Goal: Task Accomplishment & Management: Manage account settings

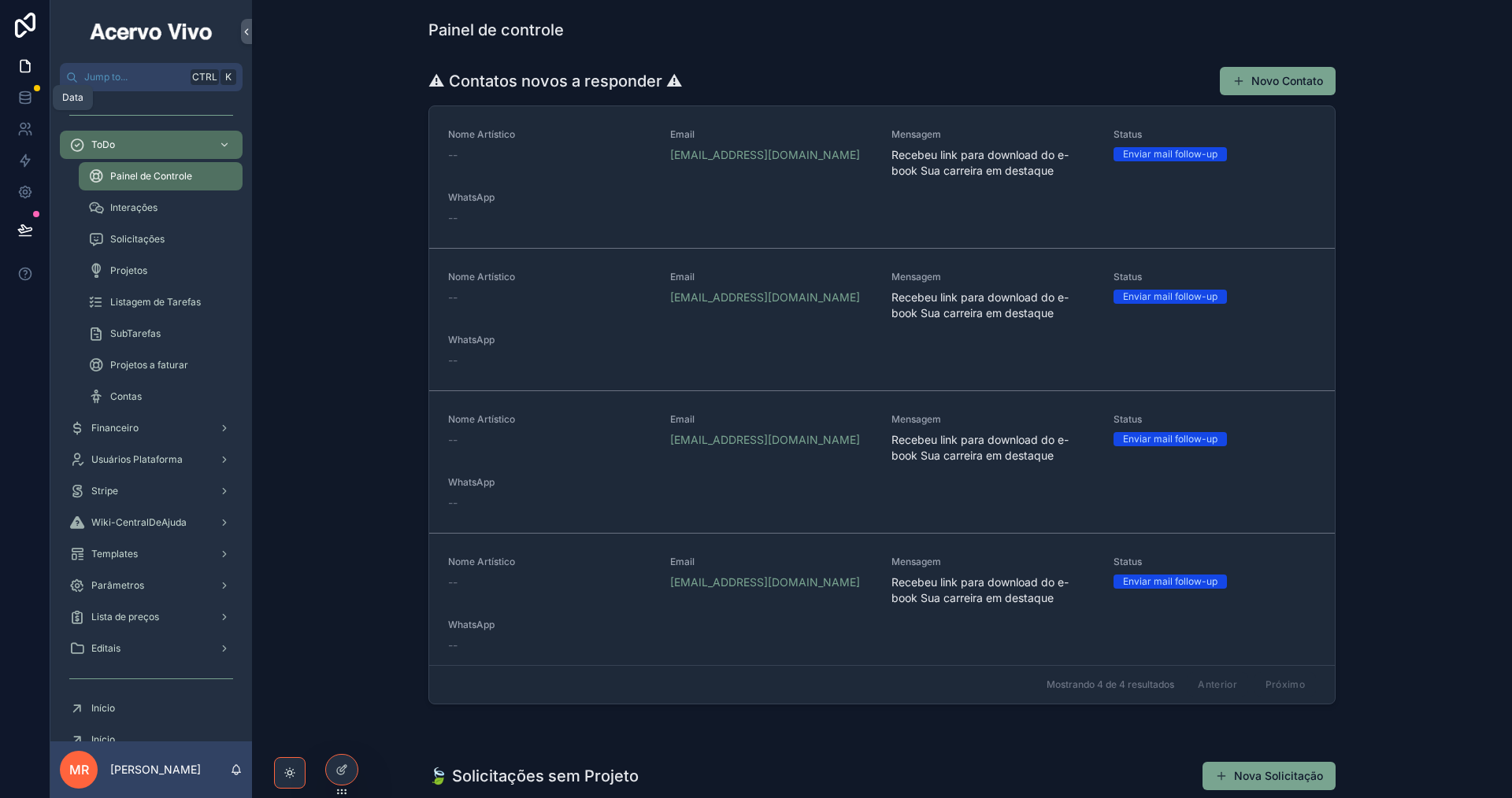
click at [24, 99] on icon at bounding box center [26, 98] width 16 height 16
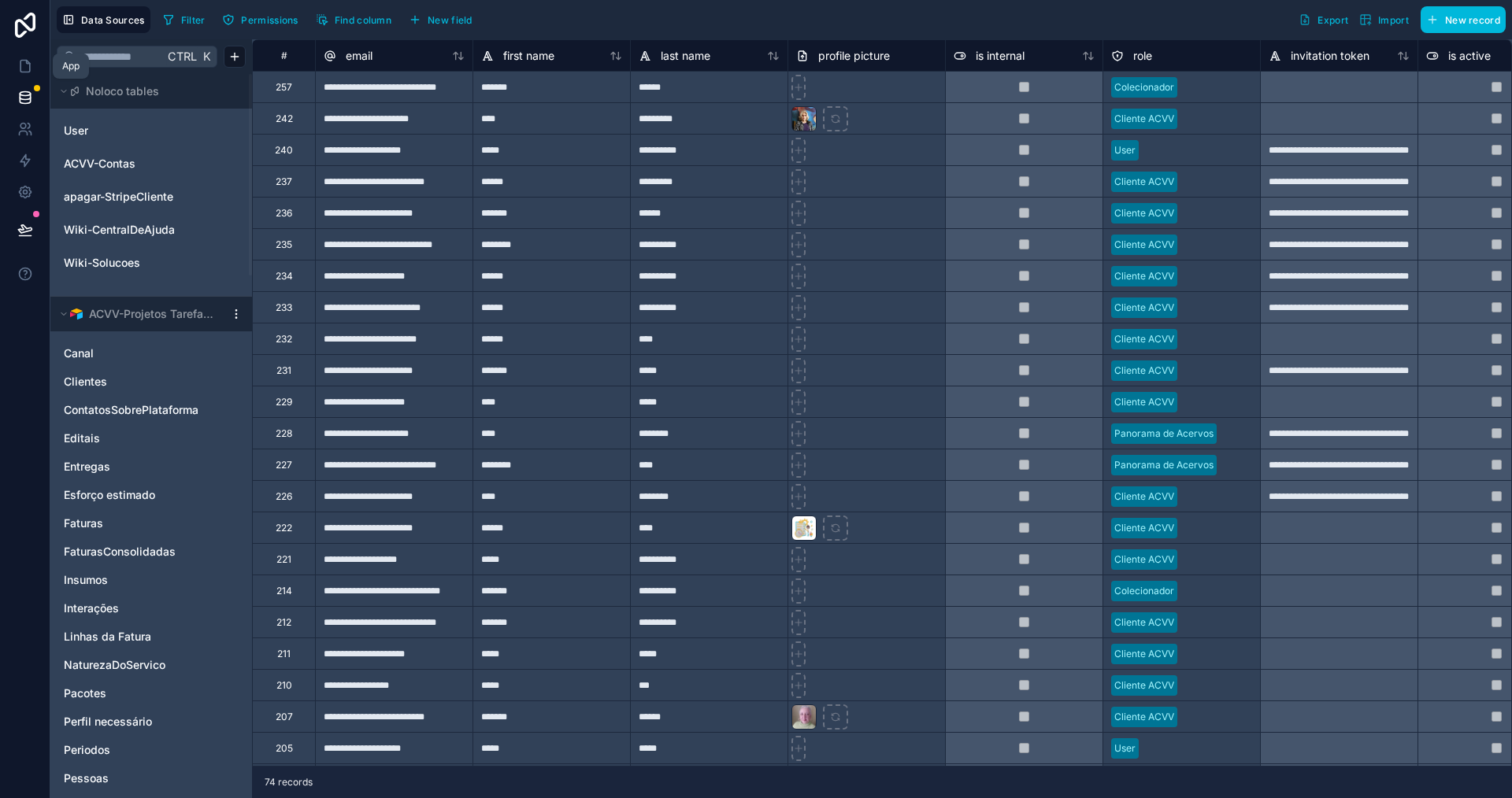
click at [25, 62] on icon at bounding box center [26, 66] width 16 height 16
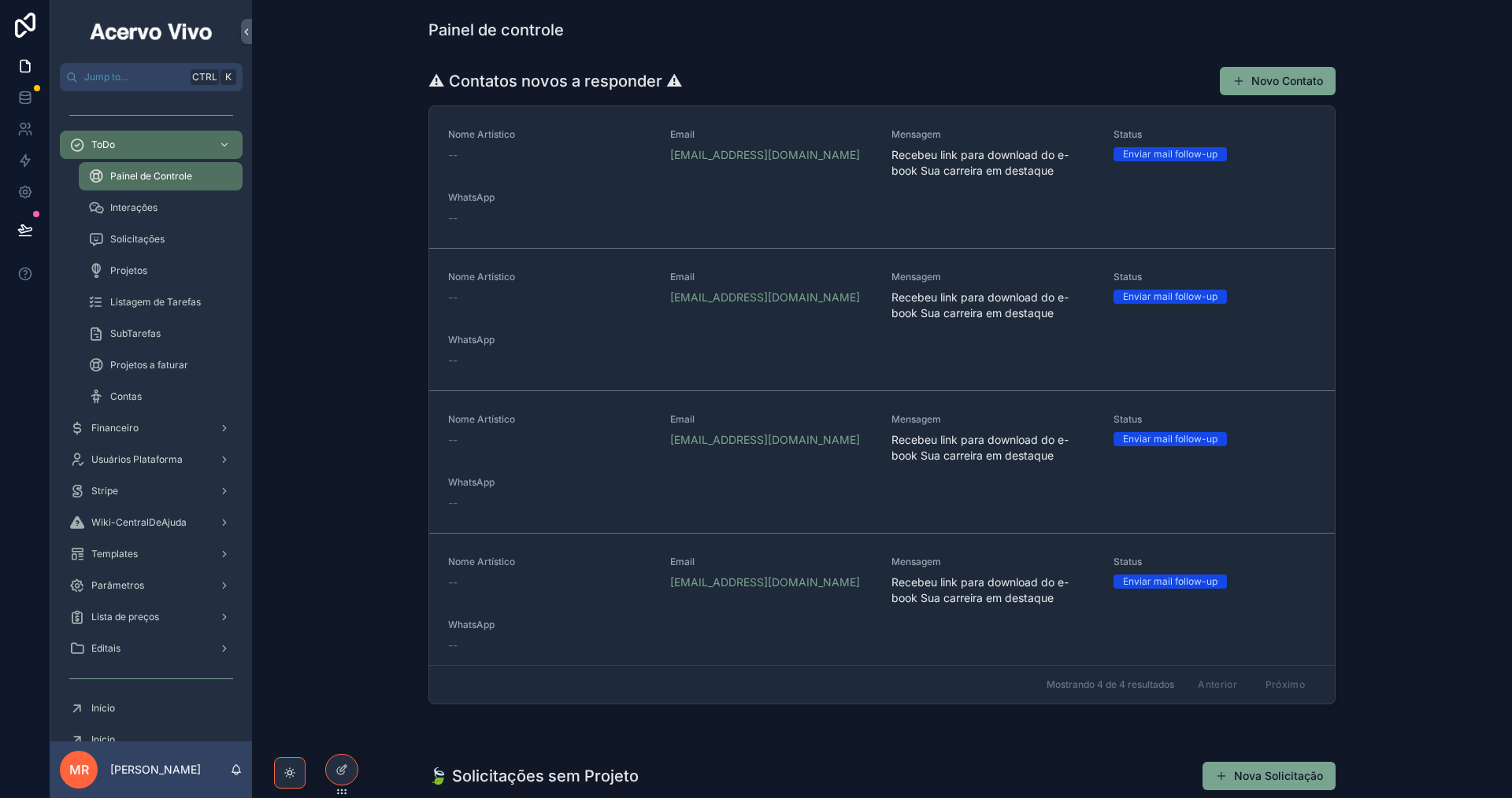
click at [0, 0] on icon at bounding box center [0, 0] width 0 height 0
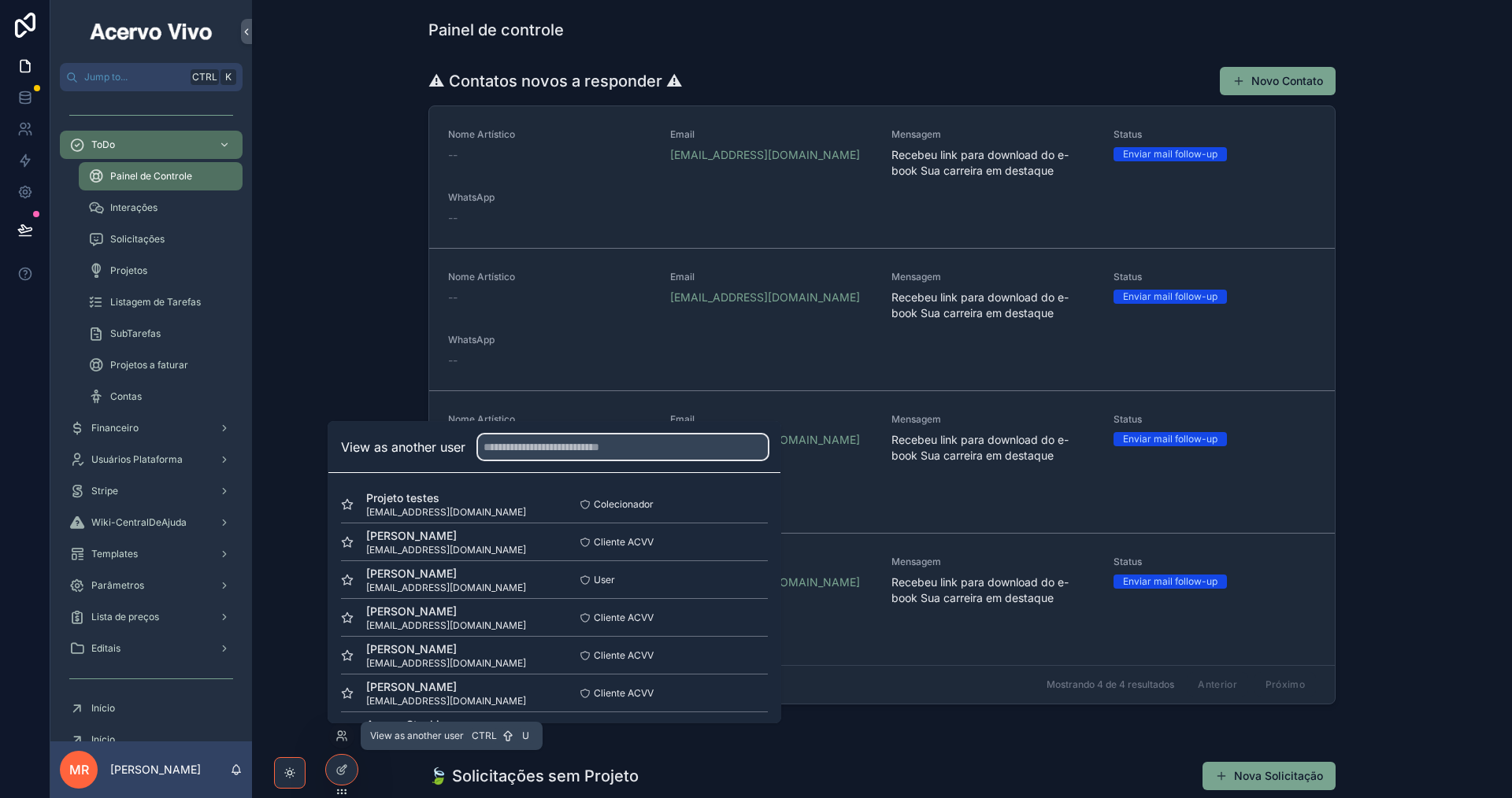
click at [541, 446] on input "text" at bounding box center [622, 447] width 290 height 25
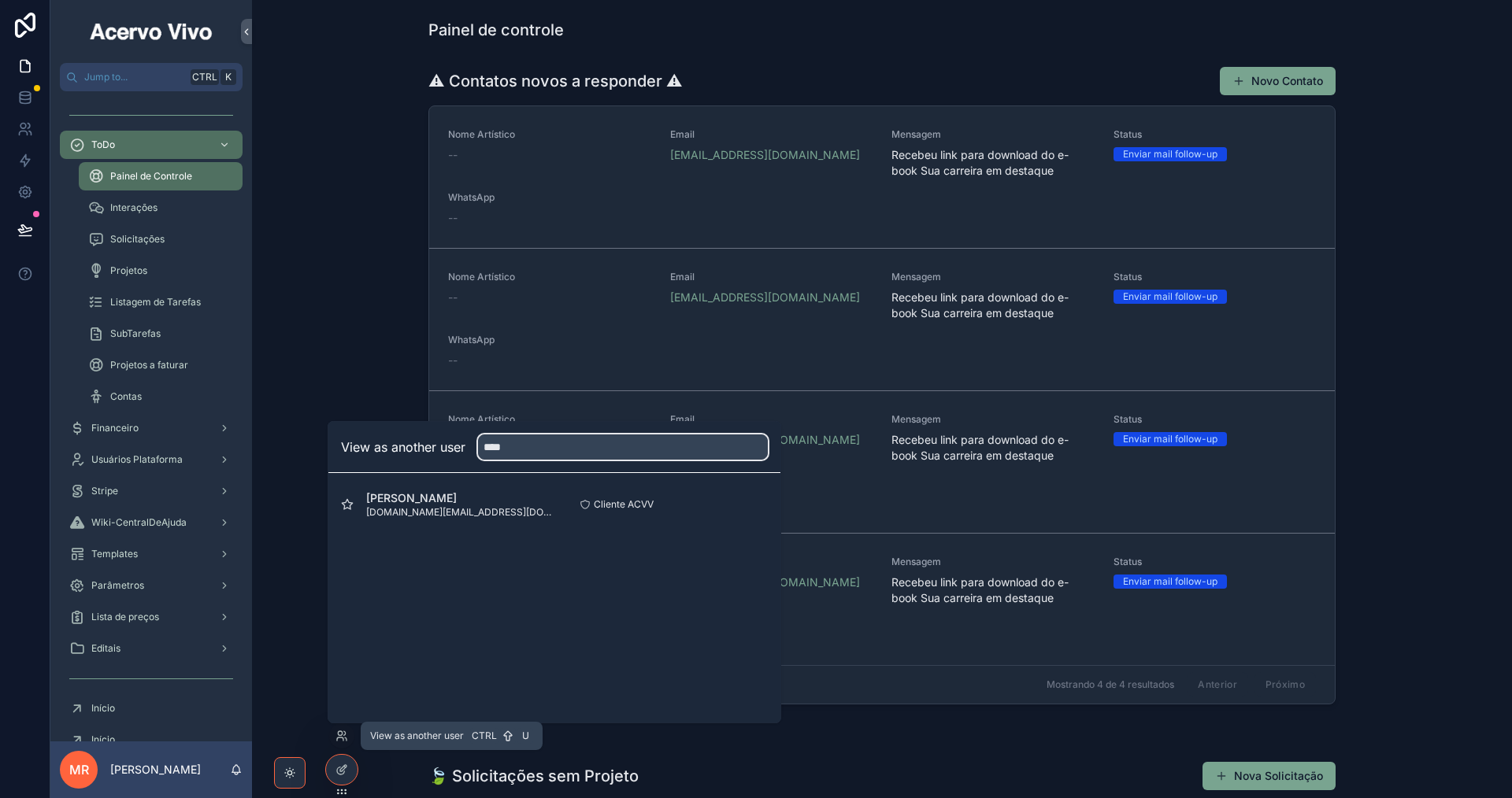
type input "****"
click at [0, 0] on button "Select" at bounding box center [0, 0] width 0 height 0
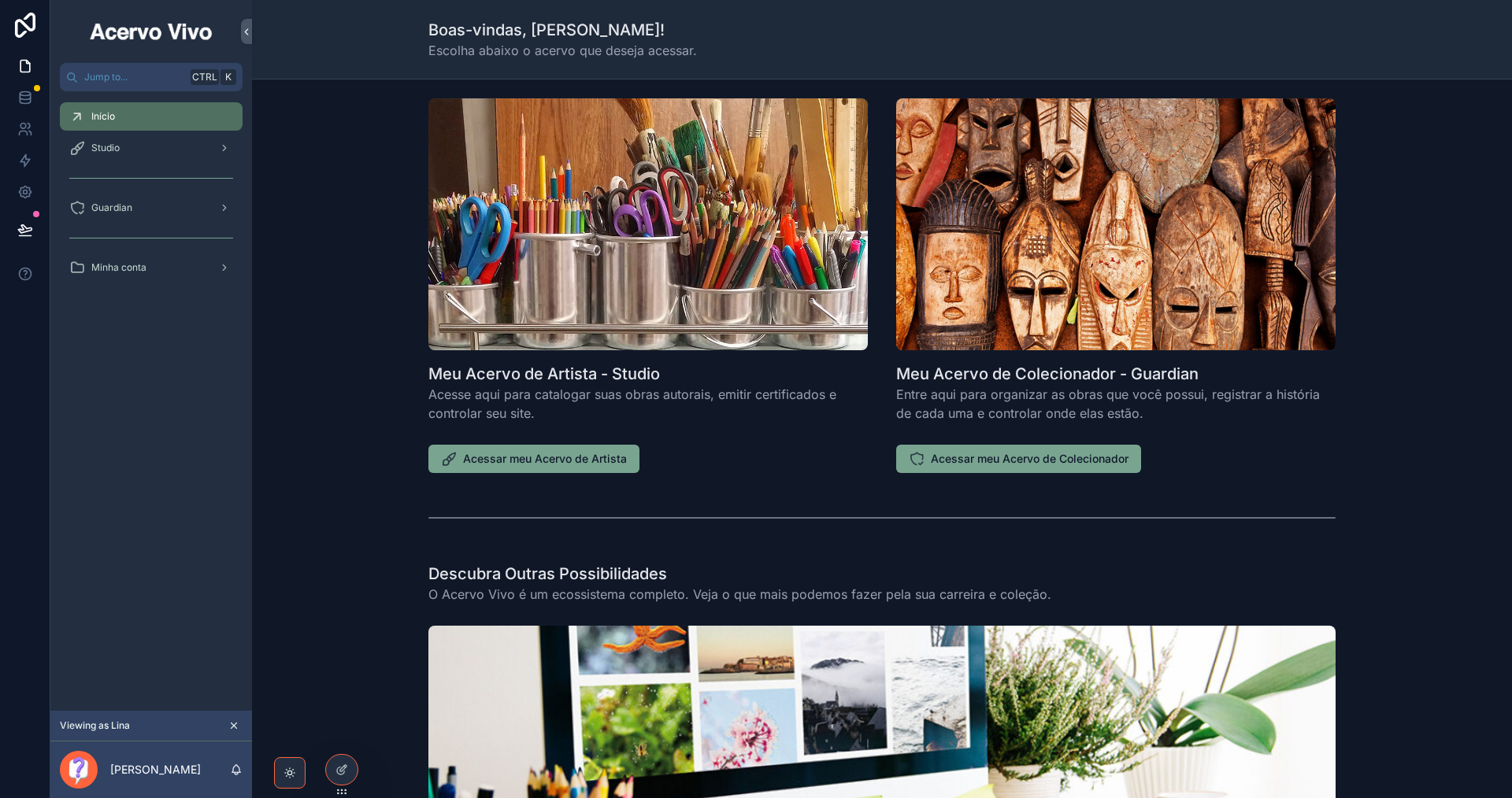
click at [567, 466] on span "Acessar meu Acervo de Artista" at bounding box center [545, 459] width 164 height 16
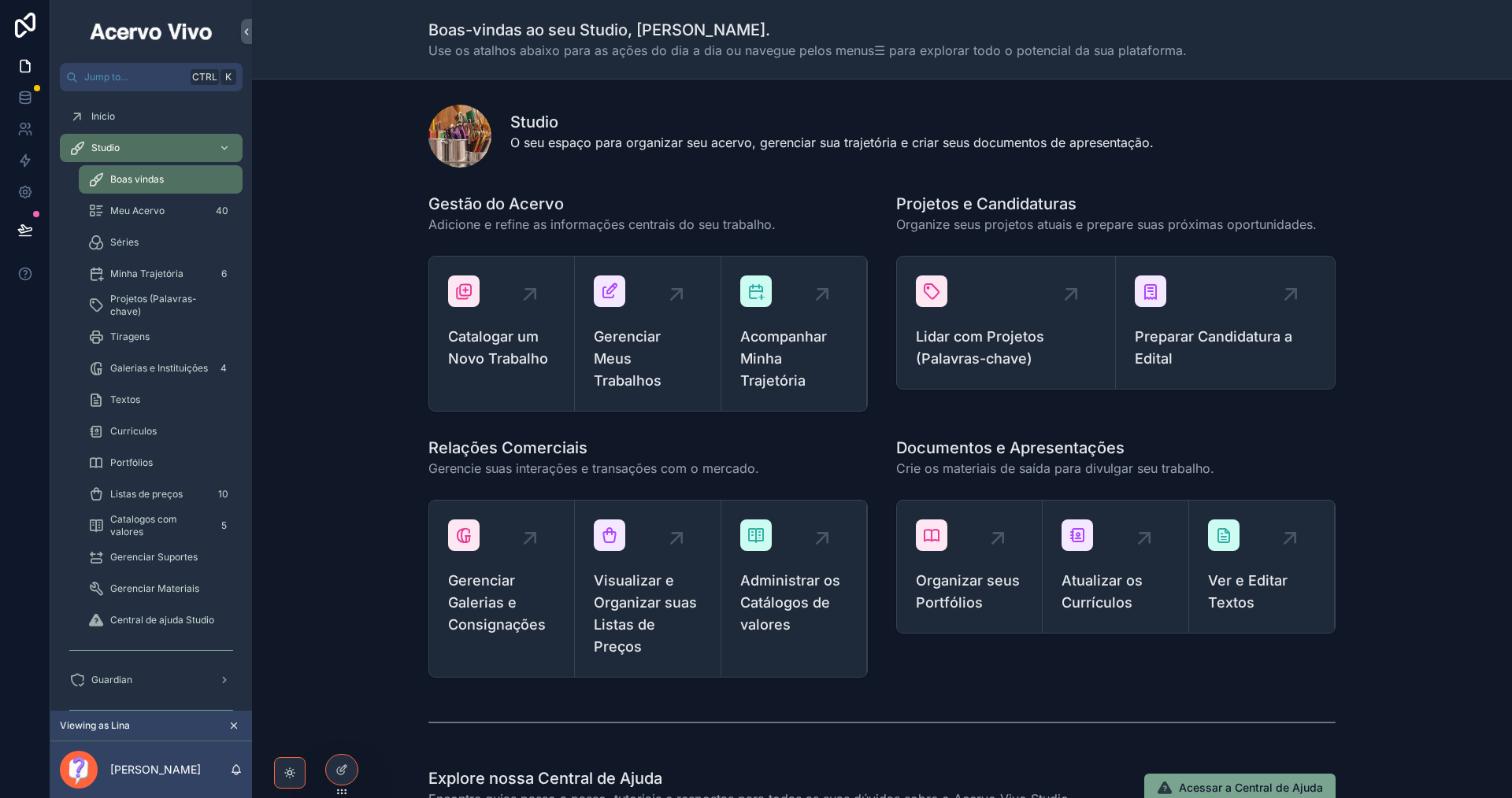
click at [637, 324] on div "Gerenciar Meus Trabalhos" at bounding box center [647, 334] width 107 height 117
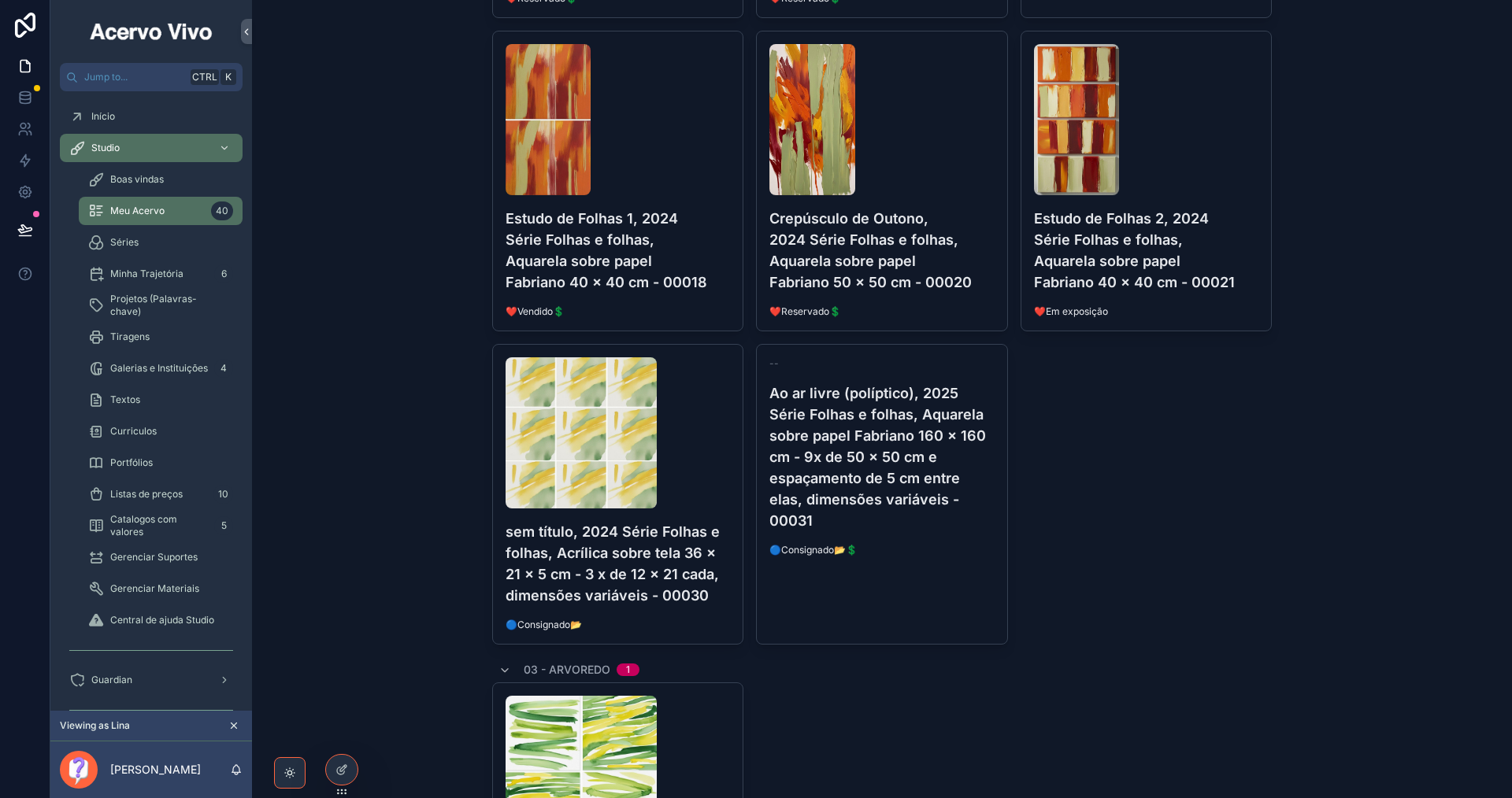
scroll to position [1181, 0]
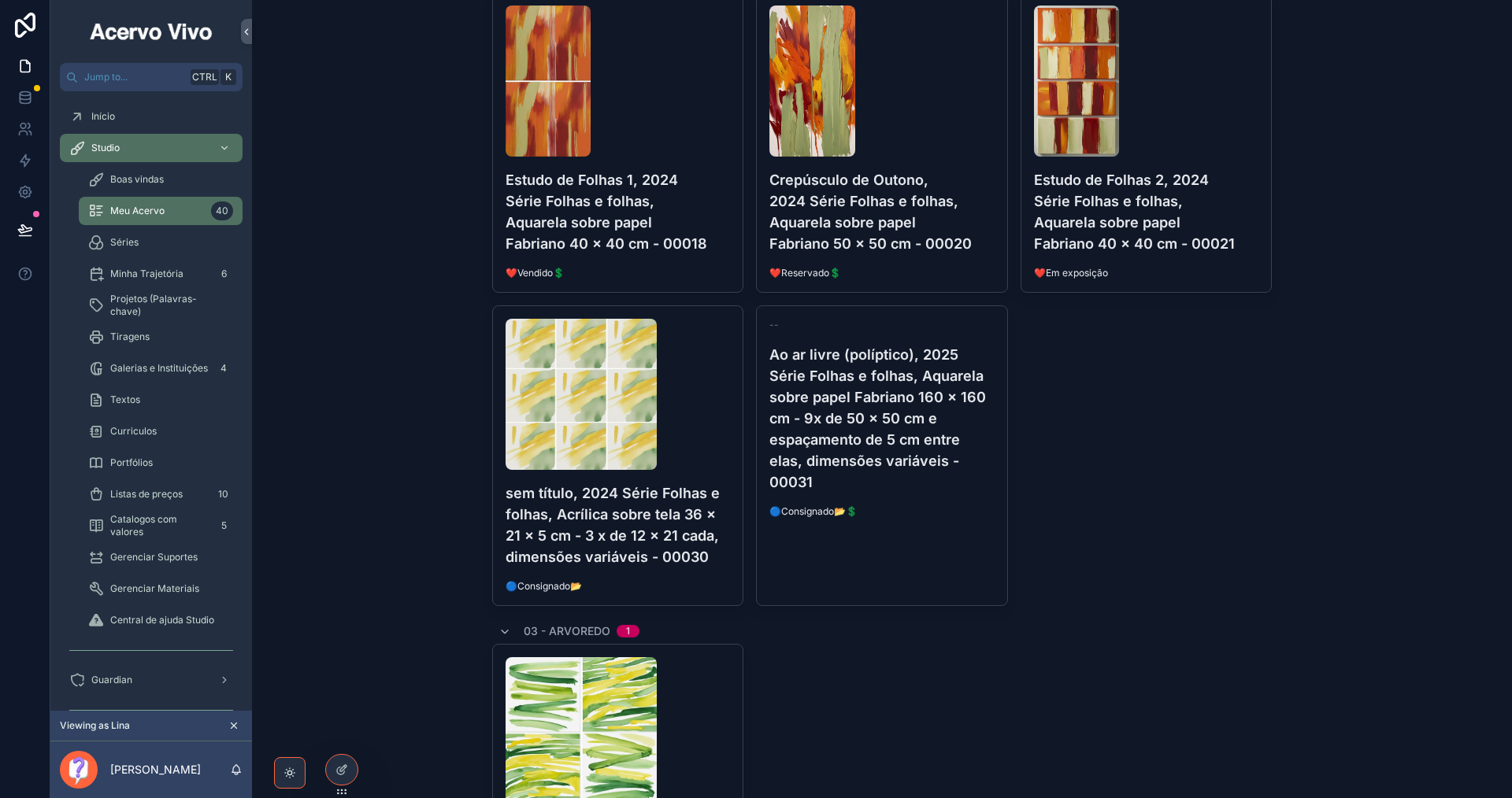
click at [923, 512] on span "🔵Consignado📂💲" at bounding box center [882, 511] width 225 height 13
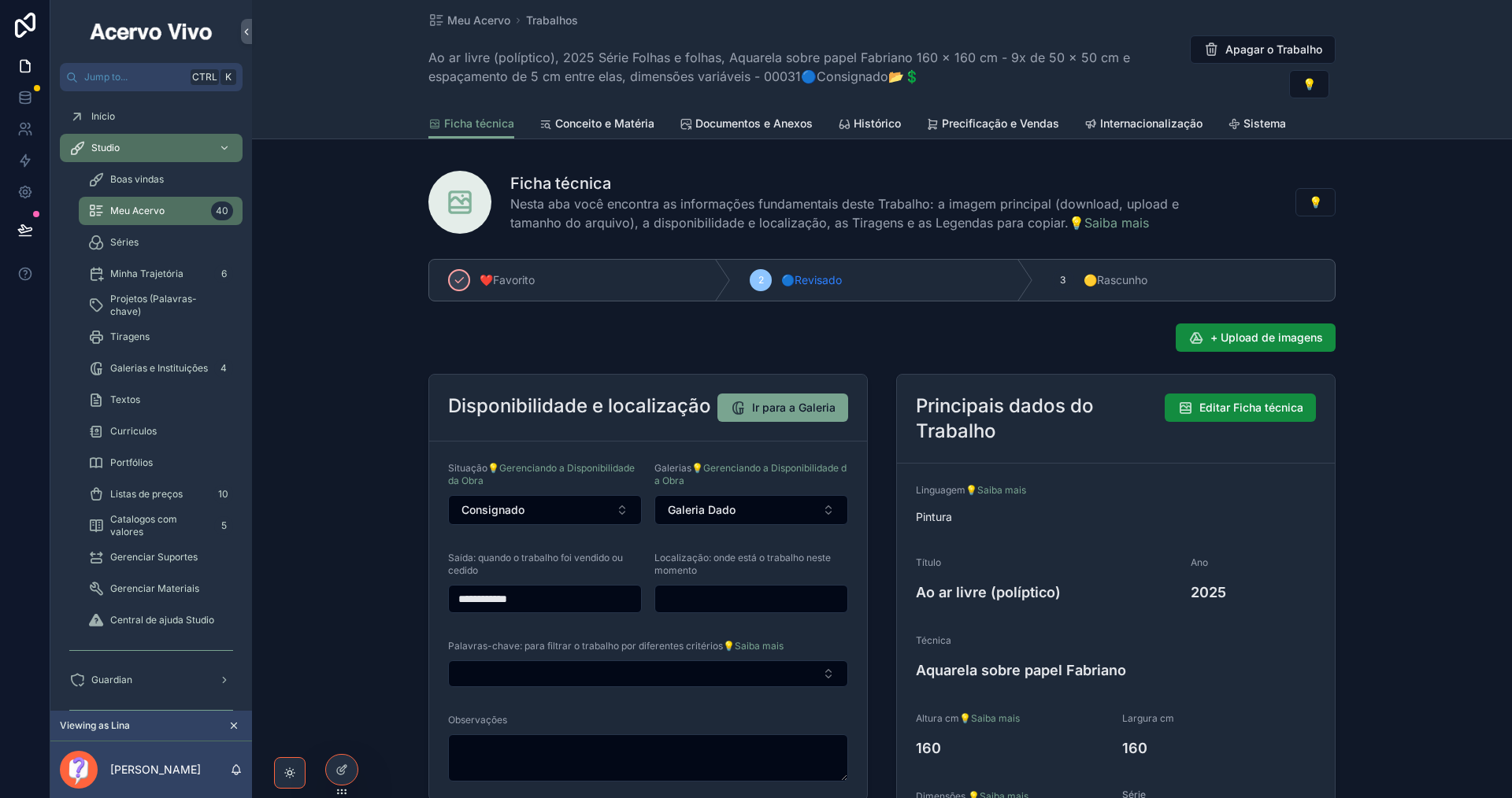
click at [0, 0] on icon at bounding box center [0, 0] width 0 height 0
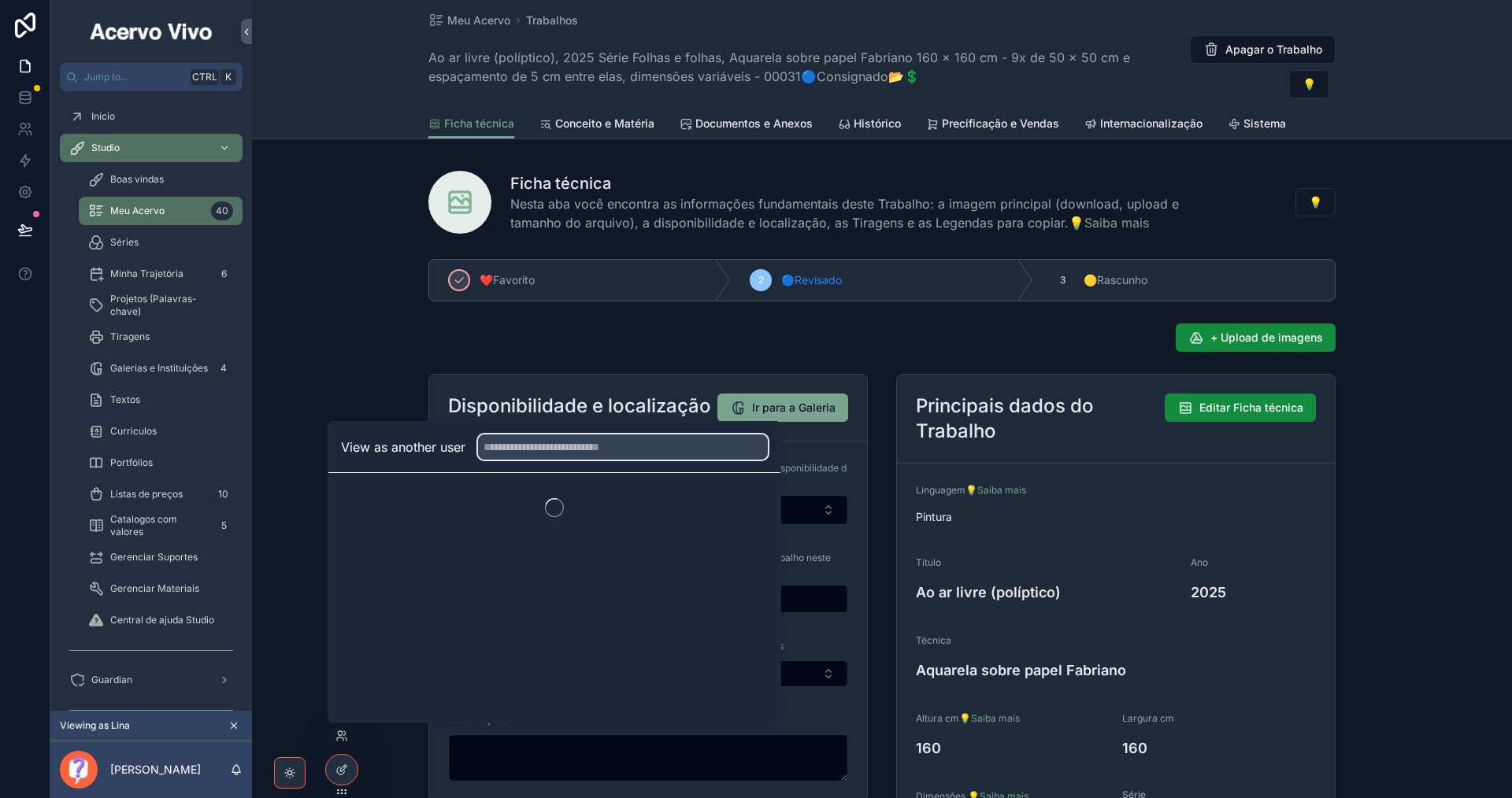
click at [578, 452] on input "text" at bounding box center [622, 447] width 290 height 25
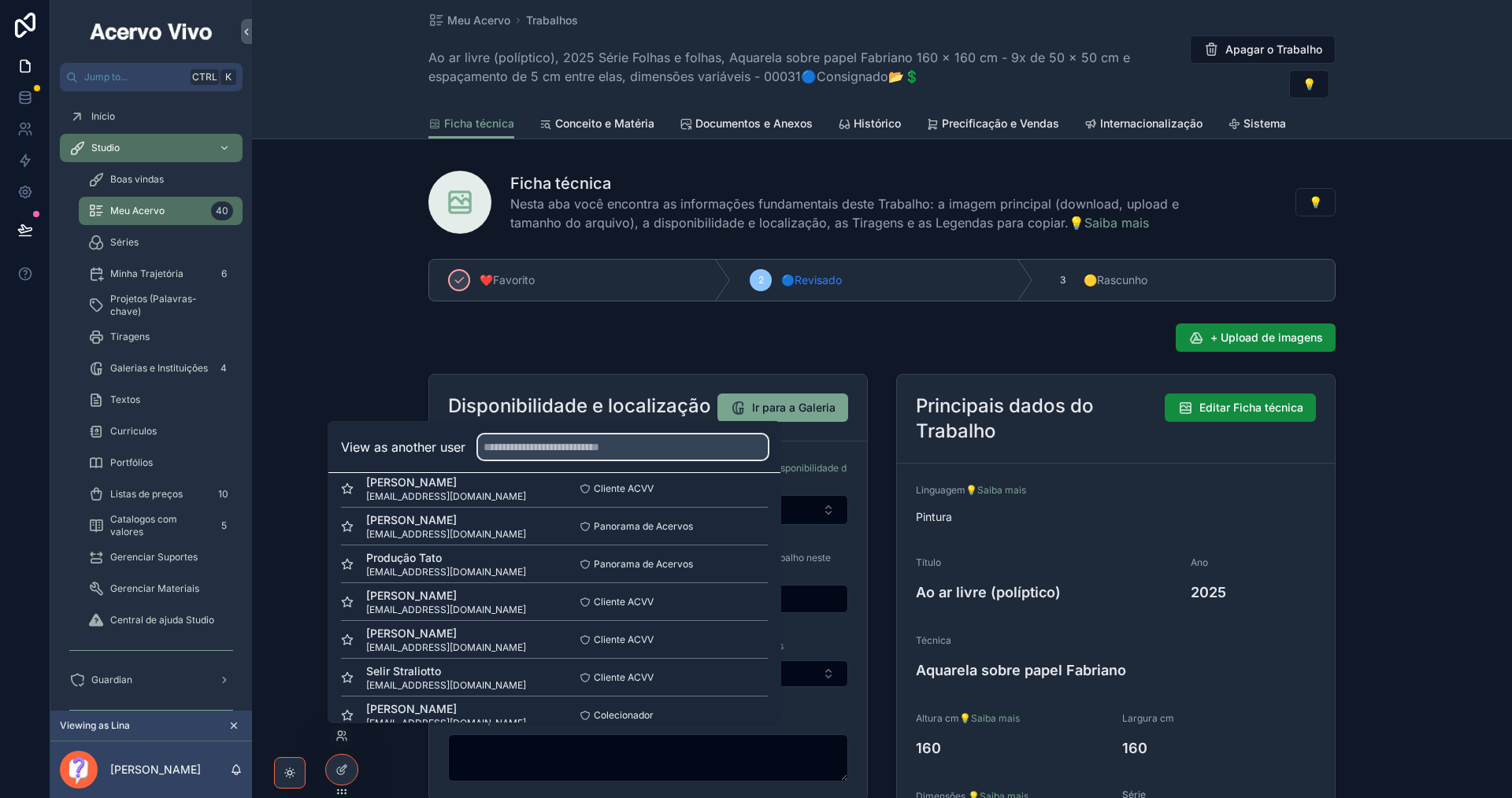
scroll to position [473, 0]
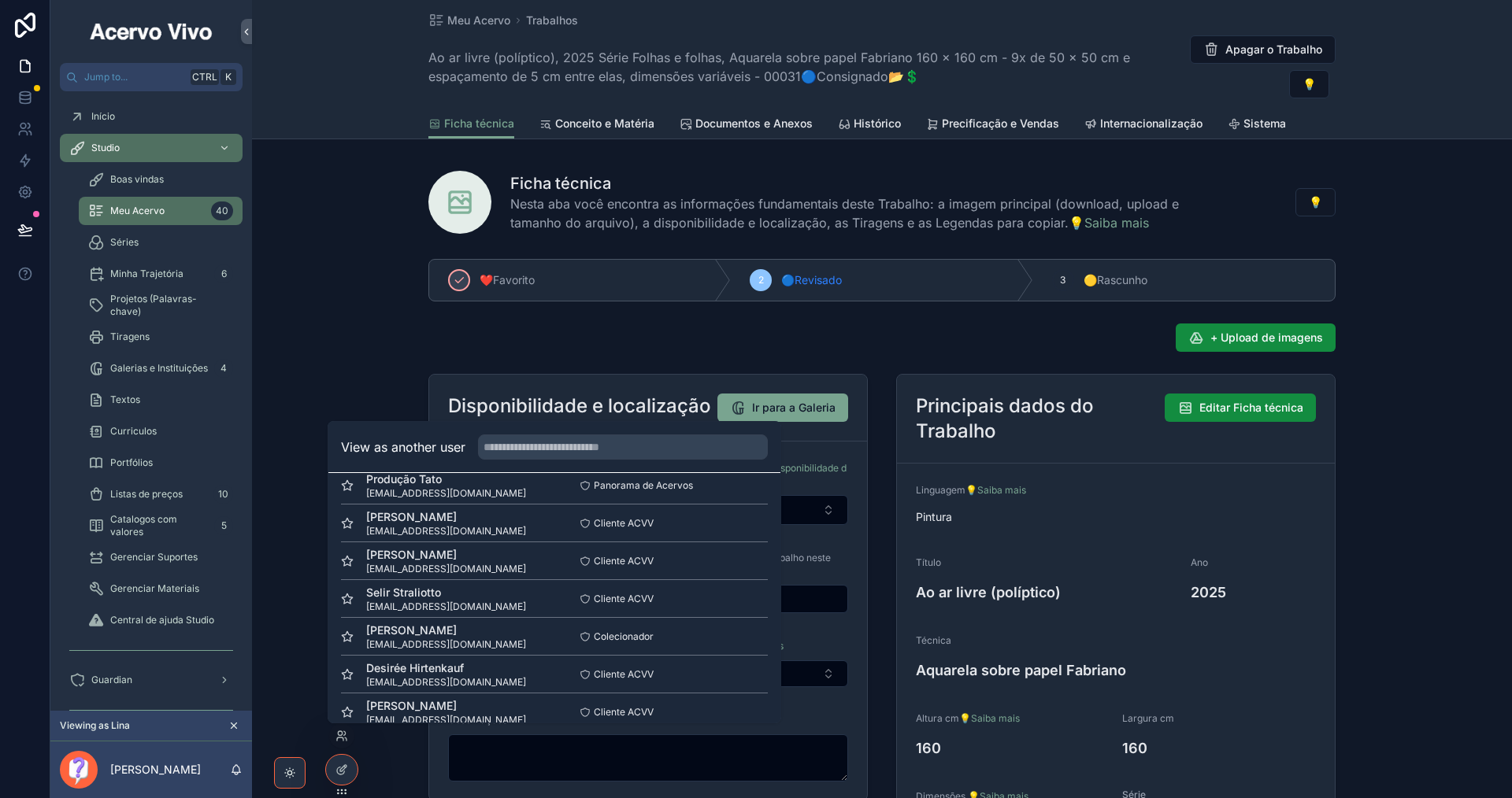
click at [0, 0] on button "Select" at bounding box center [0, 0] width 0 height 0
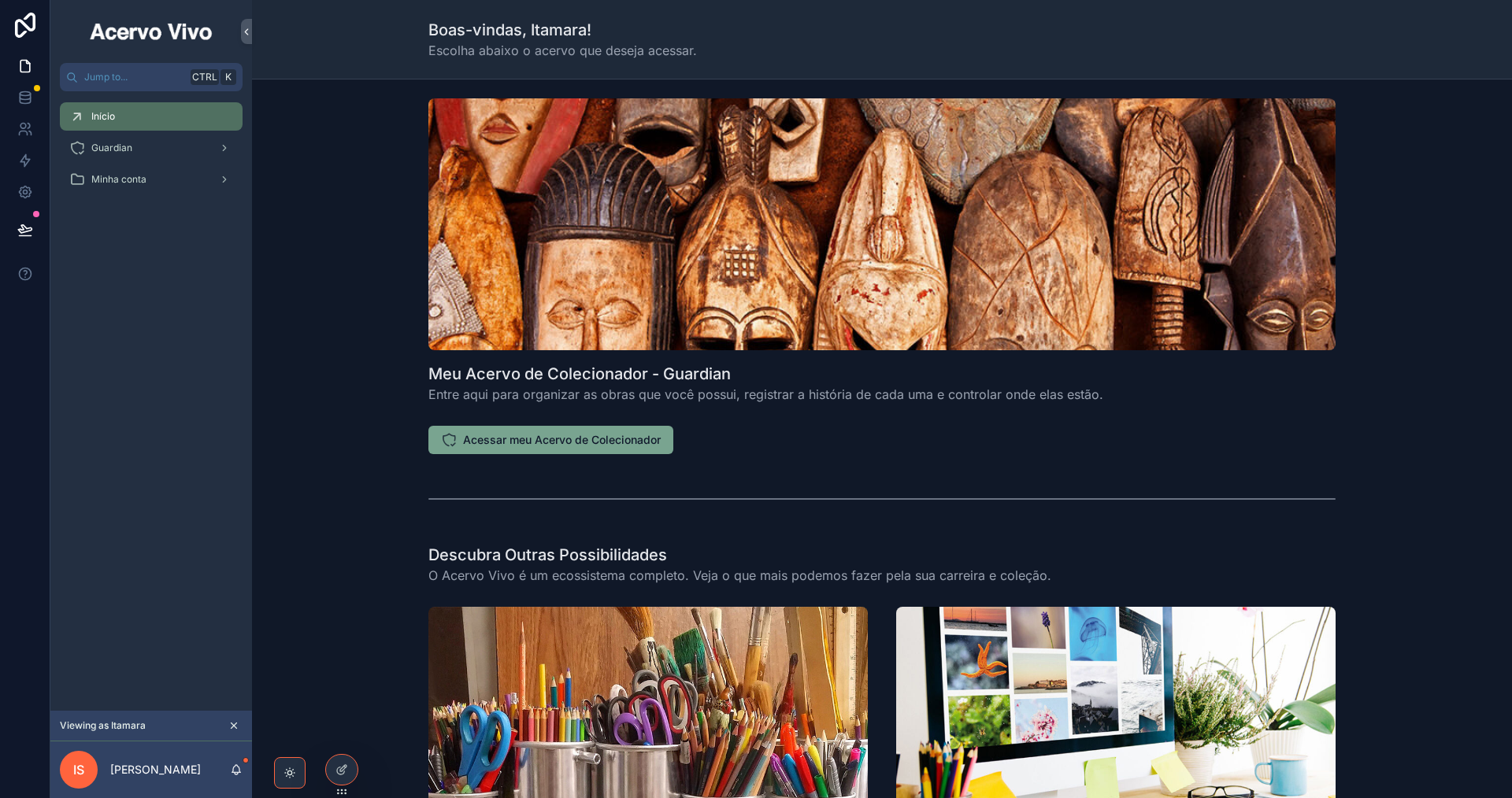
click at [512, 436] on span "Acessar meu Acervo de Colecionador" at bounding box center [562, 440] width 198 height 16
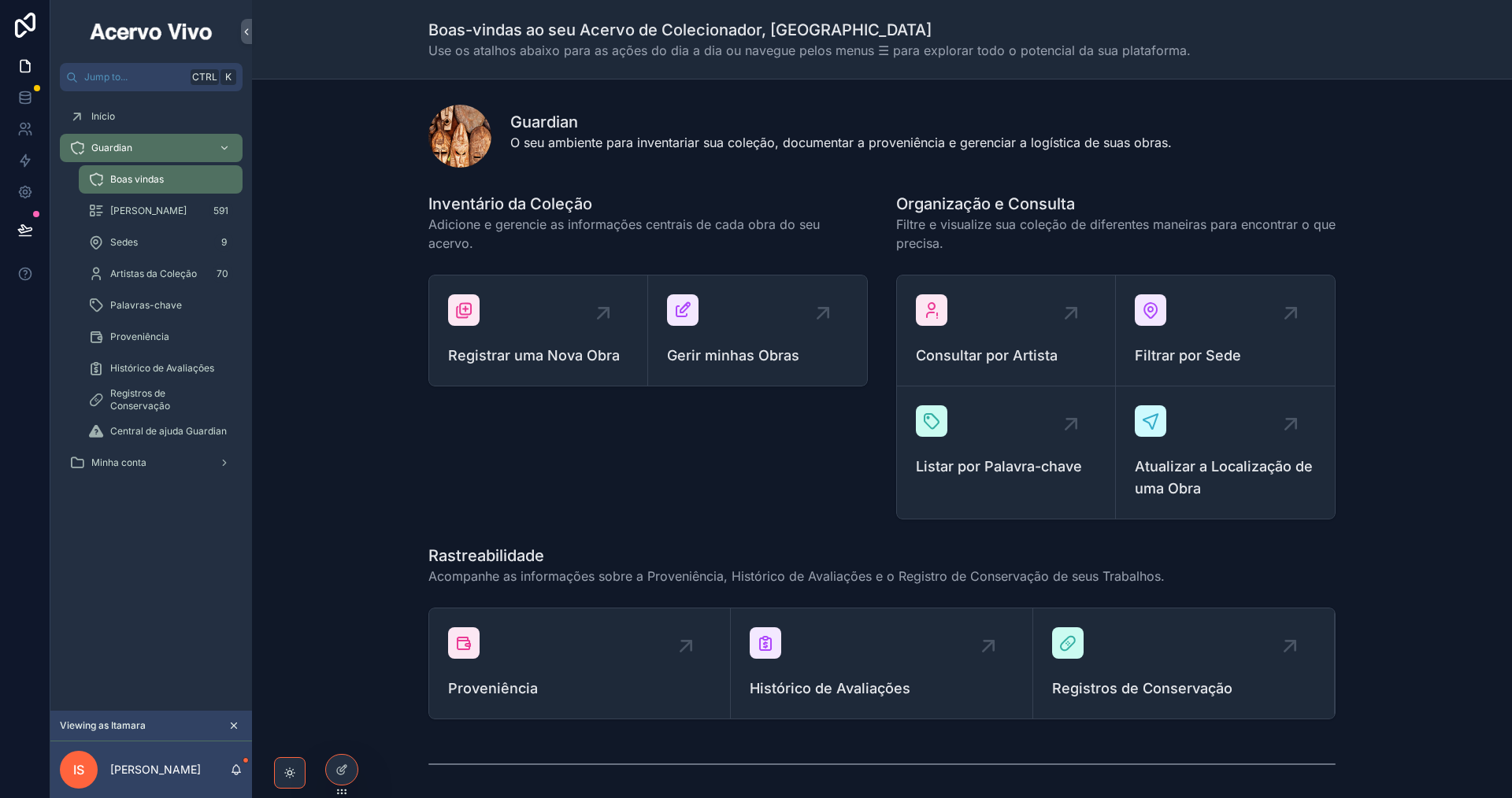
click at [750, 314] on div "Gerir minhas Obras" at bounding box center [756, 330] width 181 height 72
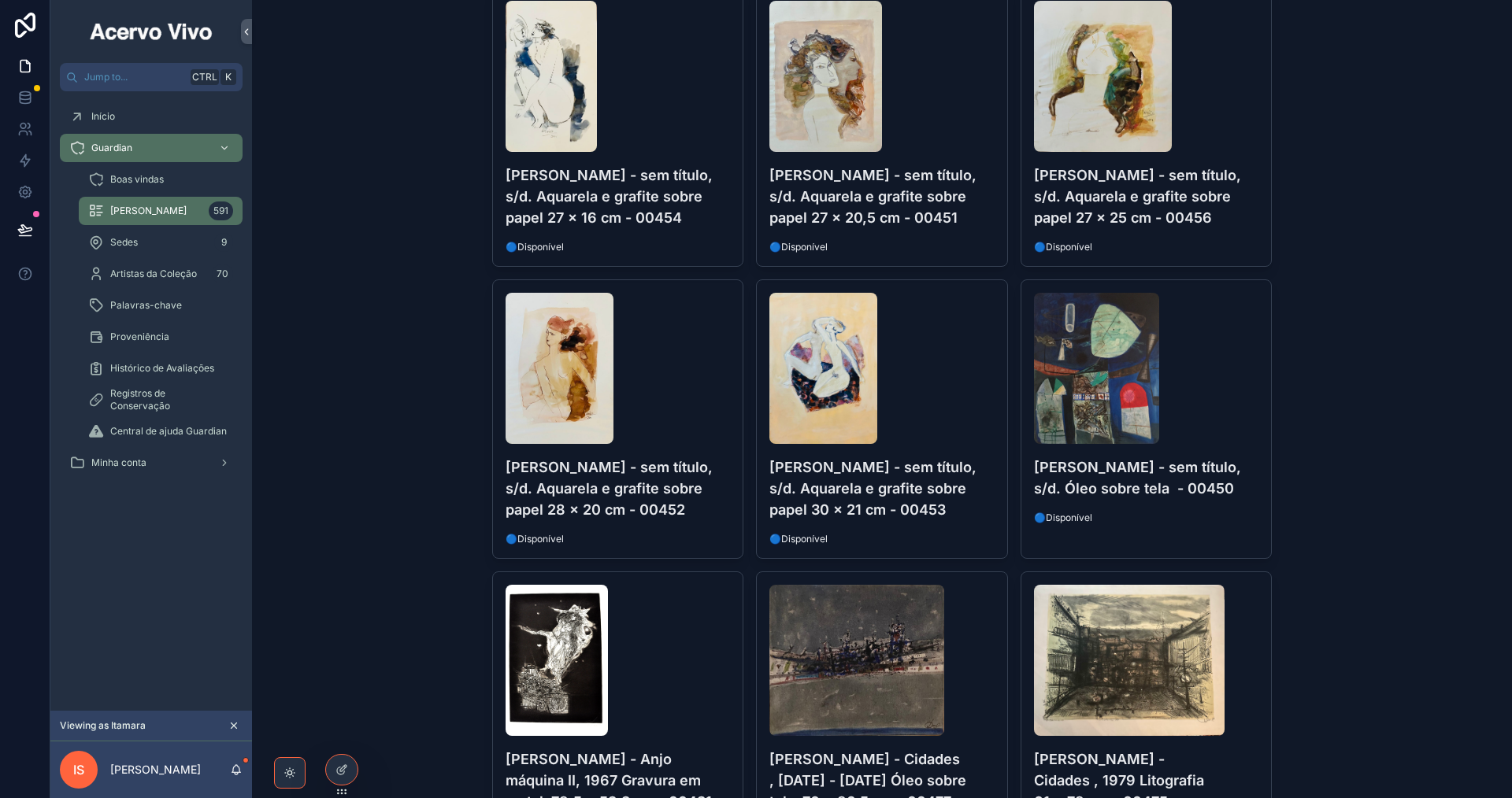
scroll to position [4876, 0]
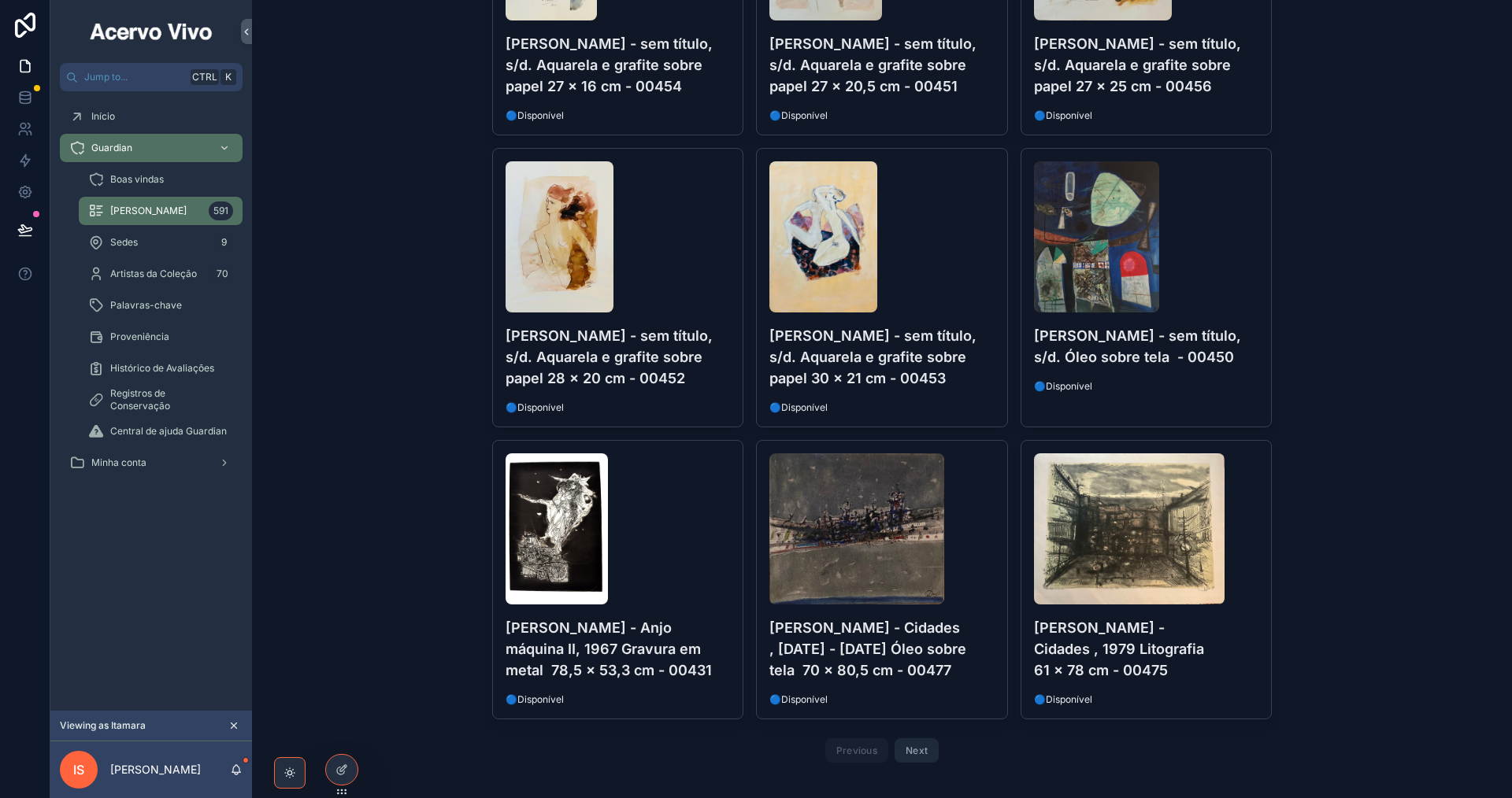
click at [907, 739] on button "Next" at bounding box center [917, 751] width 44 height 25
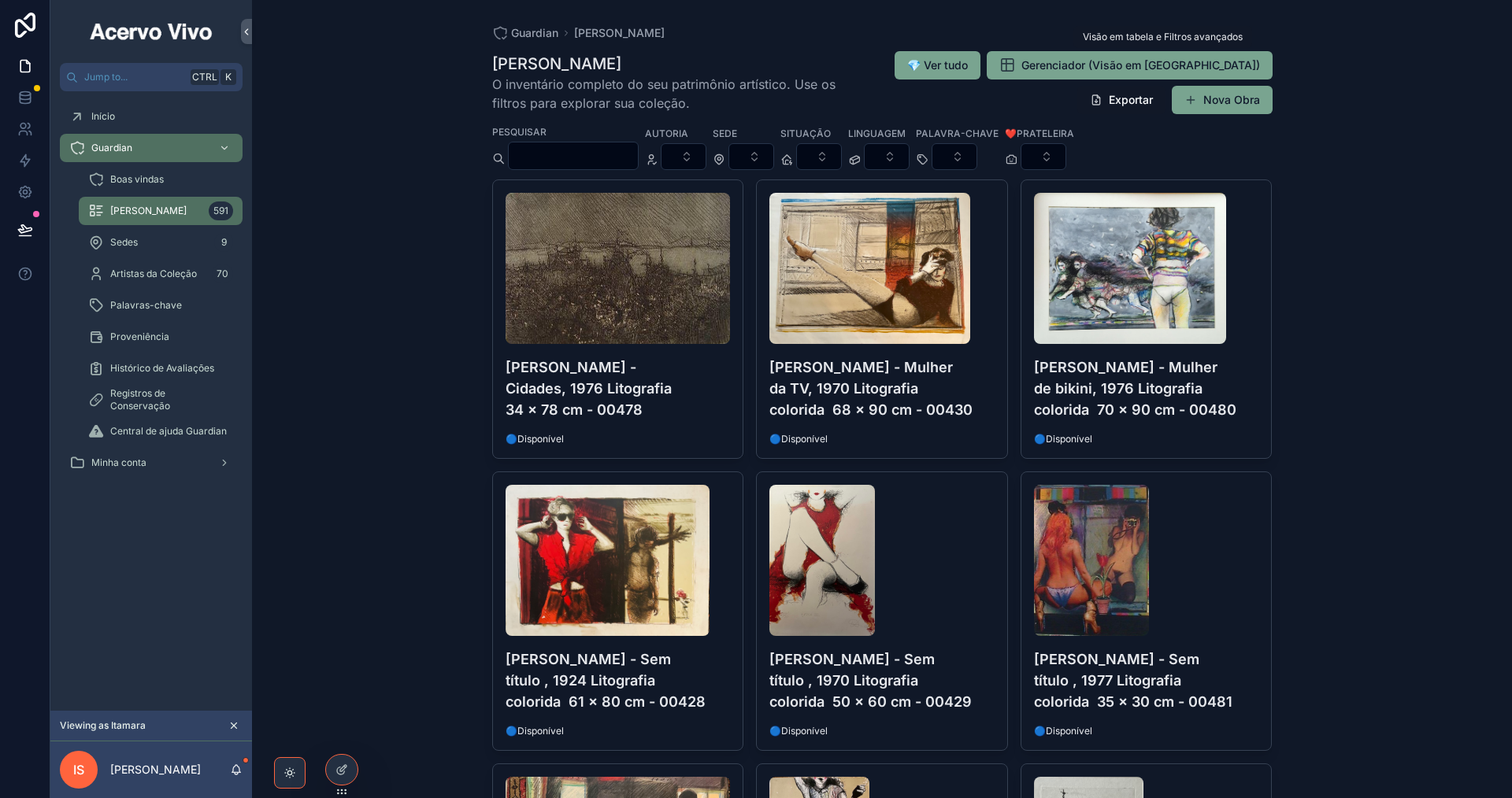
click at [1015, 64] on icon "scrollable content" at bounding box center [1007, 65] width 16 height 16
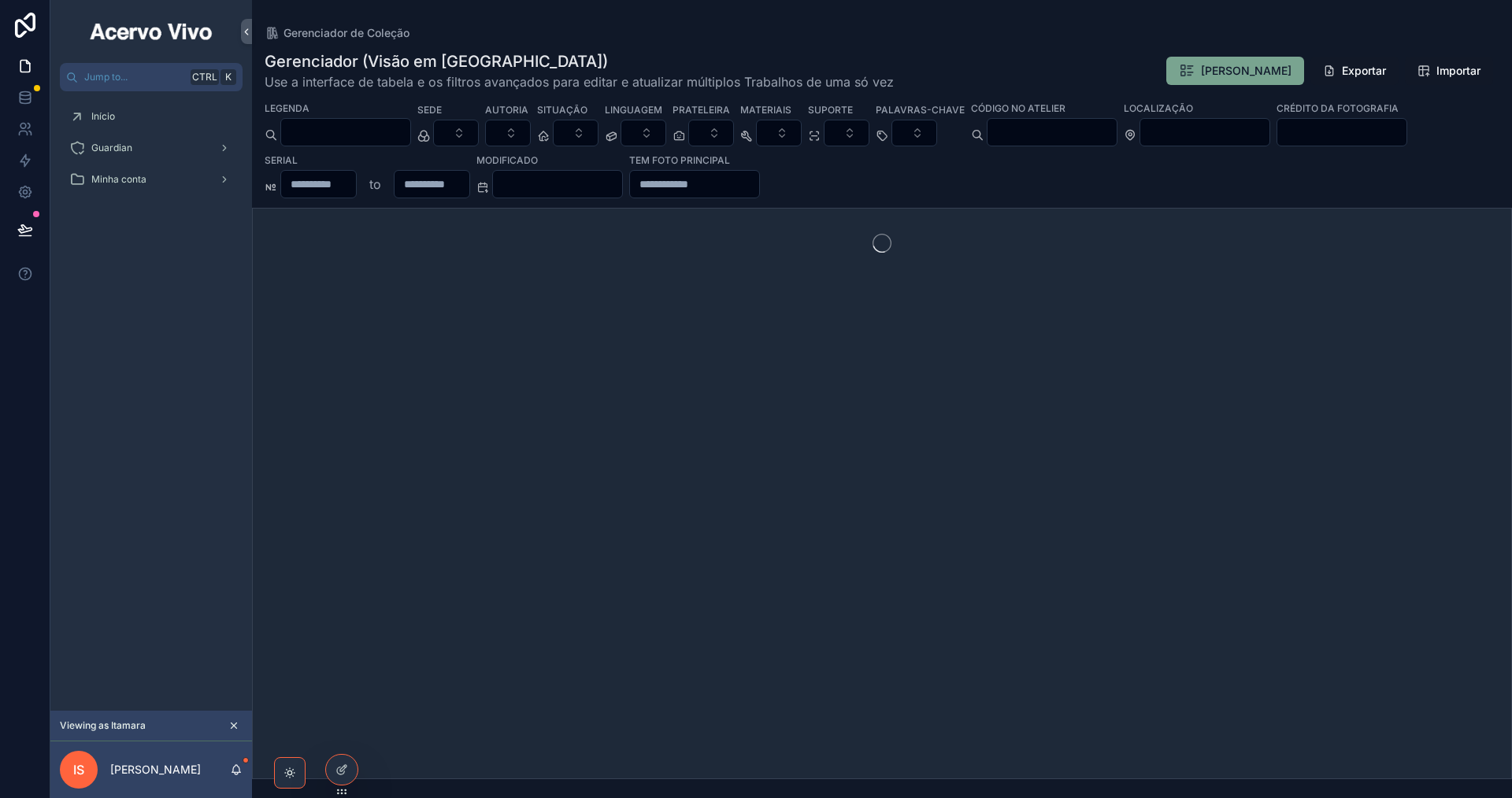
click at [1211, 75] on span "Minha Coleção" at bounding box center [1246, 71] width 91 height 16
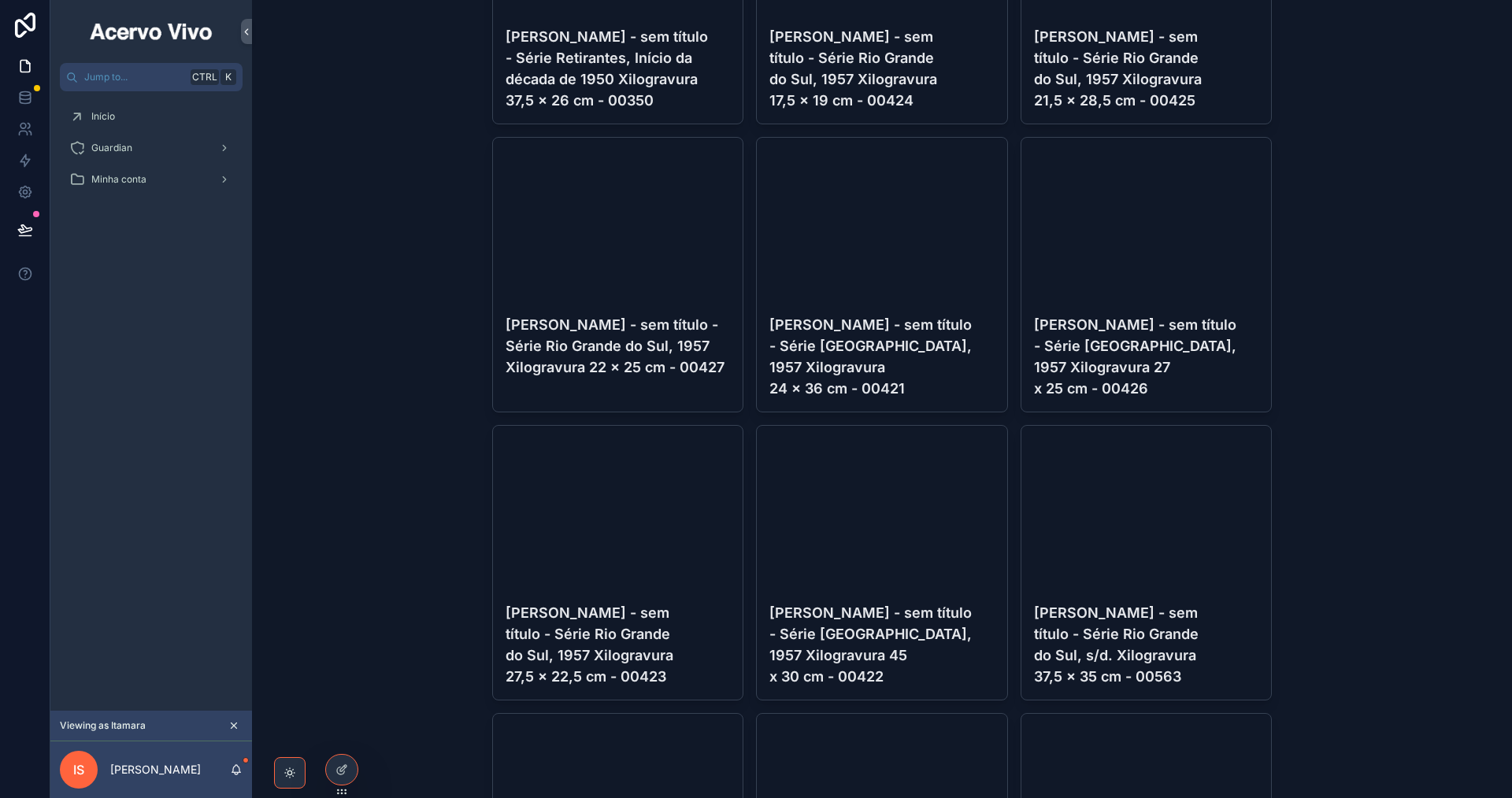
scroll to position [52457, 0]
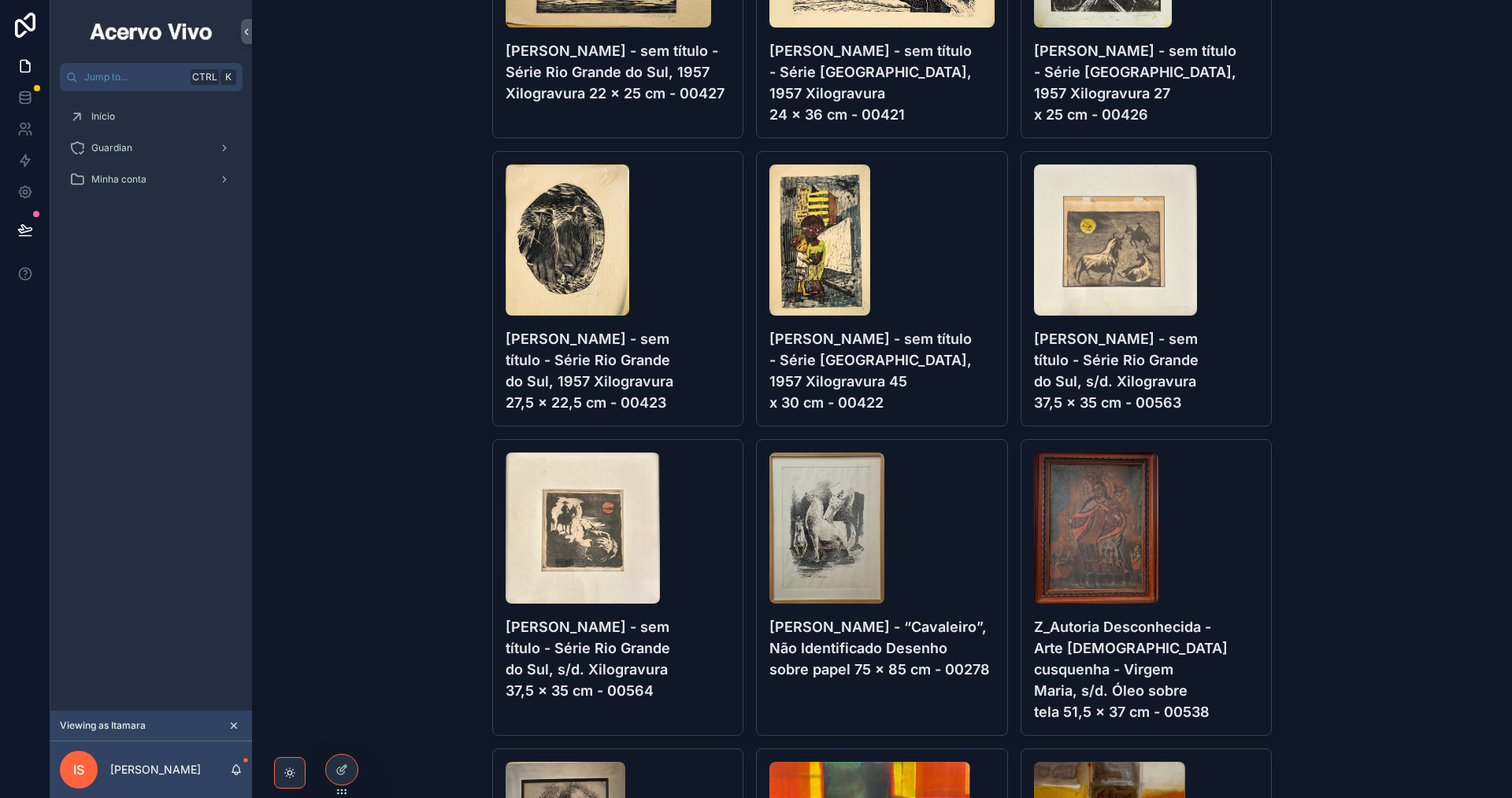
click at [232, 725] on icon "scrollable content" at bounding box center [233, 726] width 11 height 11
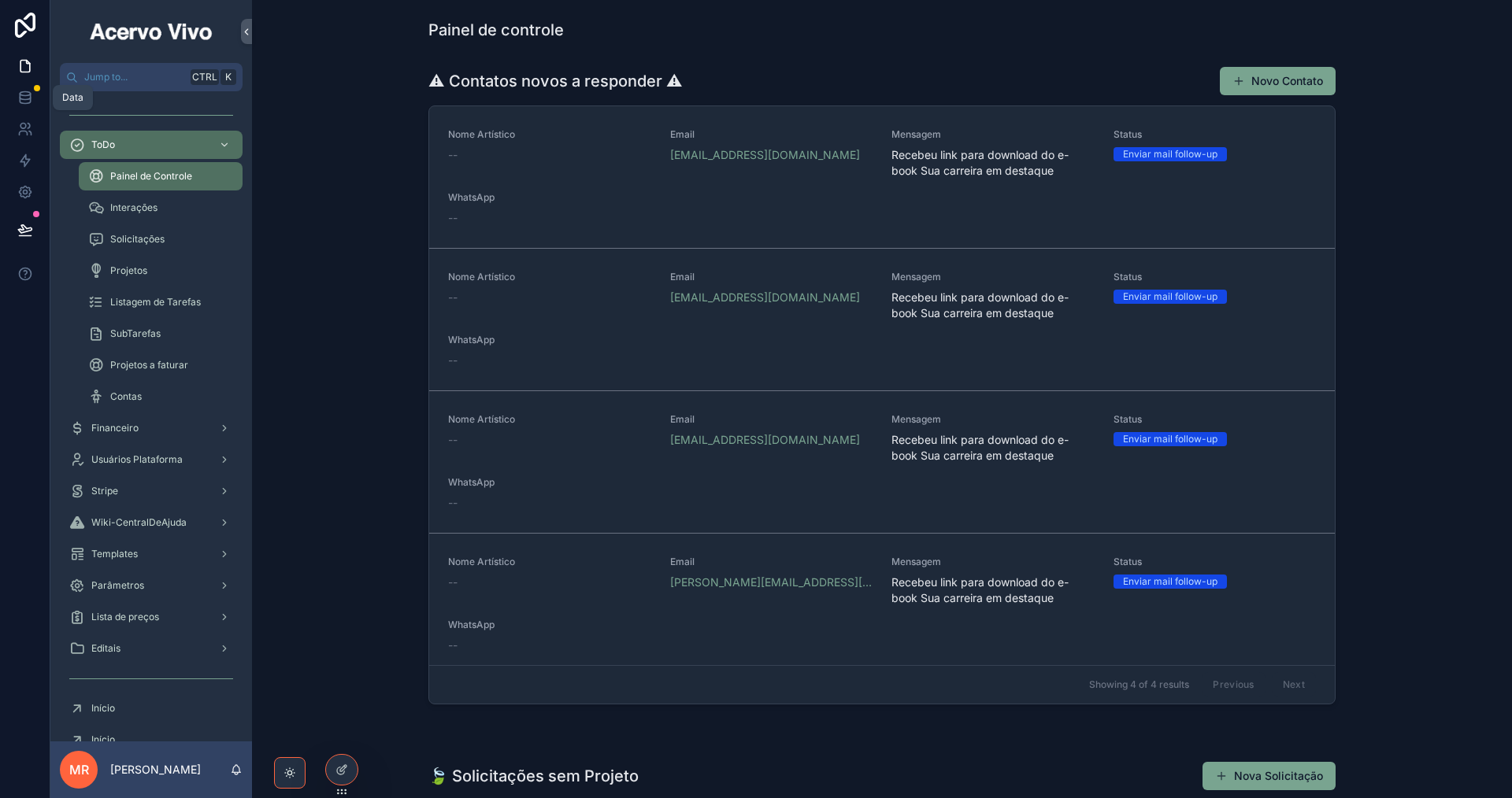
click at [27, 106] on link at bounding box center [25, 98] width 49 height 32
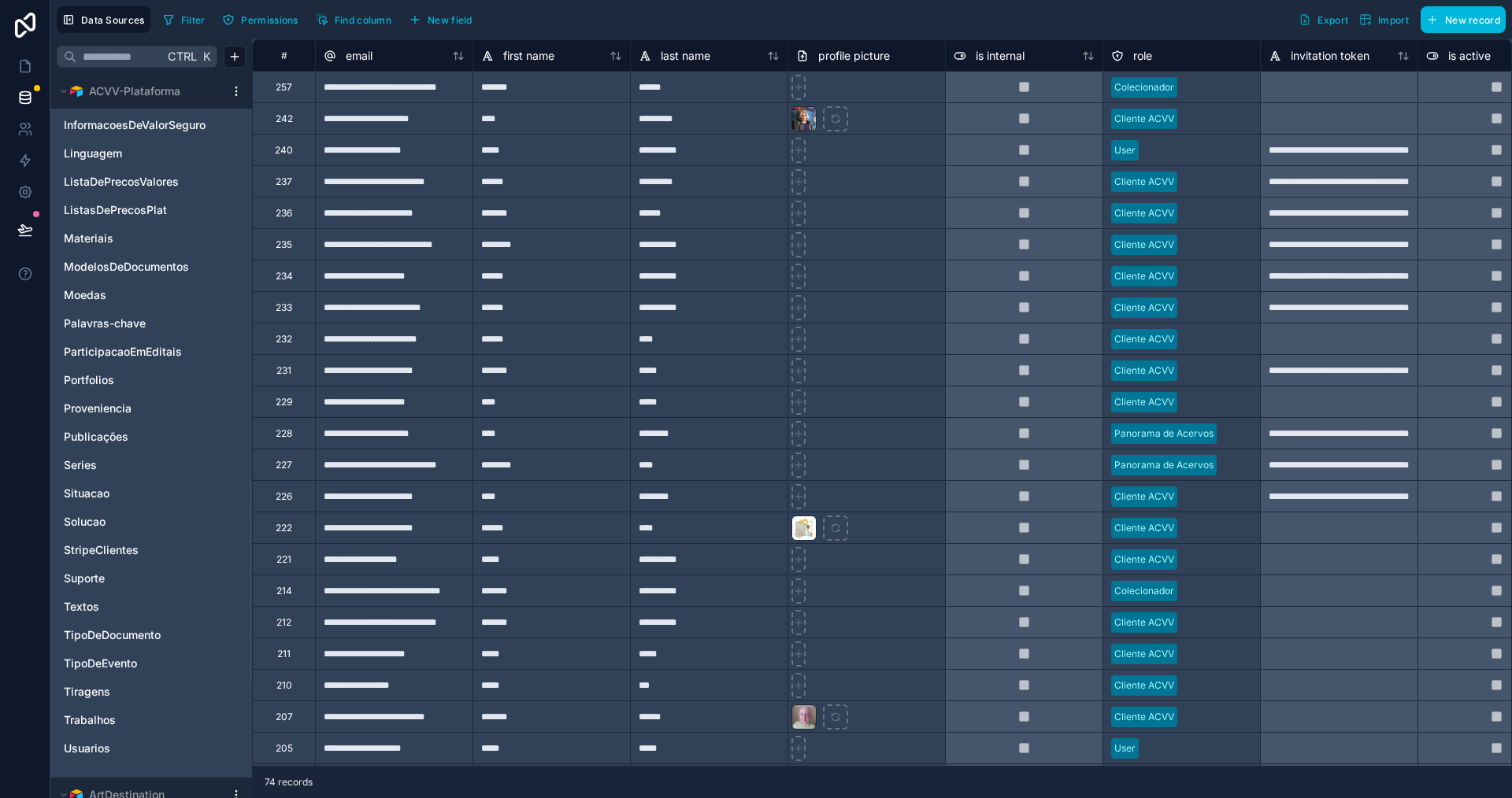
scroll to position [1496, 0]
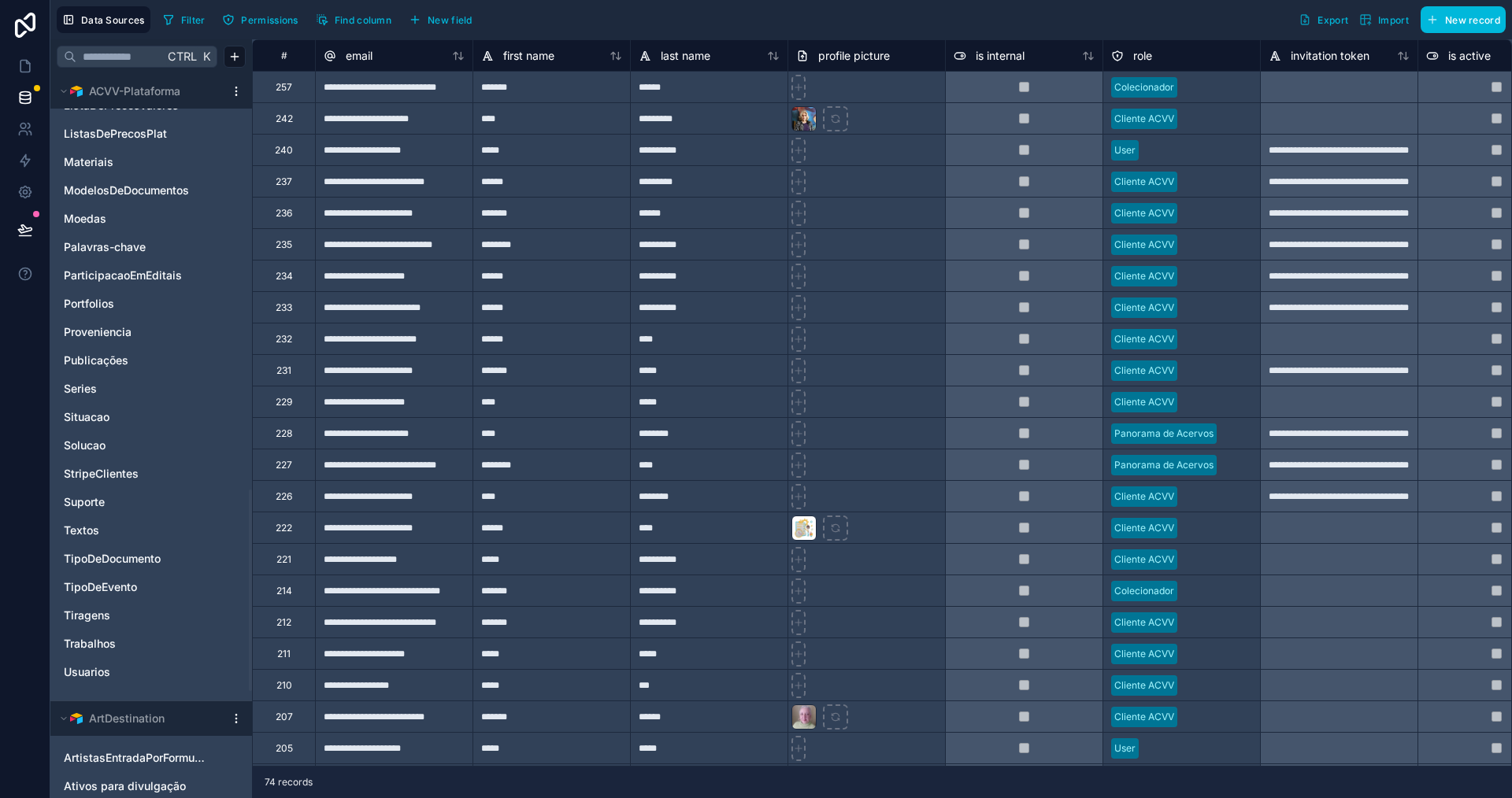
click at [194, 643] on link "Trabalhos" at bounding box center [134, 644] width 143 height 16
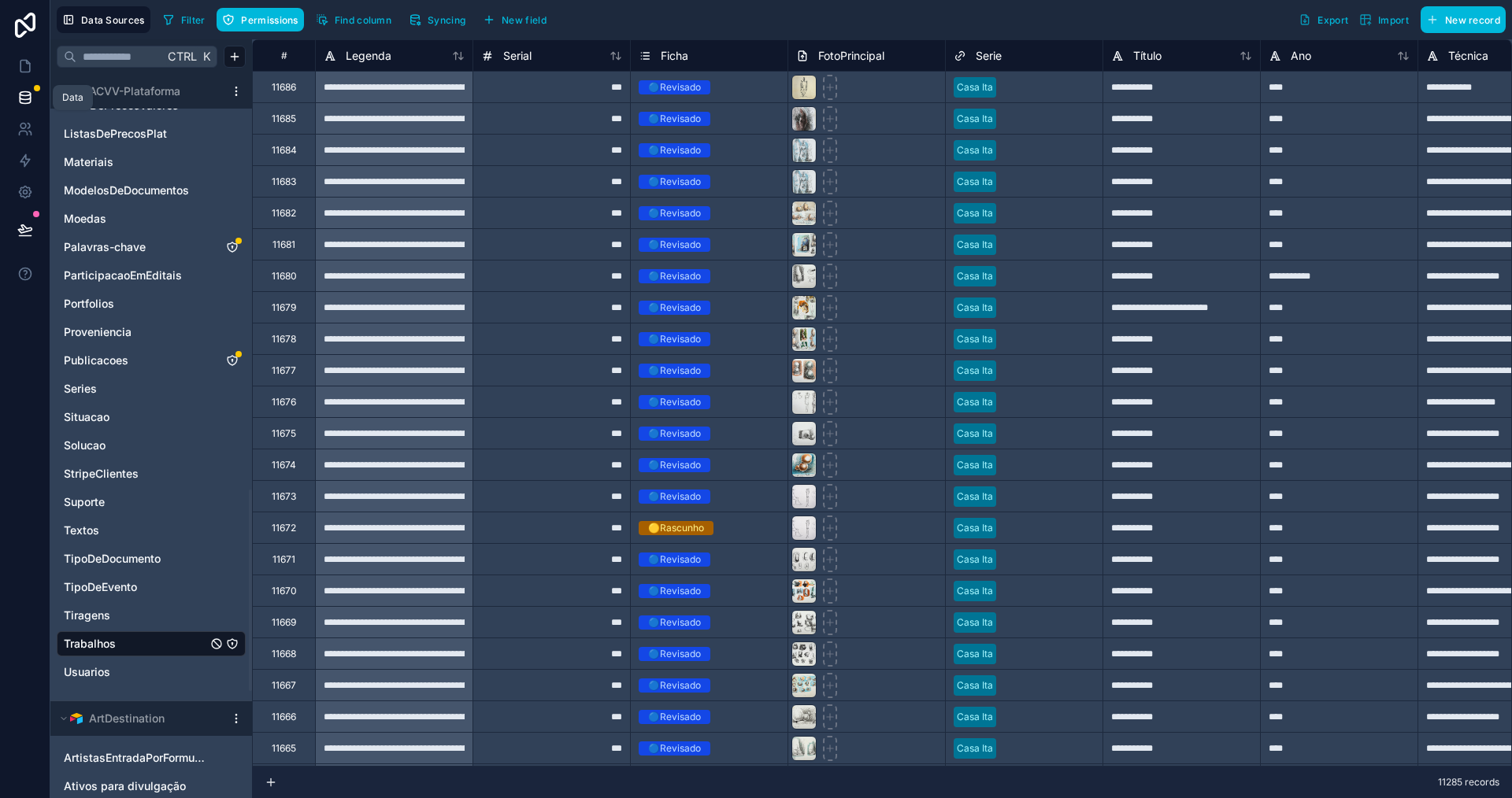
drag, startPoint x: 31, startPoint y: 95, endPoint x: 38, endPoint y: 71, distance: 25.0
click at [30, 95] on icon at bounding box center [25, 97] width 10 height 6
click at [452, 20] on span "Syncing" at bounding box center [446, 20] width 38 height 12
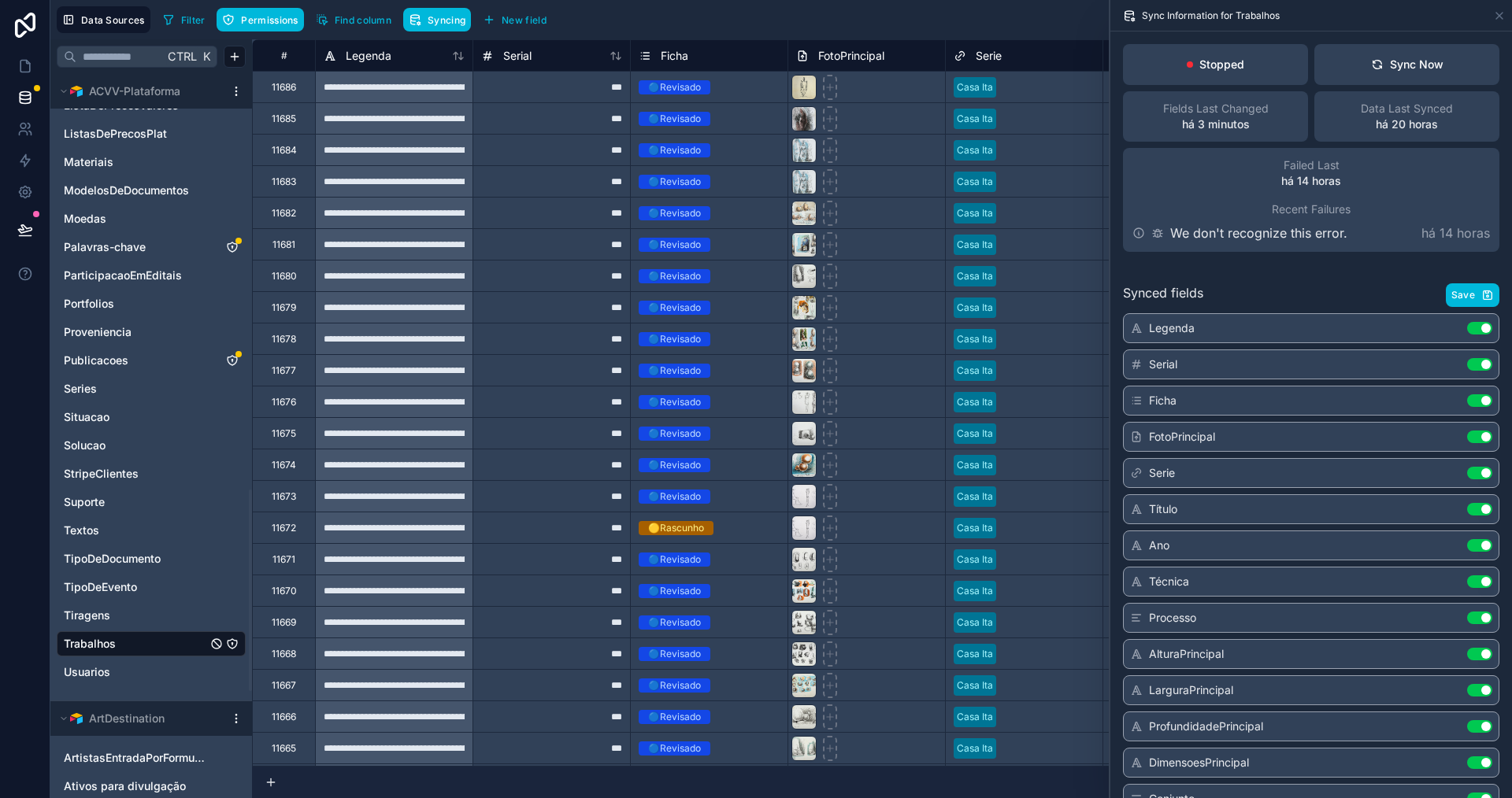
click at [1381, 66] on div "Sync Now" at bounding box center [1406, 64] width 72 height 16
click at [232, 362] on icon "Publicacoes" at bounding box center [232, 362] width 0 height 2
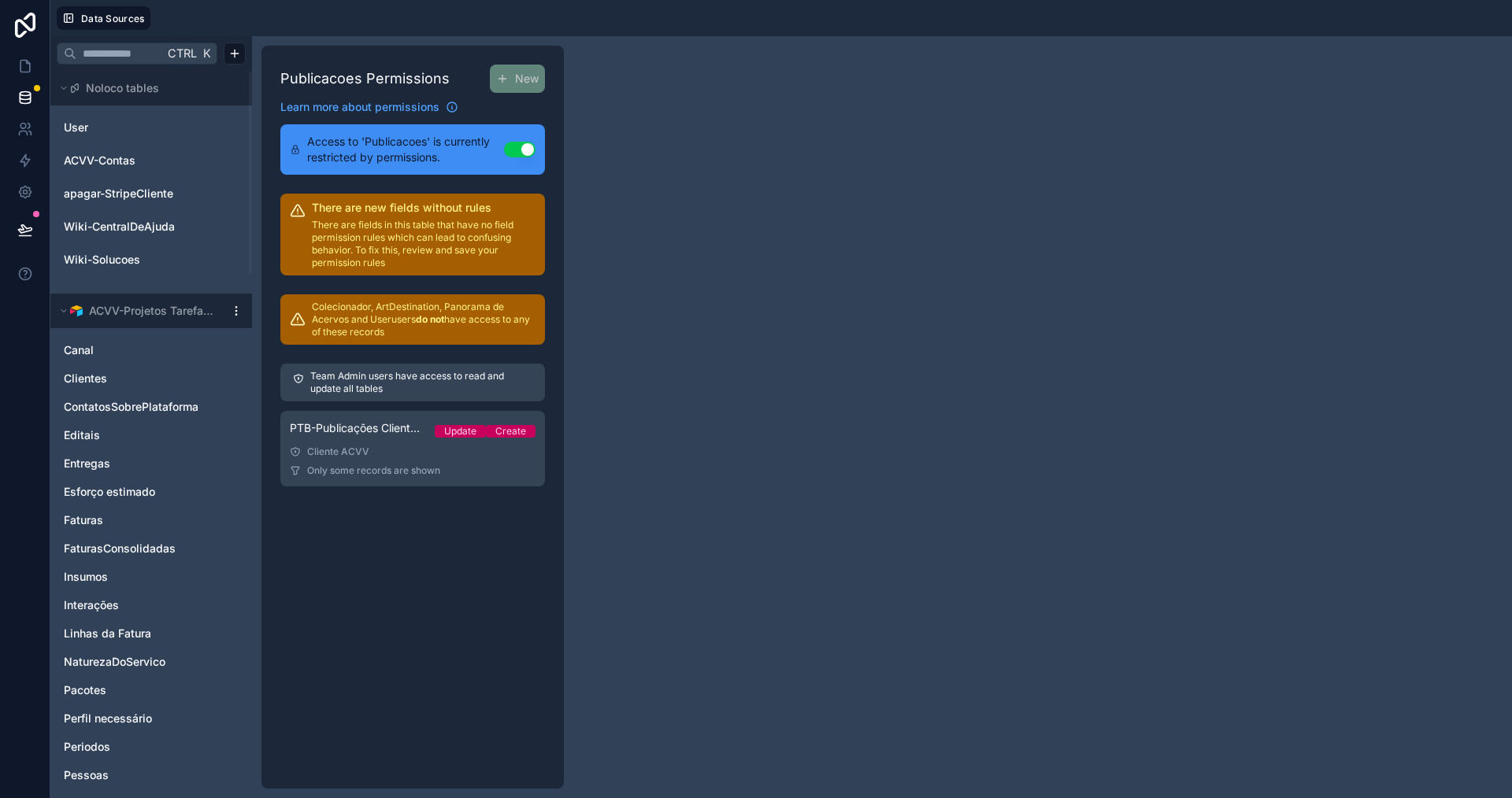
click at [377, 446] on div "Cliente ACVV" at bounding box center [412, 452] width 245 height 13
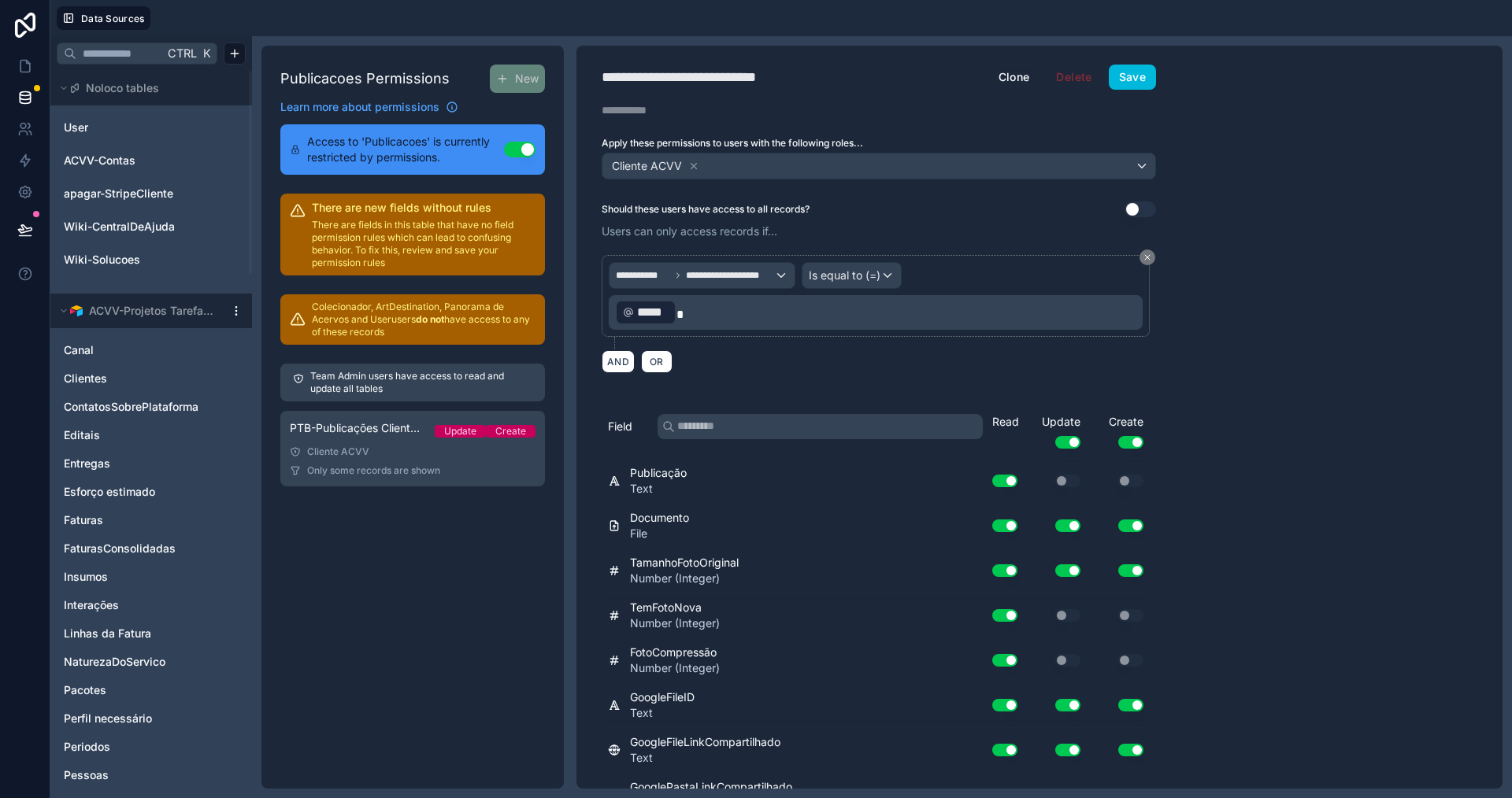
click at [1135, 75] on button "Save" at bounding box center [1132, 76] width 47 height 25
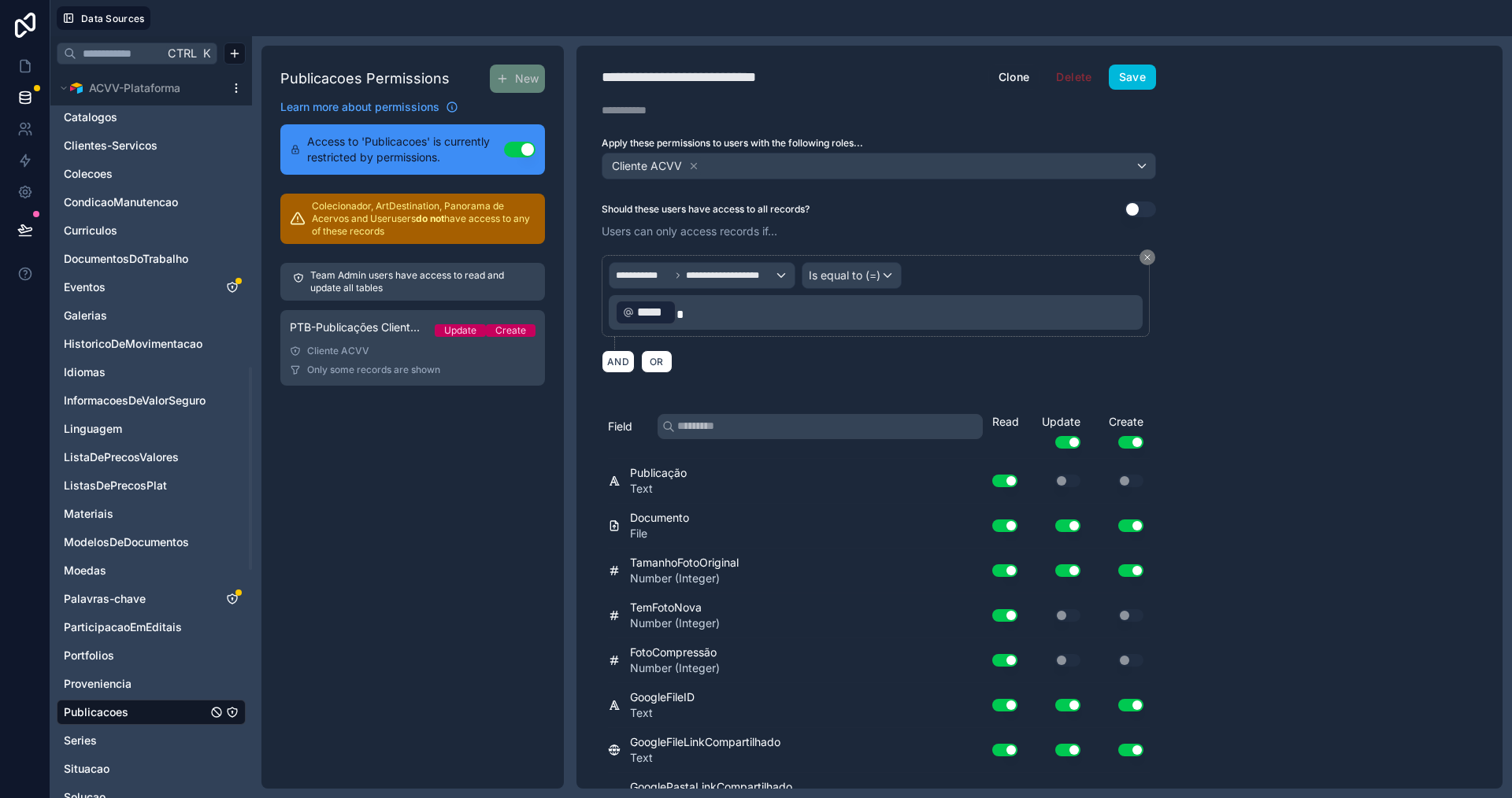
scroll to position [1181, 0]
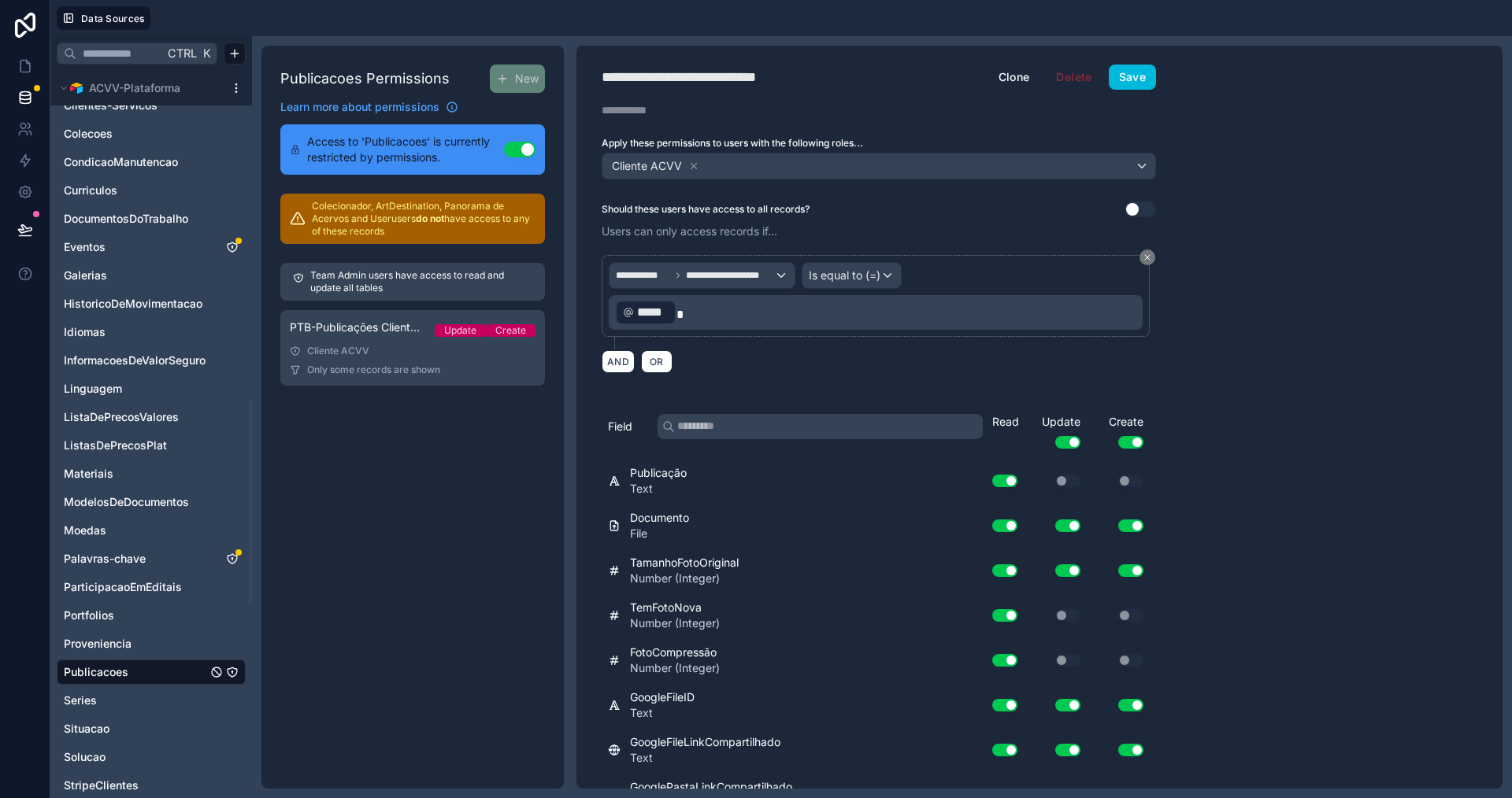
click at [231, 560] on icon "Palavras-chave" at bounding box center [232, 559] width 13 height 13
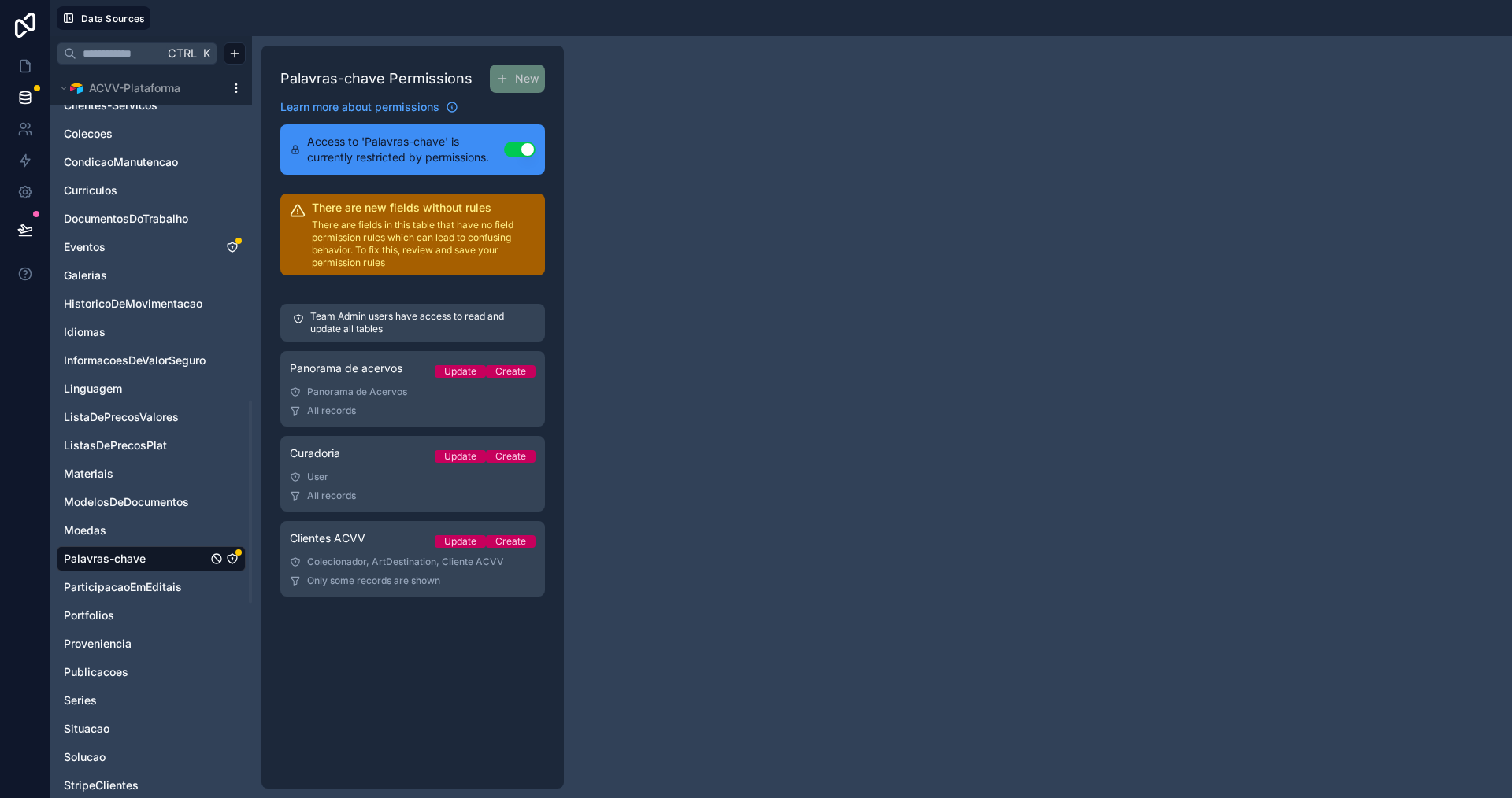
click at [345, 577] on span "Only some records are shown" at bounding box center [374, 580] width 133 height 13
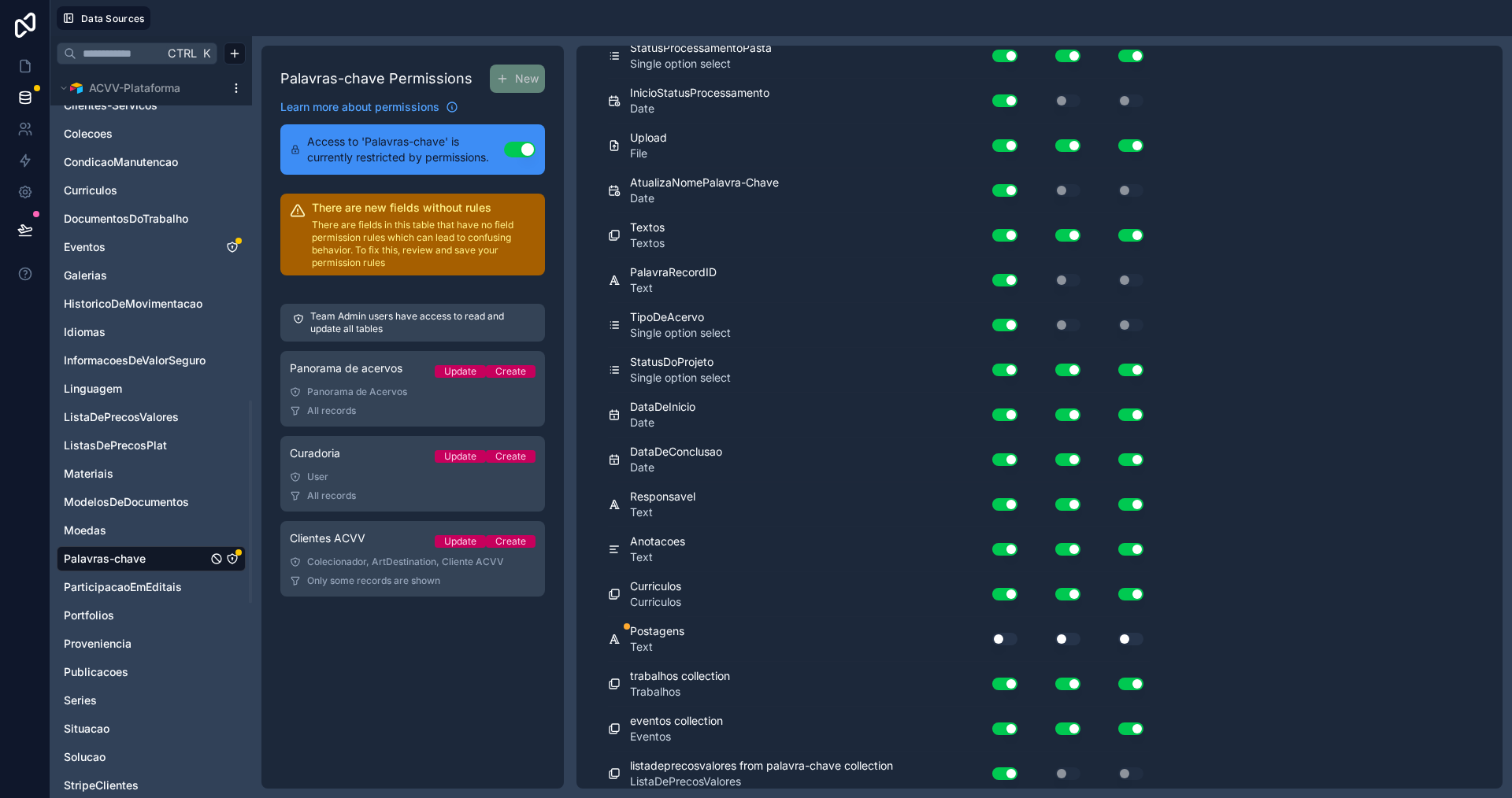
scroll to position [972, 0]
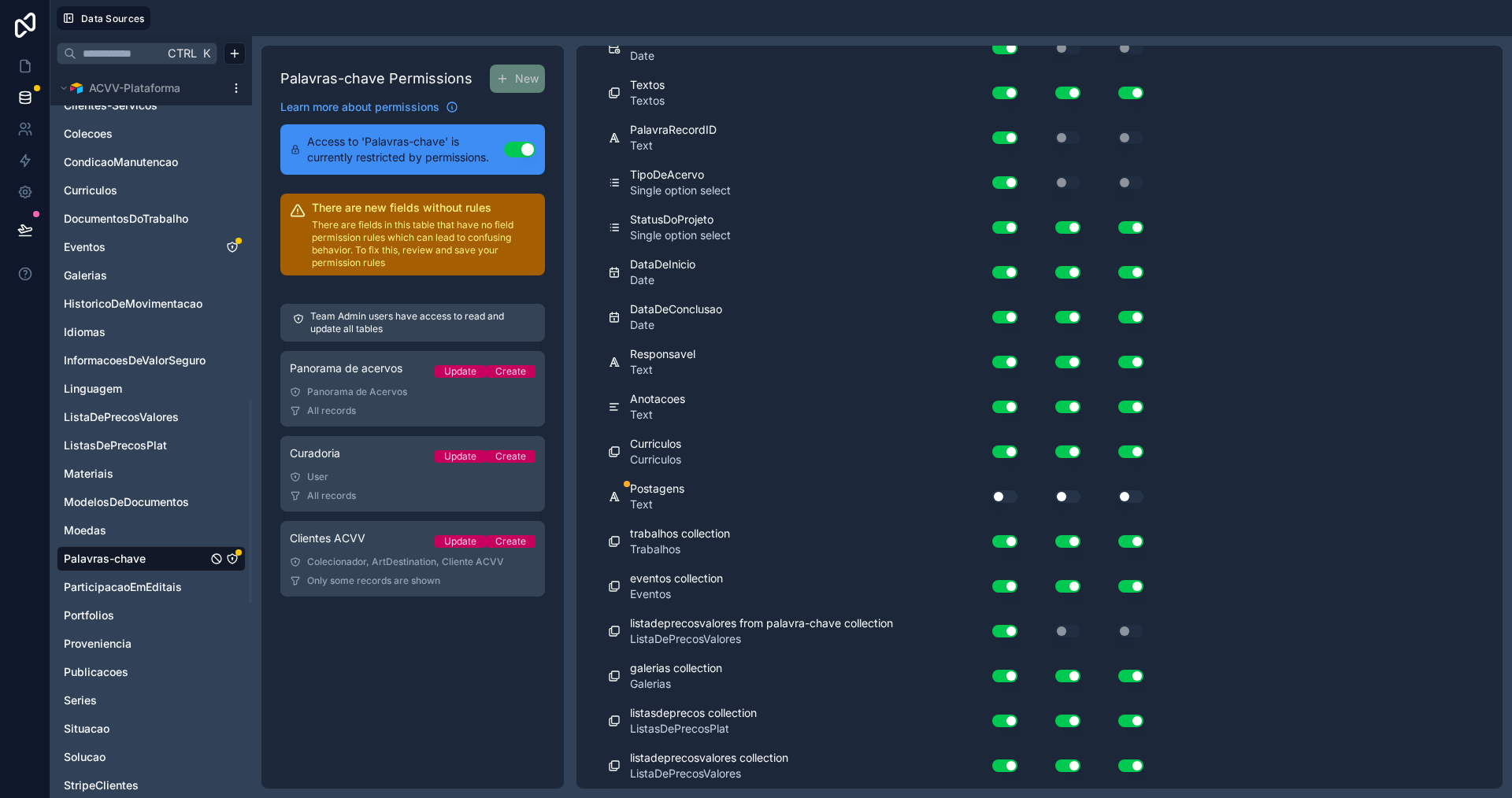
click at [230, 249] on icon "Eventos" at bounding box center [232, 247] width 13 height 13
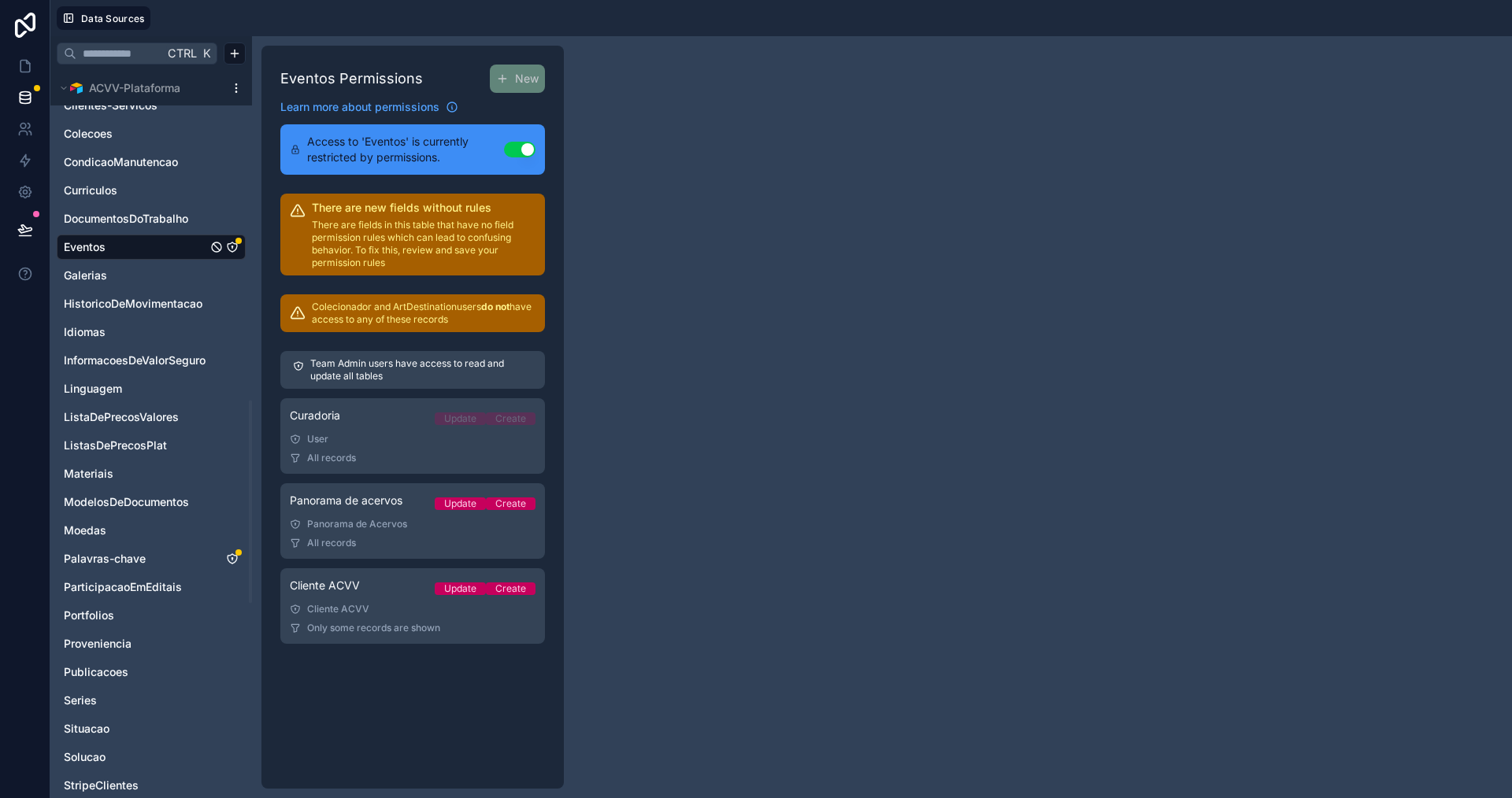
click at [373, 604] on div "Cliente ACVV" at bounding box center [412, 609] width 245 height 13
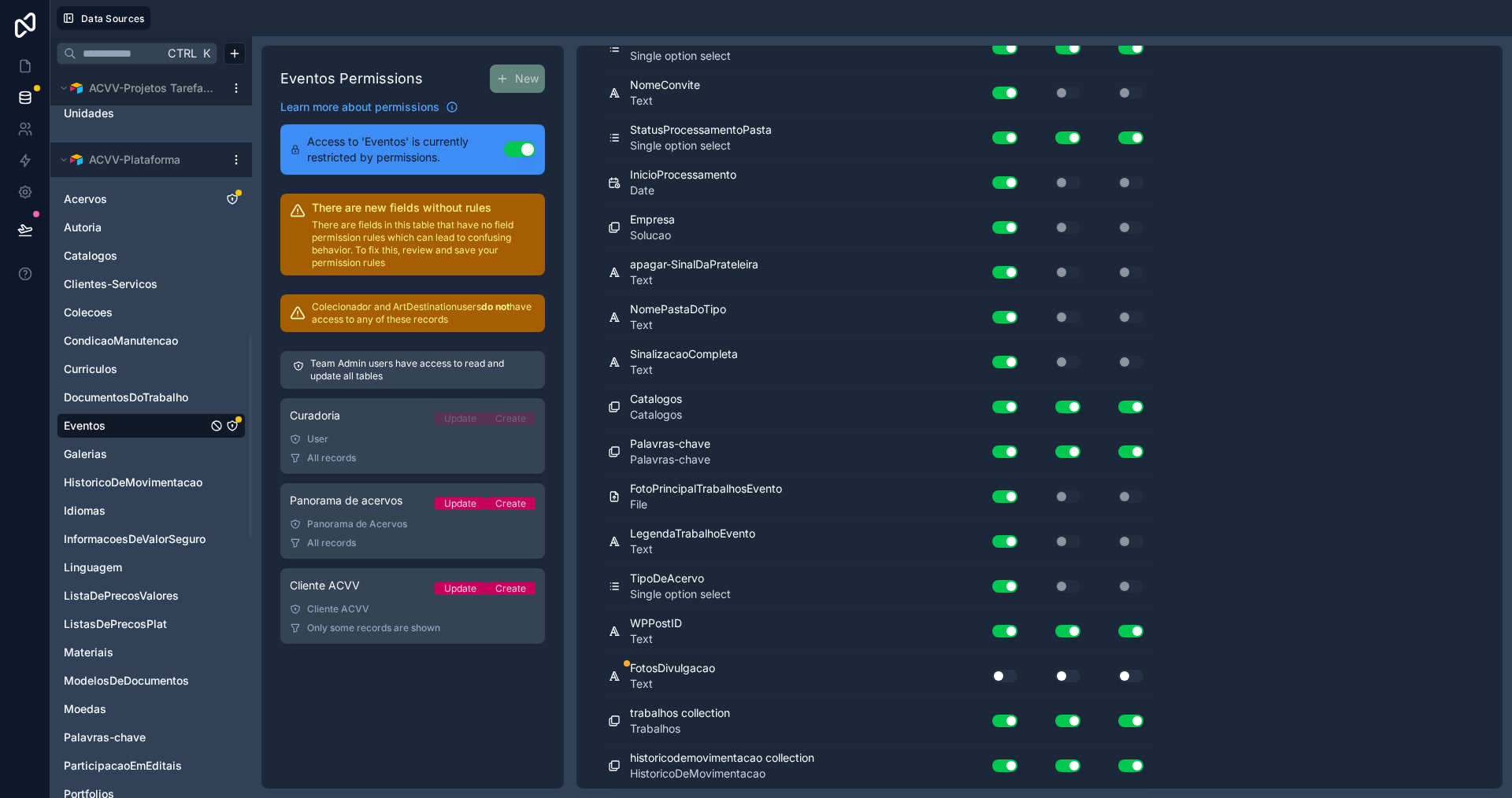
scroll to position [945, 0]
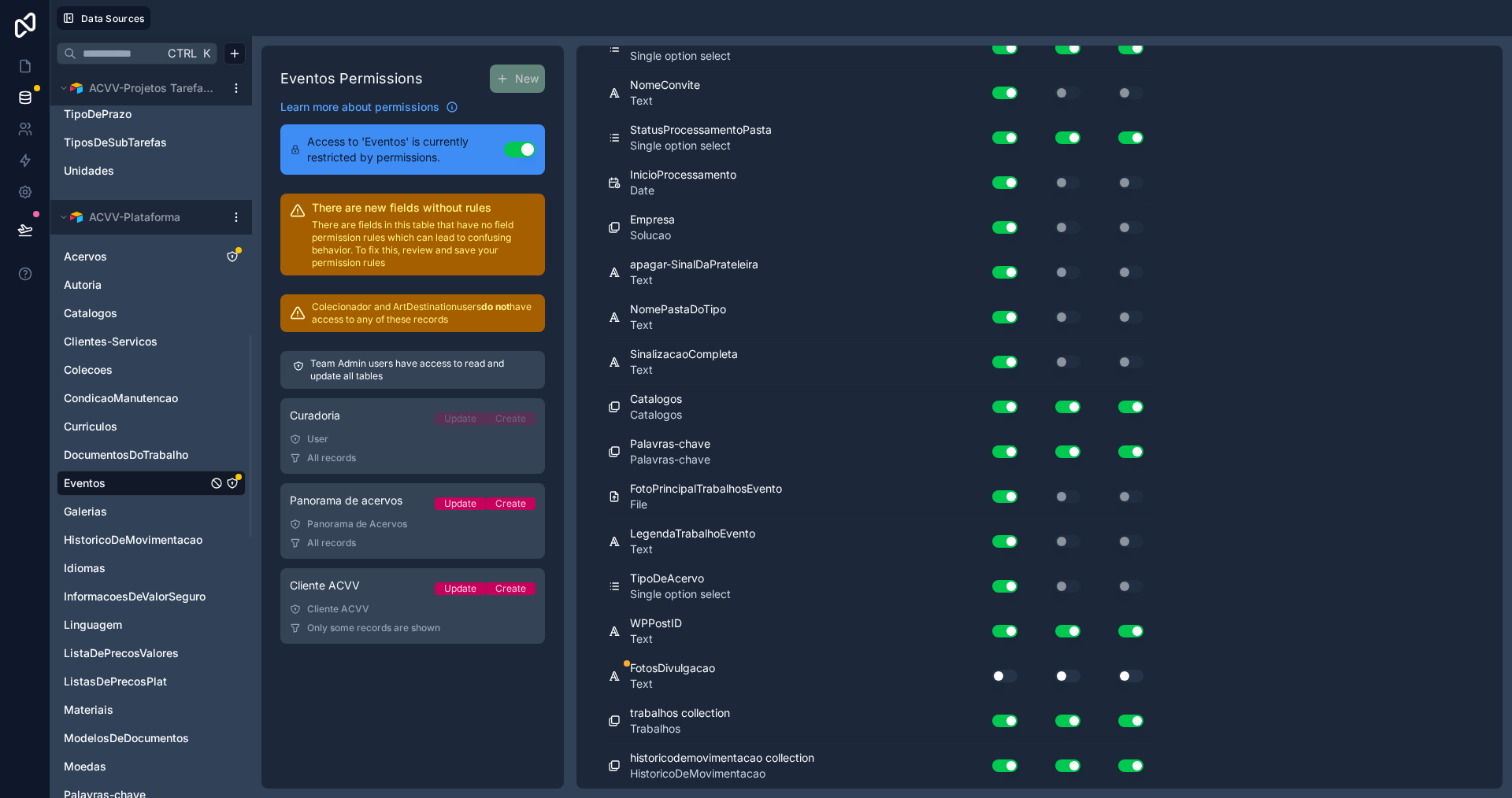
click at [227, 253] on icon "Acervos" at bounding box center [232, 257] width 10 height 10
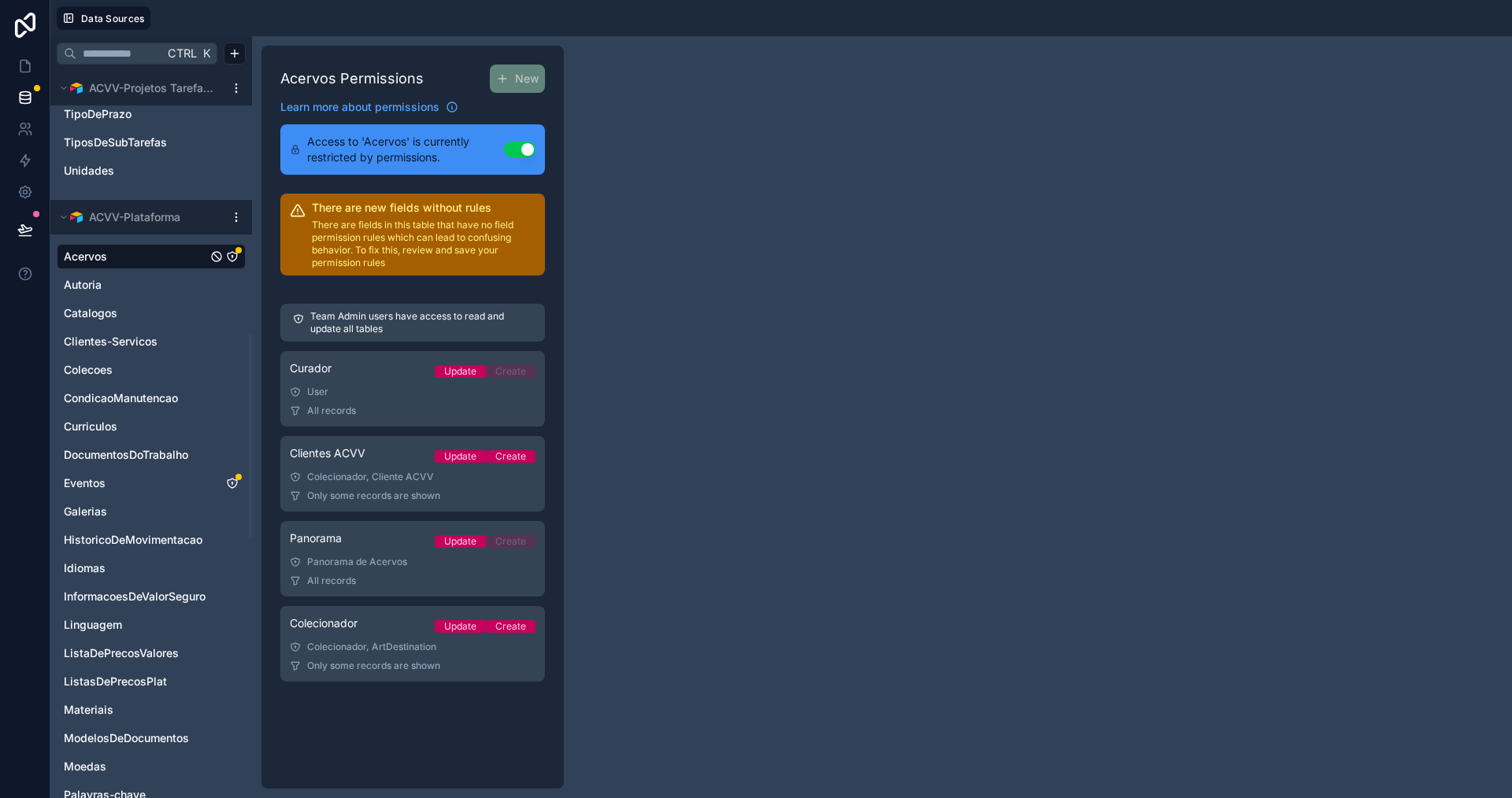
click at [373, 486] on link "Clientes ACVV Update Create Colecionador, Cliente ACVV Only some records are sh…" at bounding box center [412, 474] width 265 height 75
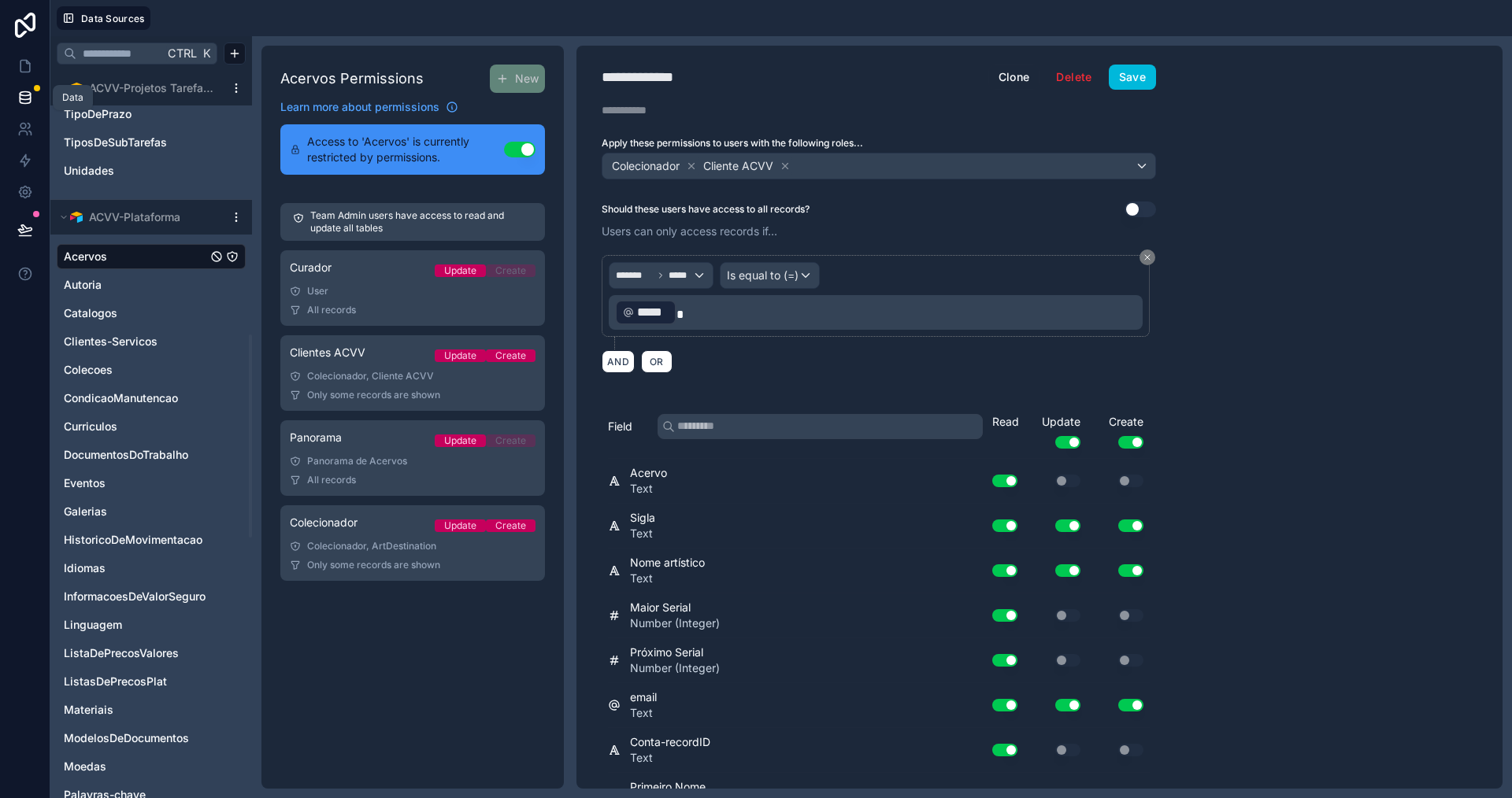
click at [36, 93] on link at bounding box center [25, 98] width 49 height 32
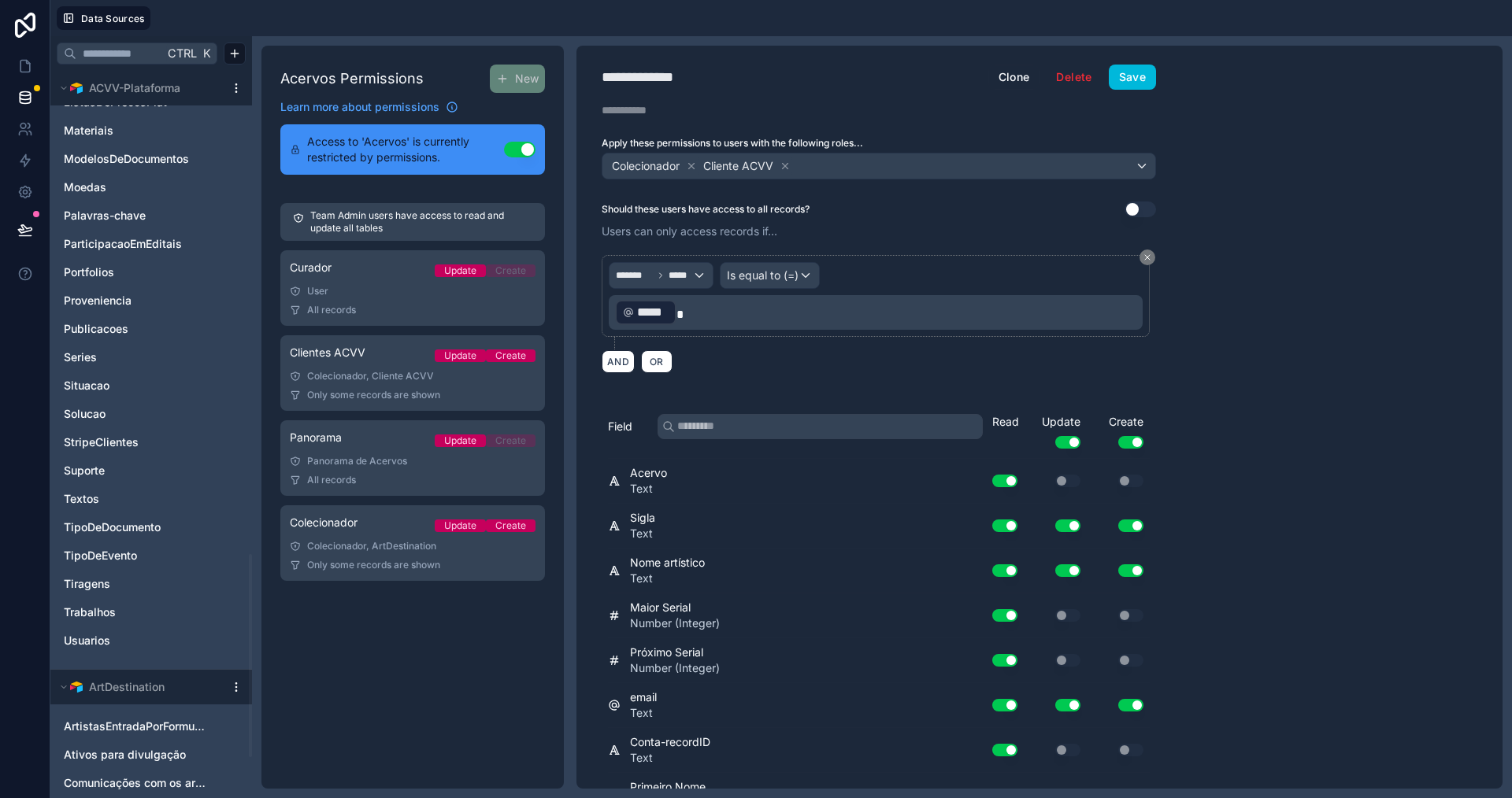
scroll to position [1732, 0]
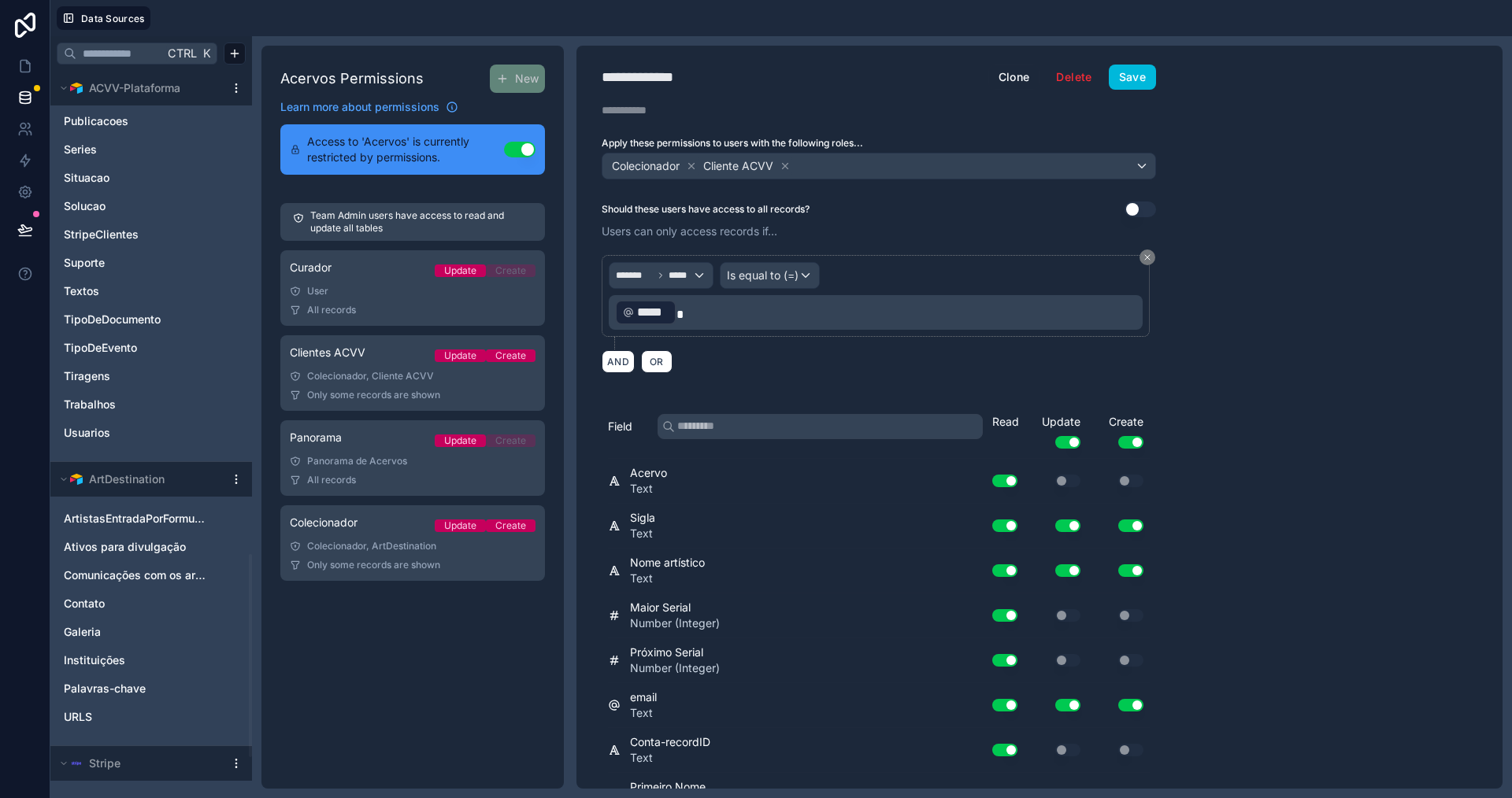
click at [164, 400] on link "Trabalhos" at bounding box center [134, 404] width 143 height 16
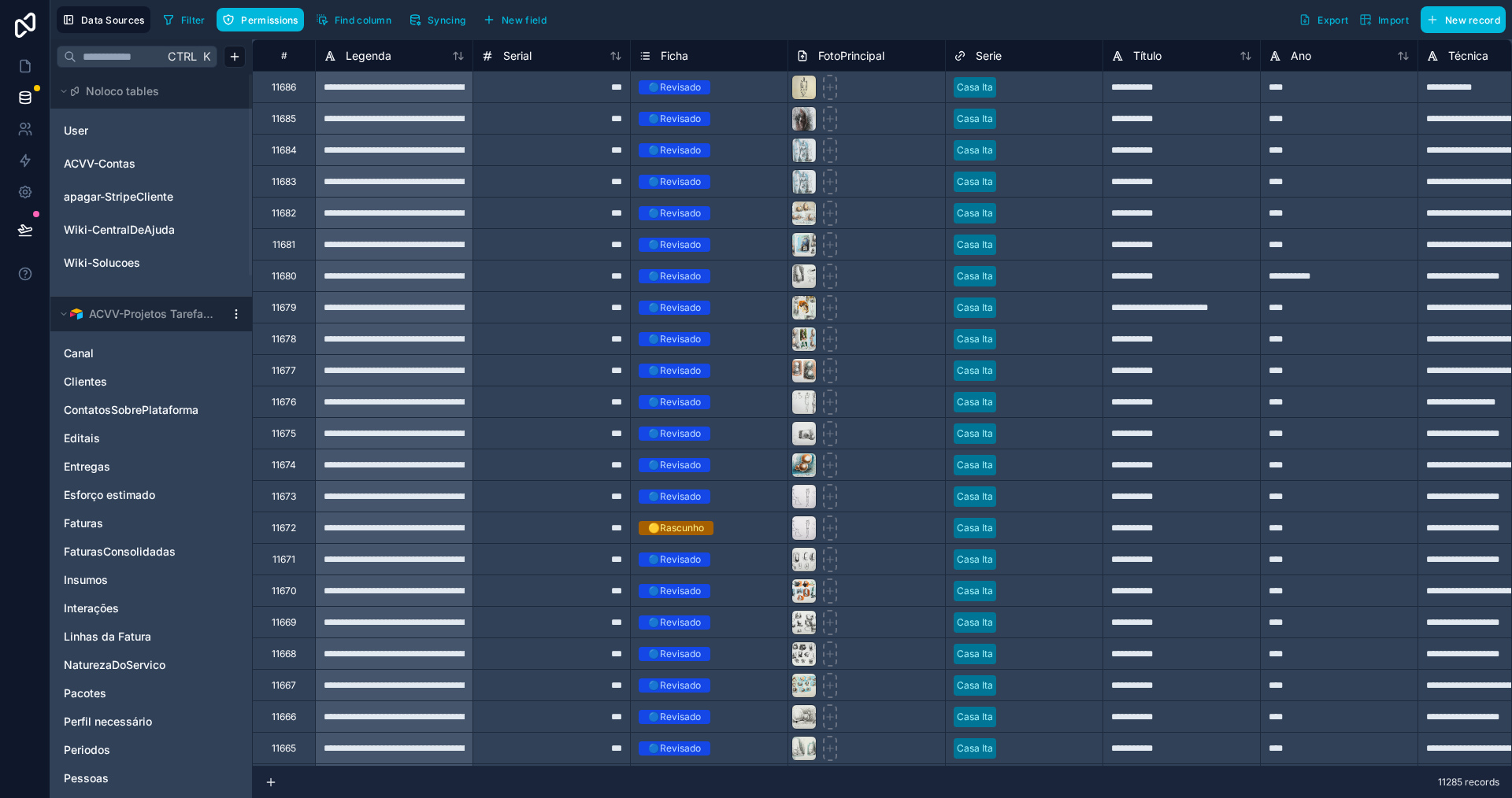
click at [441, 21] on span "Syncing" at bounding box center [446, 20] width 38 height 12
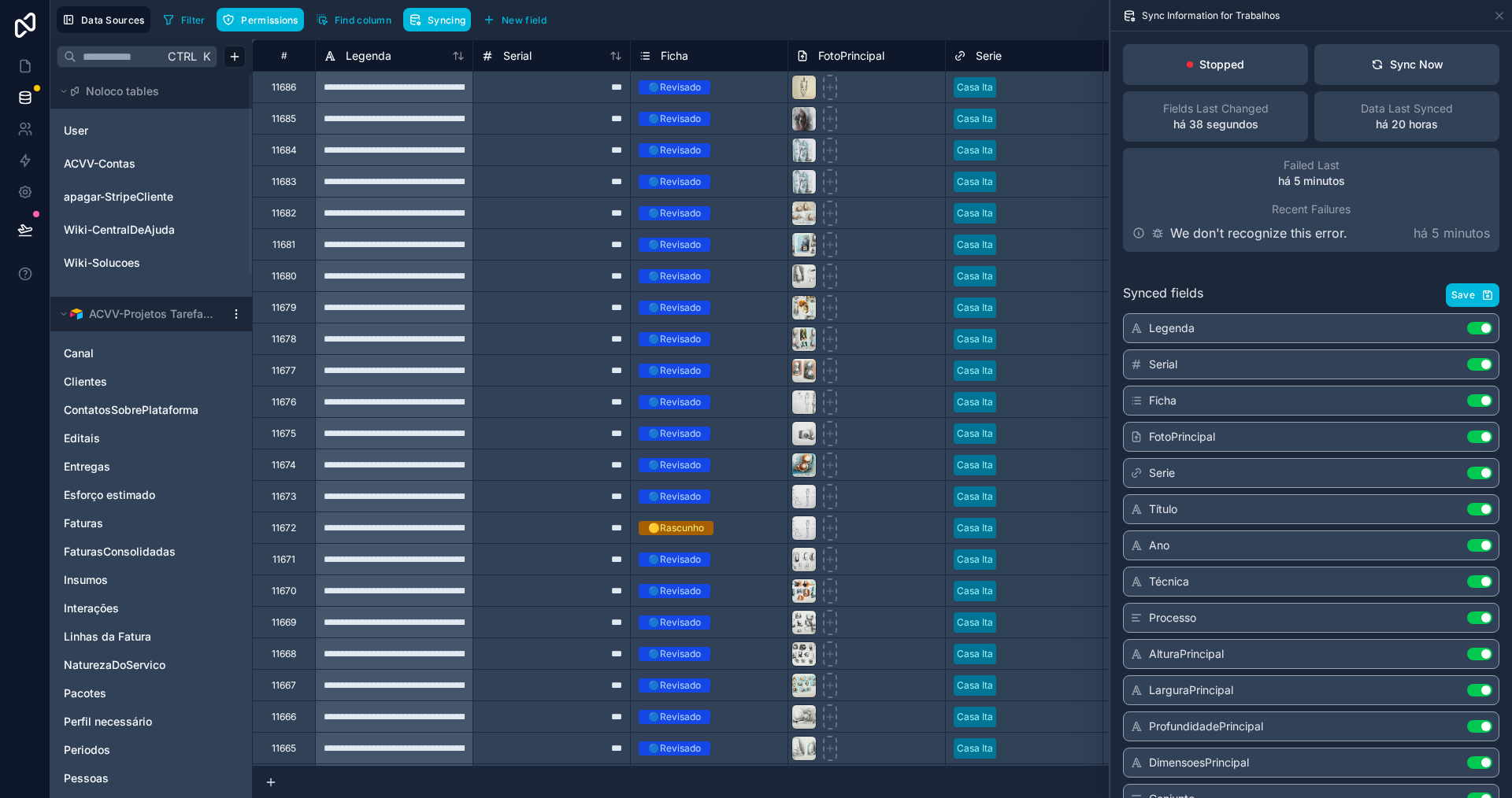
click at [1413, 66] on div "Sync Now" at bounding box center [1406, 64] width 72 height 16
click at [30, 66] on icon at bounding box center [26, 66] width 10 height 12
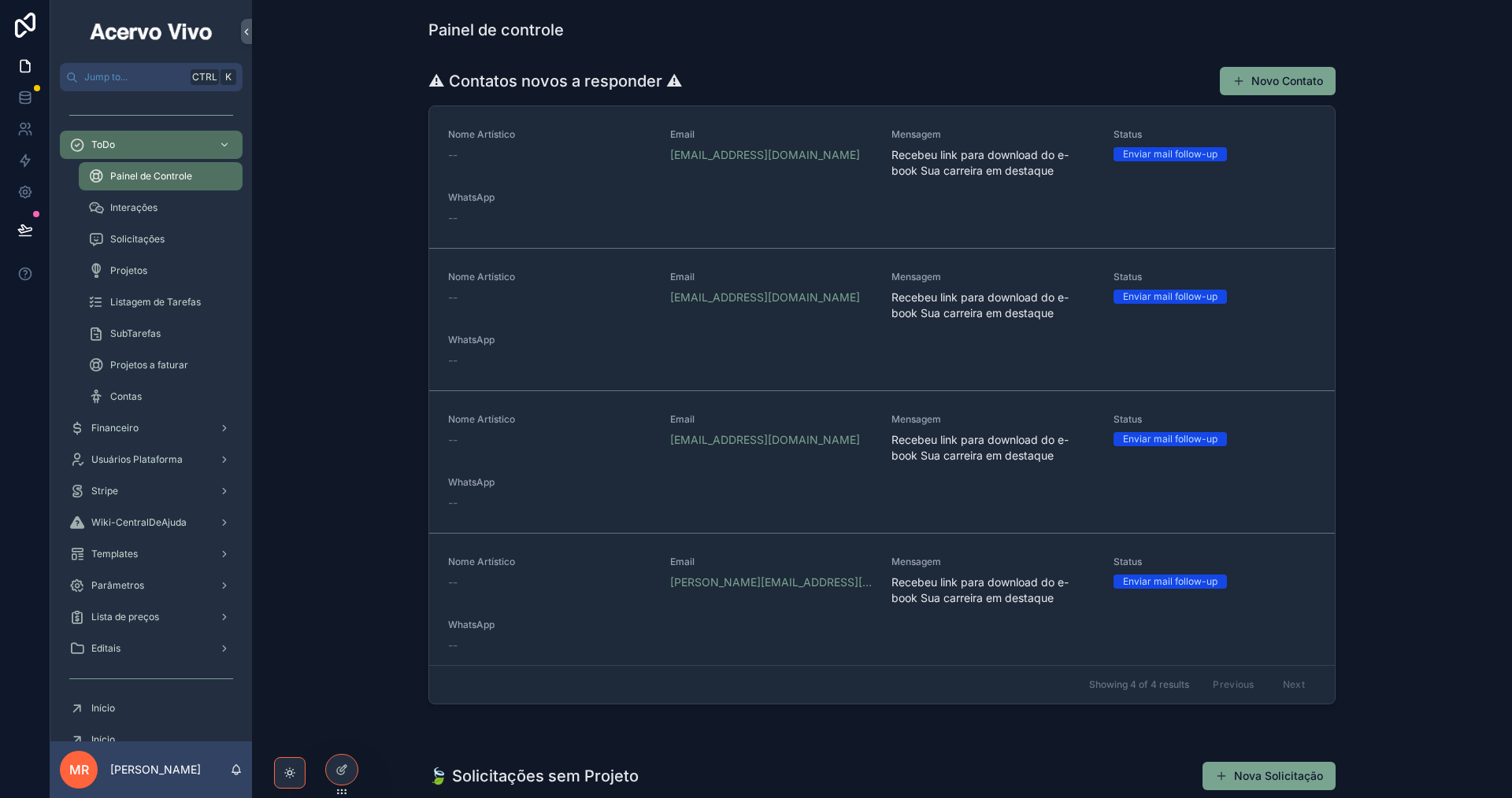
click at [0, 0] on icon at bounding box center [0, 0] width 0 height 0
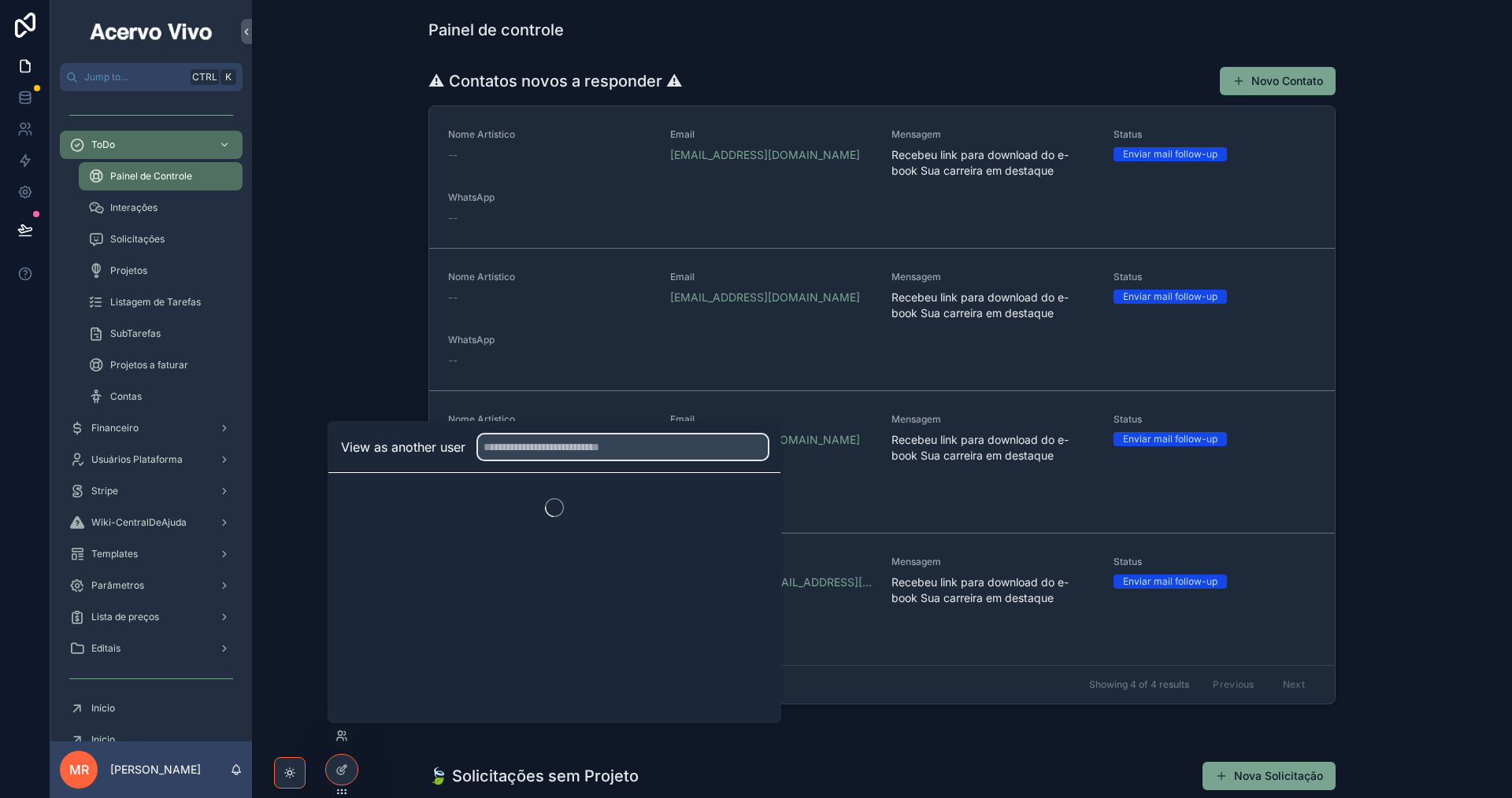
click at [550, 440] on input "text" at bounding box center [622, 447] width 290 height 25
type input "****"
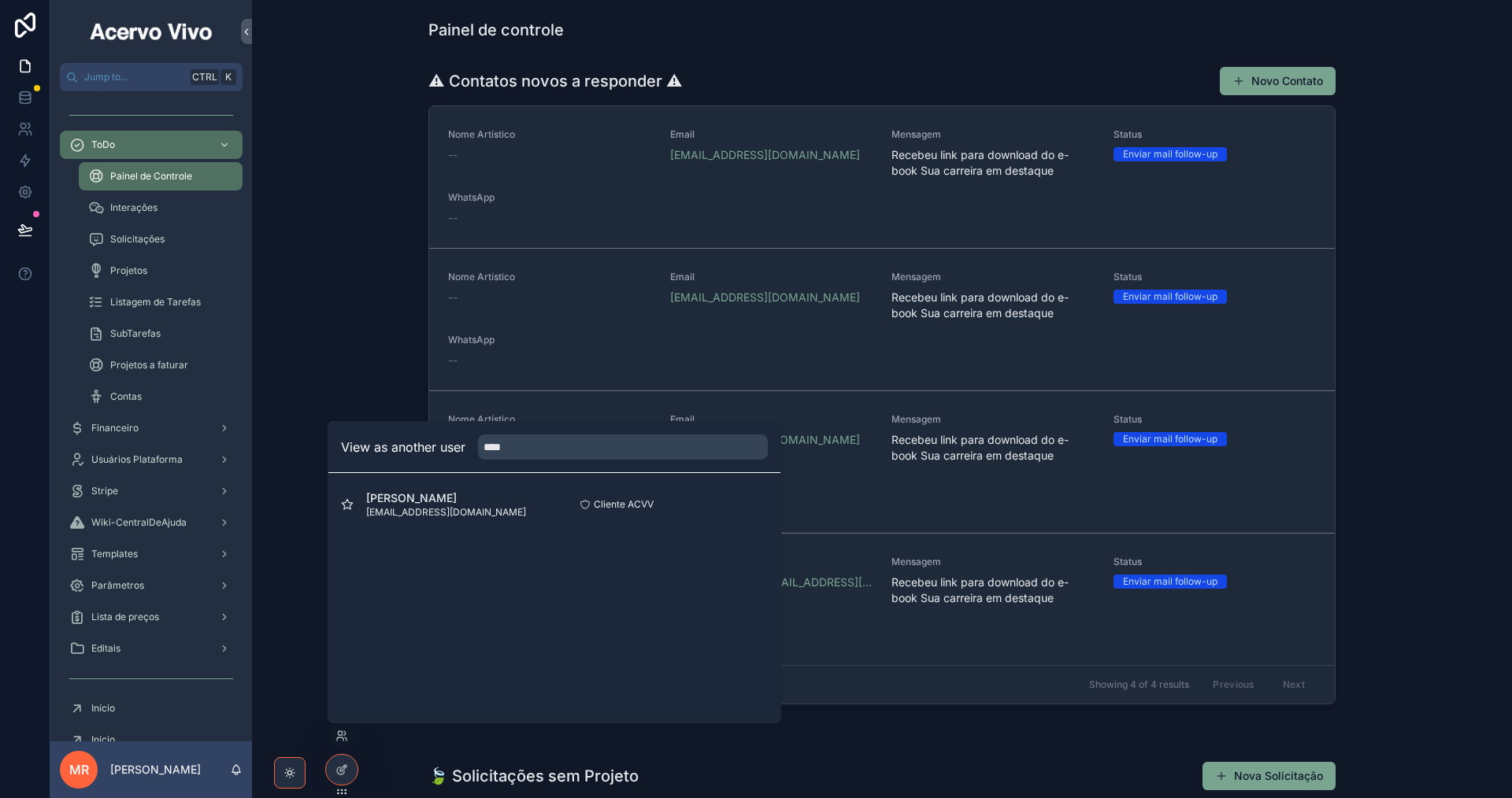
click at [0, 0] on button "Select" at bounding box center [0, 0] width 0 height 0
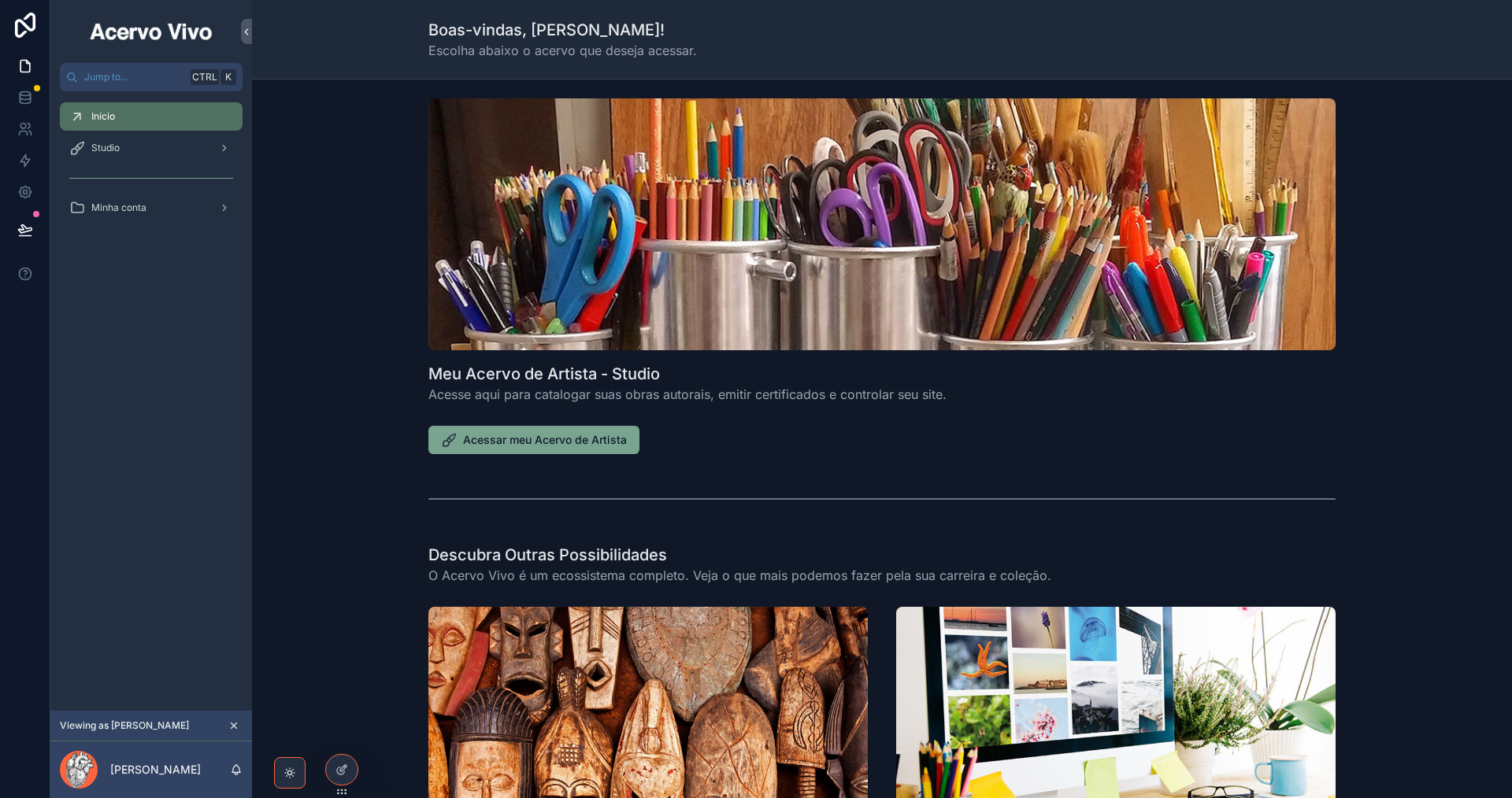
click at [591, 440] on span "Acessar meu Acervo de Artista" at bounding box center [545, 440] width 164 height 16
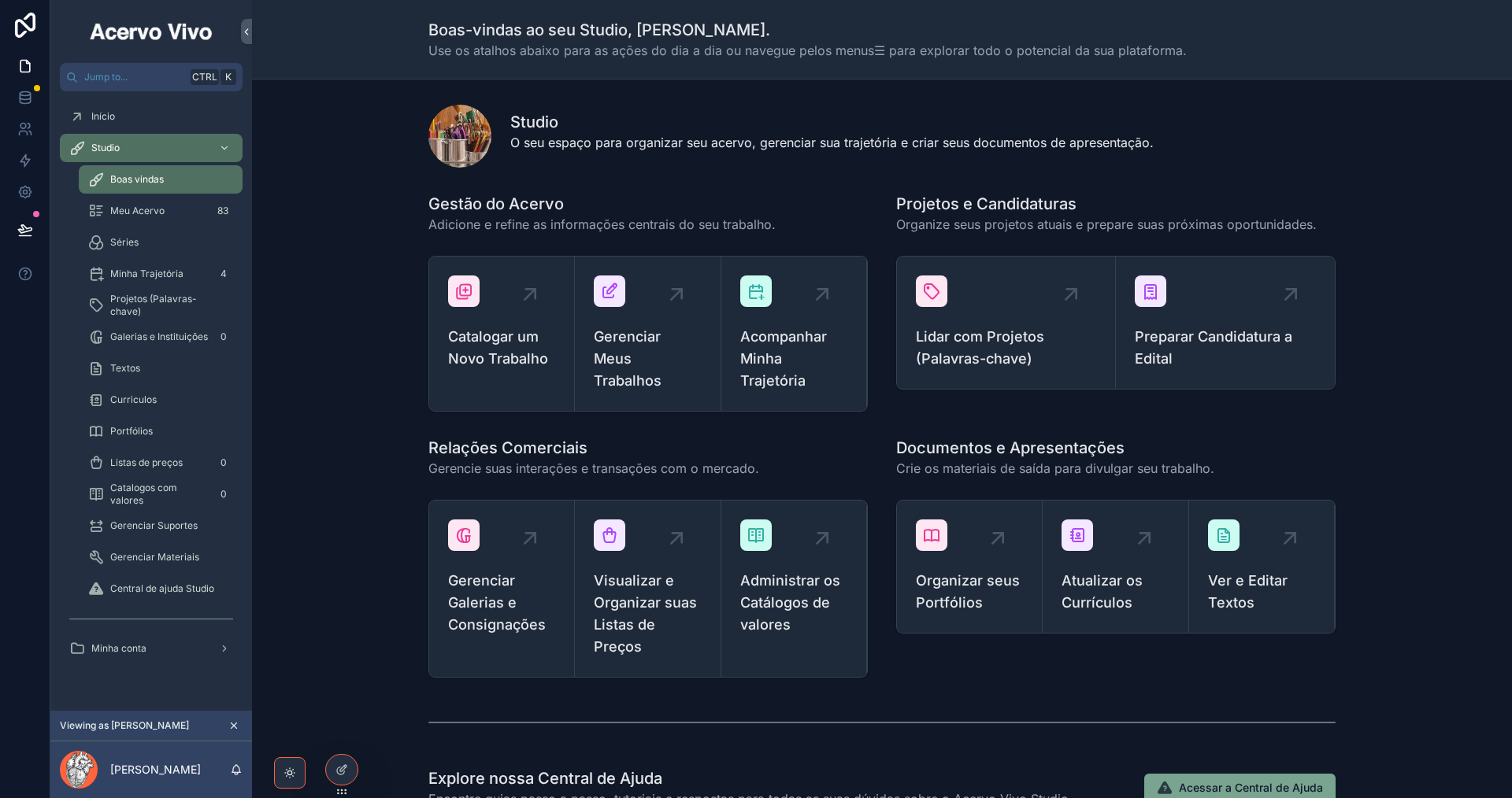
click at [630, 309] on div "Gerenciar Meus Trabalhos" at bounding box center [647, 334] width 107 height 117
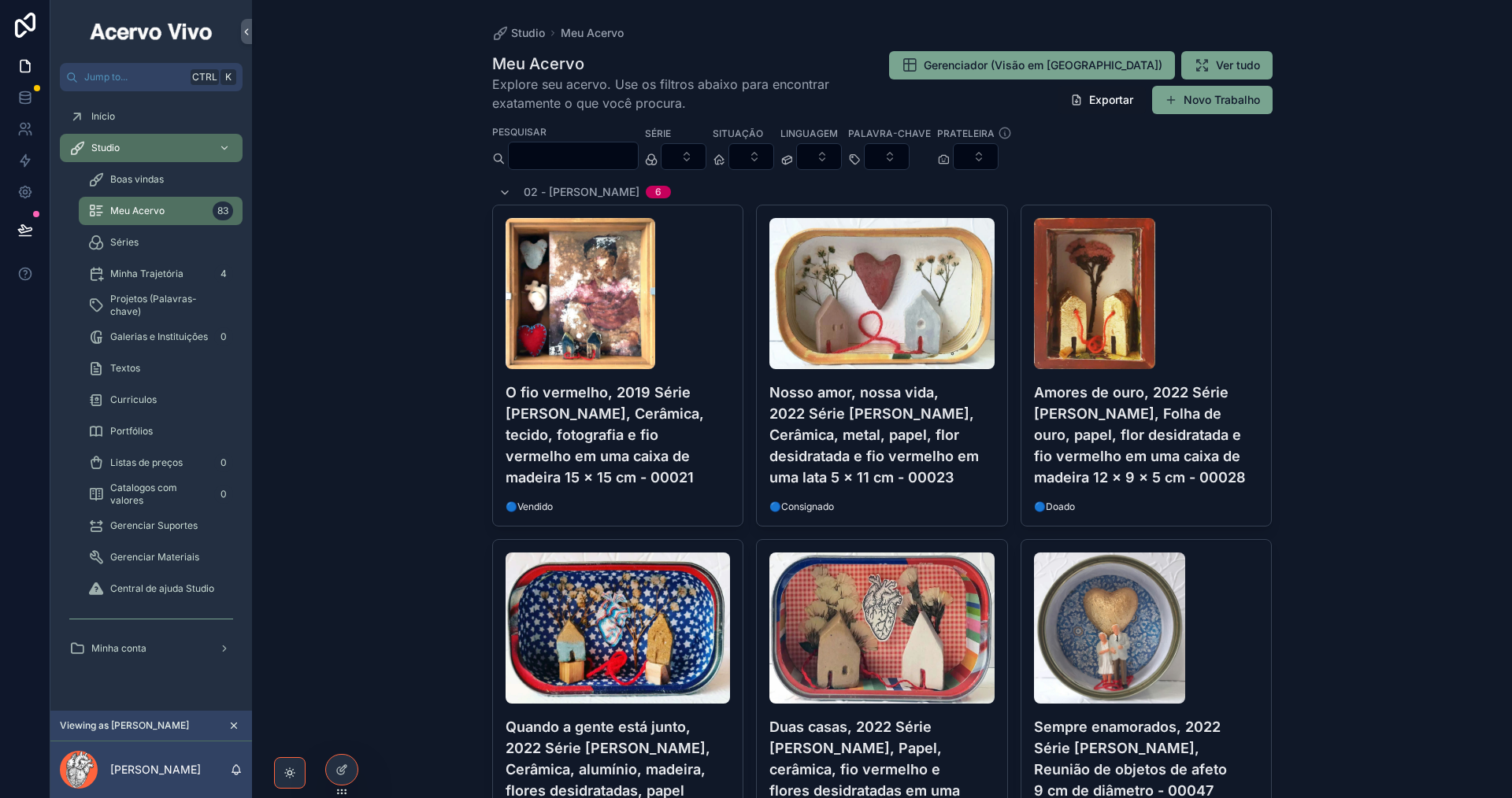
click at [616, 156] on input "scrollable content" at bounding box center [573, 156] width 130 height 22
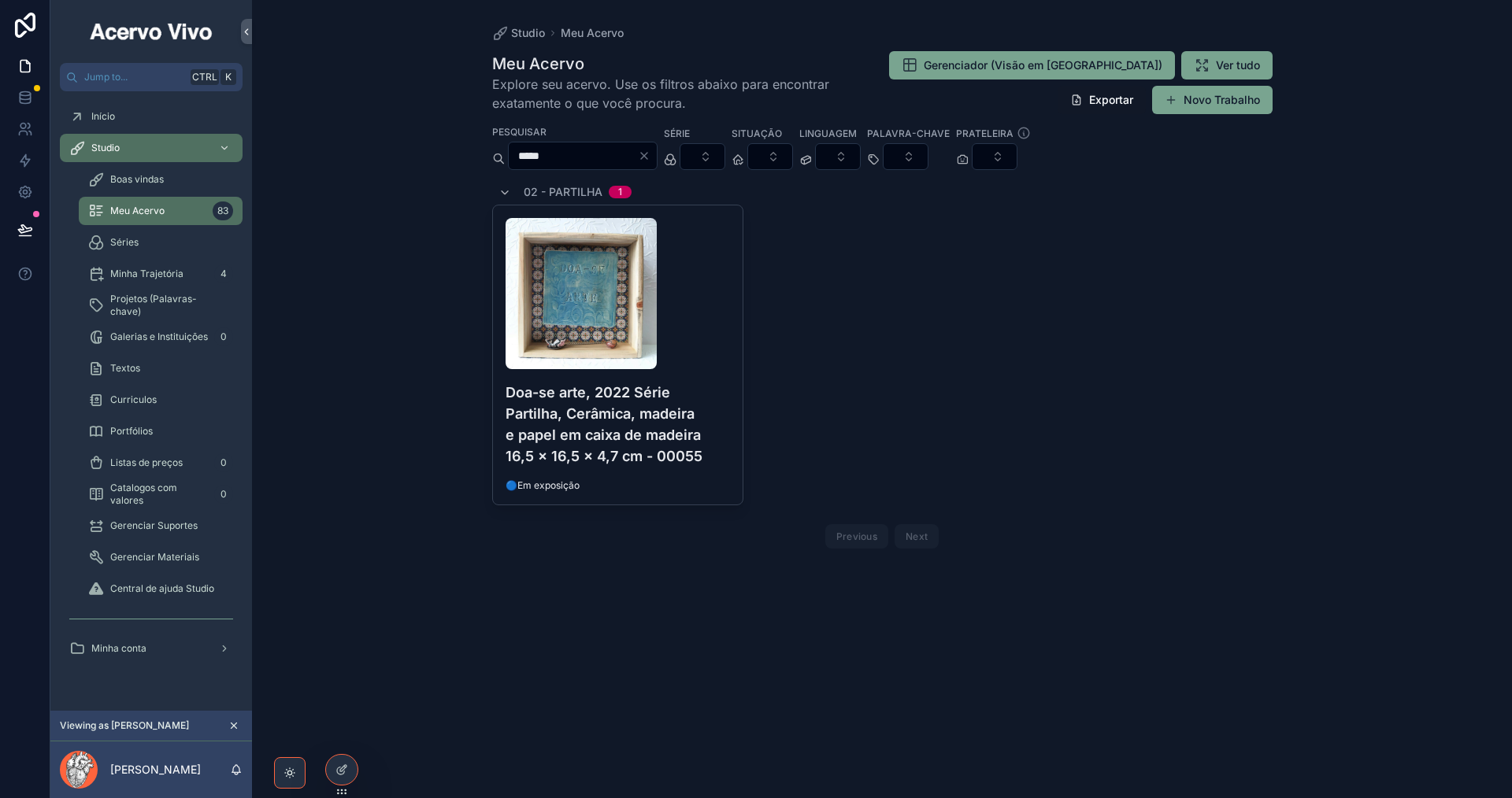
type input "*****"
click at [725, 300] on div "scrollable content" at bounding box center [618, 294] width 225 height 151
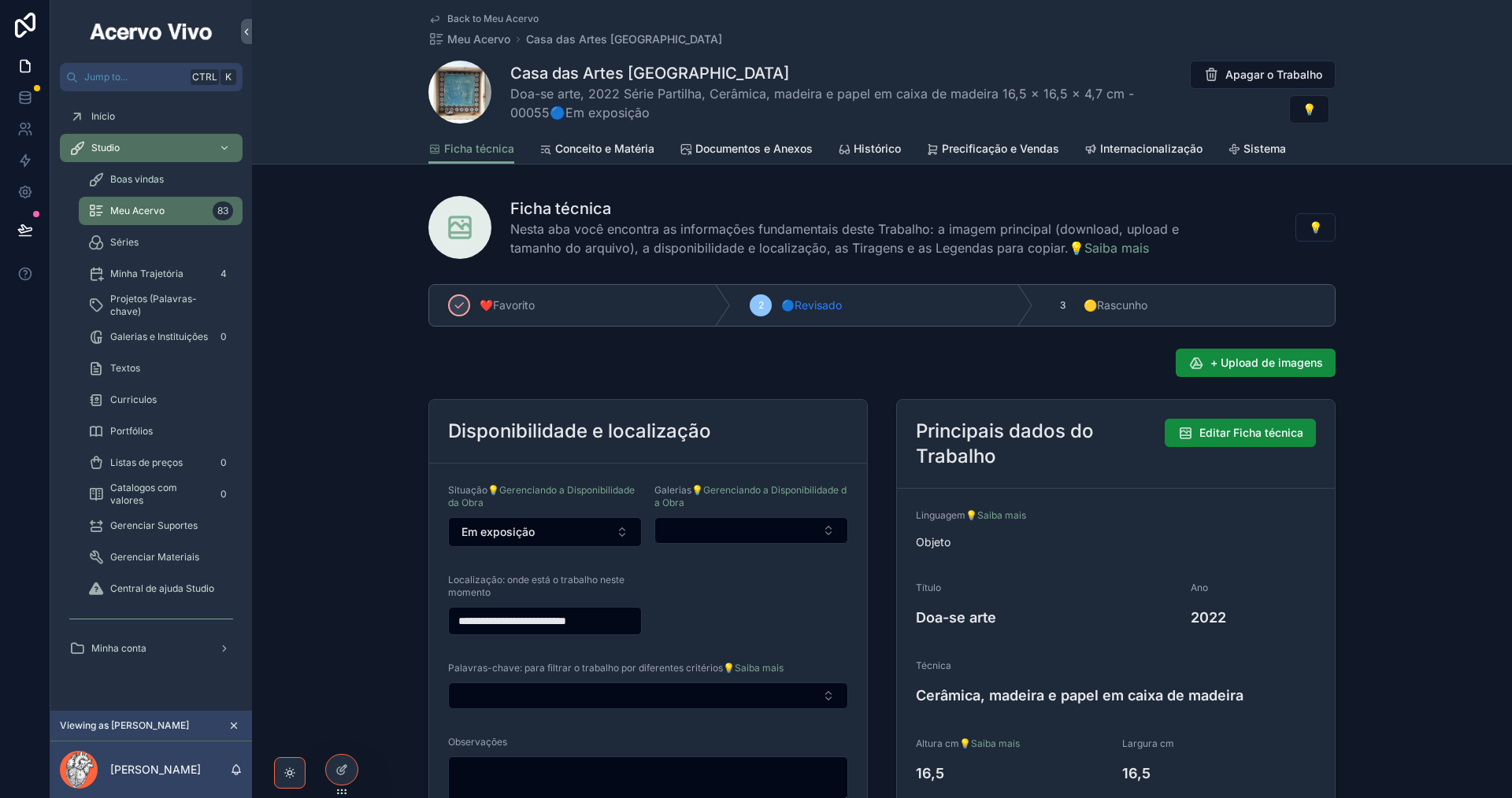
click at [739, 150] on span "Documentos e Anexos" at bounding box center [754, 149] width 118 height 16
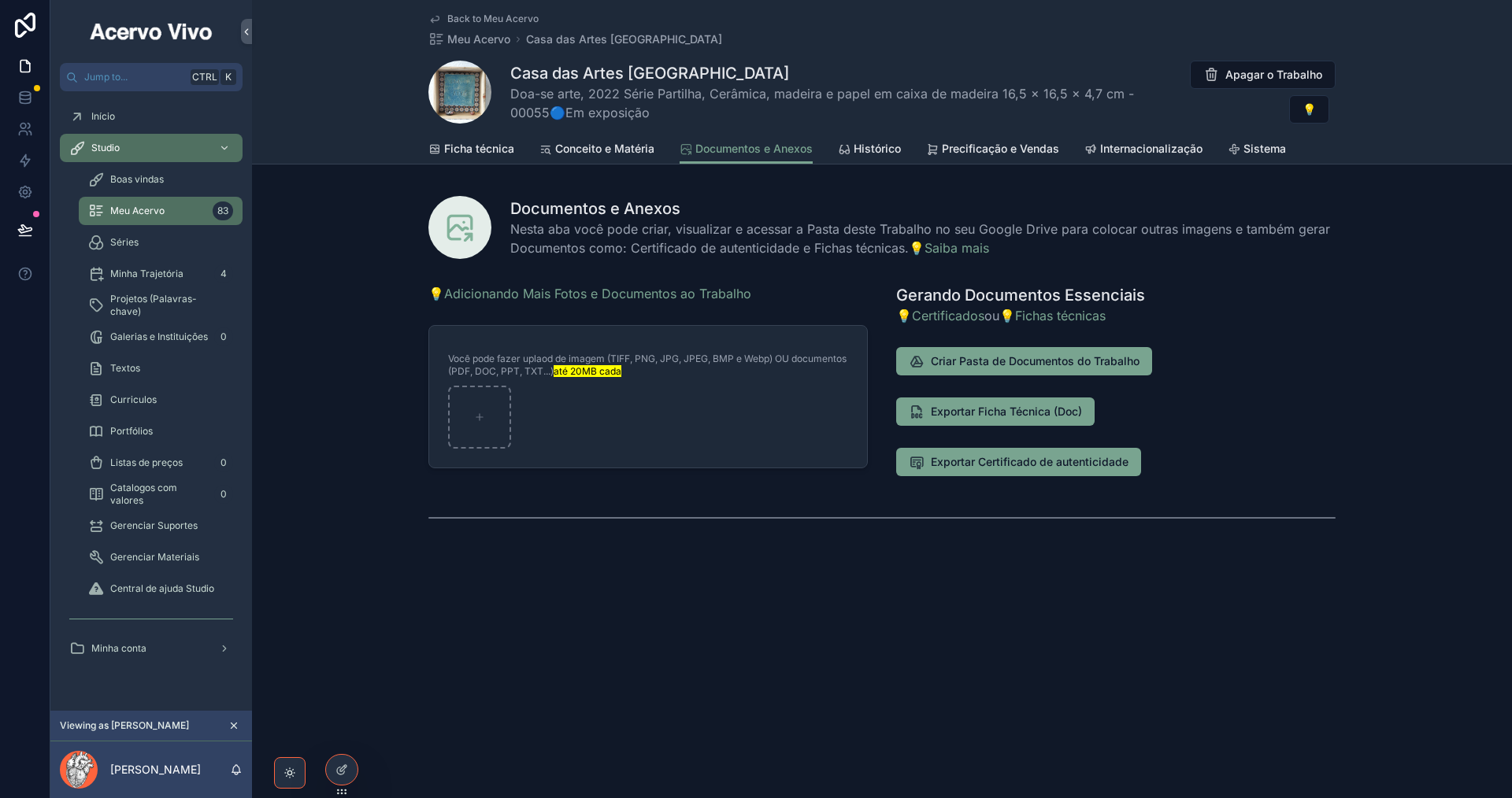
click at [1270, 149] on span "Sistema" at bounding box center [1264, 149] width 43 height 16
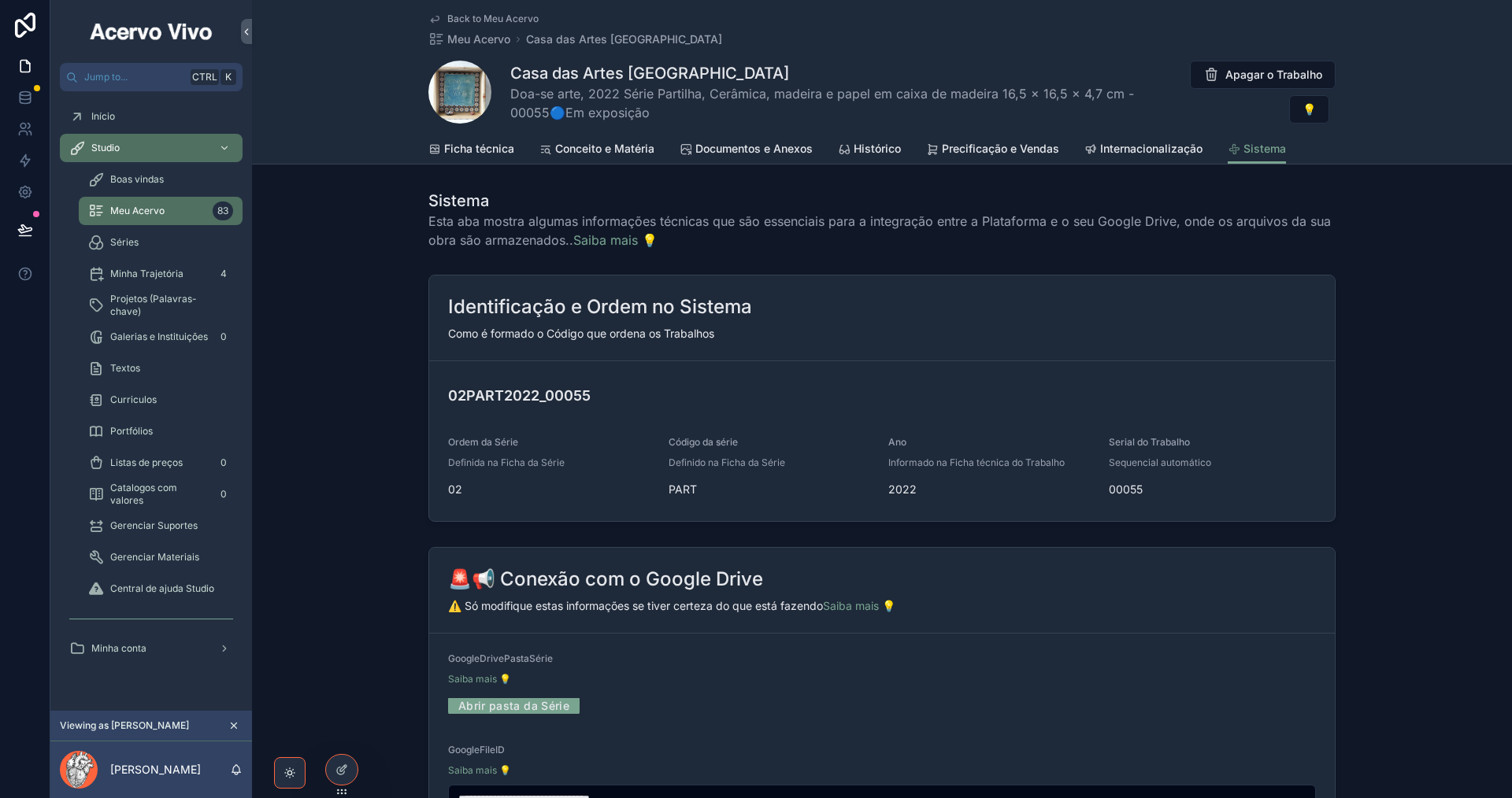
click at [783, 141] on span "Documentos e Anexos" at bounding box center [754, 149] width 118 height 16
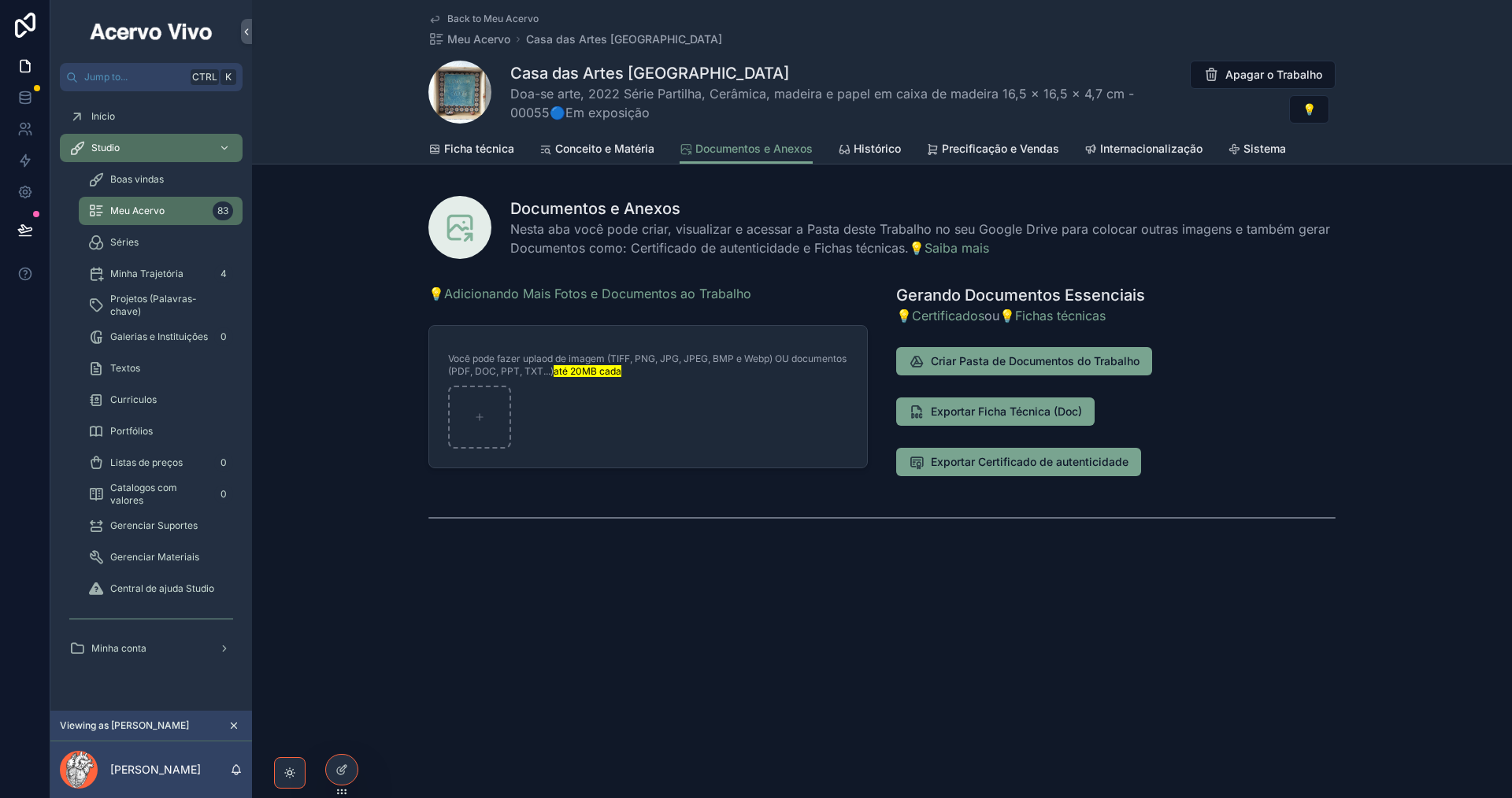
click at [125, 239] on span "Séries" at bounding box center [124, 242] width 29 height 13
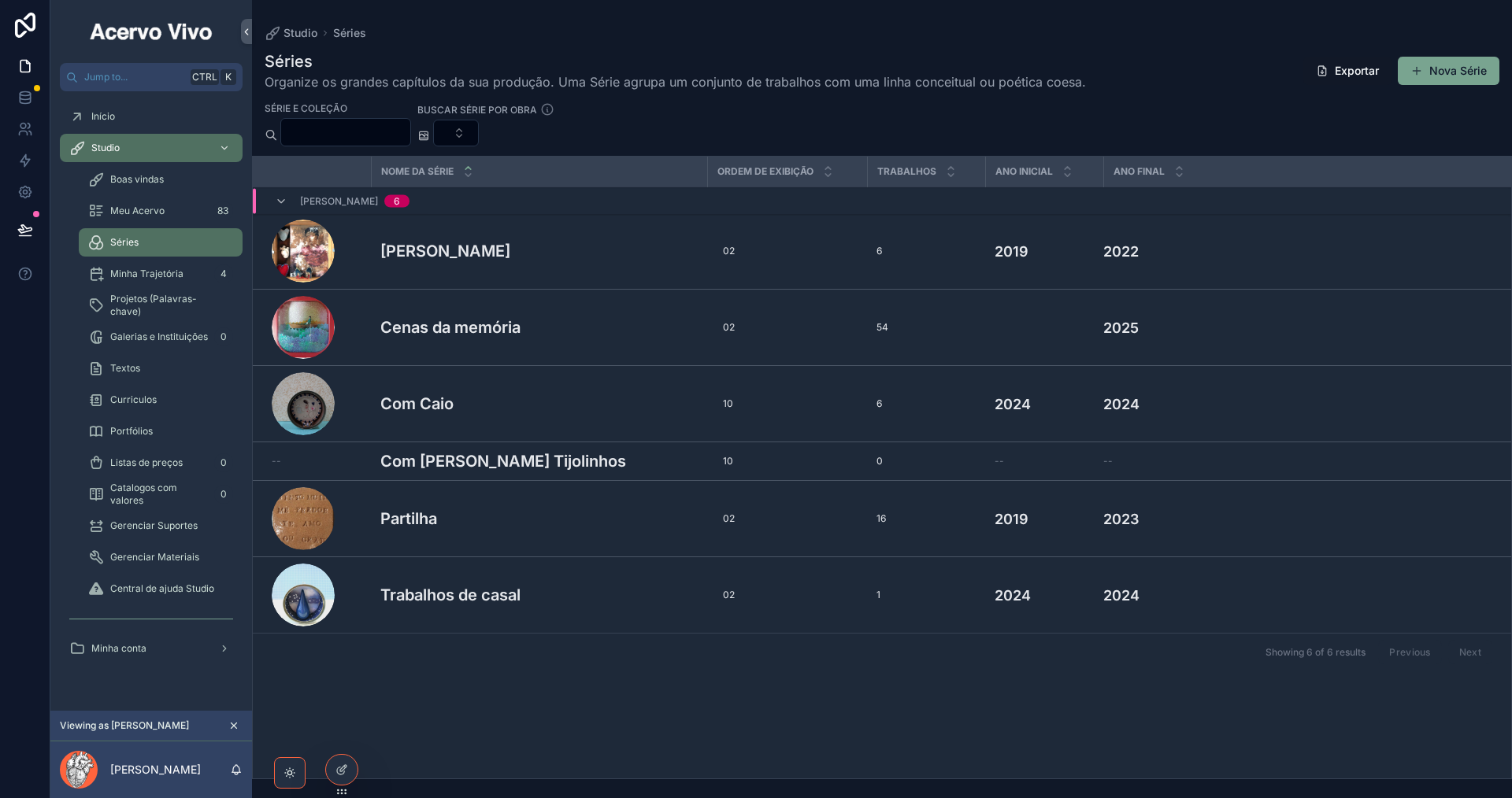
click at [176, 209] on div "Meu Acervo 83" at bounding box center [160, 211] width 145 height 25
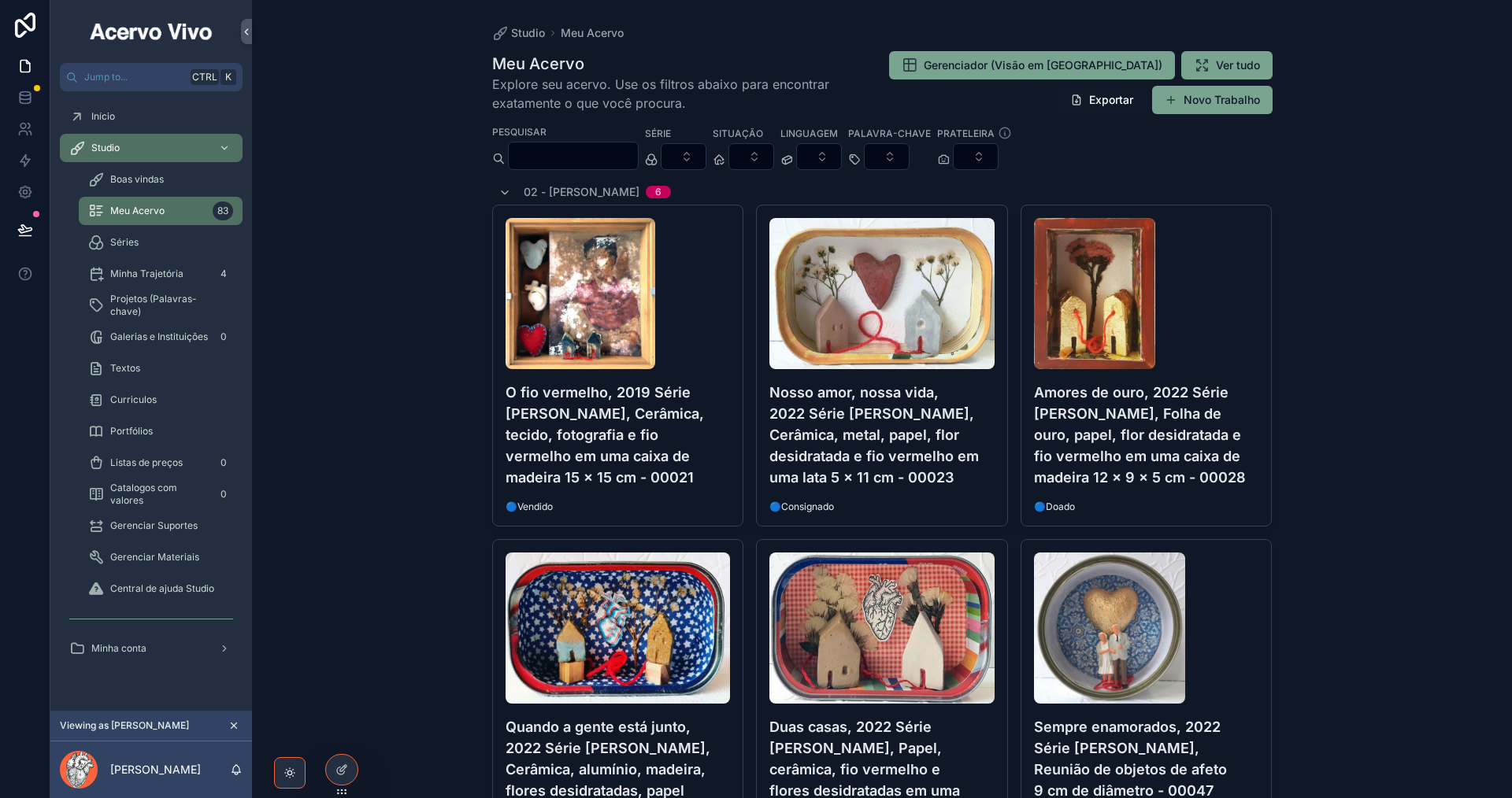
click at [1059, 67] on span "Gerenciador (Visão em Tabela)" at bounding box center [1042, 65] width 238 height 16
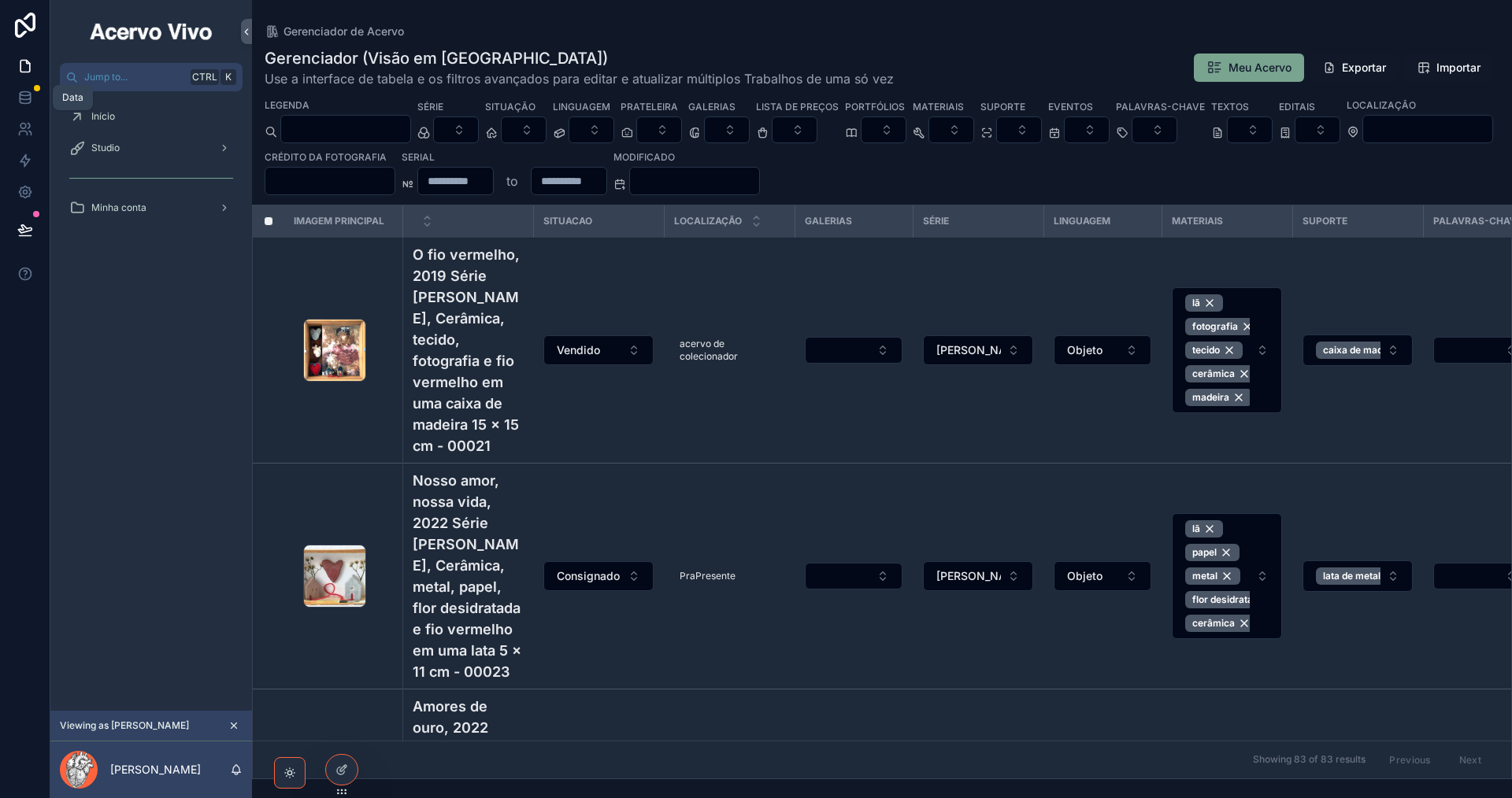
click at [35, 95] on link at bounding box center [25, 98] width 49 height 32
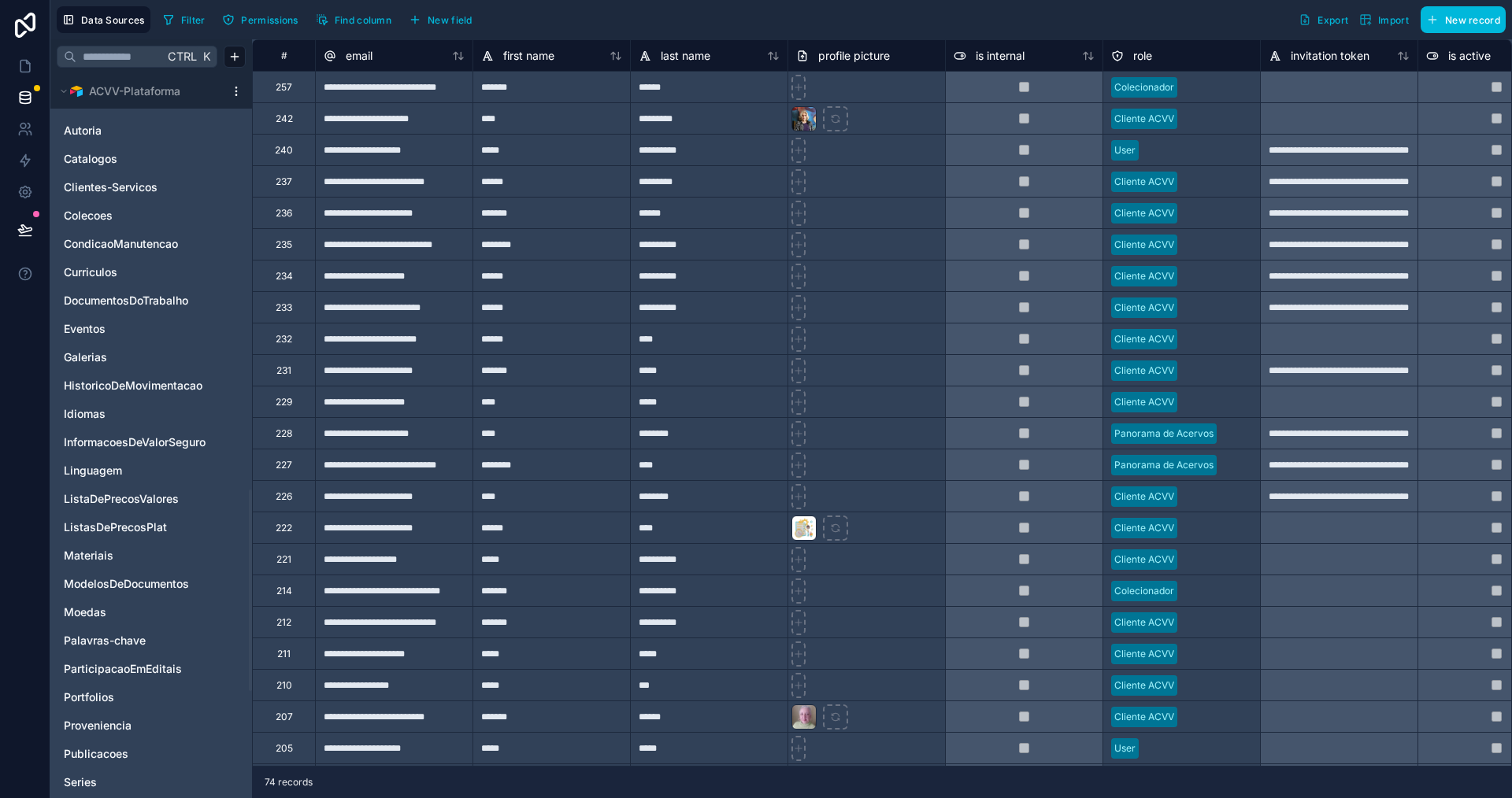
scroll to position [1496, 0]
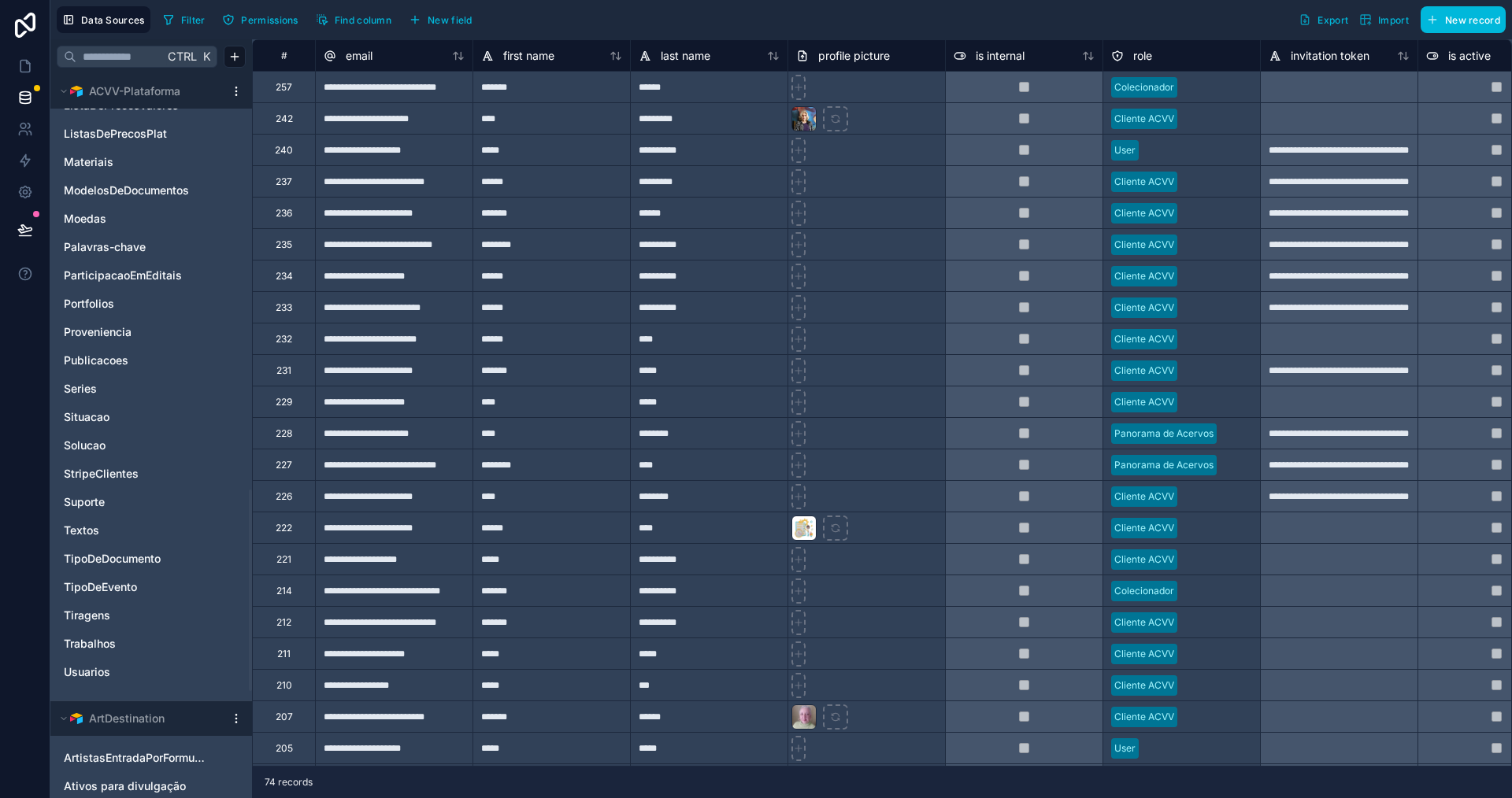
drag, startPoint x: 166, startPoint y: 649, endPoint x: 377, endPoint y: 1, distance: 681.5
click at [166, 648] on link "Trabalhos" at bounding box center [134, 644] width 143 height 16
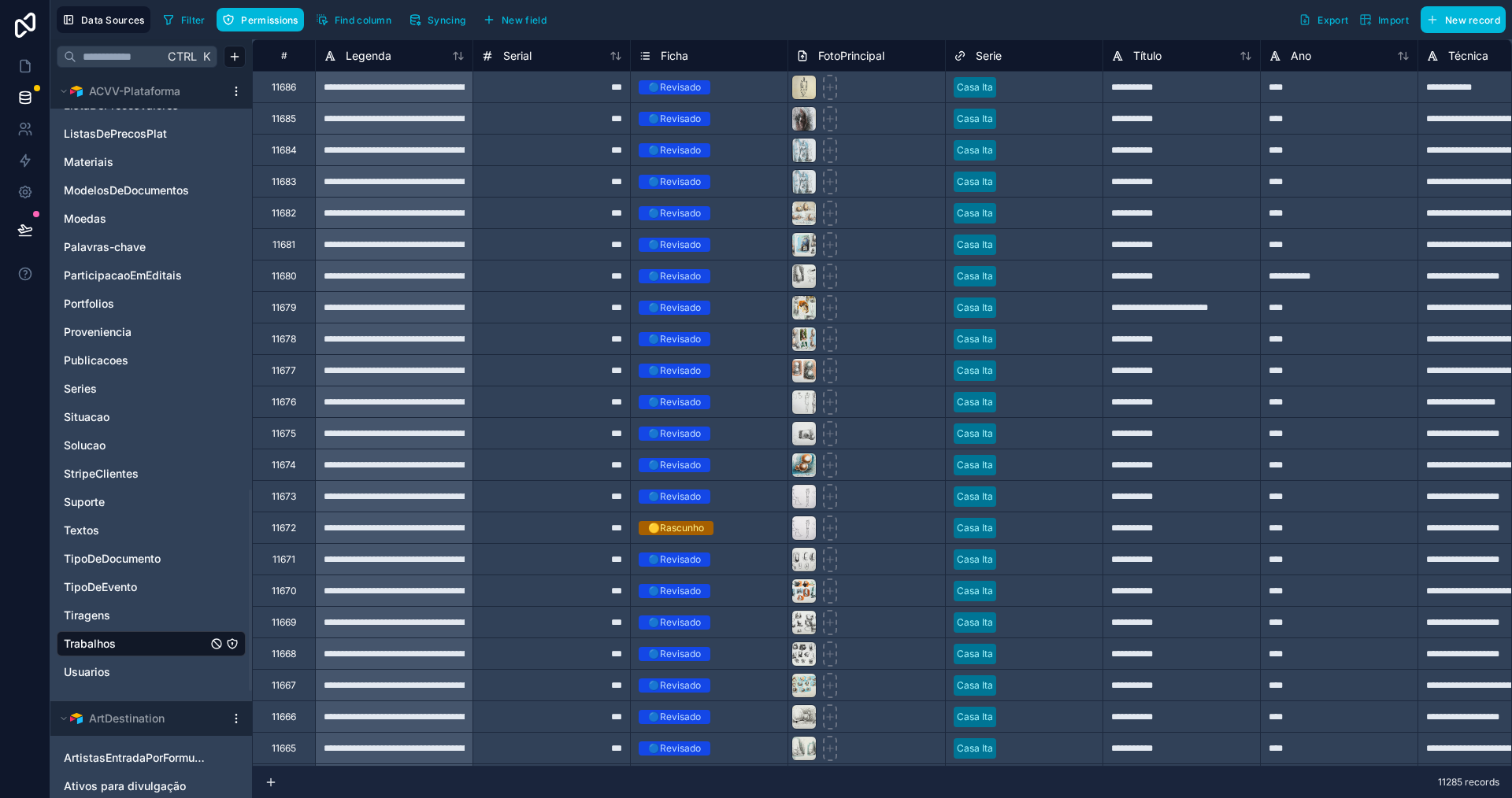
click at [446, 15] on span "Syncing" at bounding box center [446, 20] width 38 height 12
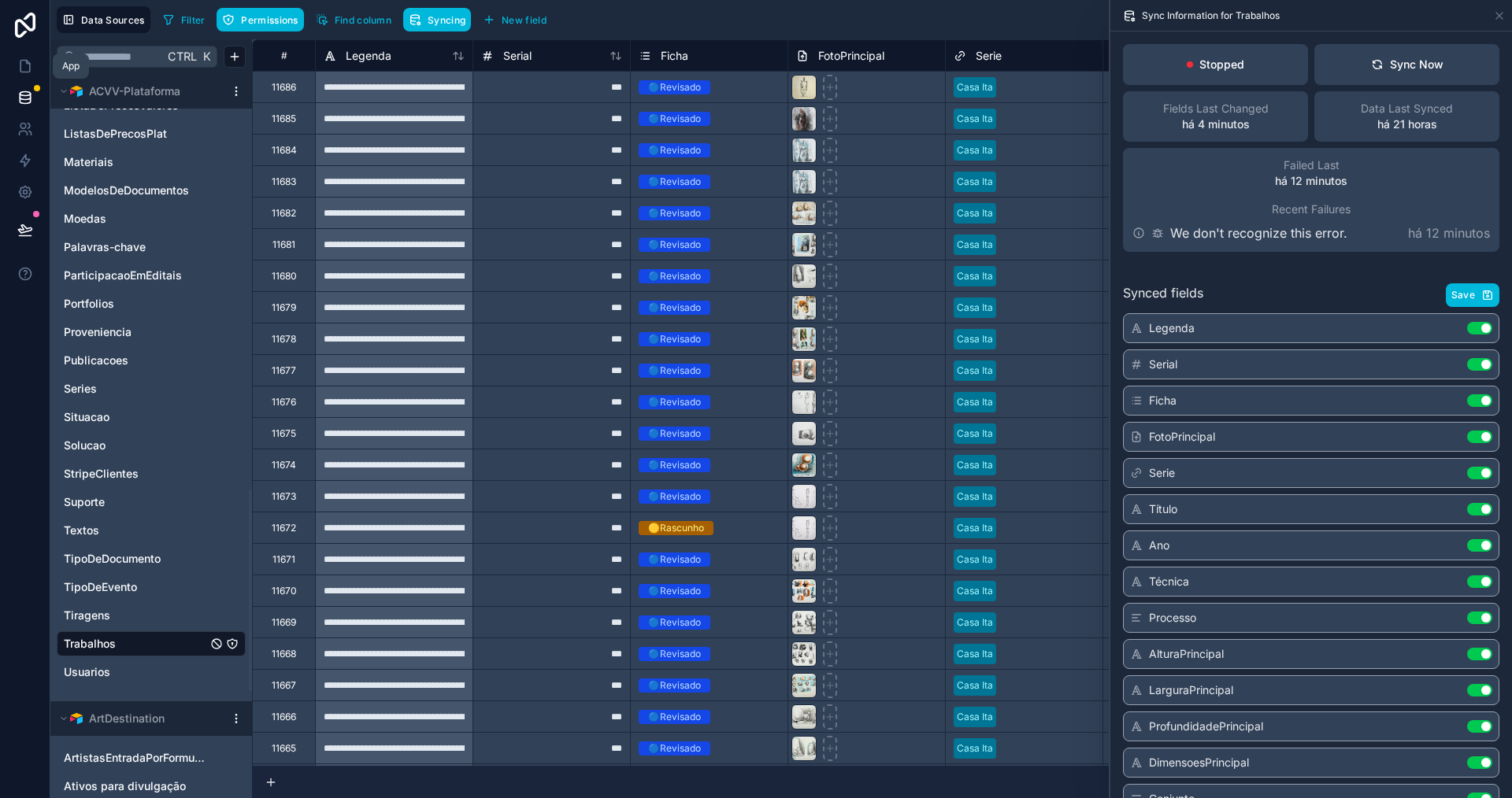
click at [27, 68] on icon at bounding box center [26, 66] width 16 height 16
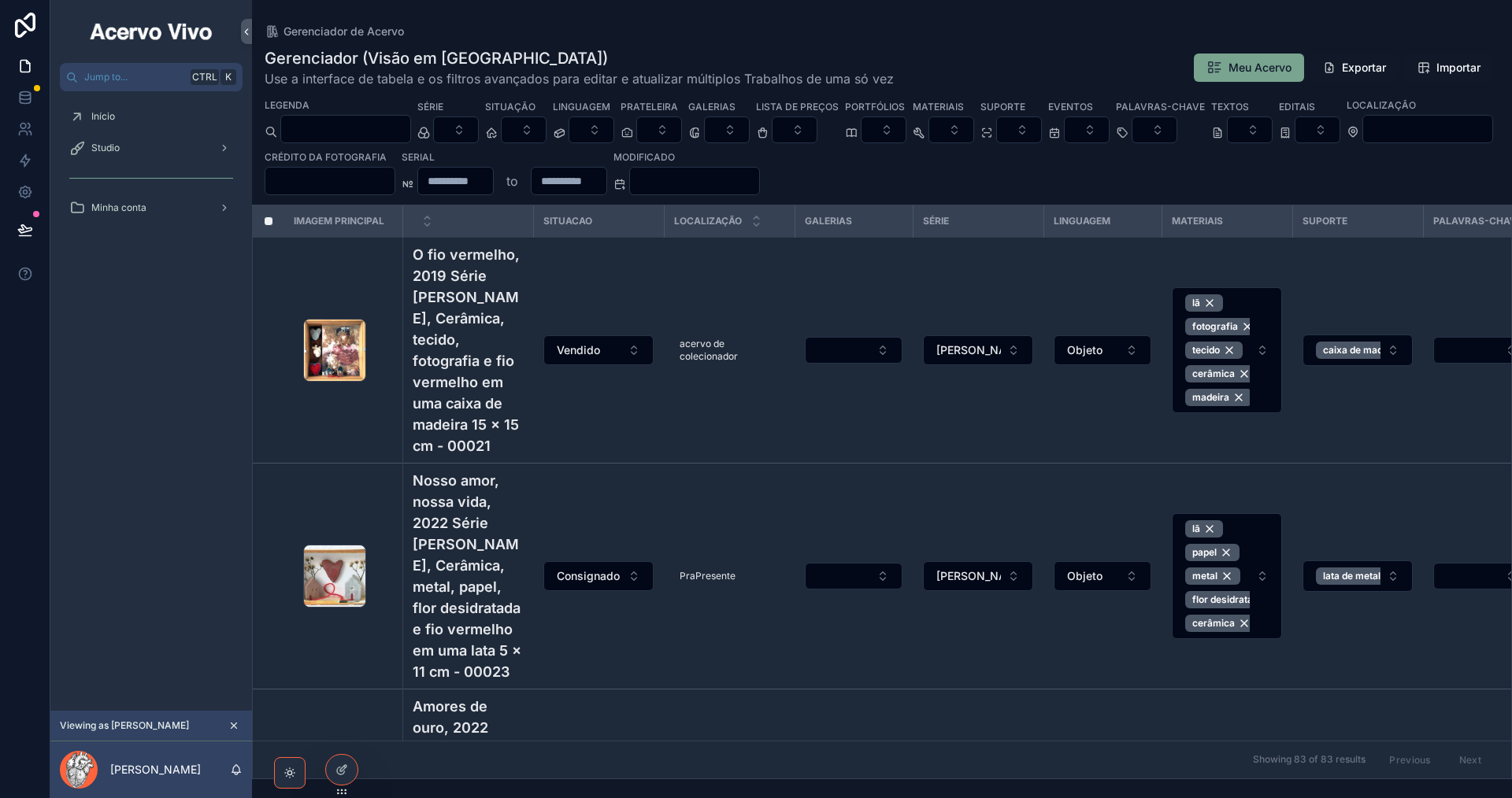
click at [154, 154] on div "Studio" at bounding box center [151, 147] width 164 height 25
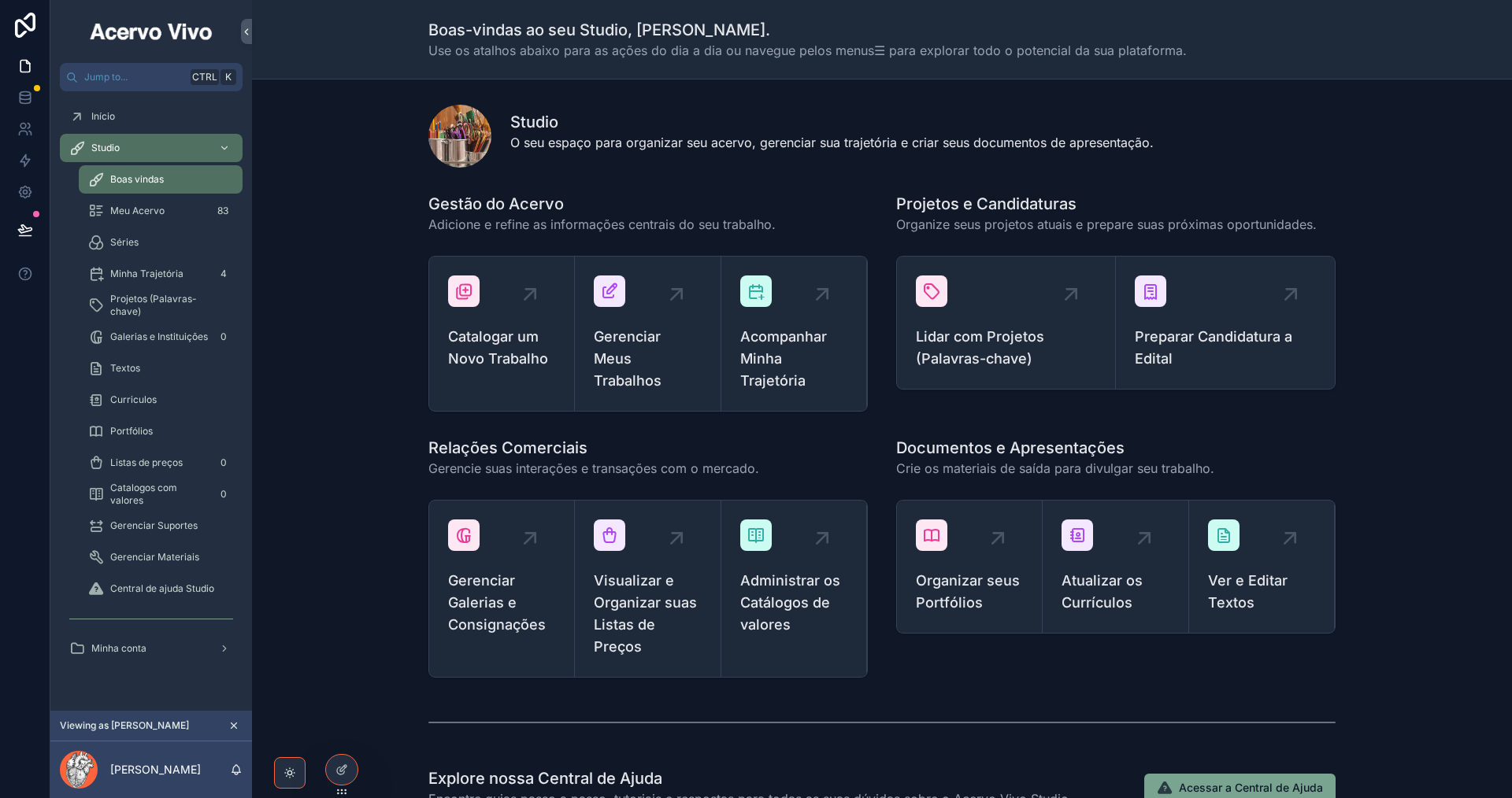
click at [162, 465] on span "Listas de preços" at bounding box center [145, 463] width 72 height 13
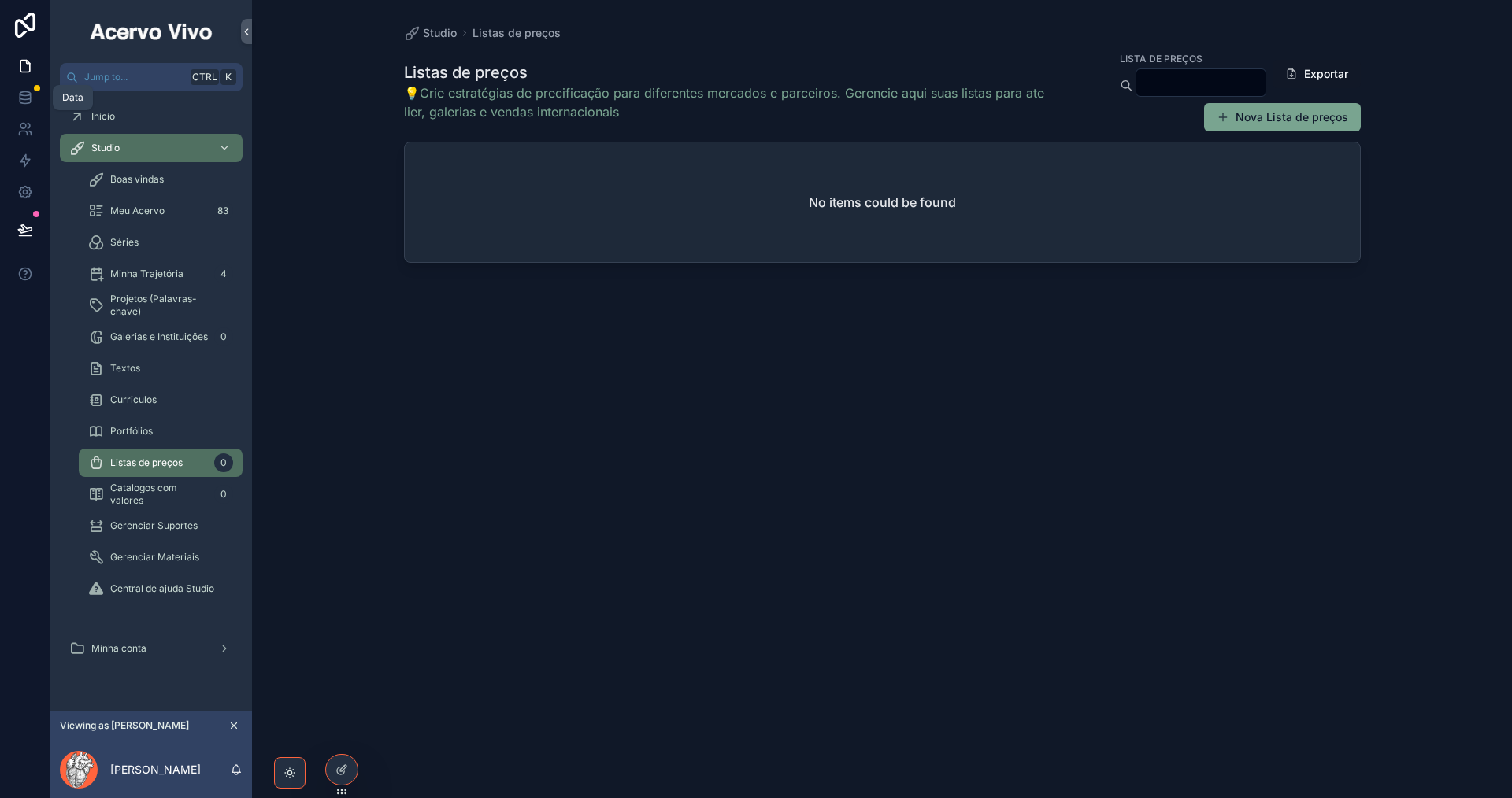
click at [24, 100] on icon at bounding box center [25, 97] width 10 height 6
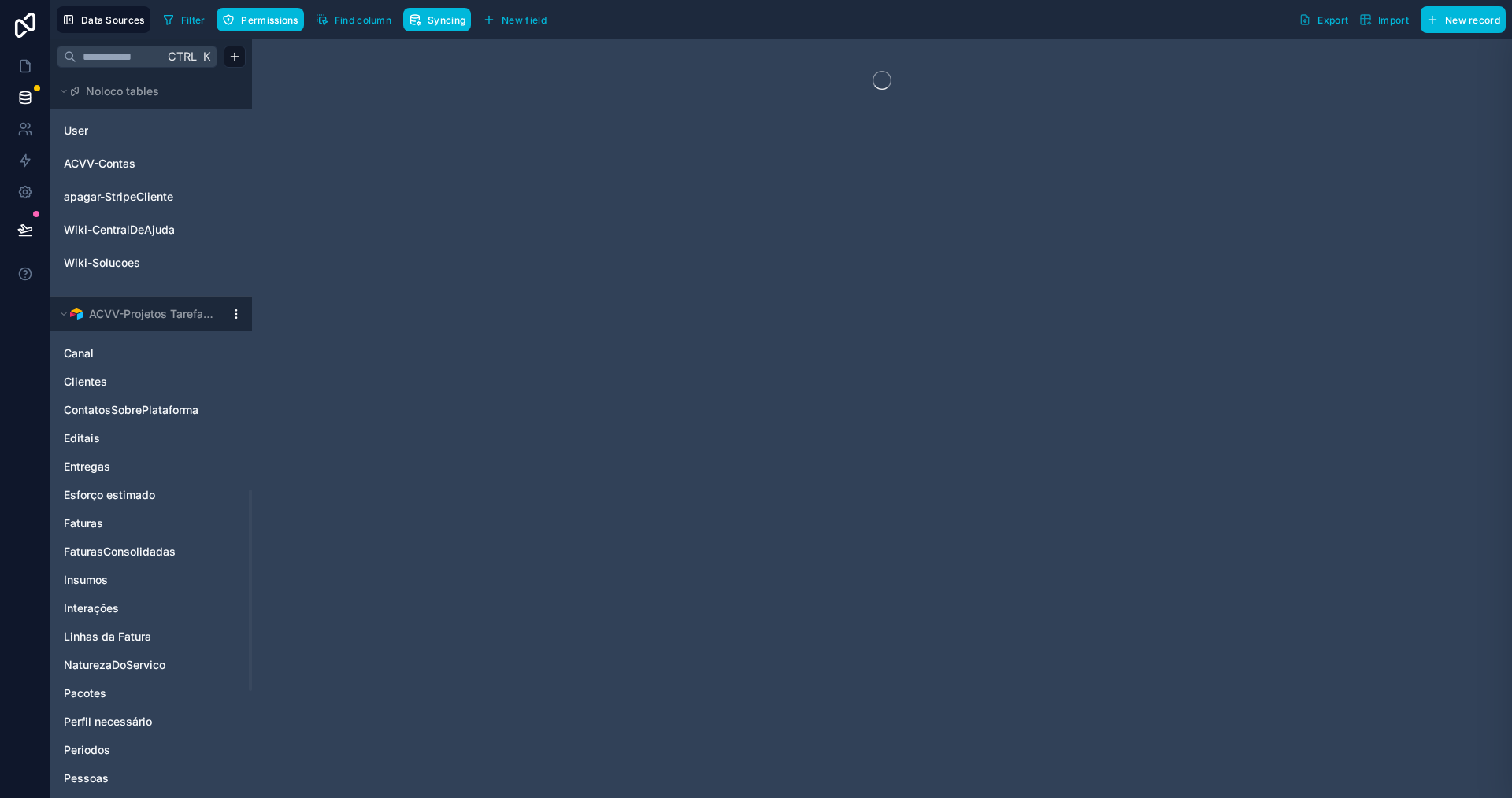
scroll to position [1496, 0]
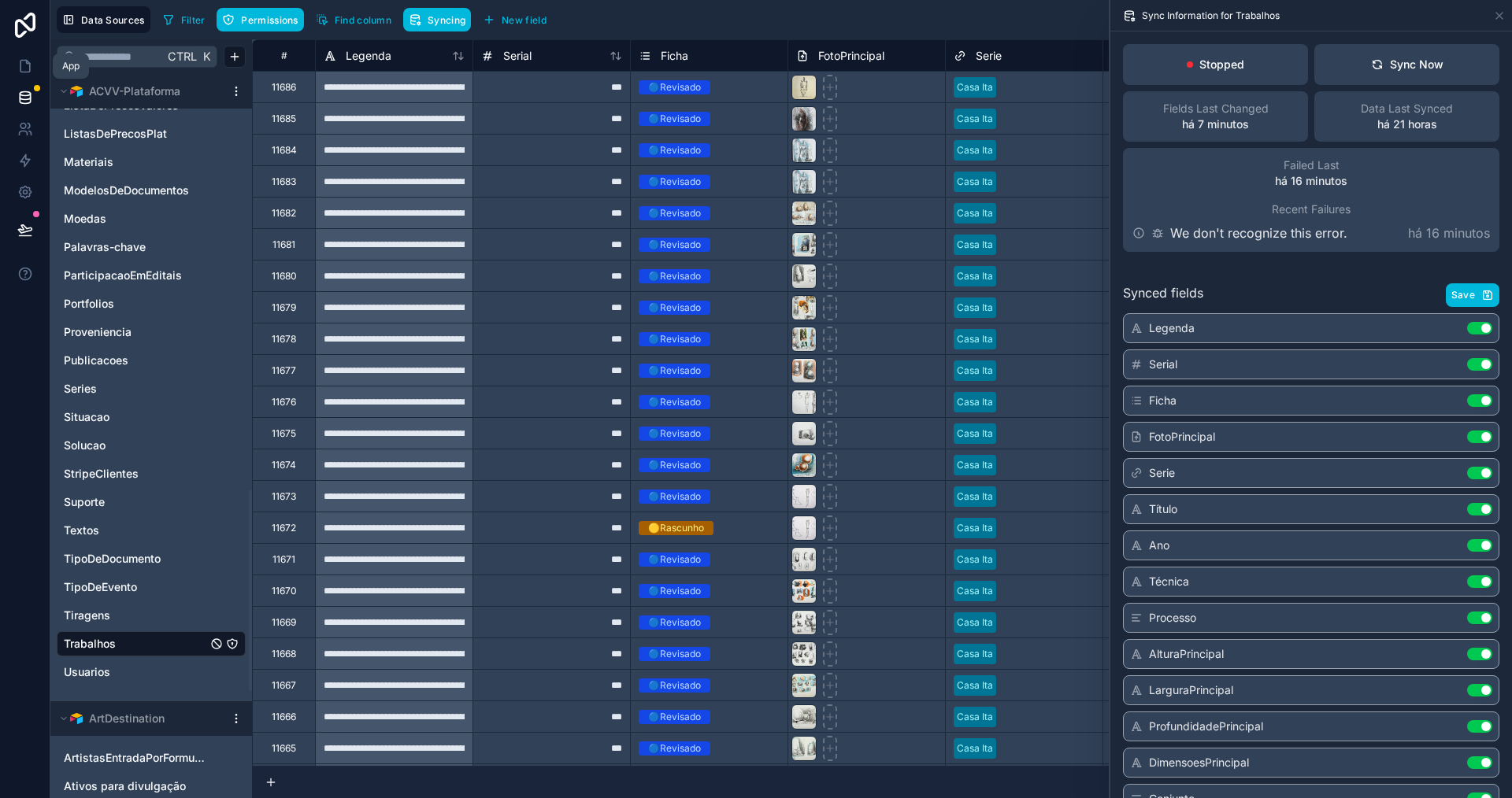
click at [22, 61] on icon at bounding box center [26, 66] width 16 height 16
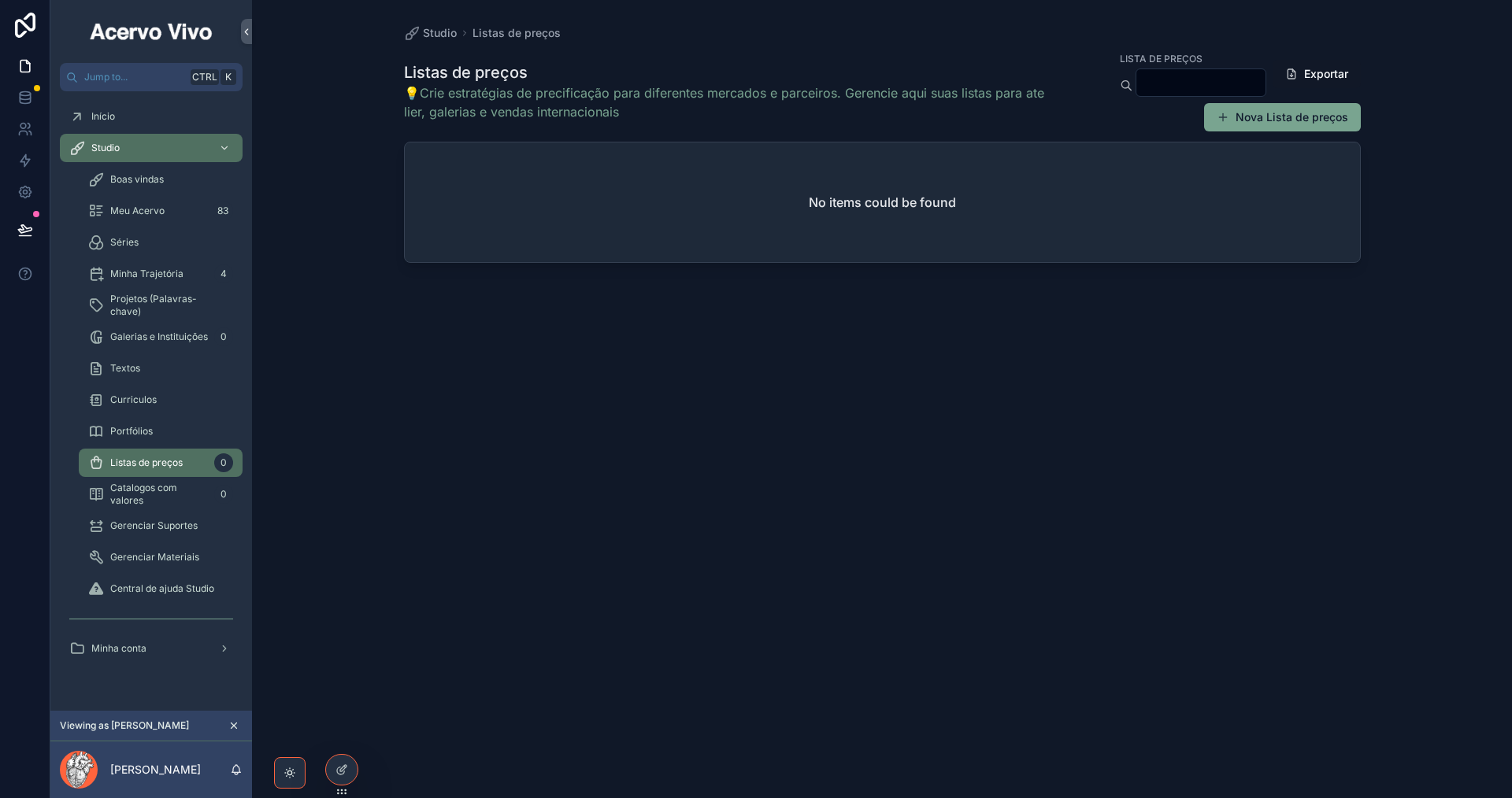
click at [0, 0] on icon at bounding box center [0, 0] width 0 height 0
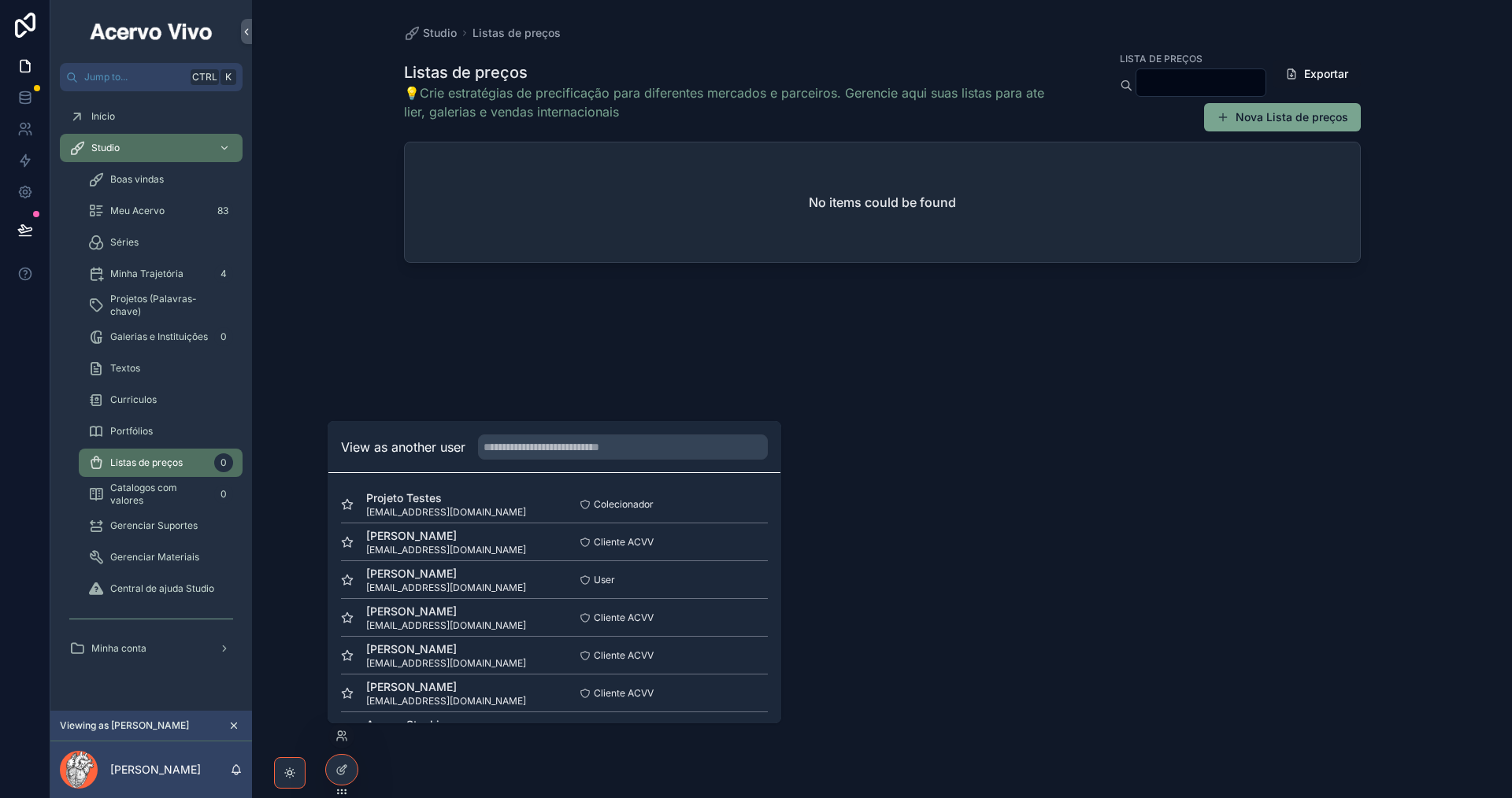
click at [0, 0] on button "Select" at bounding box center [0, 0] width 0 height 0
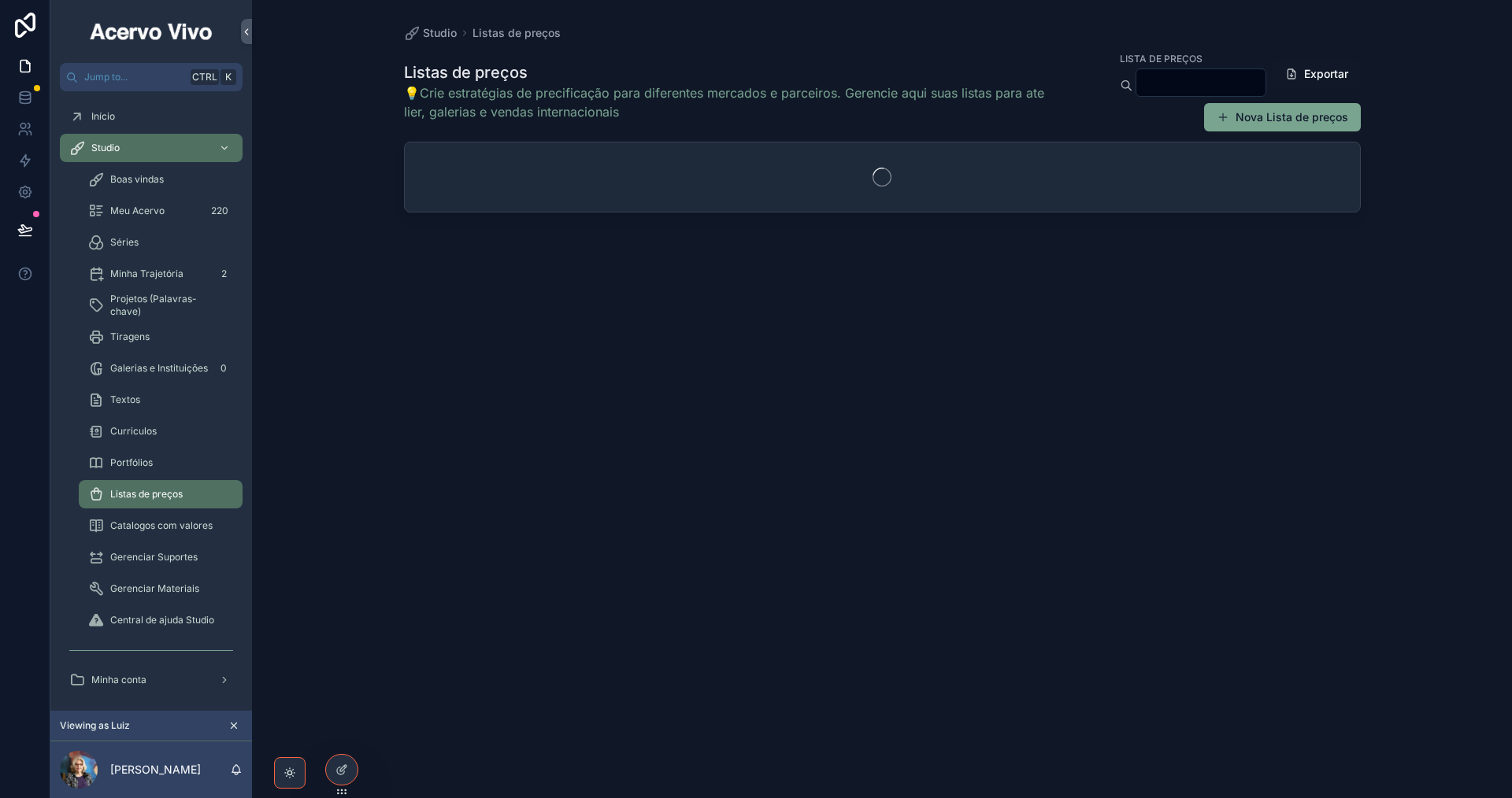
click at [0, 0] on icon at bounding box center [0, 0] width 0 height 0
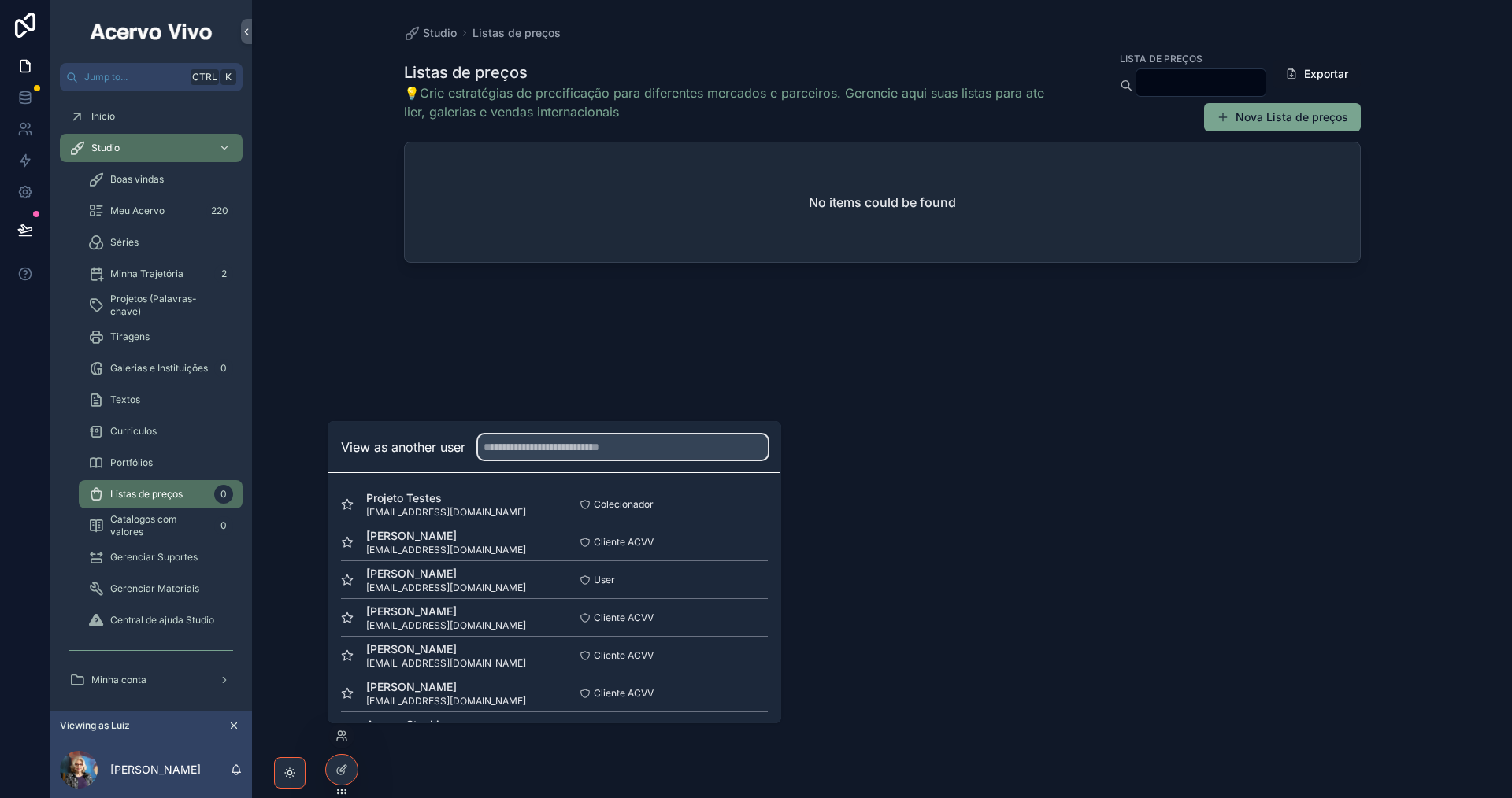
click at [612, 444] on input "text" at bounding box center [622, 447] width 290 height 25
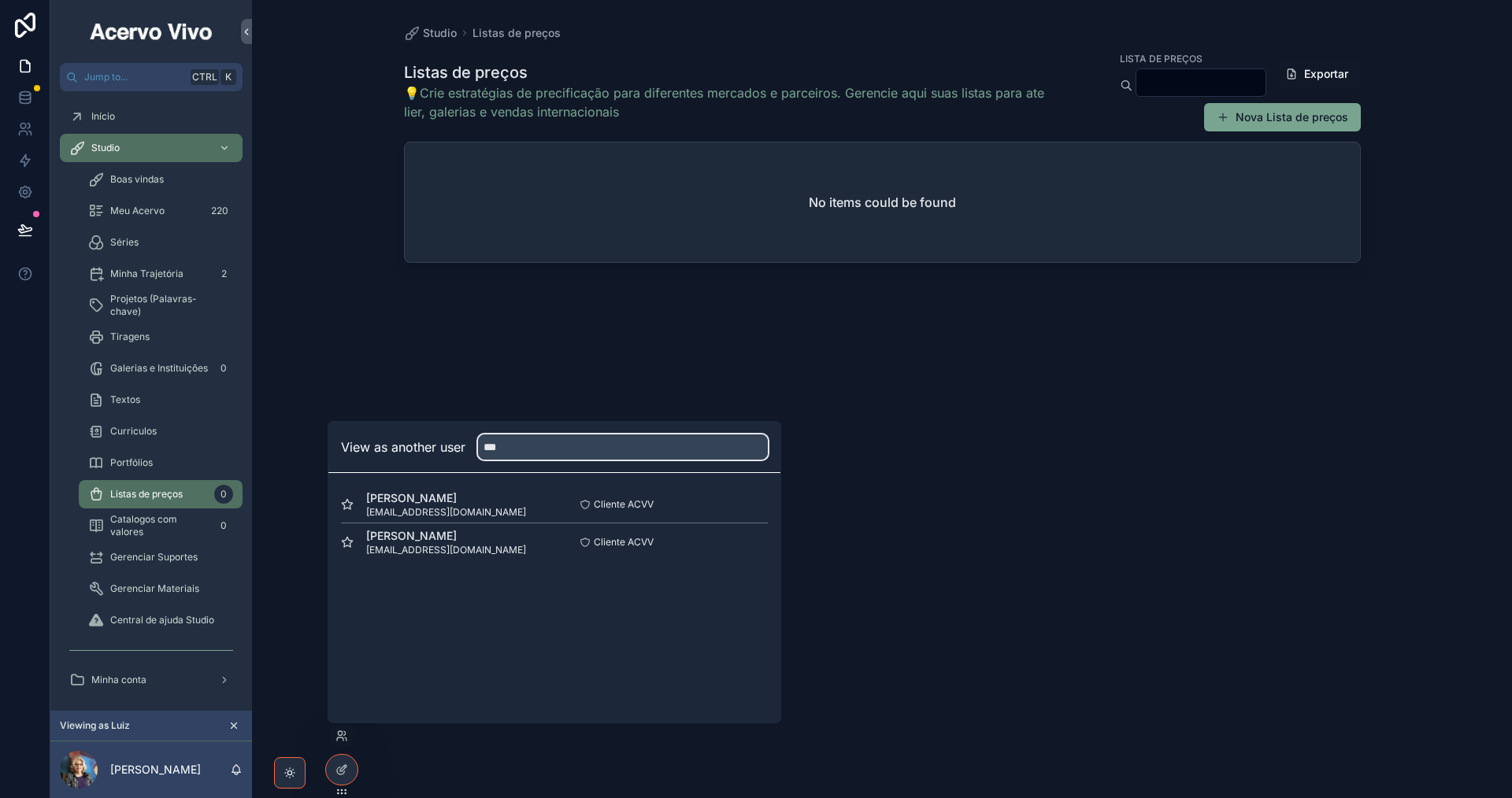
type input "***"
click at [0, 0] on button "Select" at bounding box center [0, 0] width 0 height 0
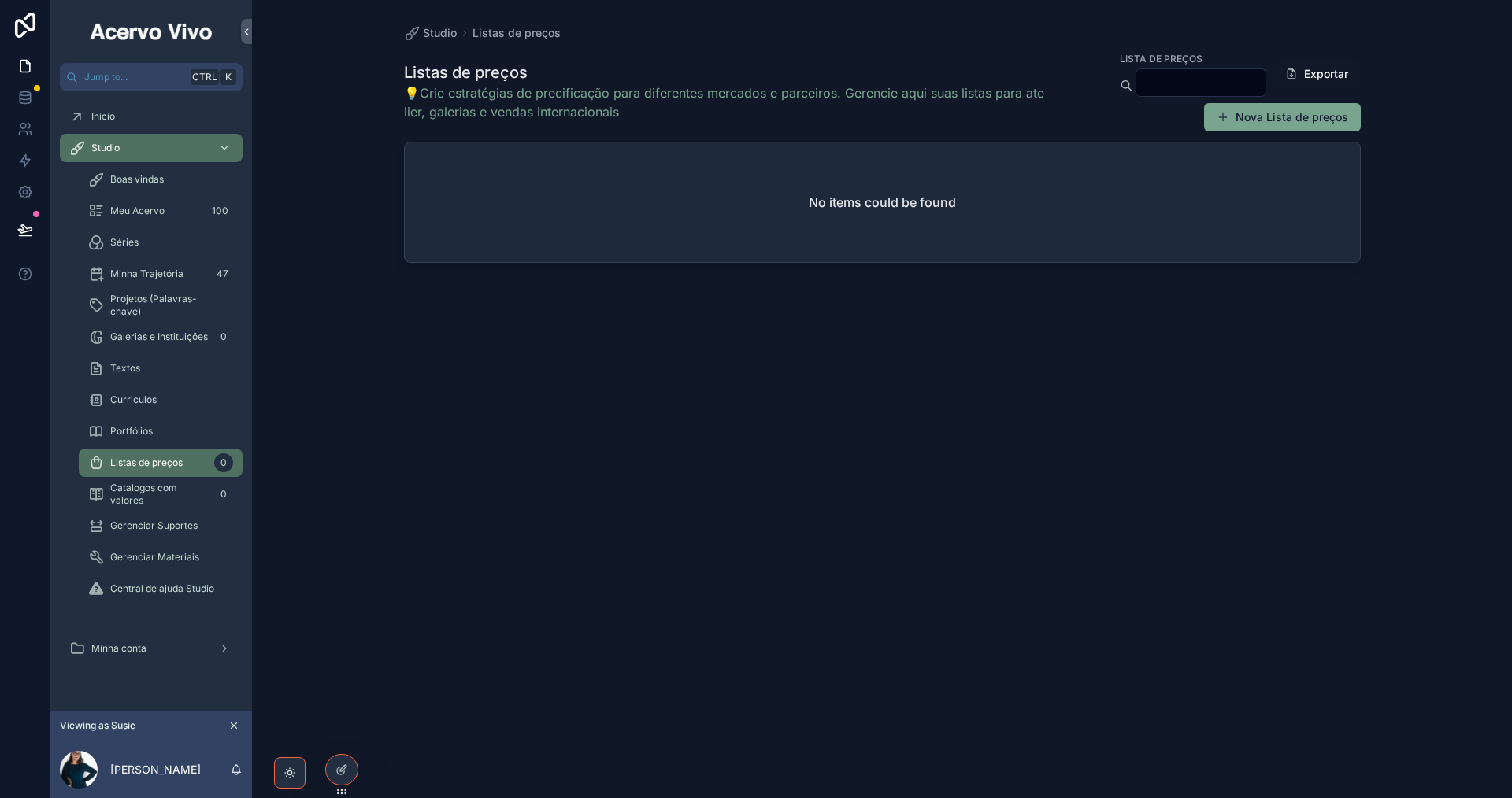
drag, startPoint x: 169, startPoint y: 213, endPoint x: 201, endPoint y: 216, distance: 32.1
click at [169, 213] on div "Meu Acervo 100" at bounding box center [160, 211] width 145 height 25
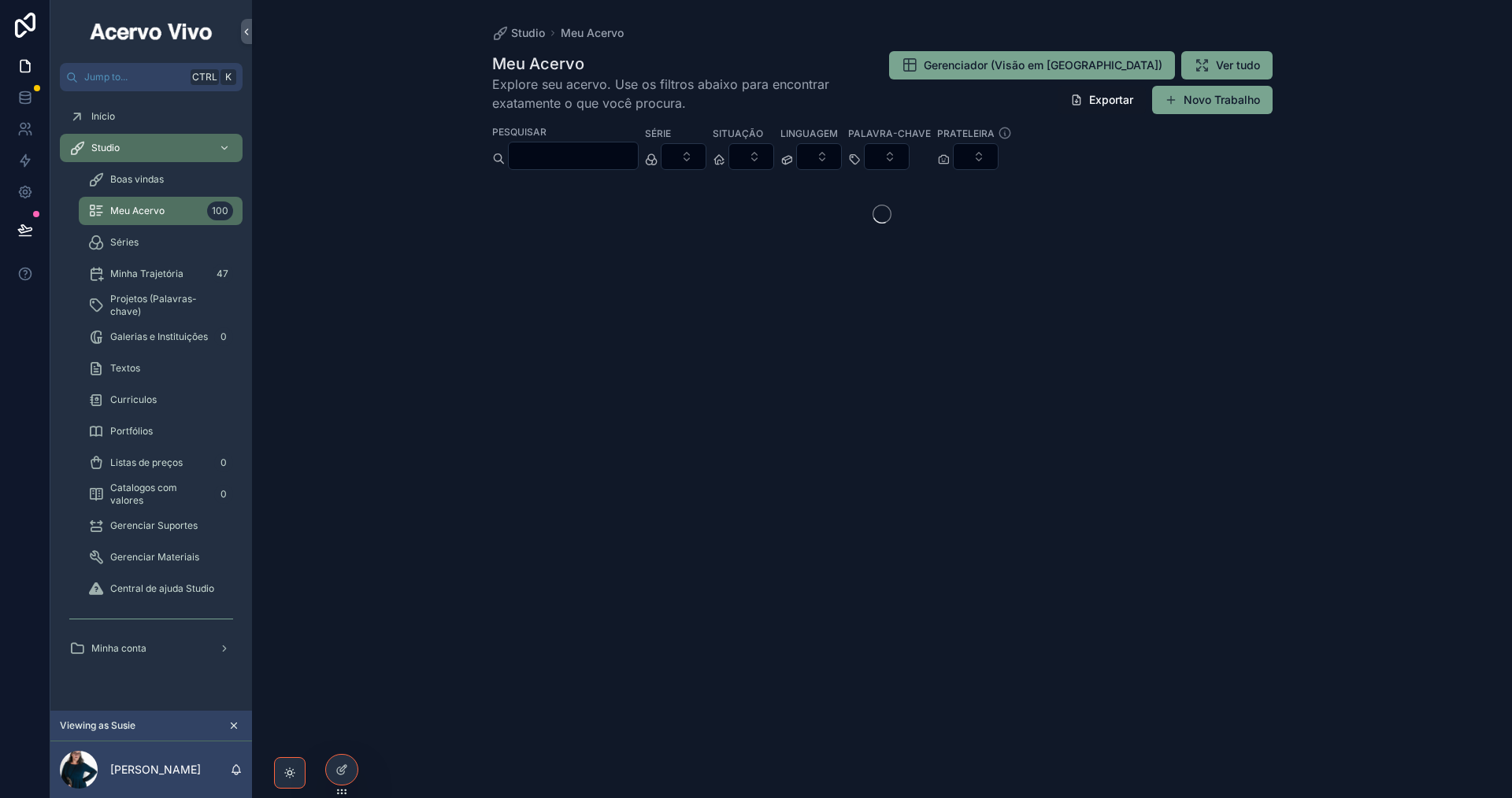
click at [601, 161] on input "scrollable content" at bounding box center [573, 156] width 130 height 22
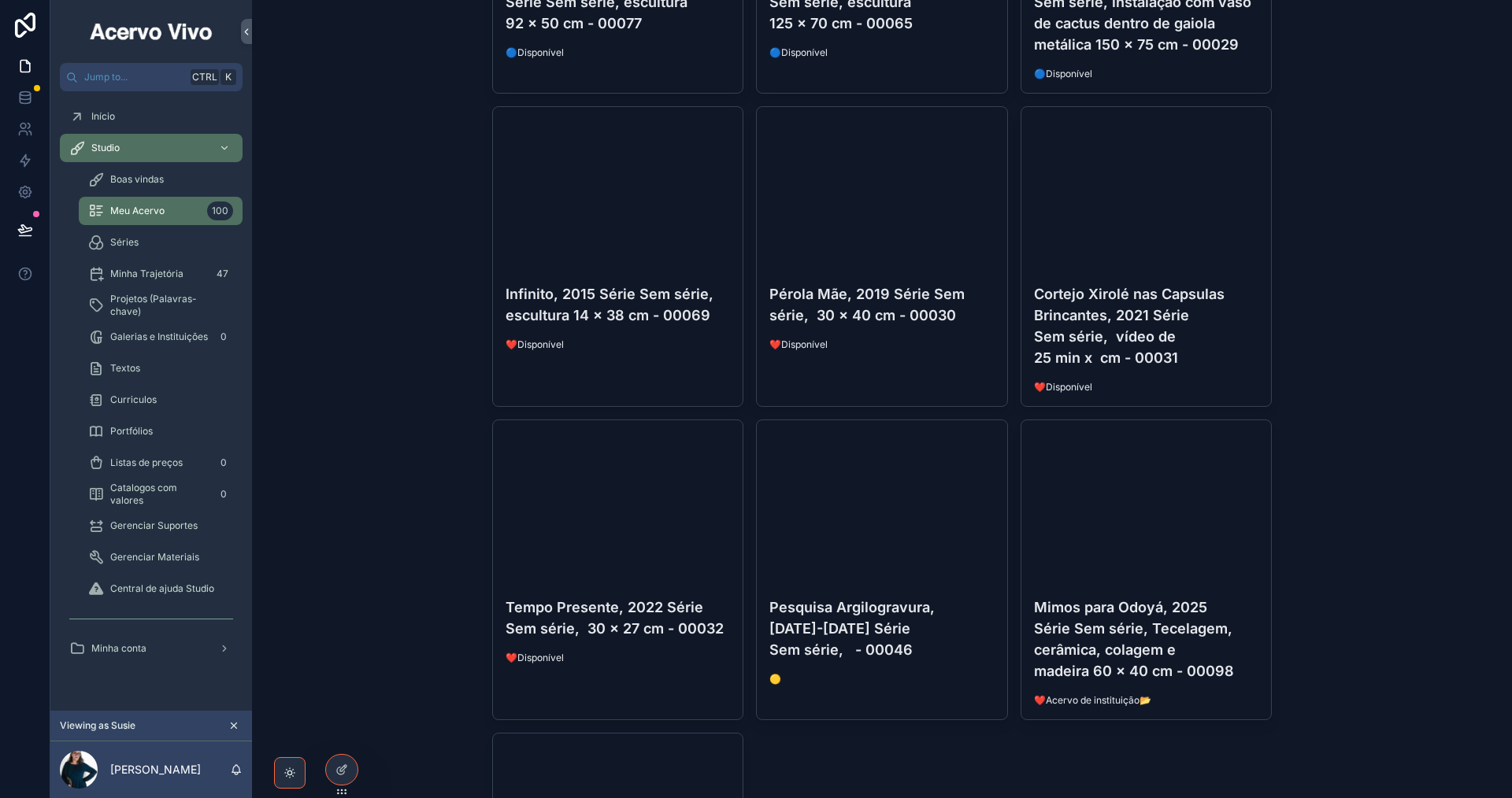
scroll to position [9212, 0]
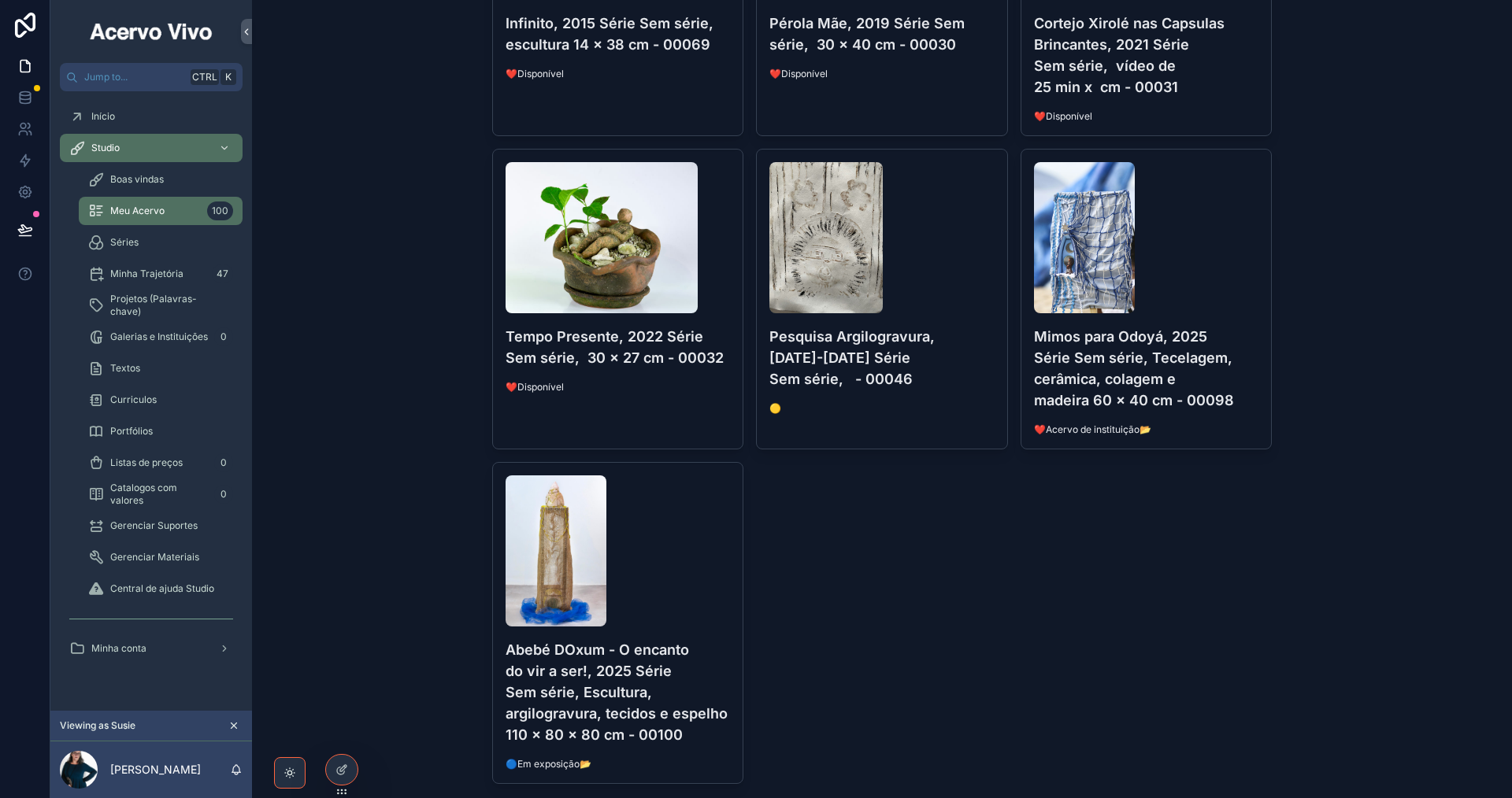
click at [690, 566] on div "scrollable content" at bounding box center [618, 551] width 225 height 151
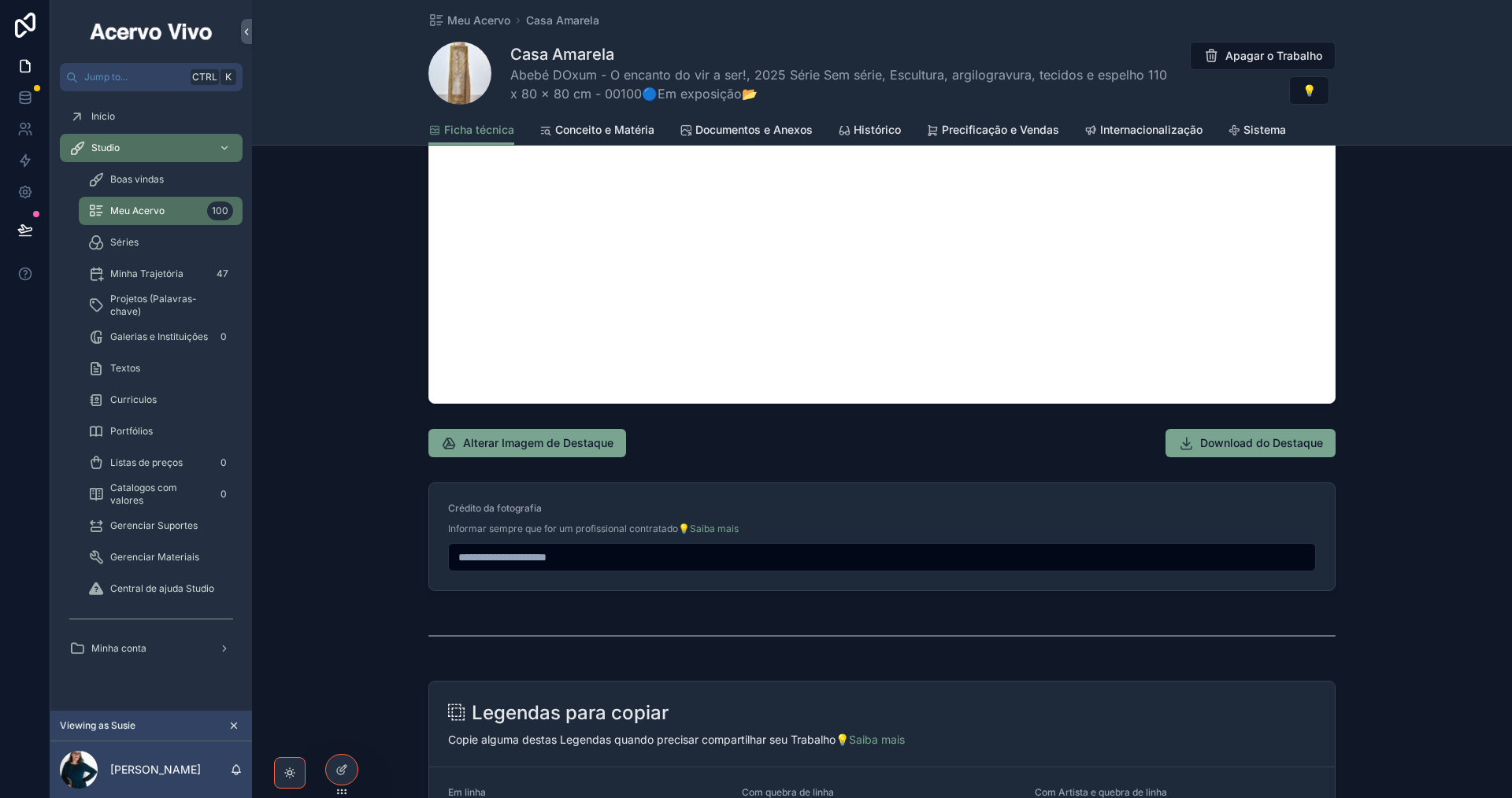
scroll to position [1575, 0]
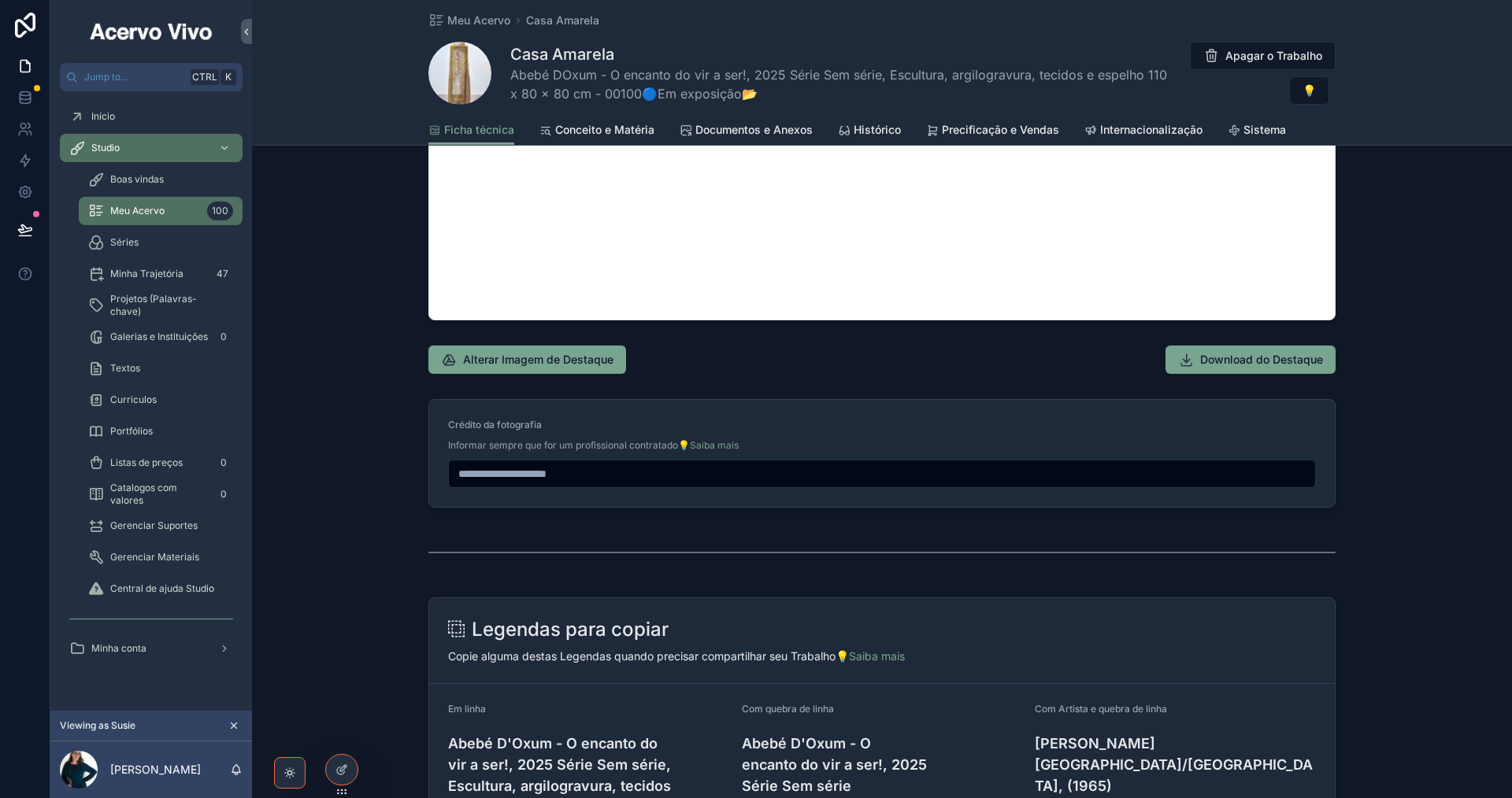
click at [555, 361] on span "Alterar Imagem de Destaque" at bounding box center [538, 360] width 150 height 16
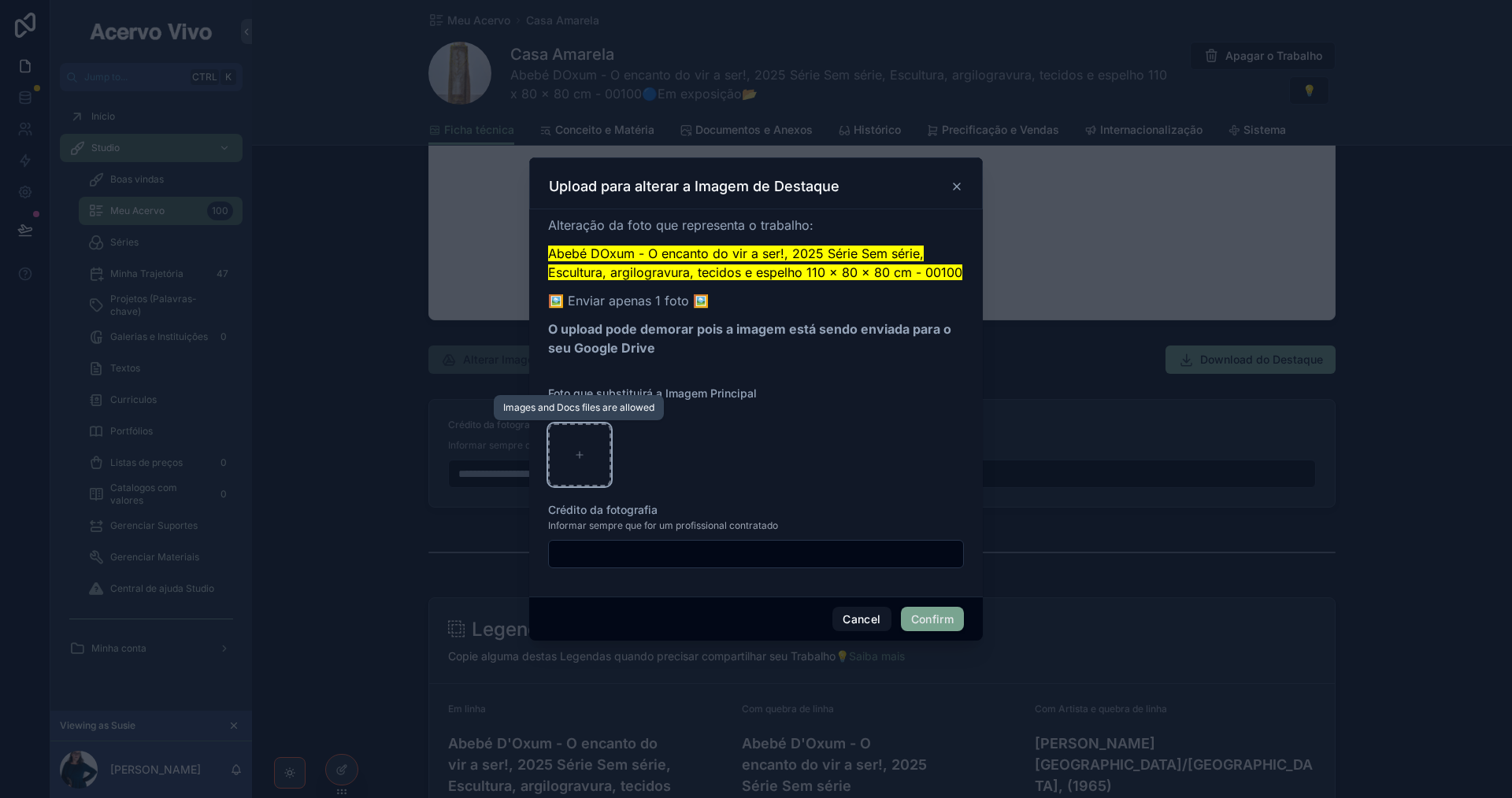
click at [576, 455] on icon at bounding box center [578, 455] width 11 height 11
type input "**********"
click at [934, 620] on button "Confirm" at bounding box center [933, 619] width 63 height 25
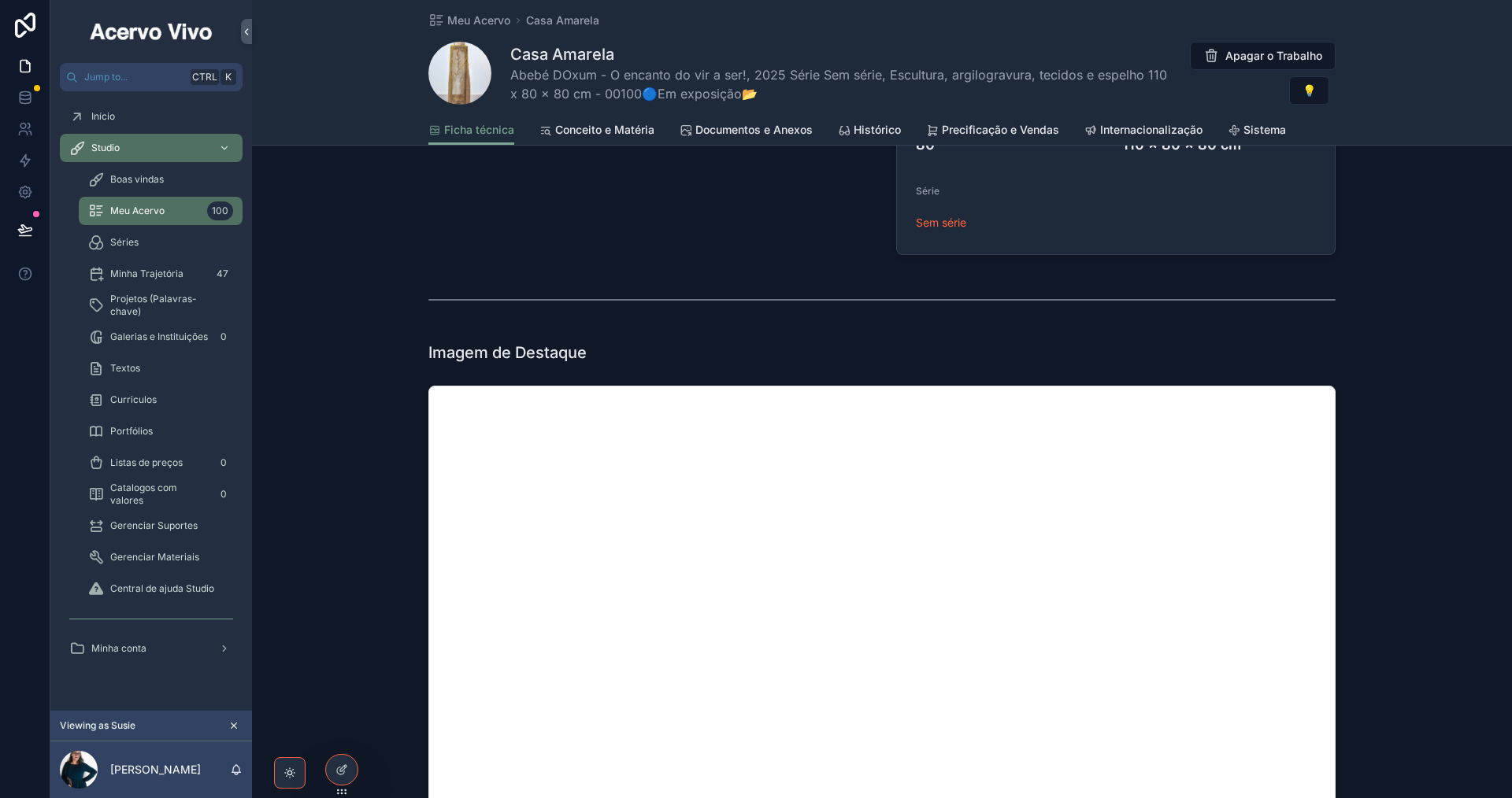
scroll to position [709, 0]
click at [719, 122] on span "Documentos e Anexos" at bounding box center [754, 130] width 118 height 16
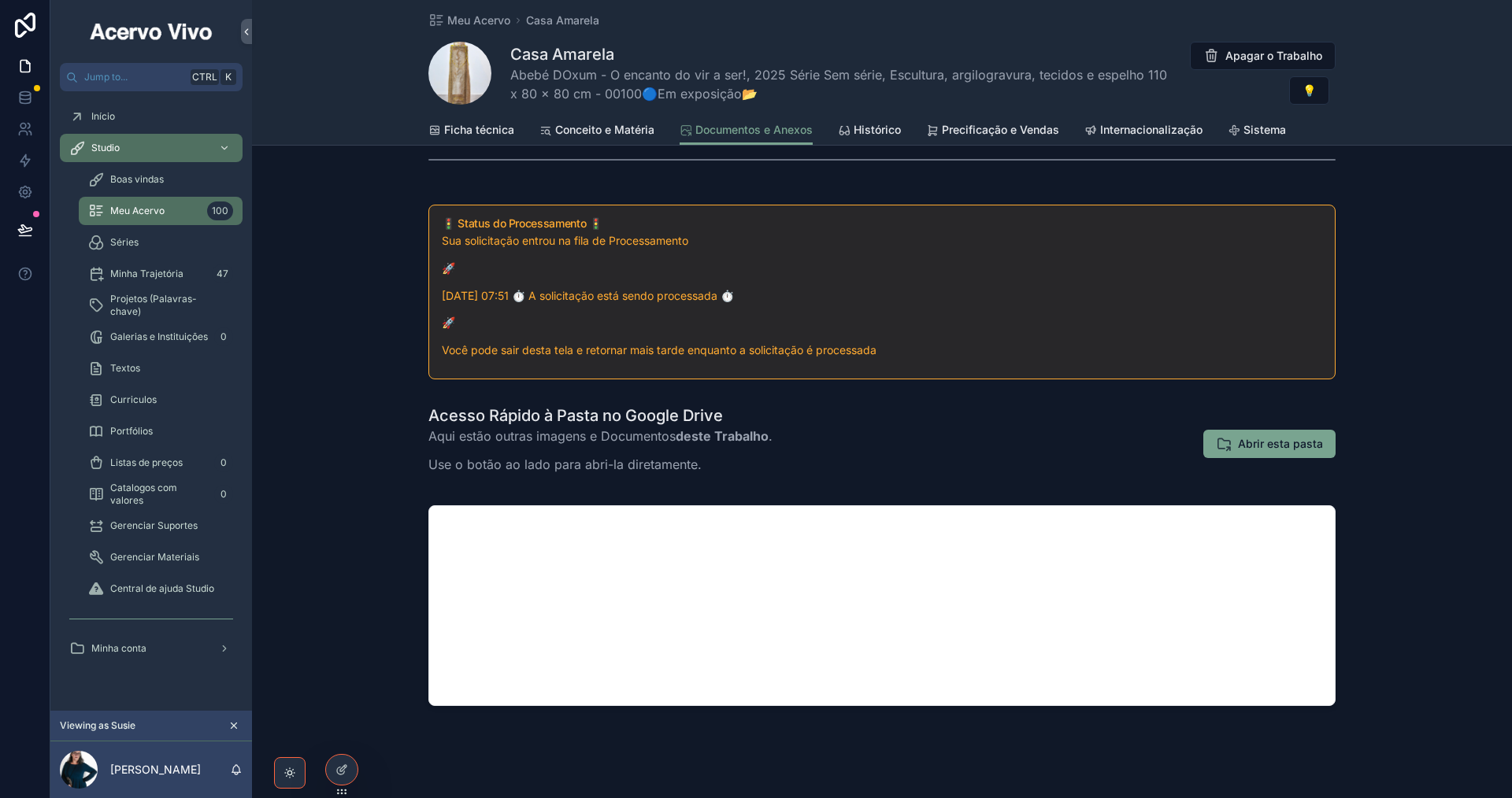
scroll to position [346, 0]
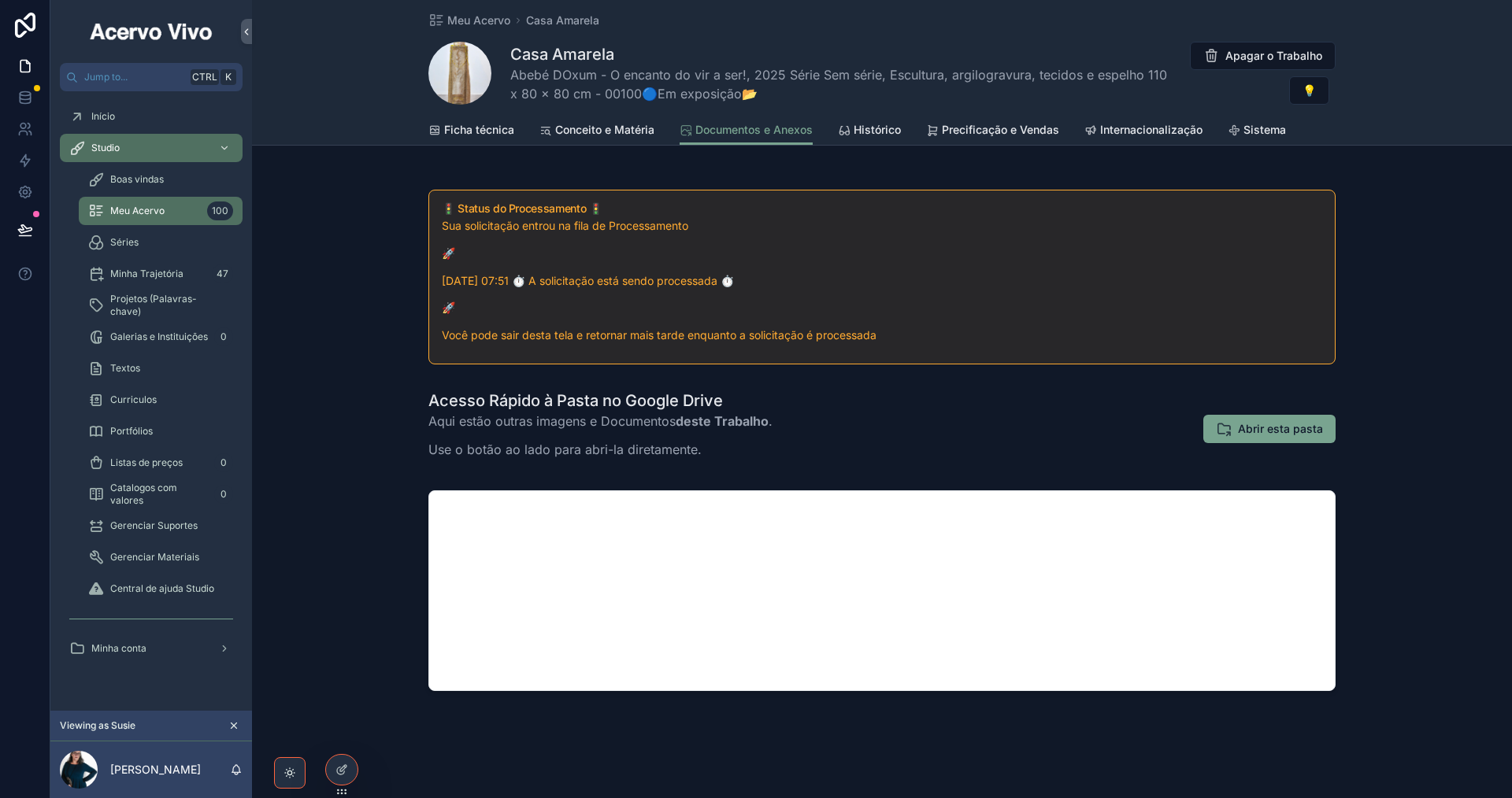
click at [1300, 429] on span "Abrir esta pasta" at bounding box center [1281, 429] width 85 height 16
click at [485, 124] on span "Ficha técnica" at bounding box center [479, 130] width 70 height 16
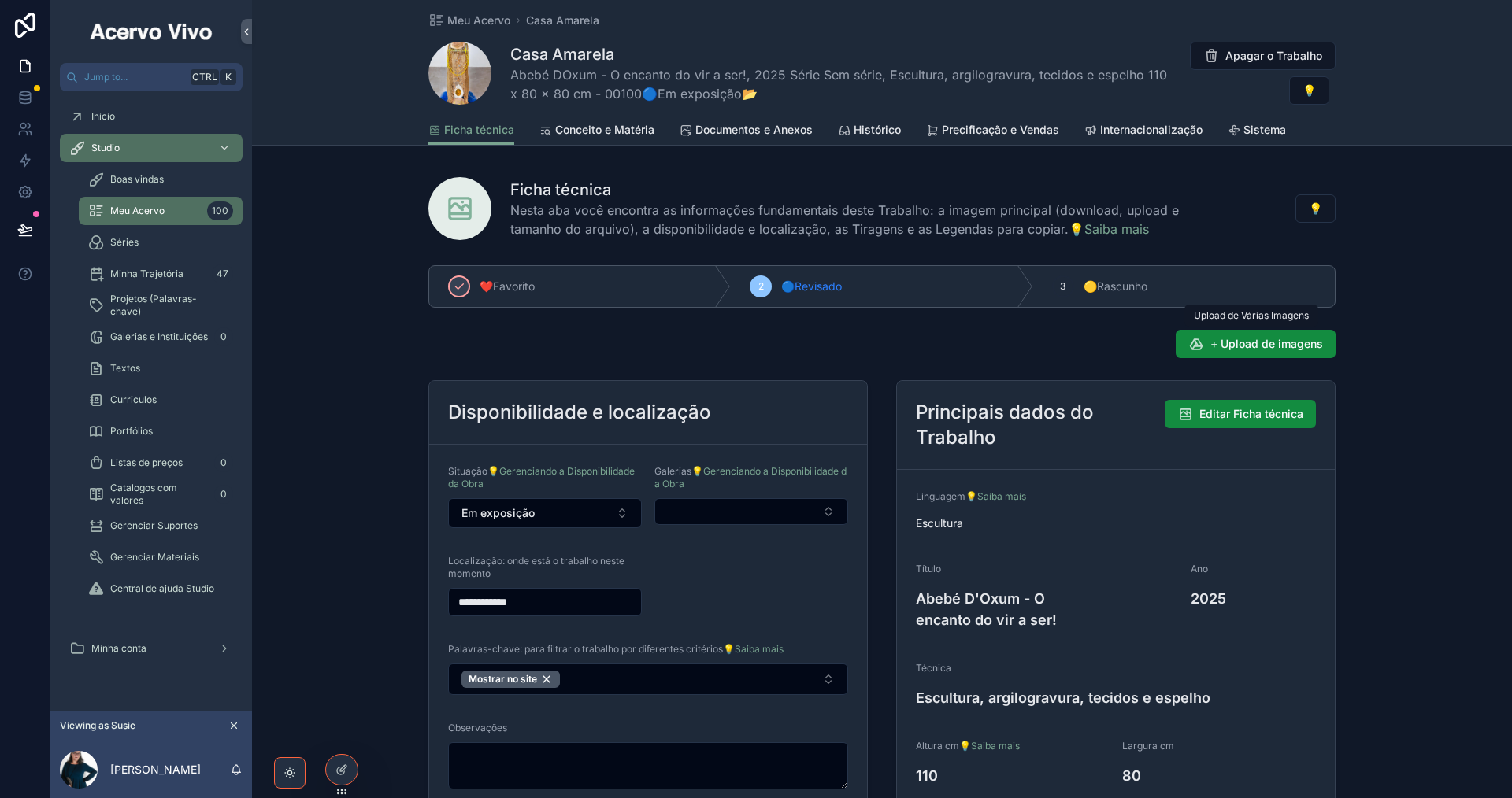
click at [1250, 350] on span "+ Upload de imagens" at bounding box center [1267, 344] width 113 height 16
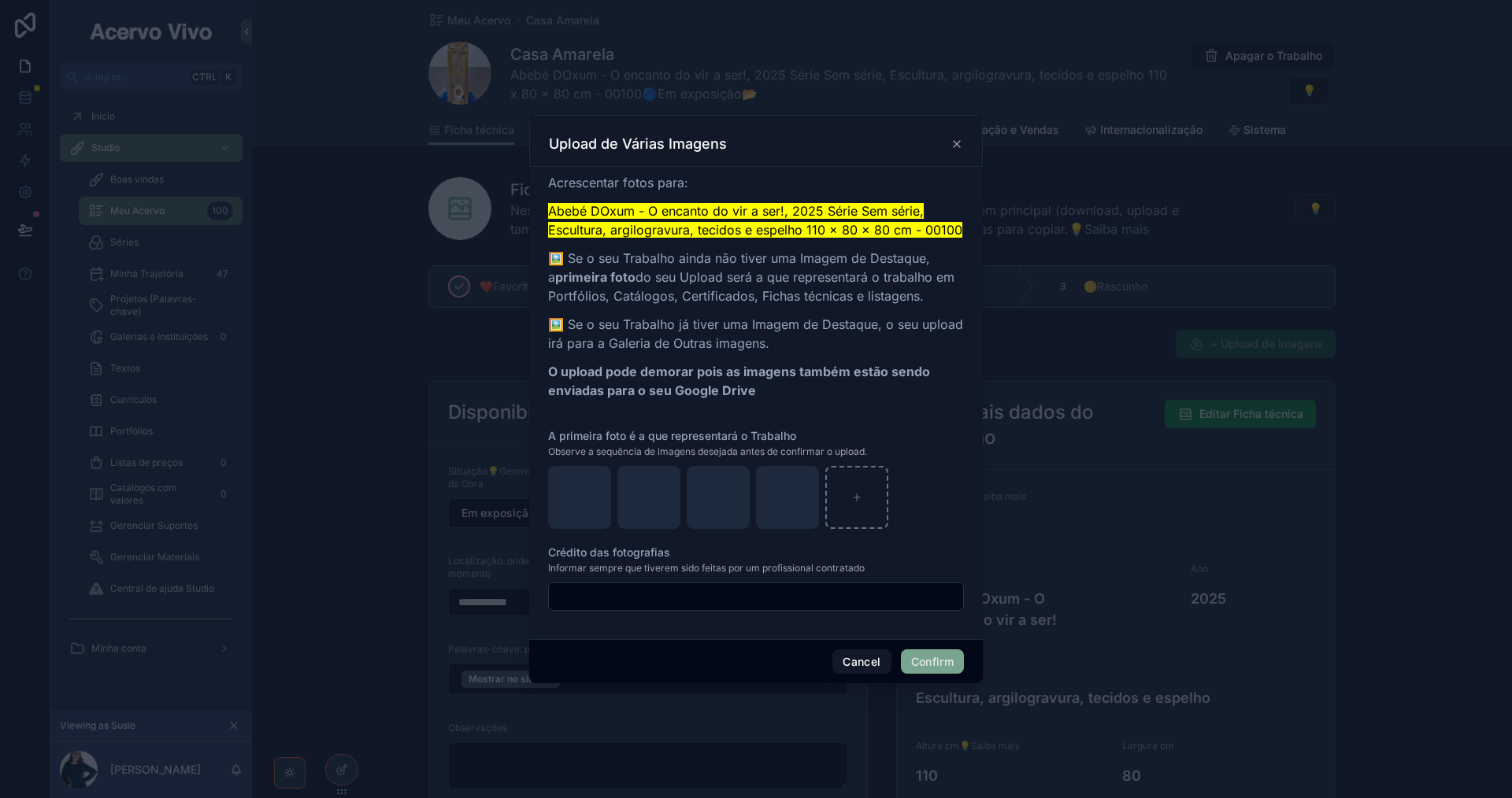
click at [936, 663] on button "Confirm" at bounding box center [933, 662] width 63 height 25
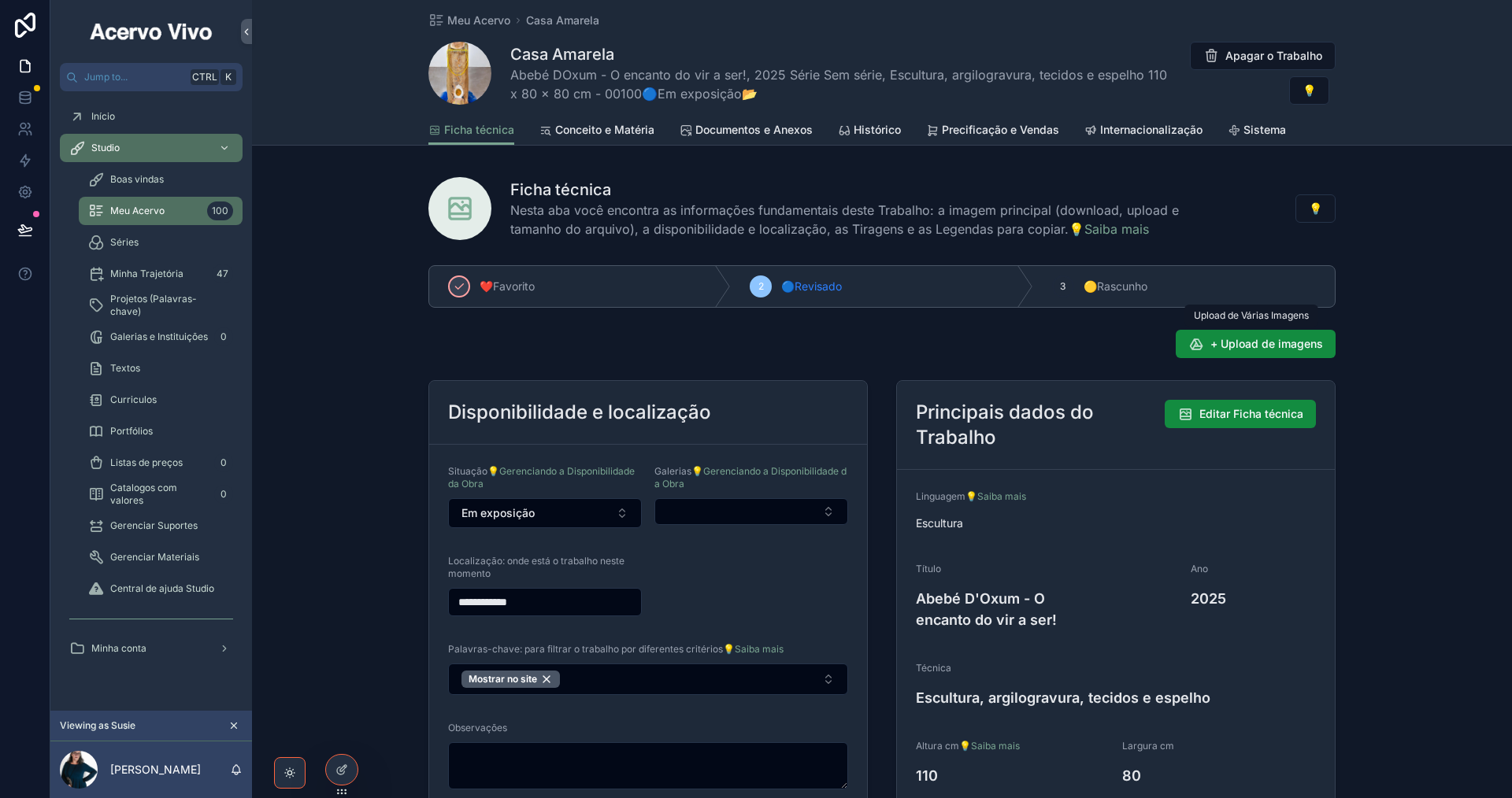
click at [1326, 343] on button "+ Upload de imagens" at bounding box center [1256, 344] width 160 height 29
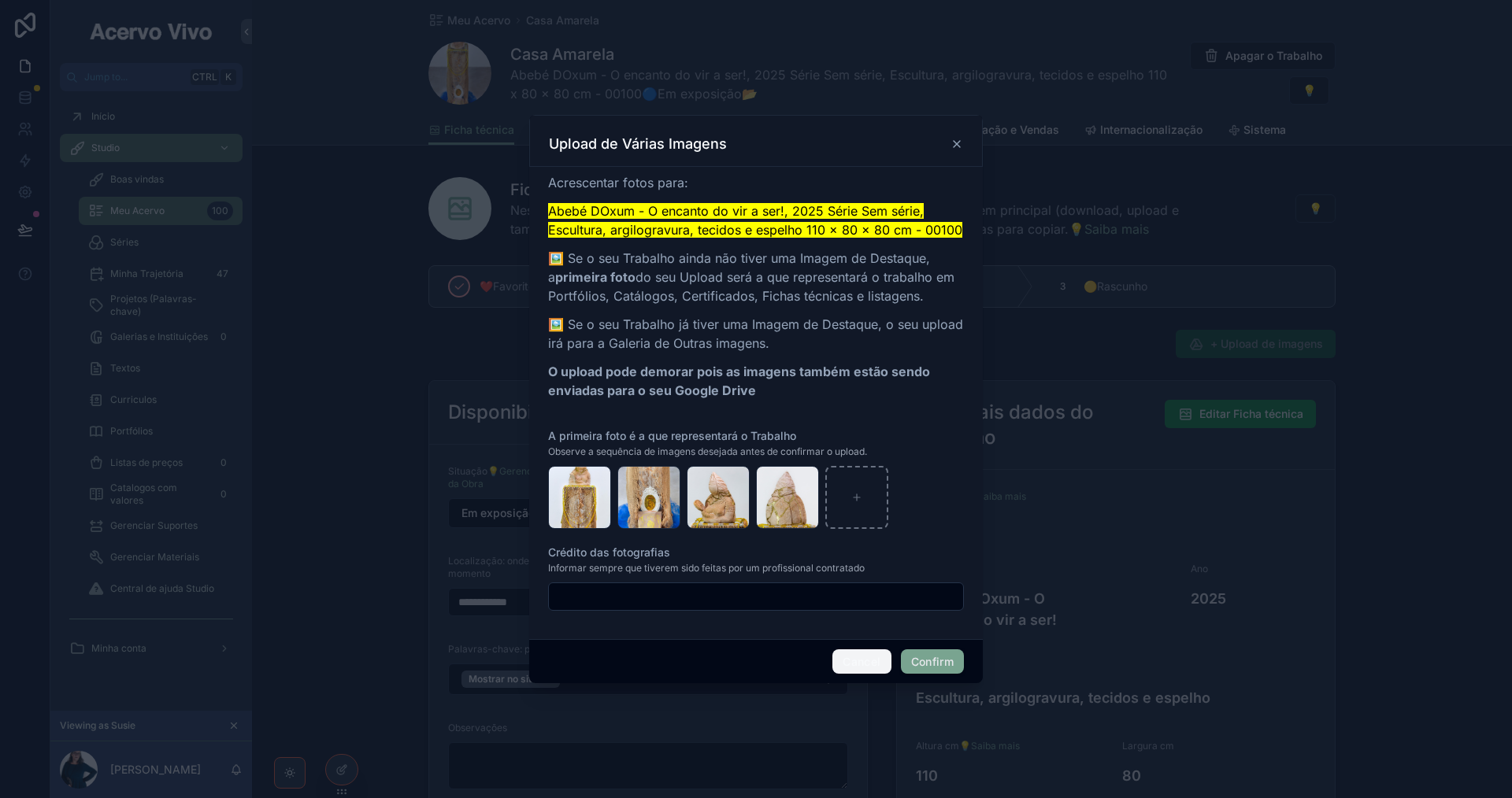
click at [852, 663] on button "Cancel" at bounding box center [861, 662] width 58 height 25
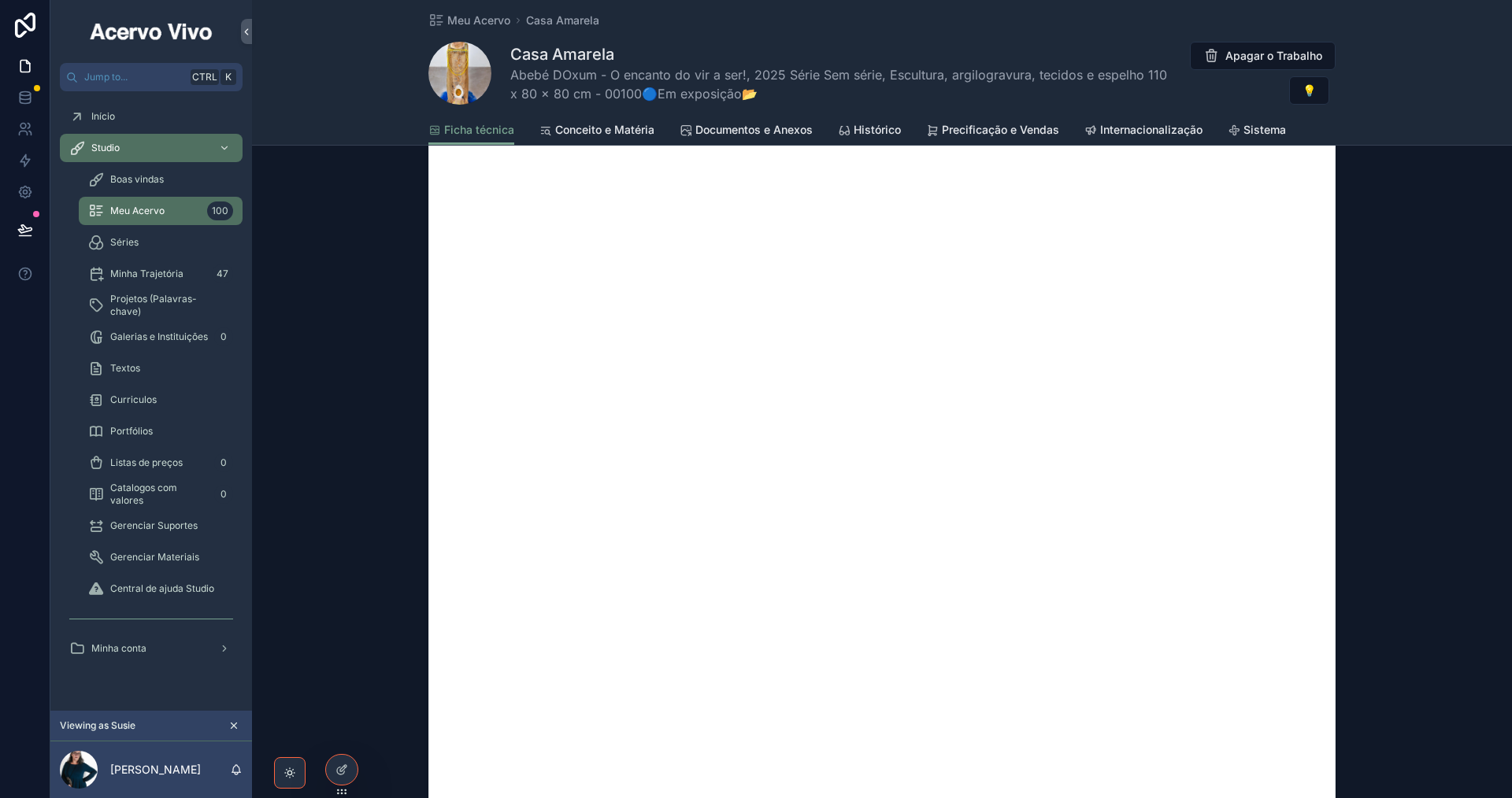
scroll to position [1496, 0]
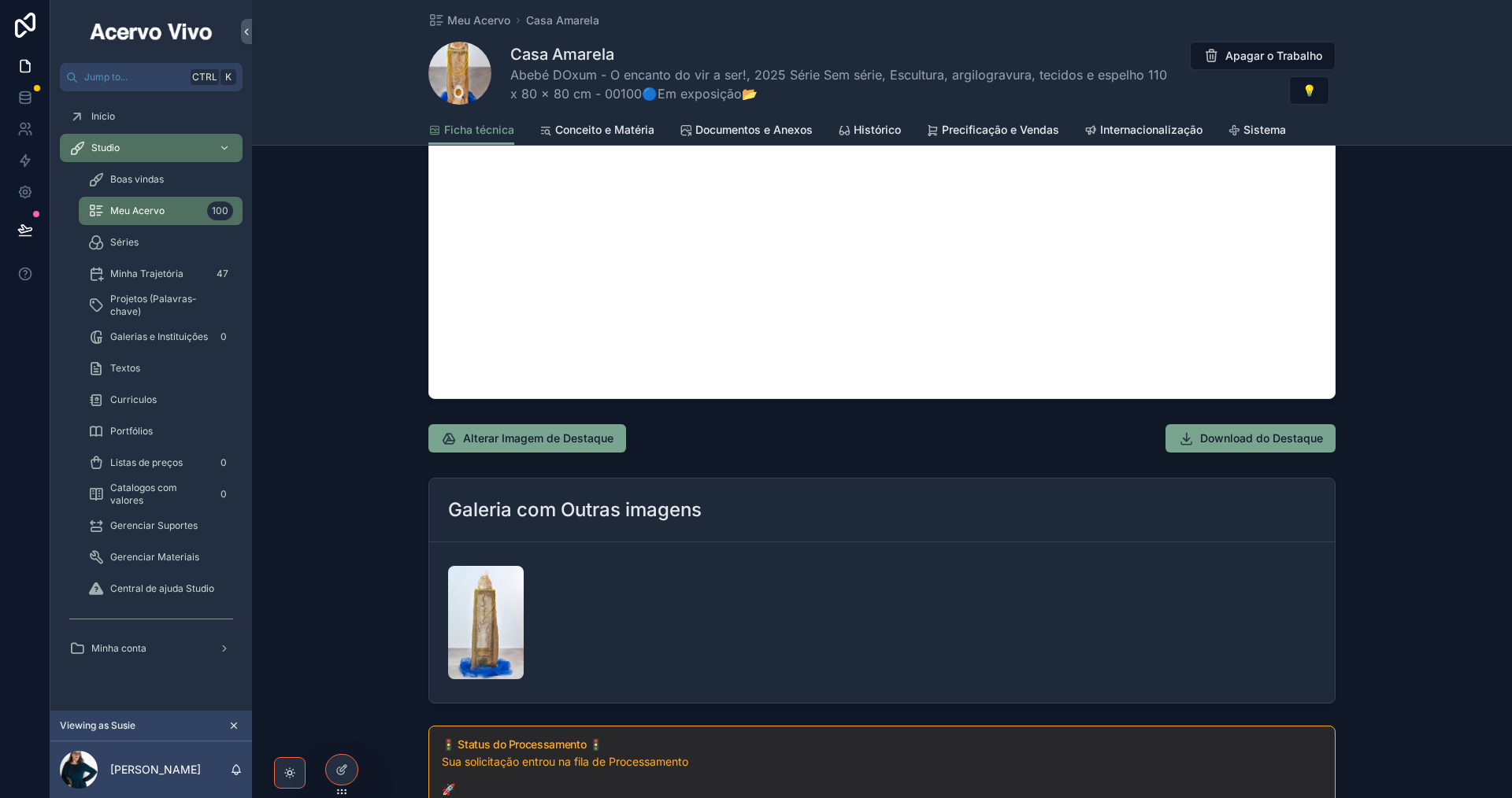
click at [468, 18] on span "Meu Acervo" at bounding box center [479, 21] width 63 height 16
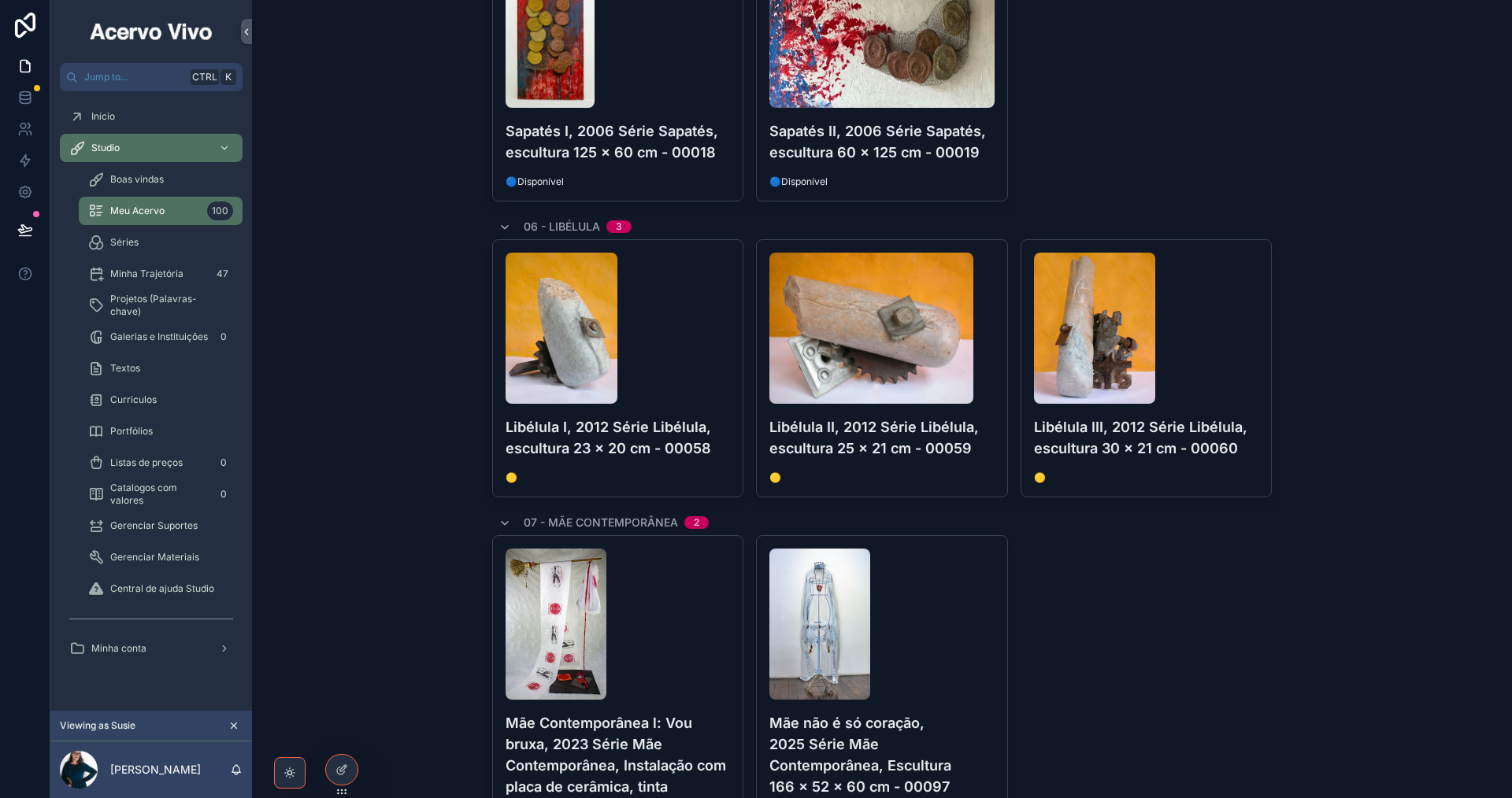
scroll to position [2205, 0]
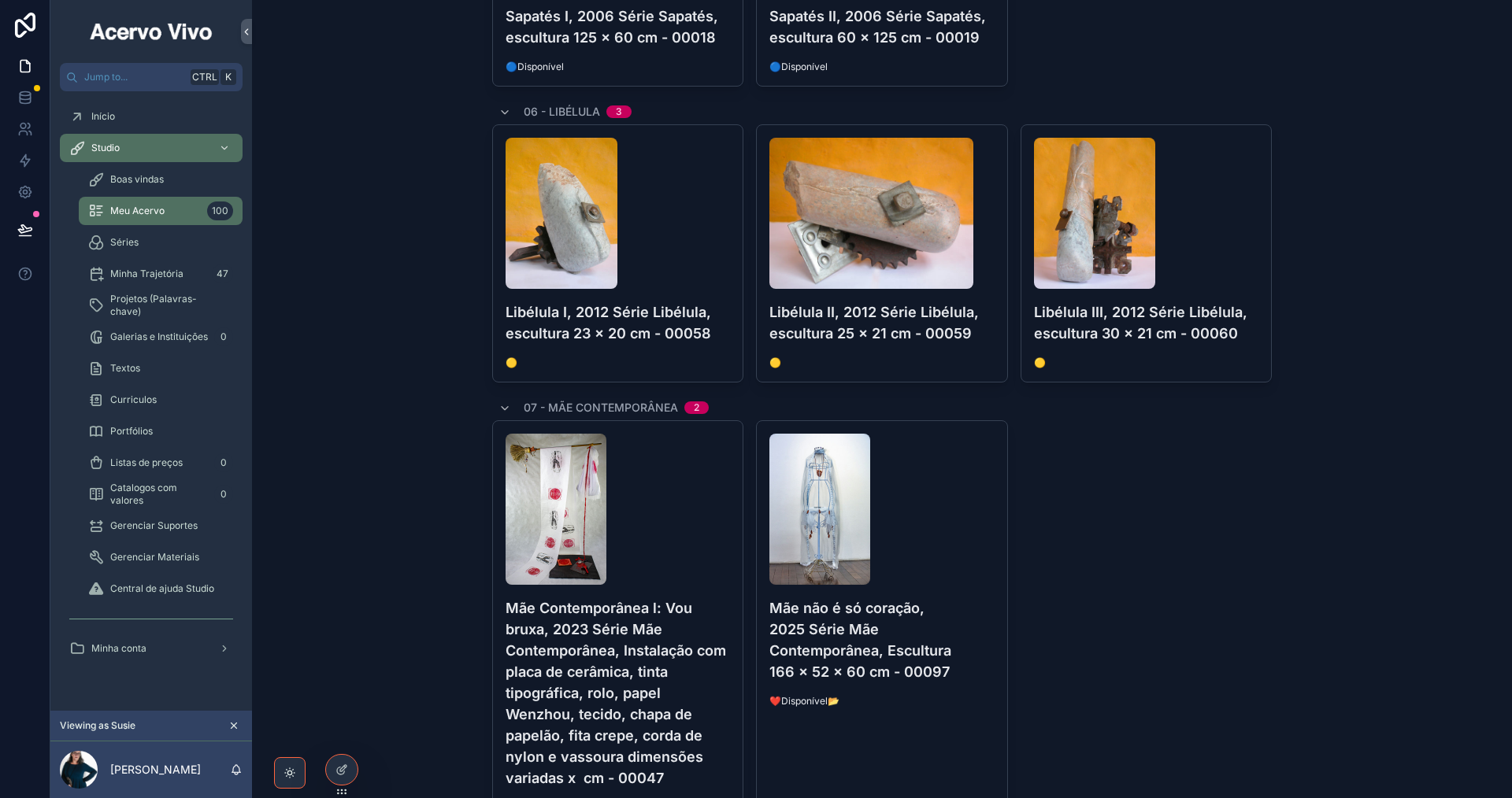
click at [726, 571] on div "scrollable content" at bounding box center [618, 509] width 225 height 151
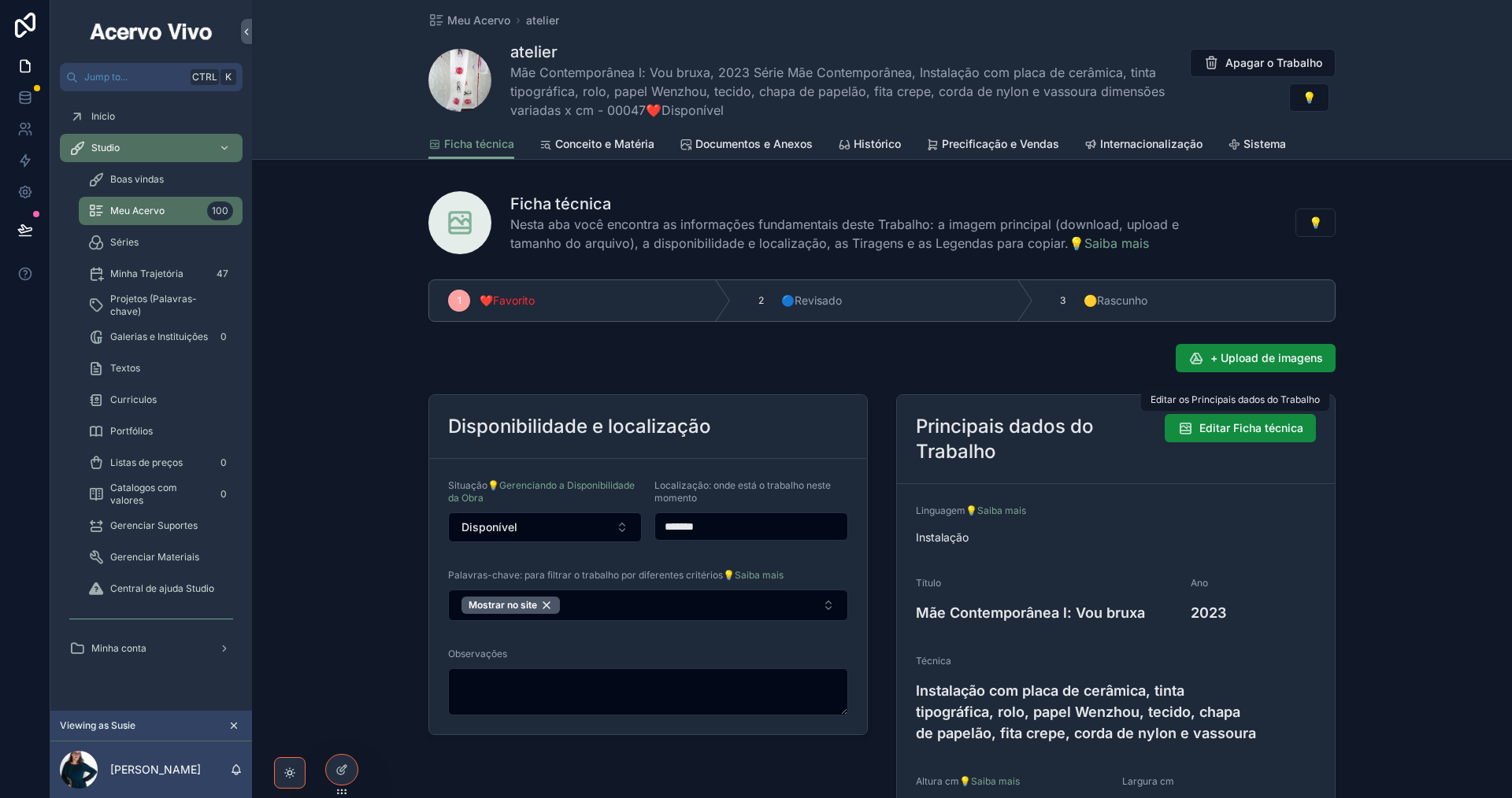
click at [1231, 435] on span "Editar Ficha técnica" at bounding box center [1251, 428] width 104 height 16
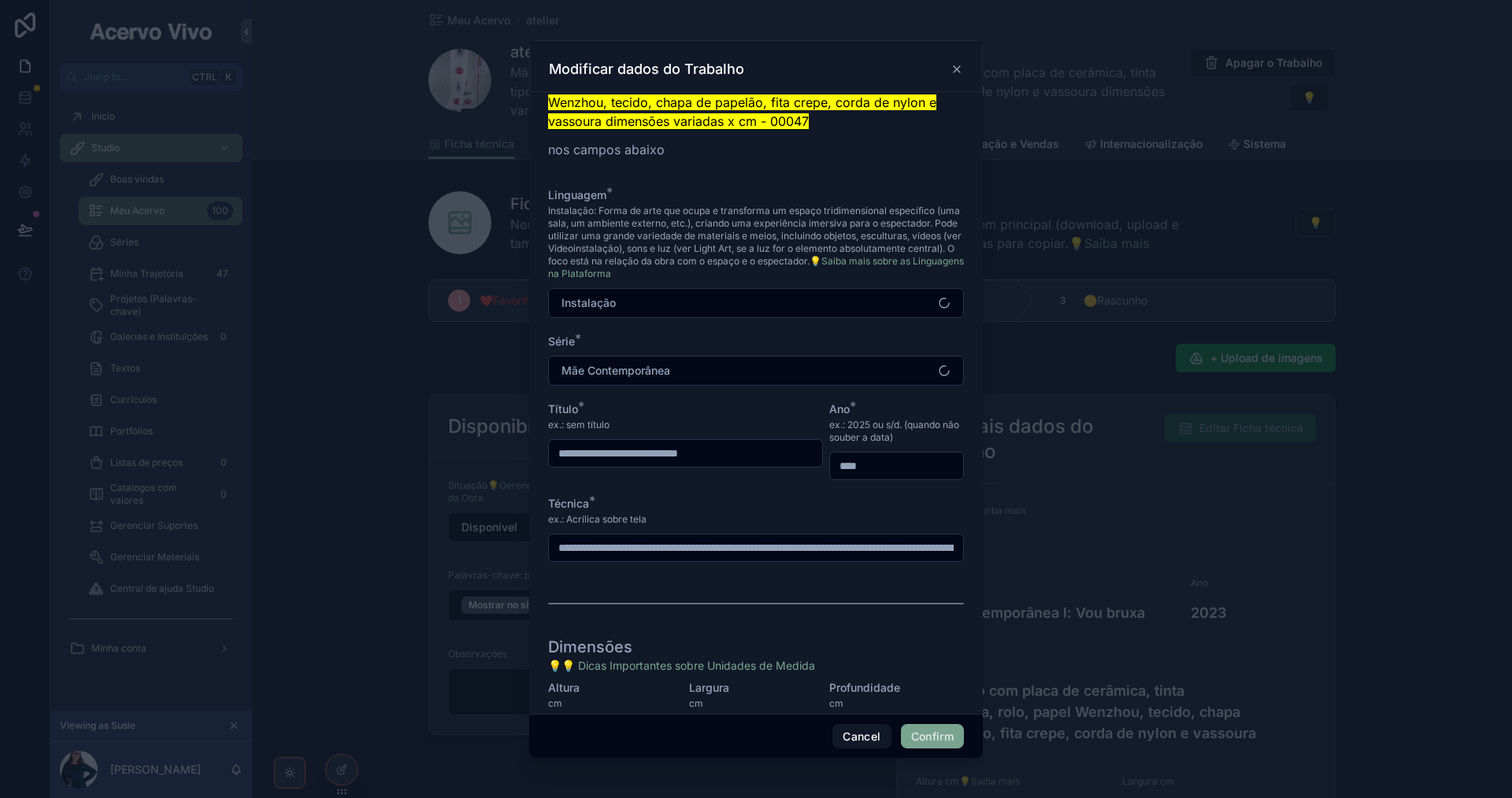
scroll to position [133, 0]
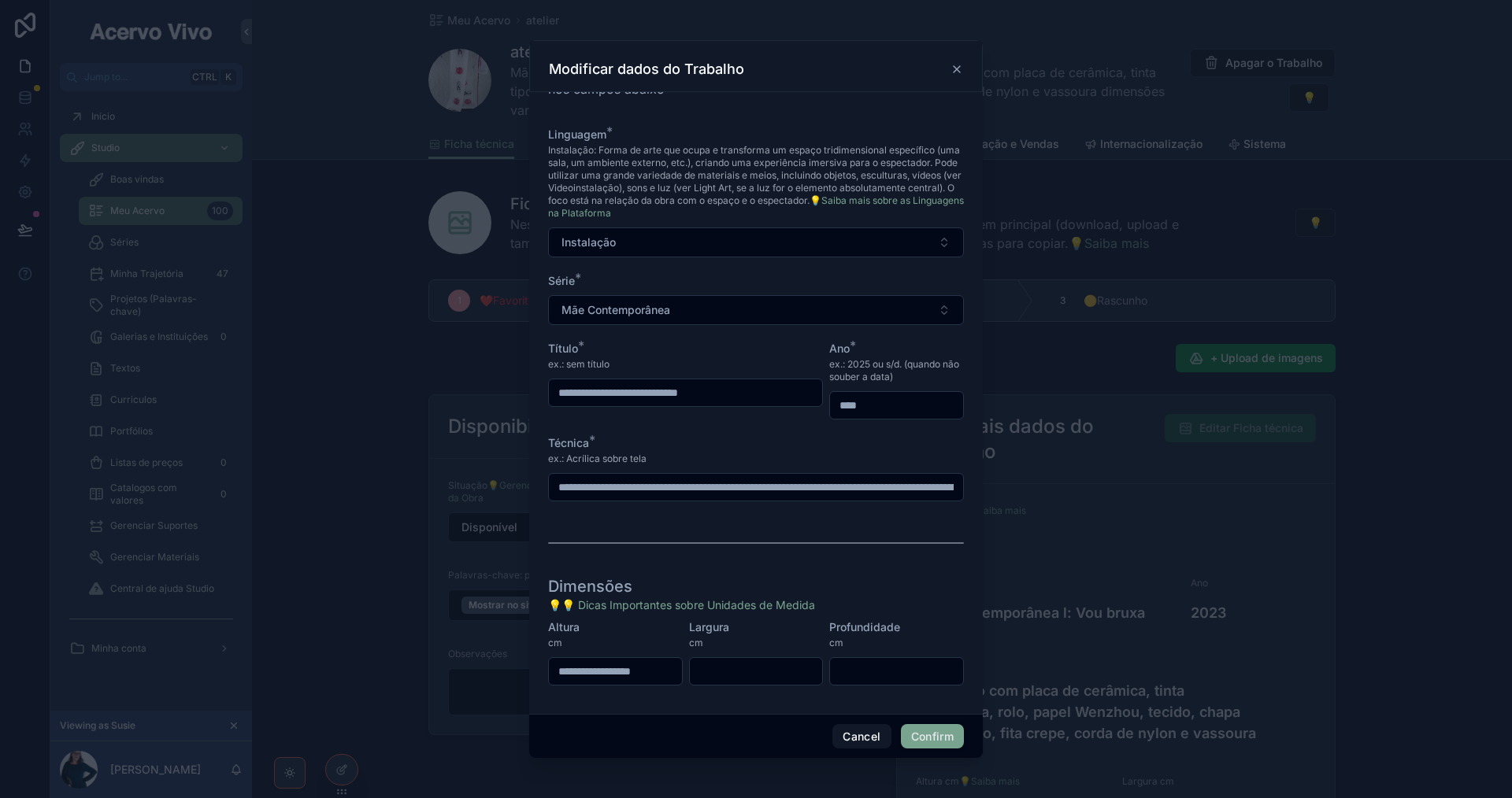
click at [719, 485] on input "**********" at bounding box center [756, 488] width 414 height 22
click at [672, 396] on input "**********" at bounding box center [685, 393] width 273 height 22
type input "**********"
click at [942, 744] on button "Confirm" at bounding box center [933, 737] width 63 height 25
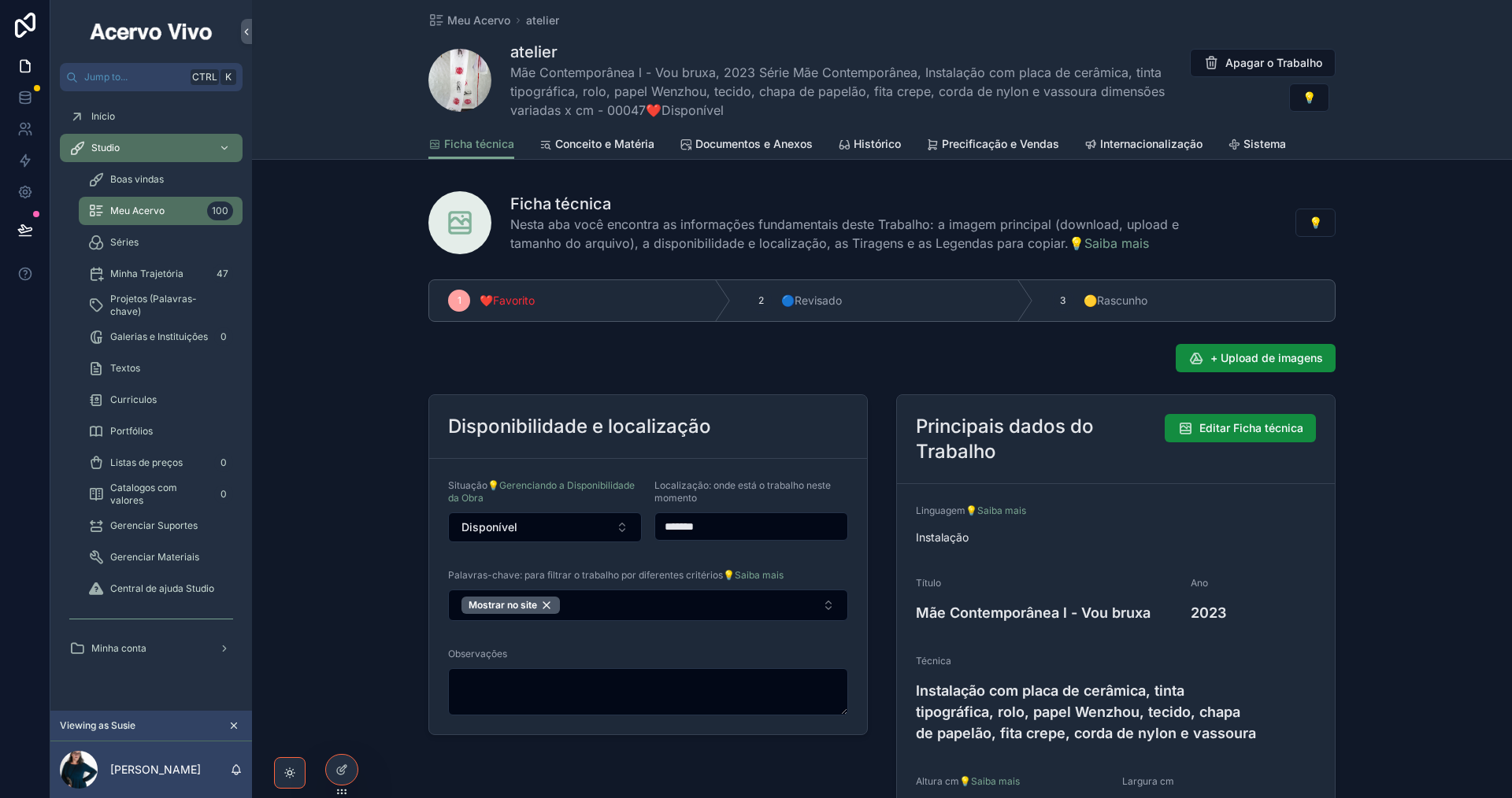
scroll to position [157, 0]
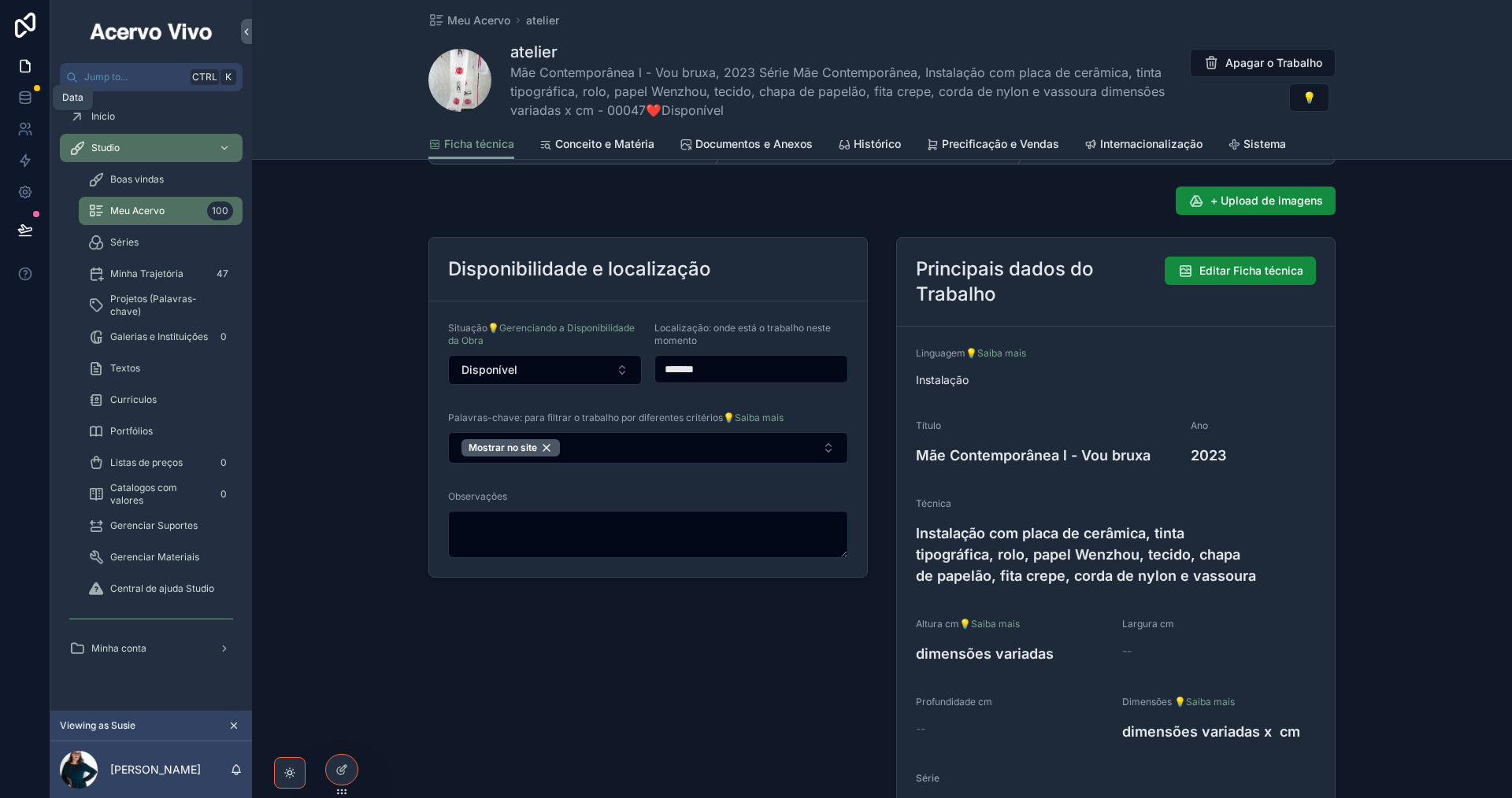
click at [24, 97] on icon at bounding box center [26, 98] width 16 height 16
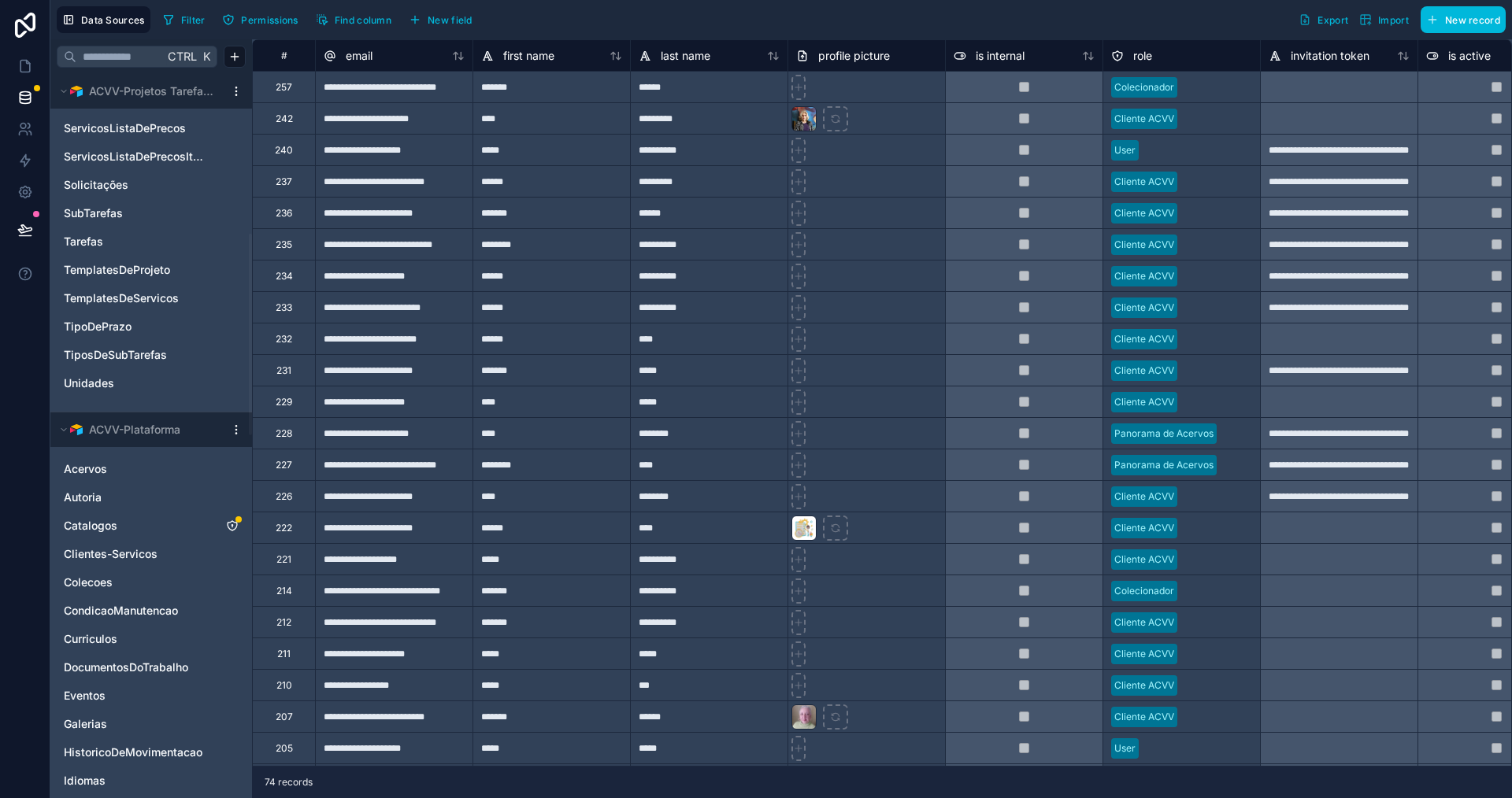
scroll to position [866, 0]
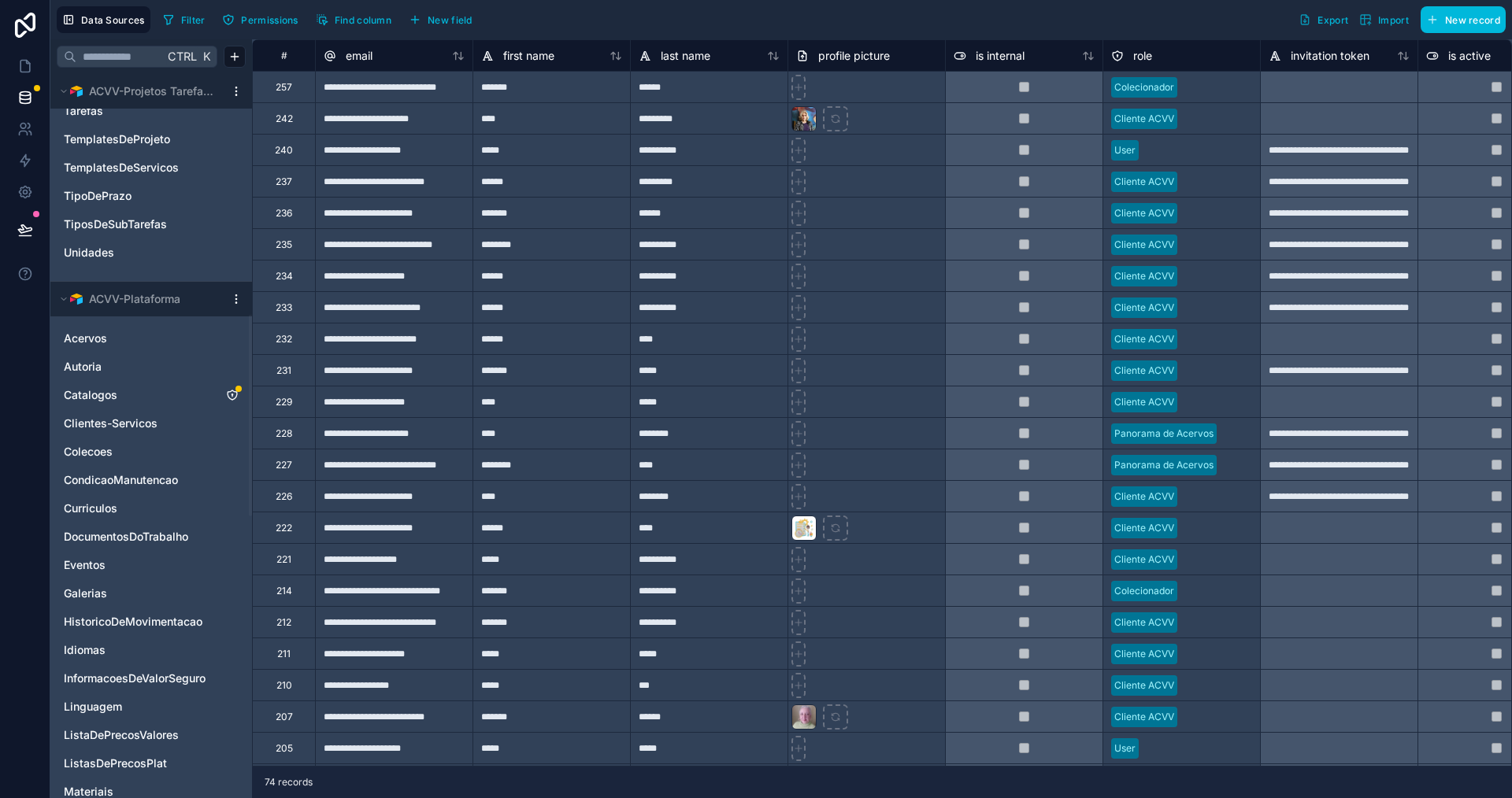
click at [169, 400] on link "Catalogos" at bounding box center [134, 396] width 143 height 16
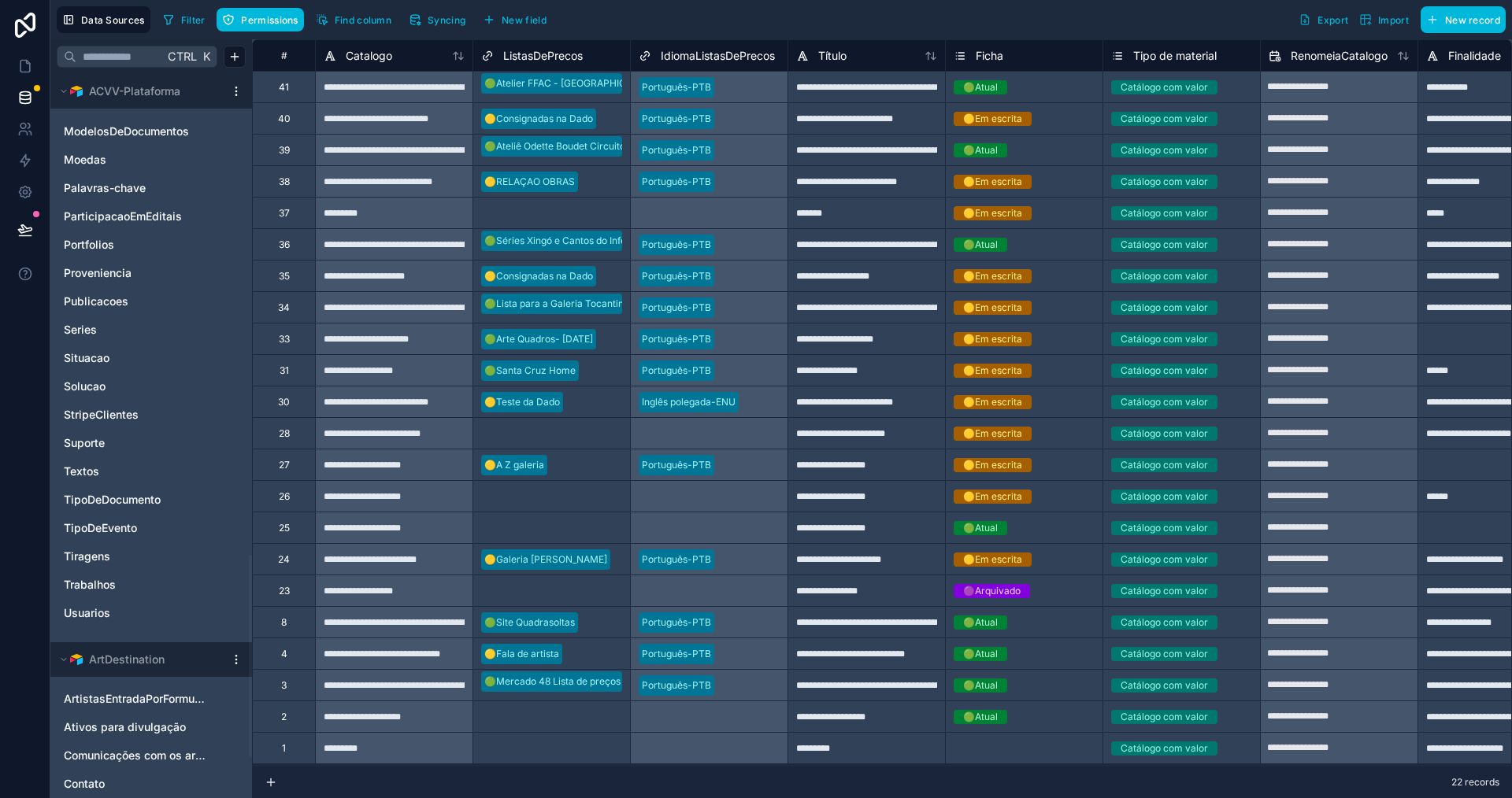
scroll to position [1732, 0]
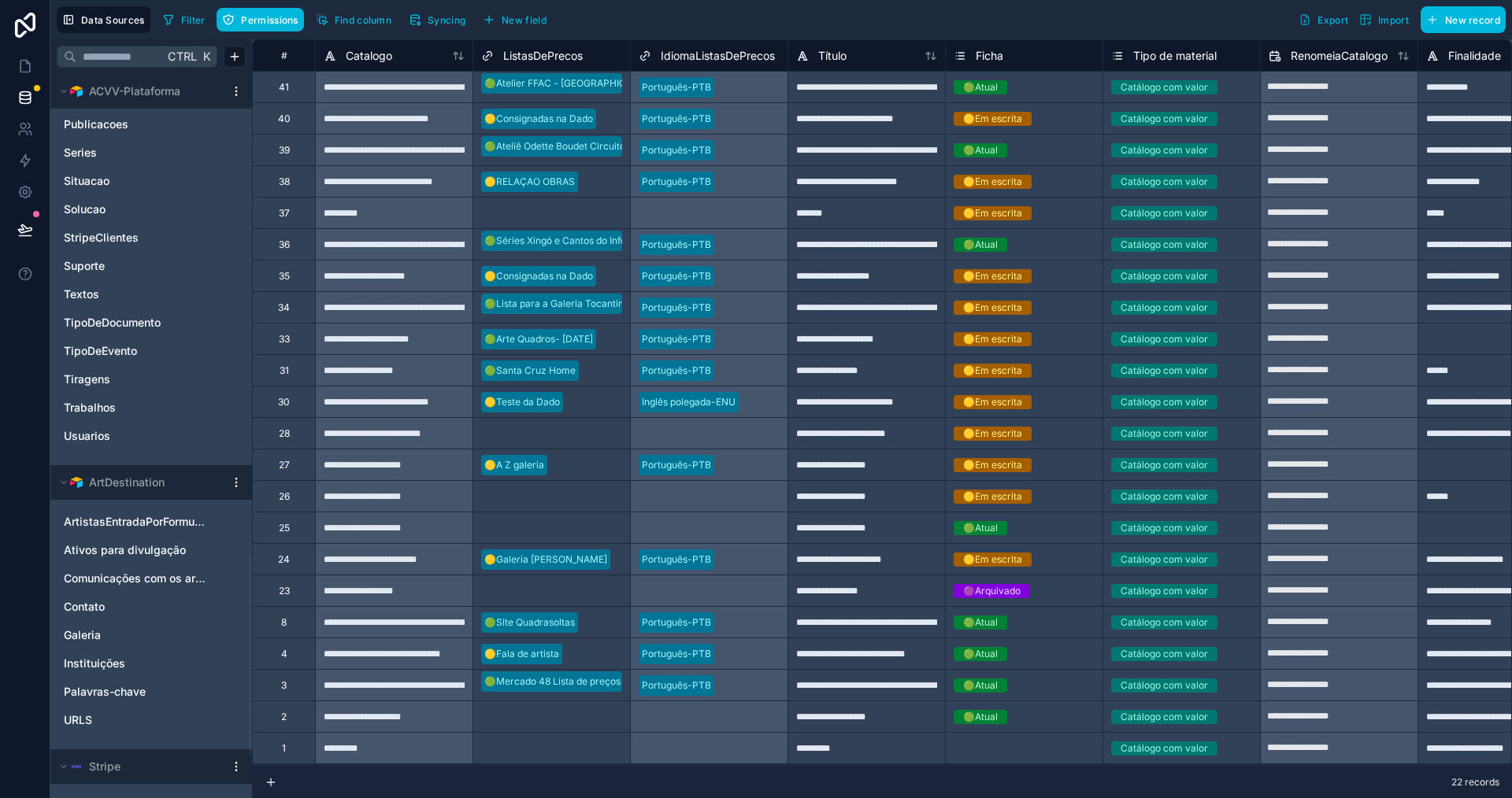
click at [174, 412] on link "Trabalhos" at bounding box center [134, 408] width 143 height 16
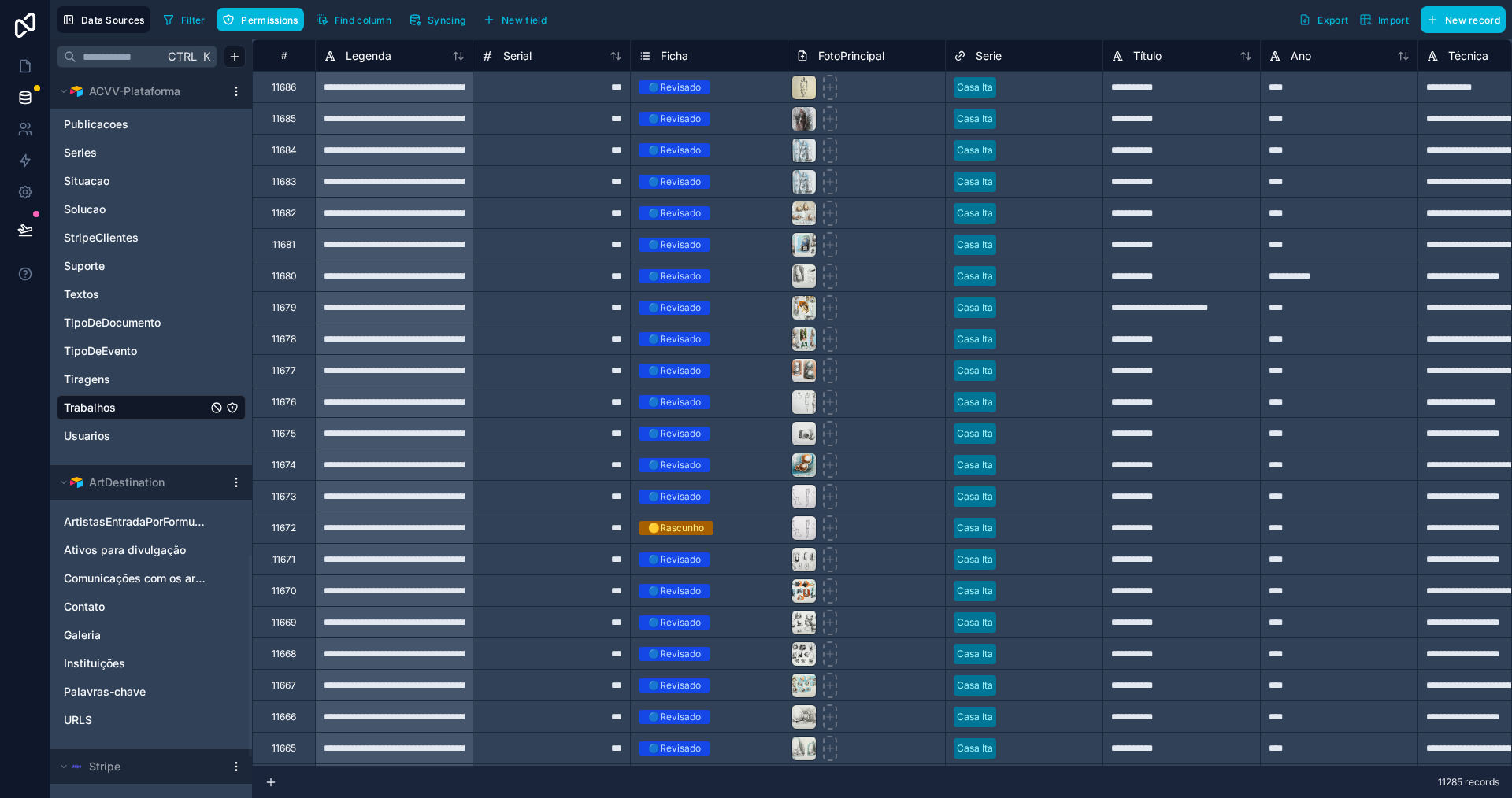
click at [448, 26] on button "Syncing" at bounding box center [437, 20] width 67 height 24
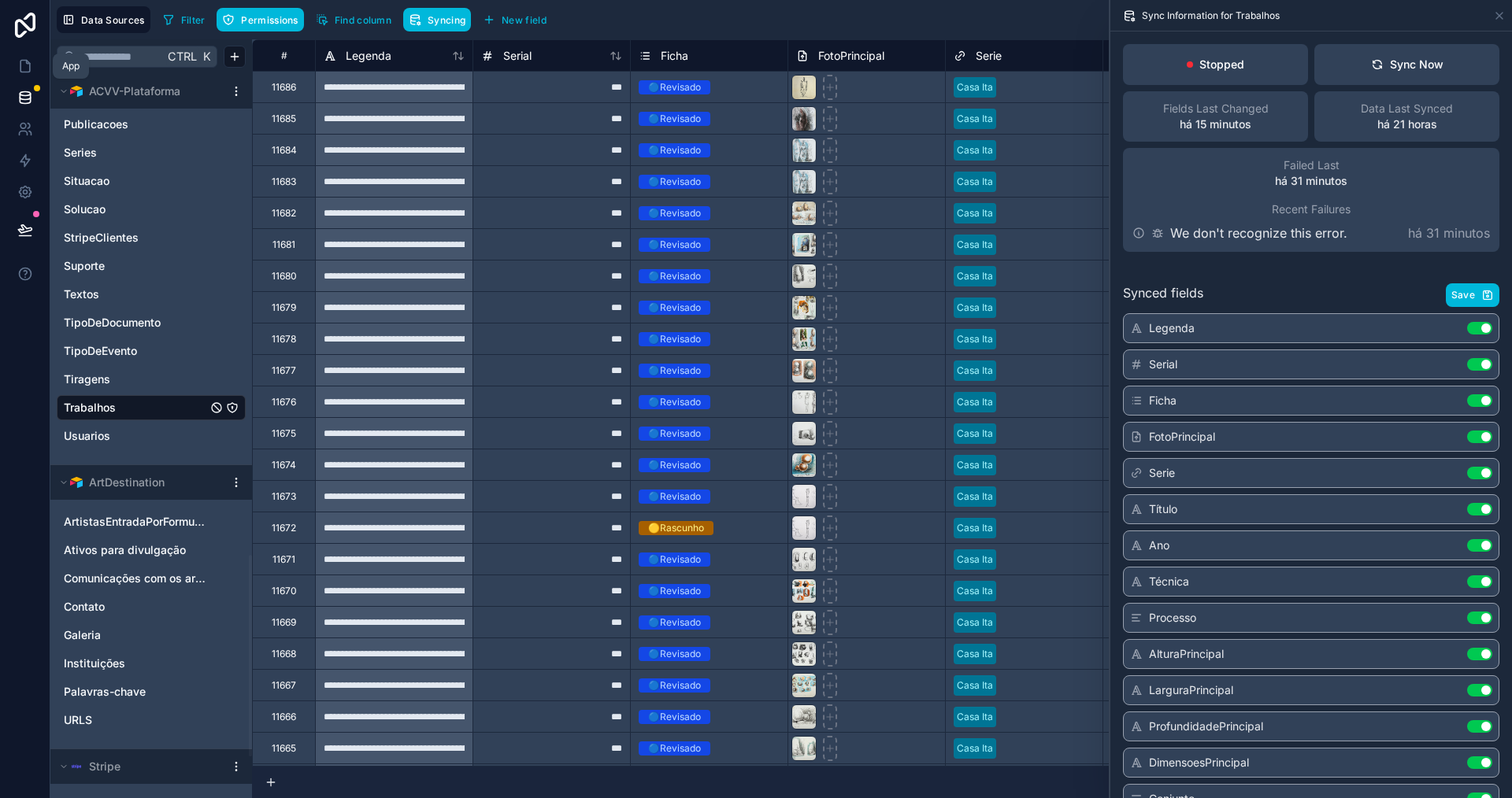
click at [19, 64] on icon at bounding box center [26, 66] width 16 height 16
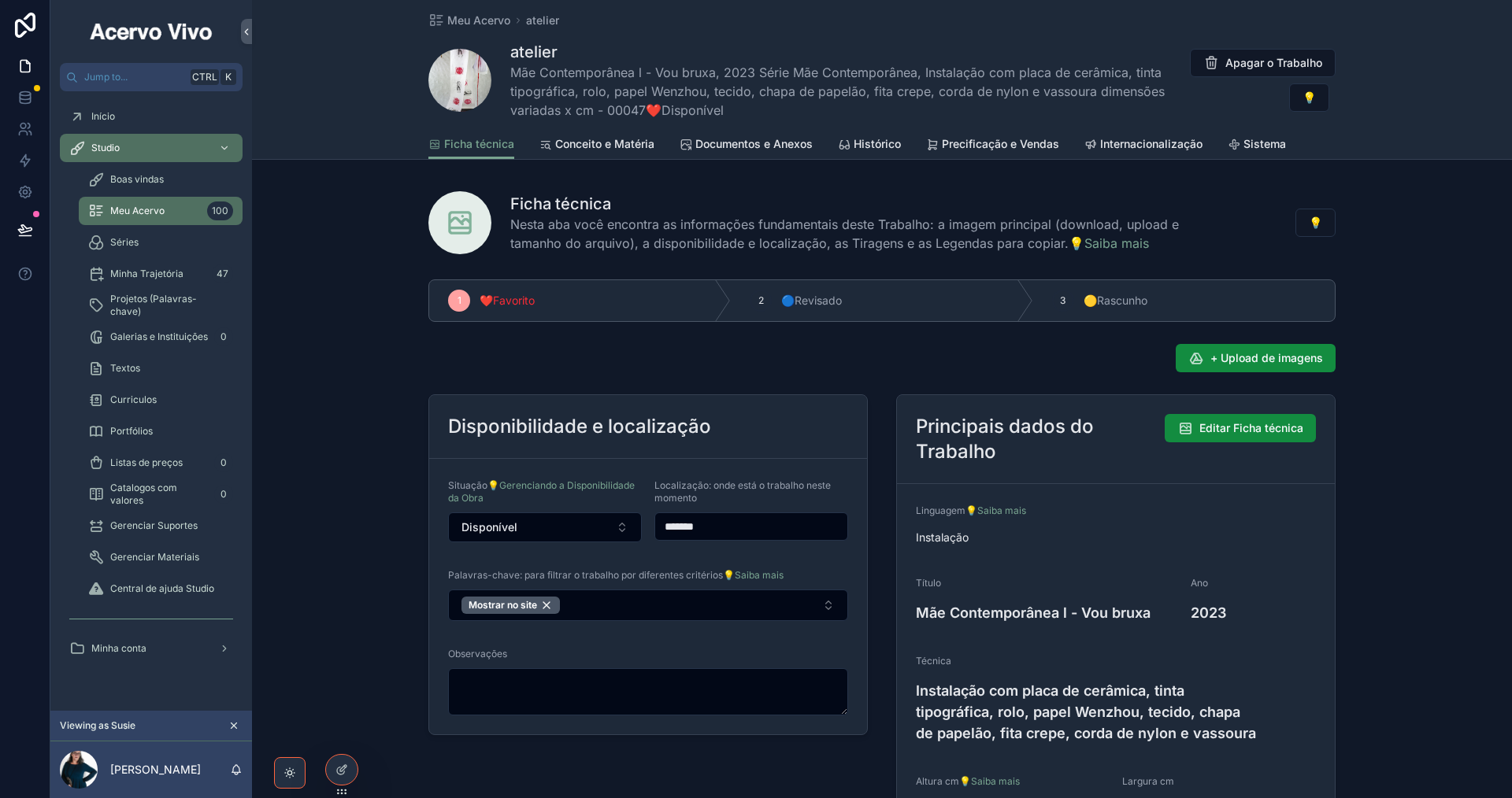
click at [236, 728] on icon "scrollable content" at bounding box center [233, 726] width 11 height 11
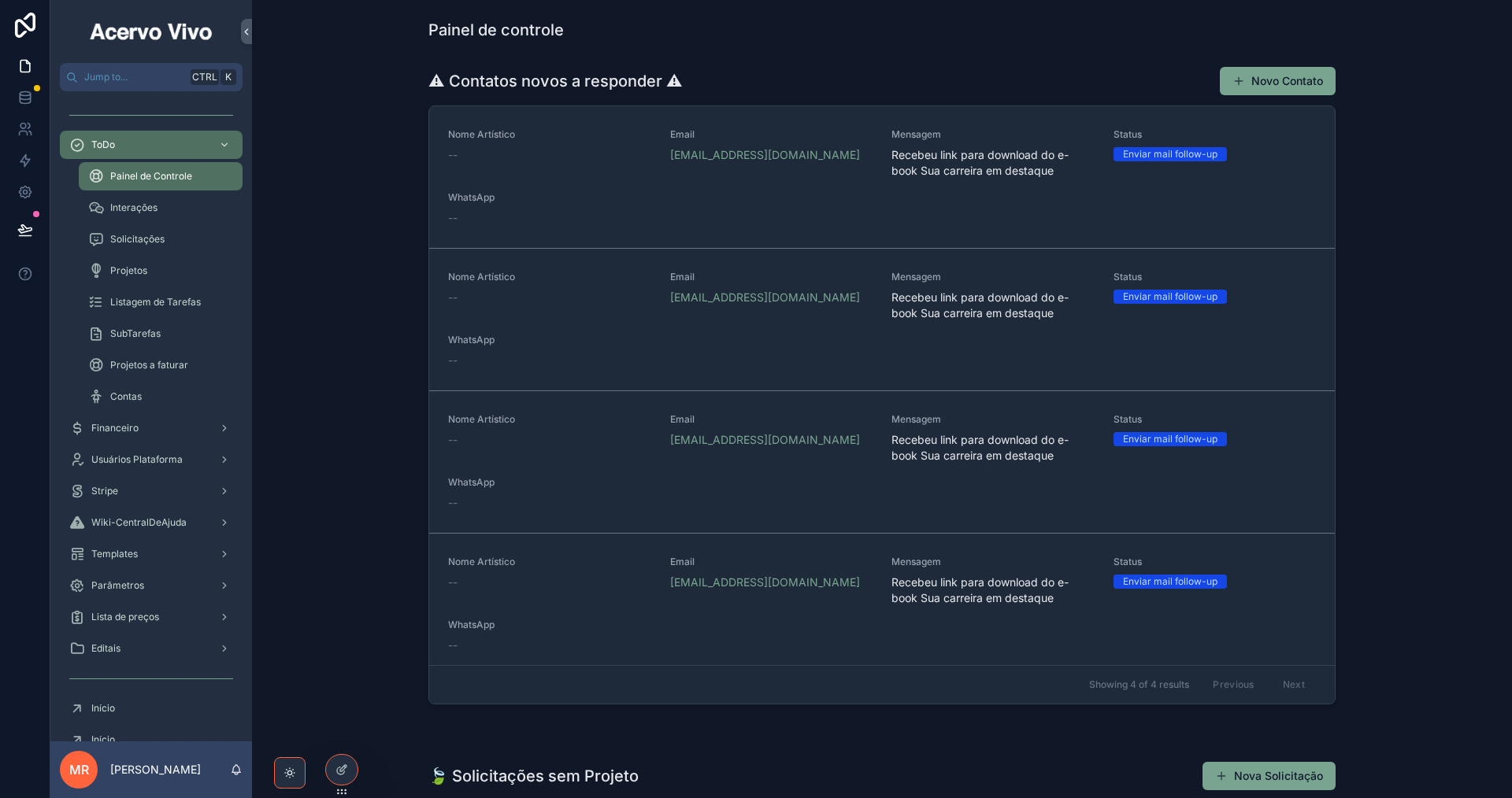
click at [143, 401] on div "Contas" at bounding box center [160, 397] width 145 height 25
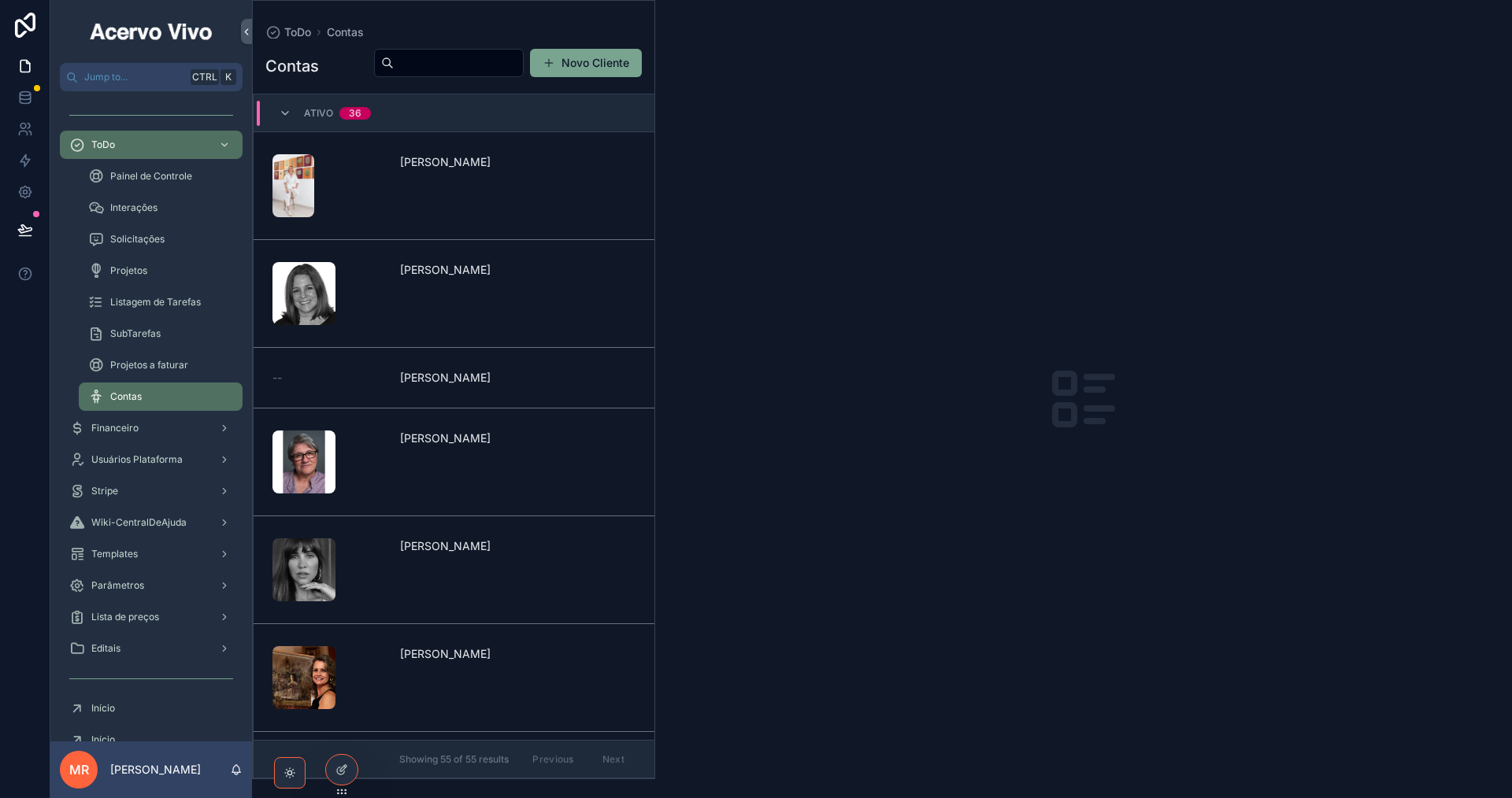
click at [450, 60] on input "scrollable content" at bounding box center [458, 63] width 130 height 22
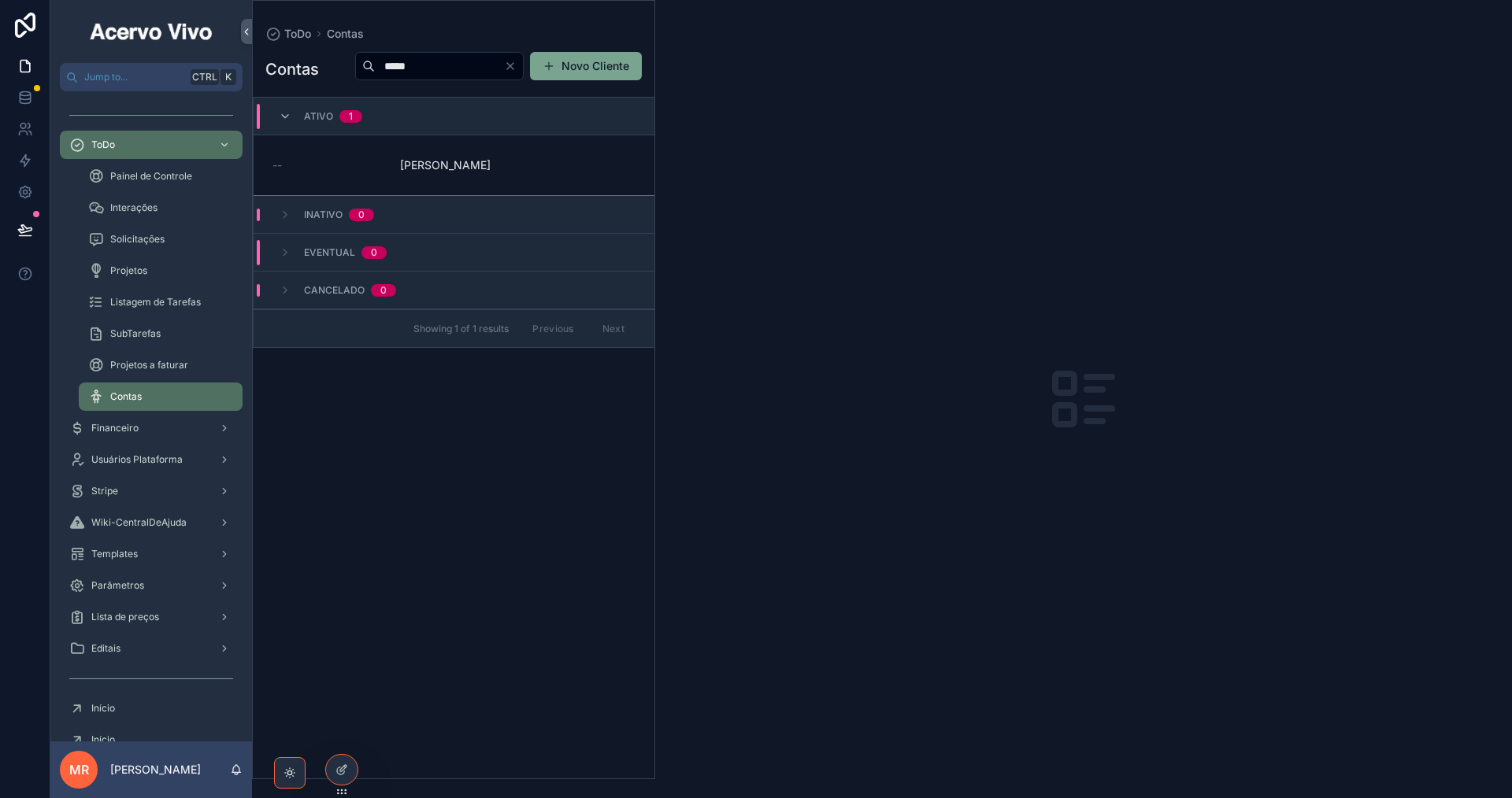
type input "*****"
click at [520, 196] on link "-- [PERSON_NAME]" at bounding box center [453, 165] width 400 height 60
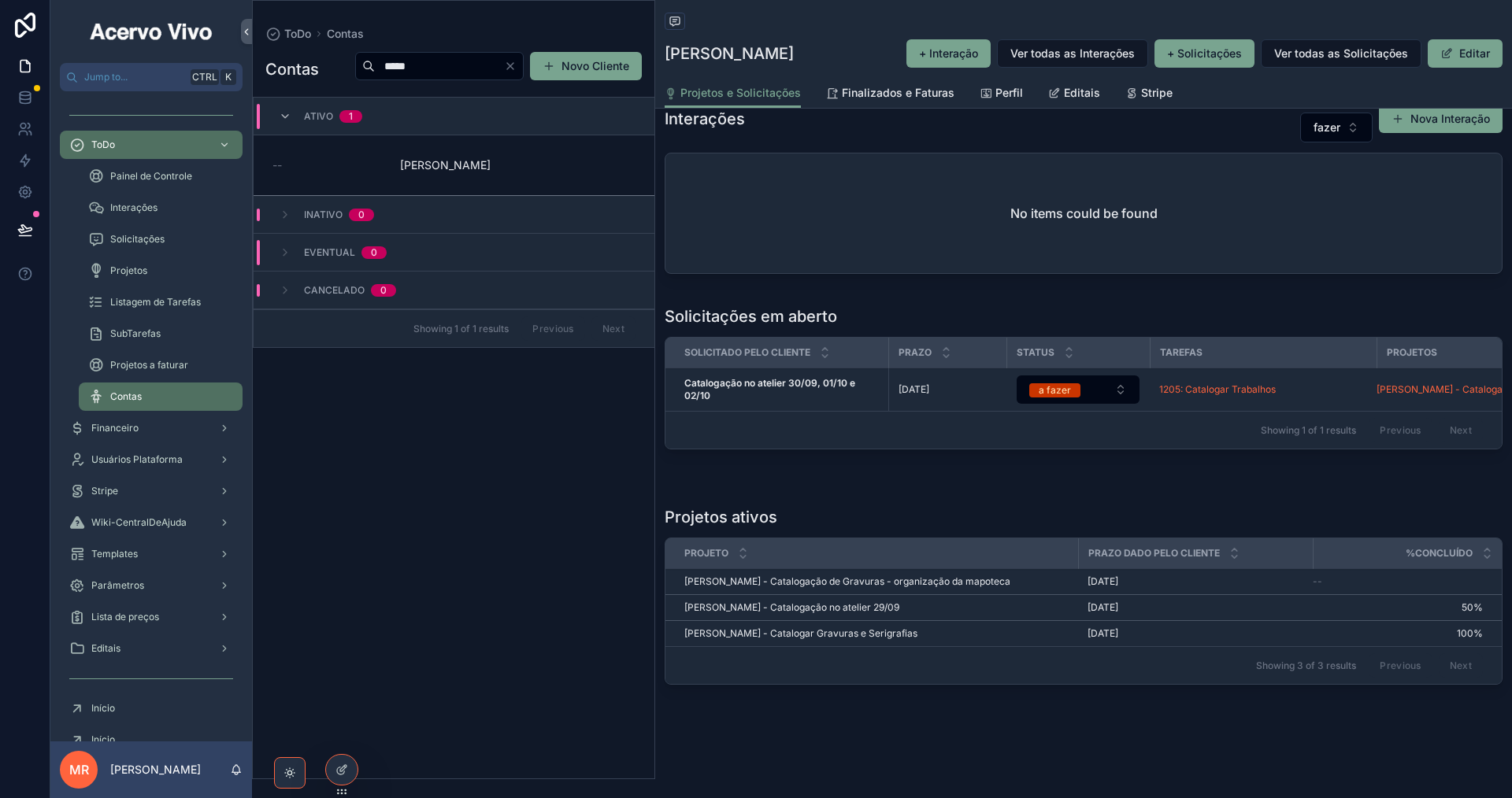
scroll to position [221, 0]
click at [340, 769] on icon at bounding box center [341, 769] width 13 height 13
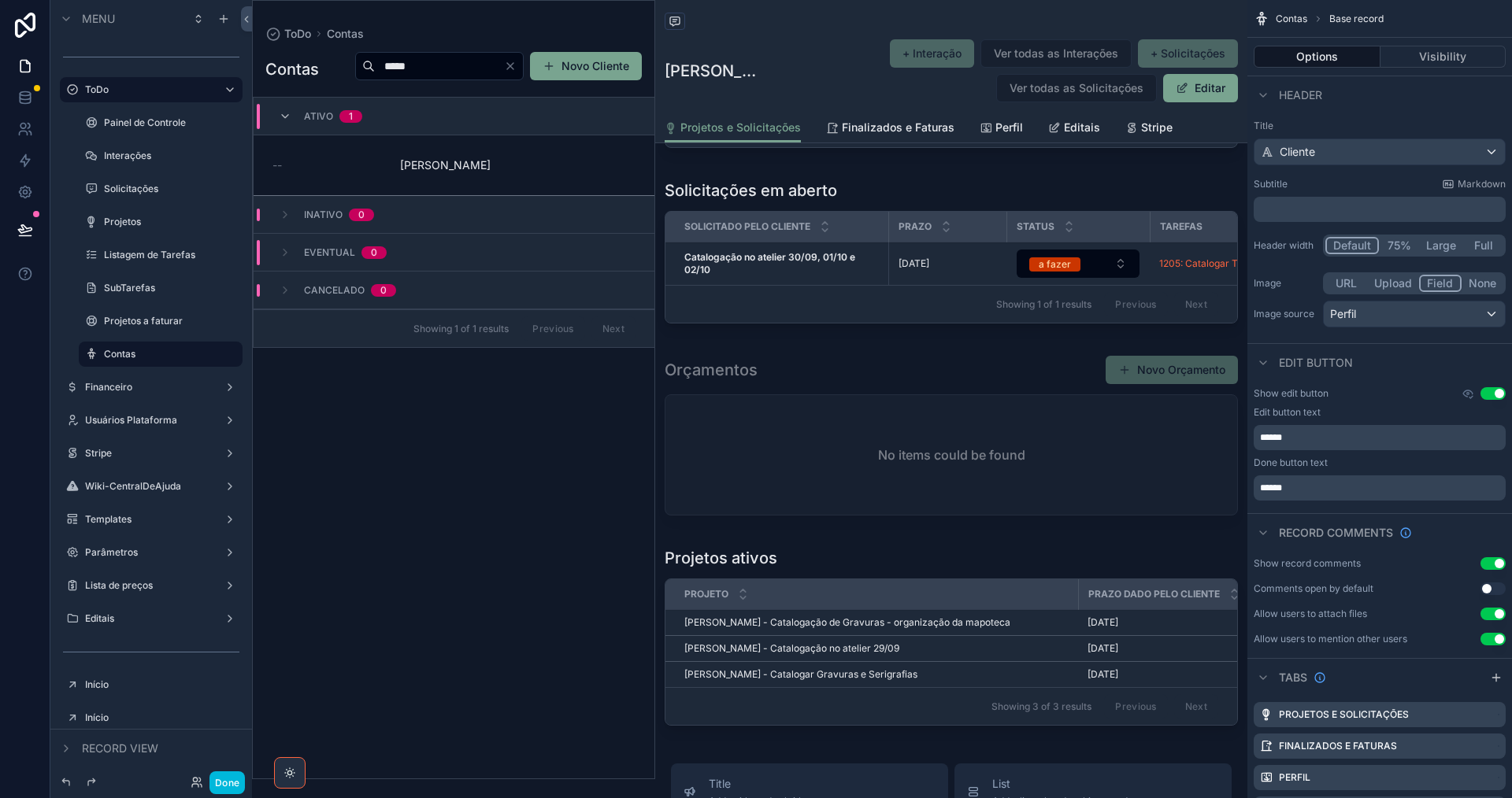
scroll to position [473, 0]
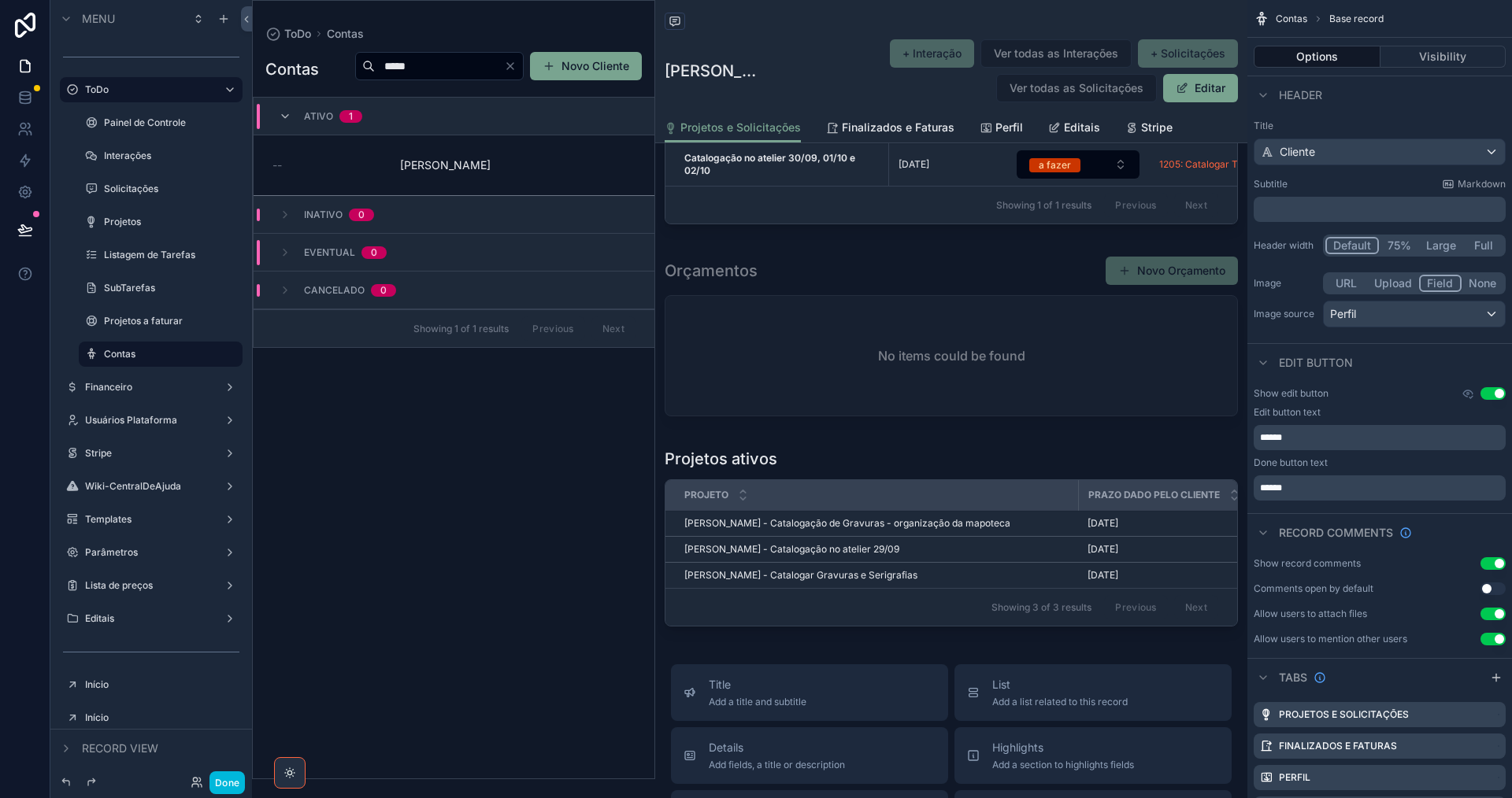
click at [895, 471] on div "scrollable content" at bounding box center [951, 541] width 592 height 198
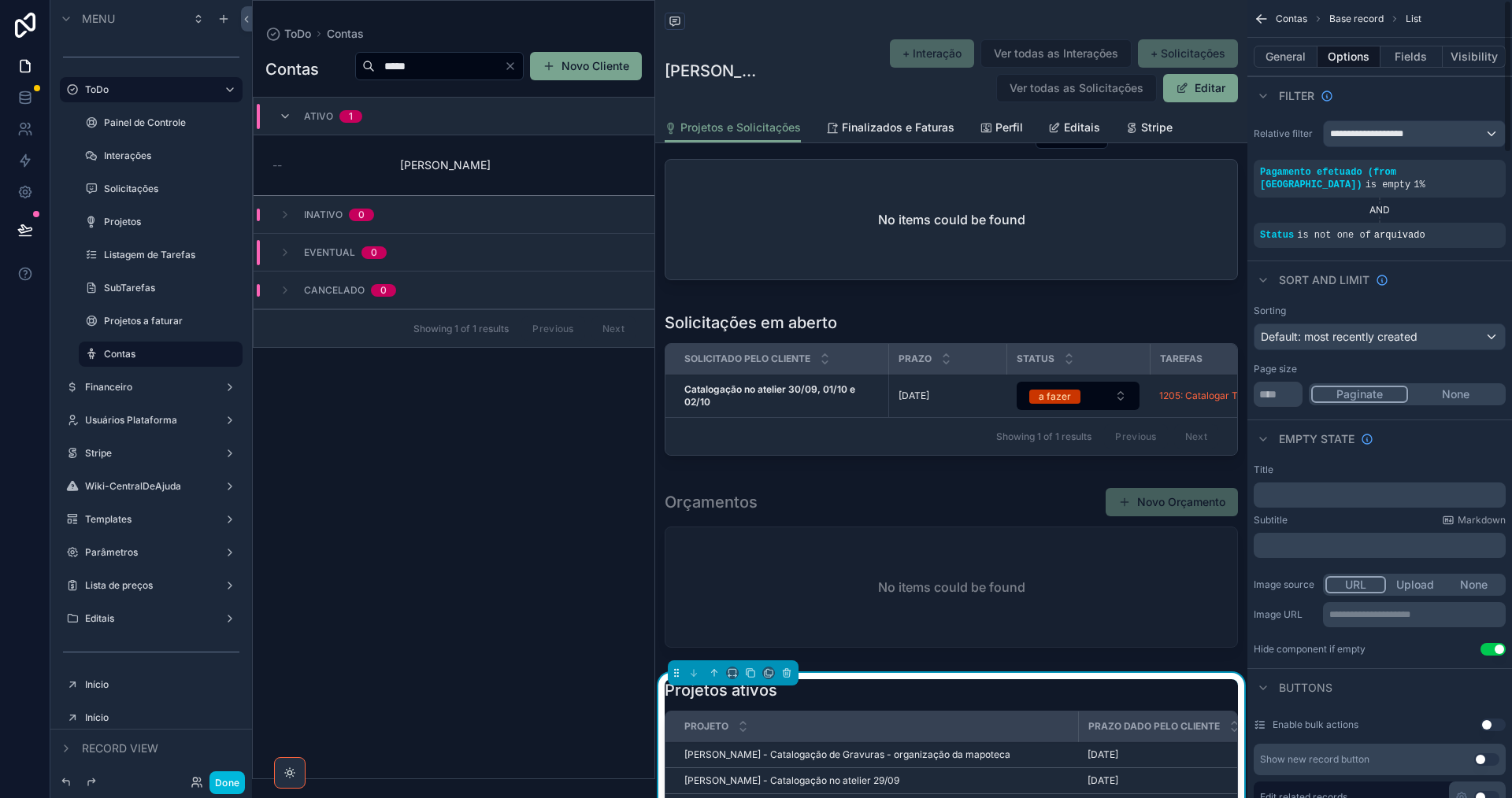
scroll to position [236, 0]
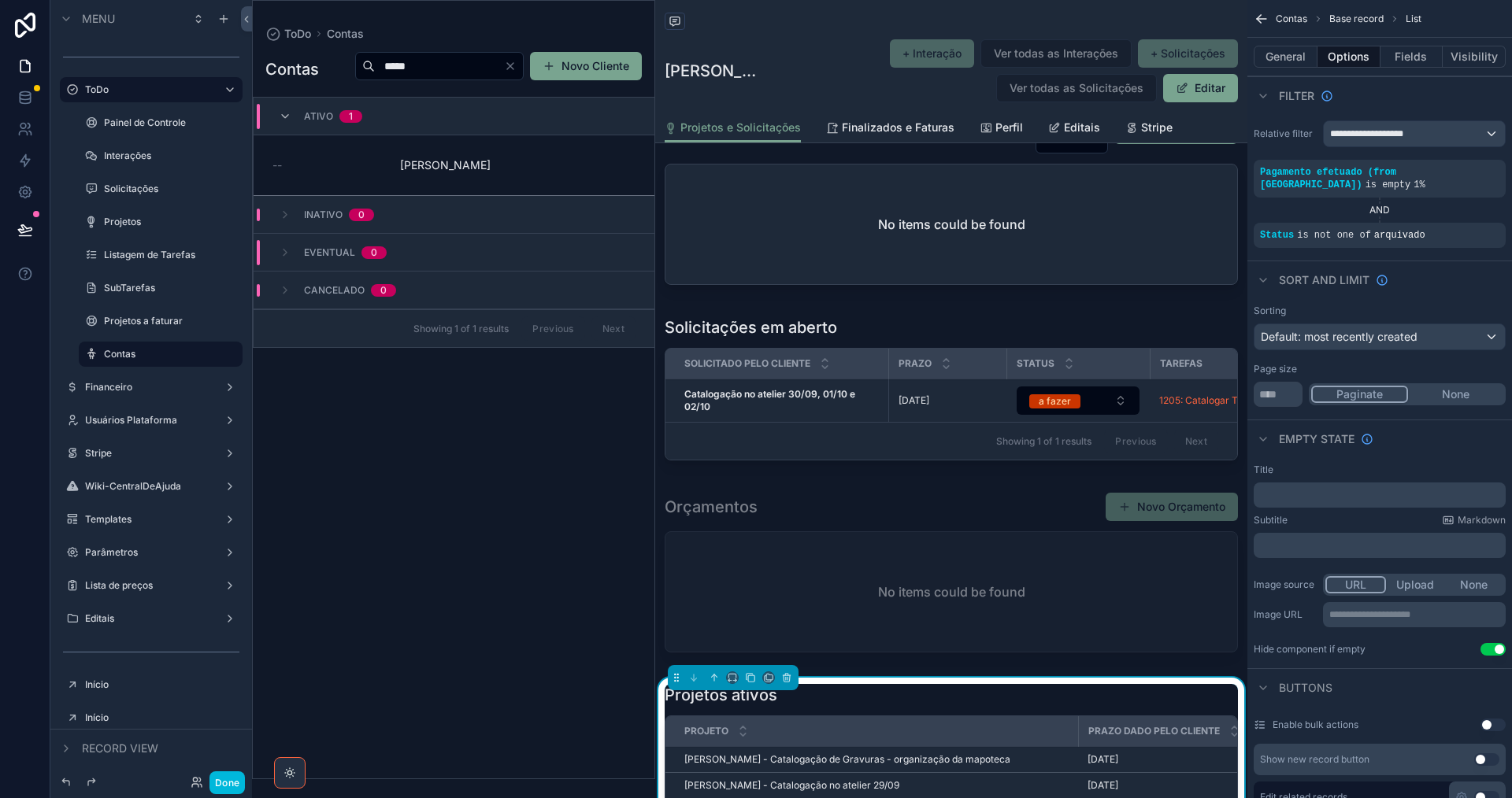
drag, startPoint x: 1030, startPoint y: 331, endPoint x: 1061, endPoint y: 332, distance: 31.0
click at [1030, 331] on div "scrollable content" at bounding box center [951, 392] width 592 height 163
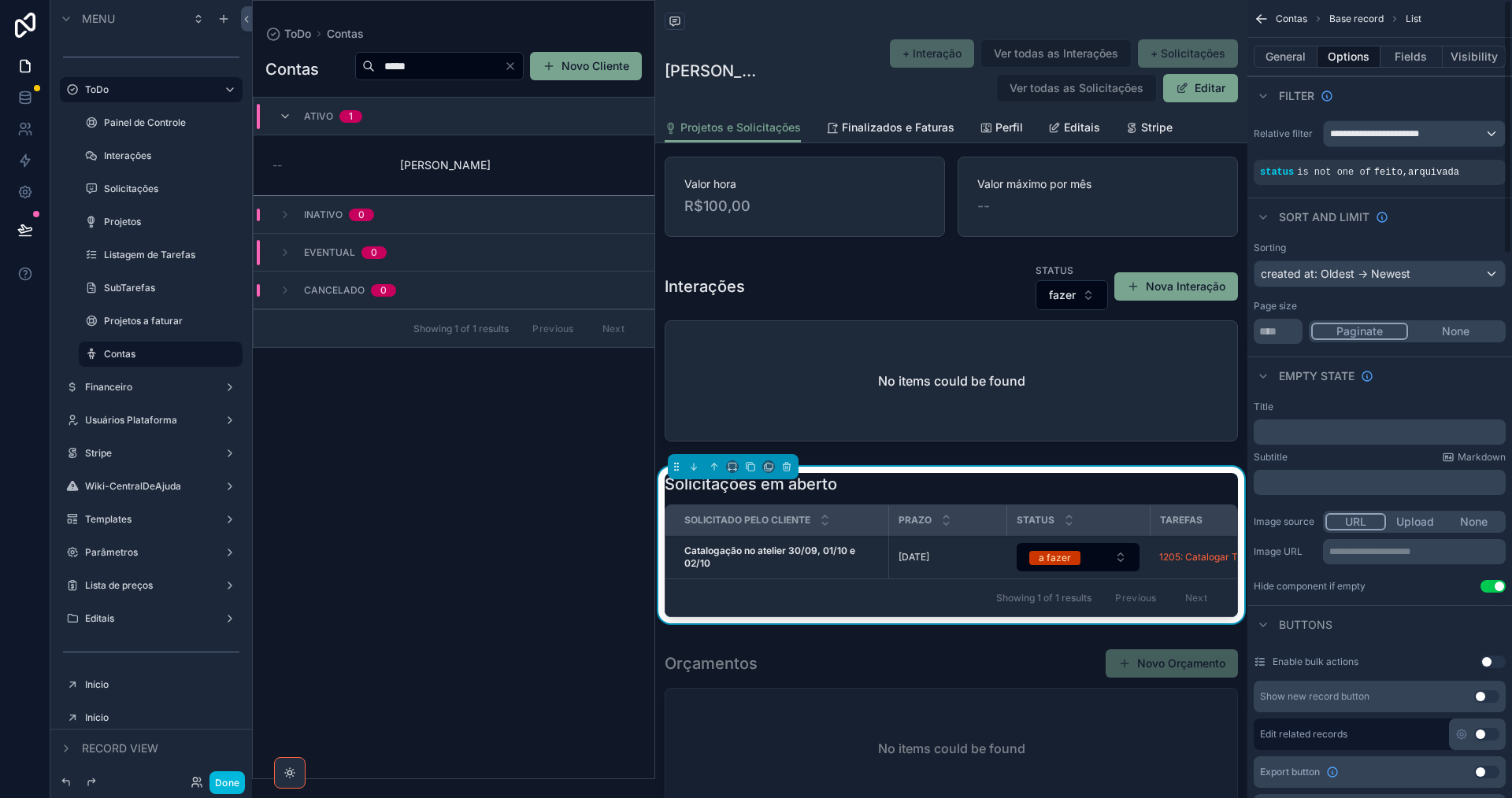
scroll to position [79, 0]
click at [902, 298] on div "scrollable content" at bounding box center [951, 356] width 592 height 199
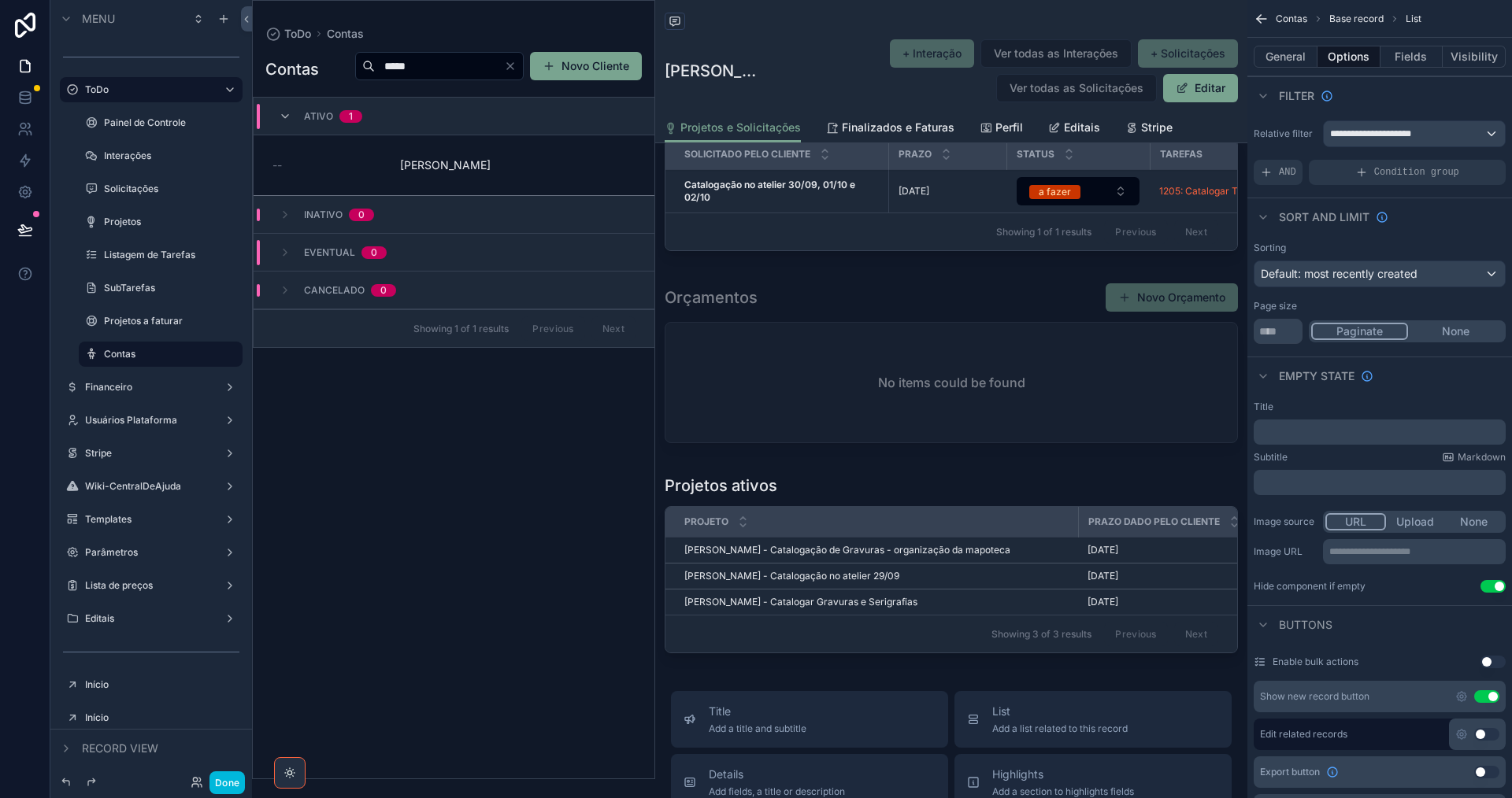
scroll to position [473, 0]
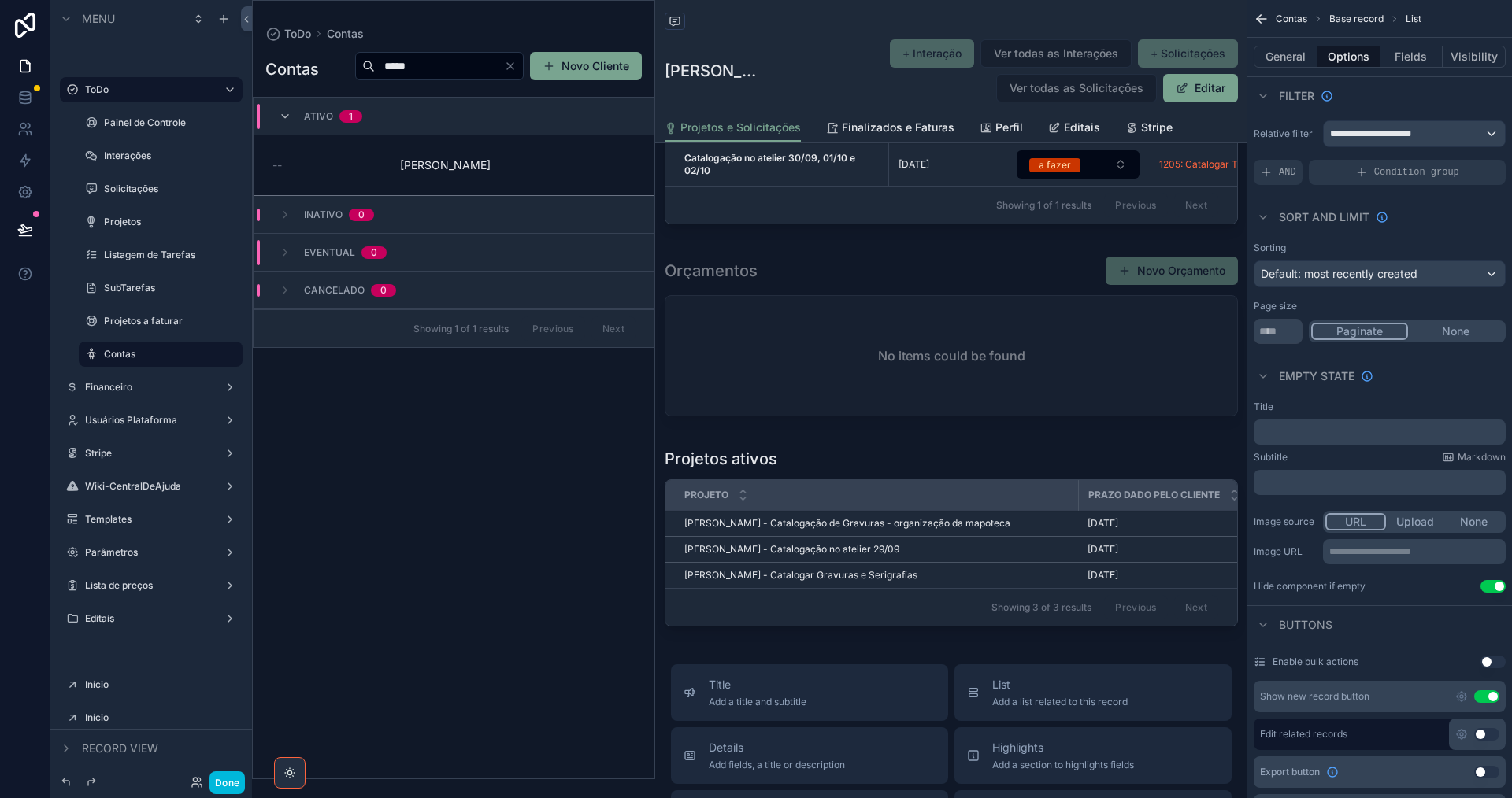
click at [233, 784] on button "Done" at bounding box center [227, 782] width 36 height 23
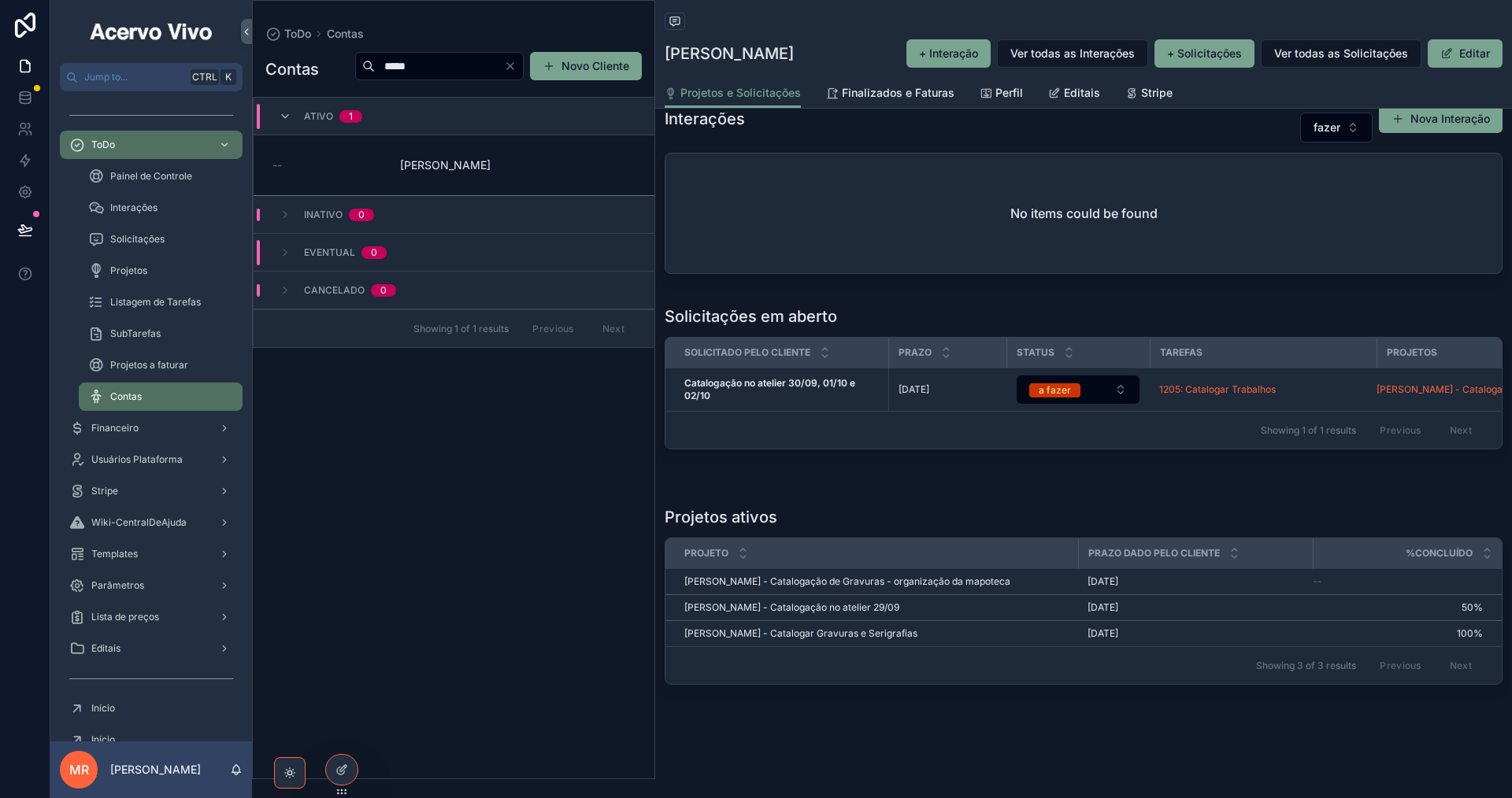
scroll to position [221, 0]
click at [756, 377] on strong "Catalogação no atelier 30/09, 01/10 e 02/10" at bounding box center [770, 389] width 173 height 25
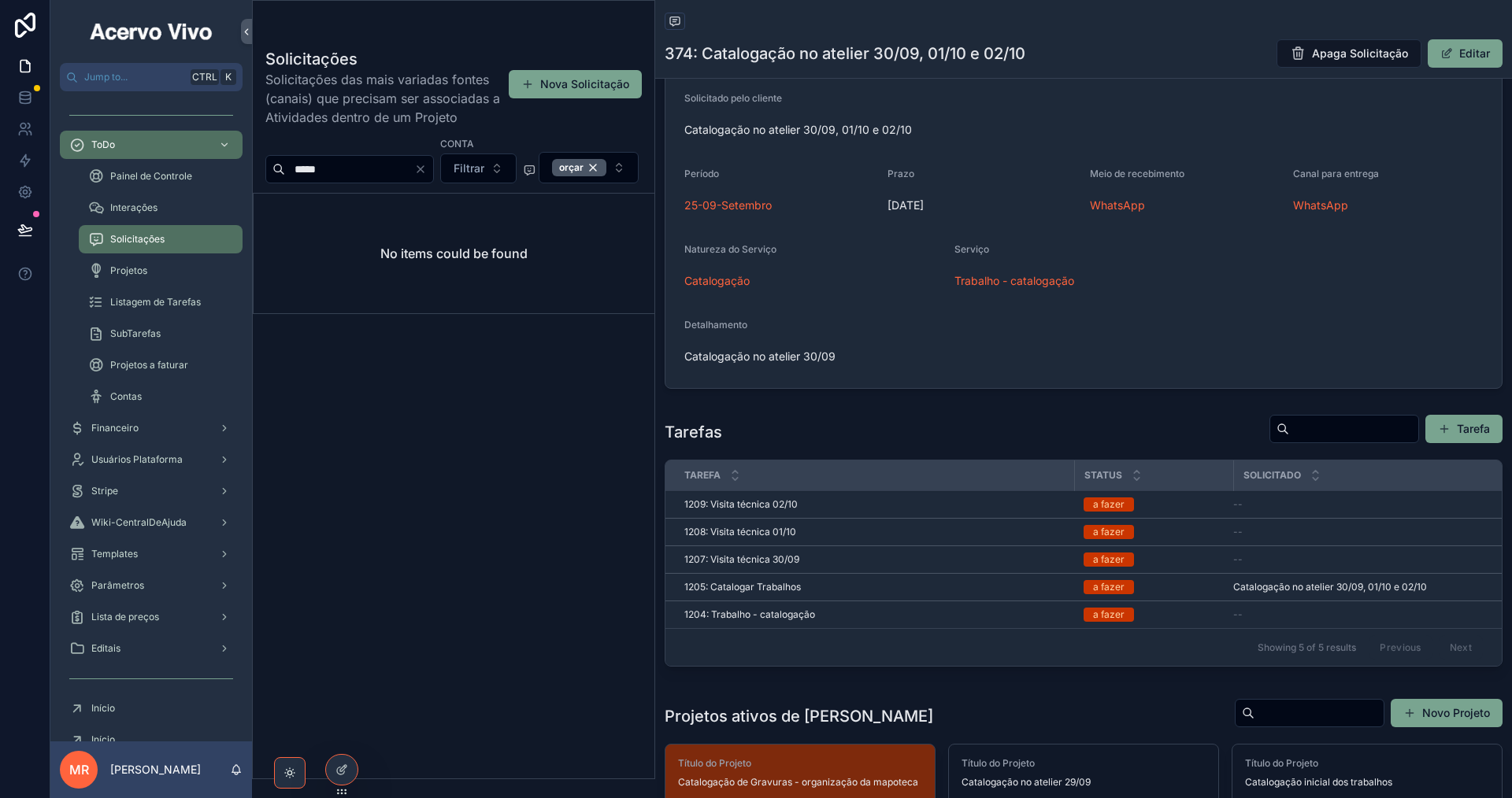
scroll to position [630, 0]
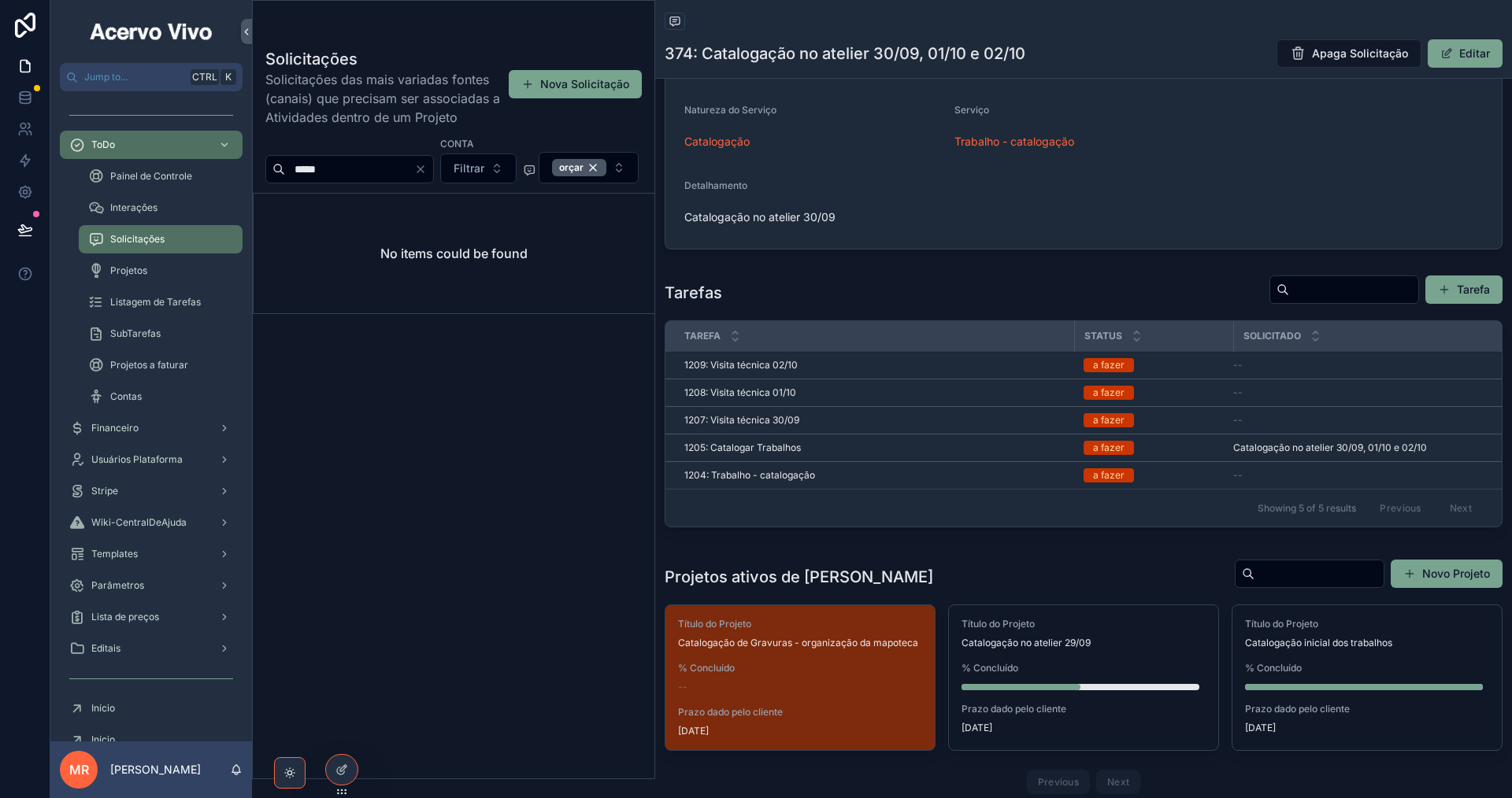
click at [1075, 284] on div "Tarefas Tarefa" at bounding box center [1083, 293] width 838 height 37
click at [1157, 648] on span "Catalogação no atelier 29/09" at bounding box center [1083, 643] width 244 height 13
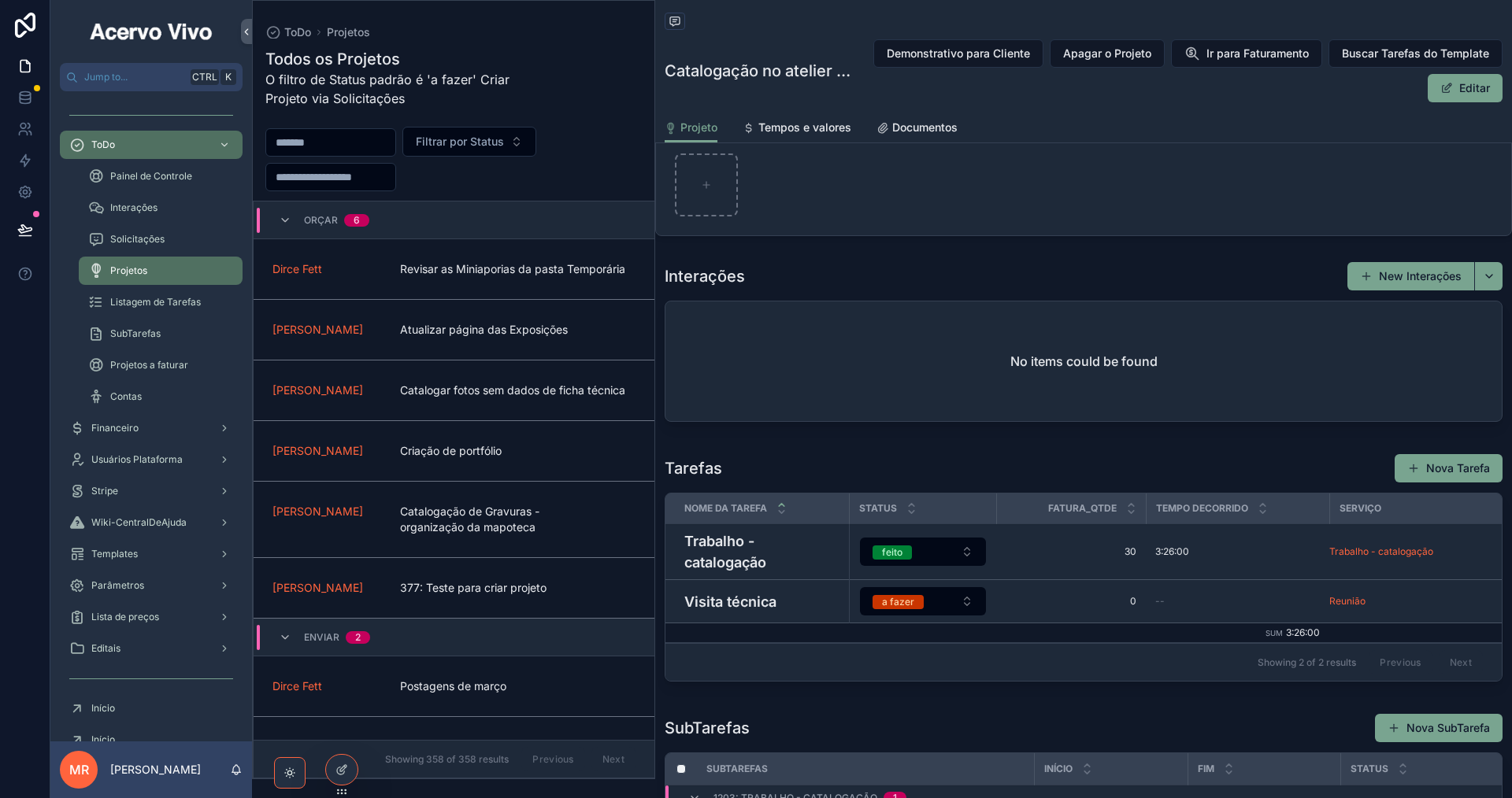
scroll to position [1103, 0]
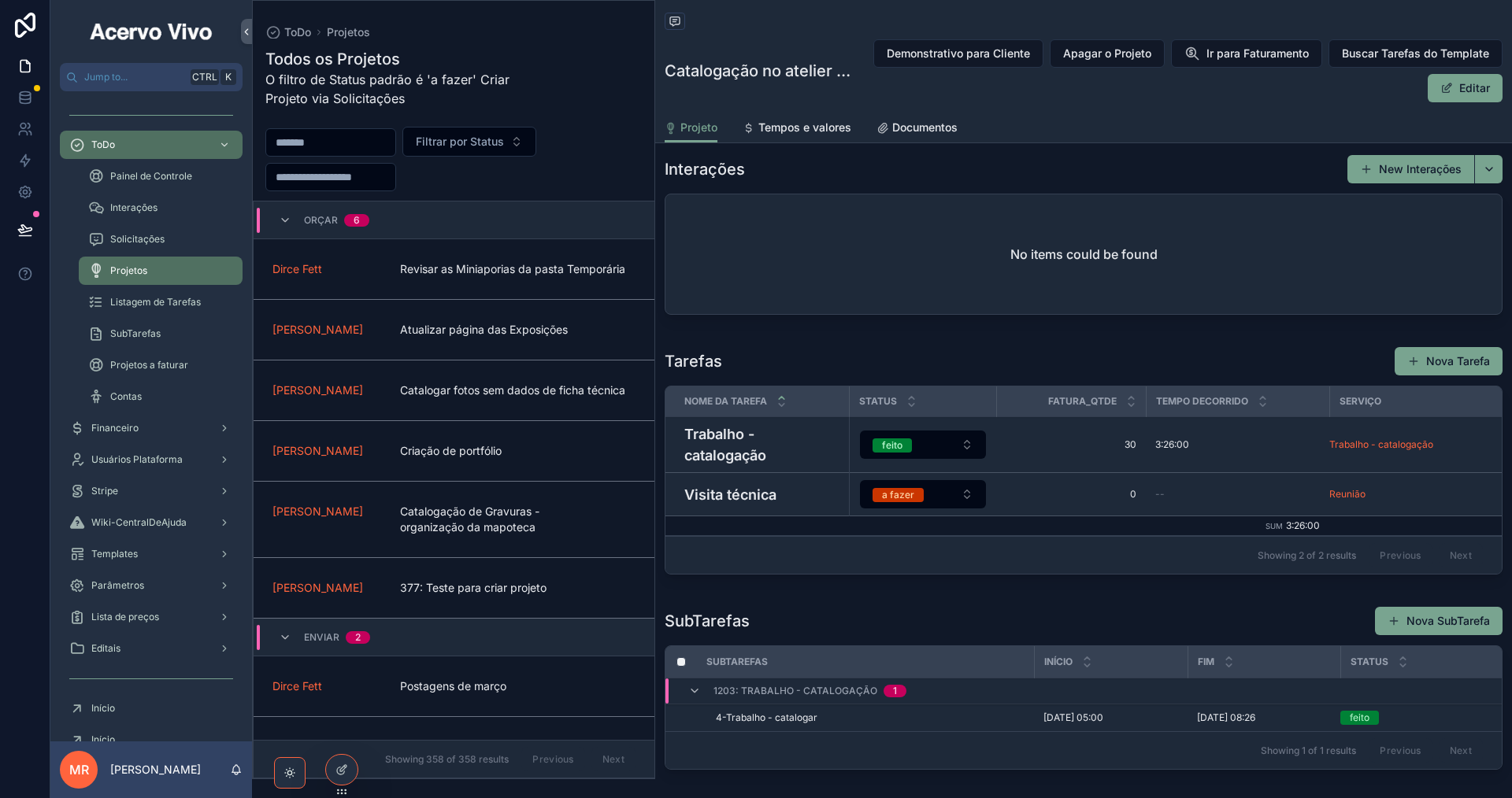
click at [772, 441] on h4 "Trabalho - catalogação" at bounding box center [761, 444] width 155 height 43
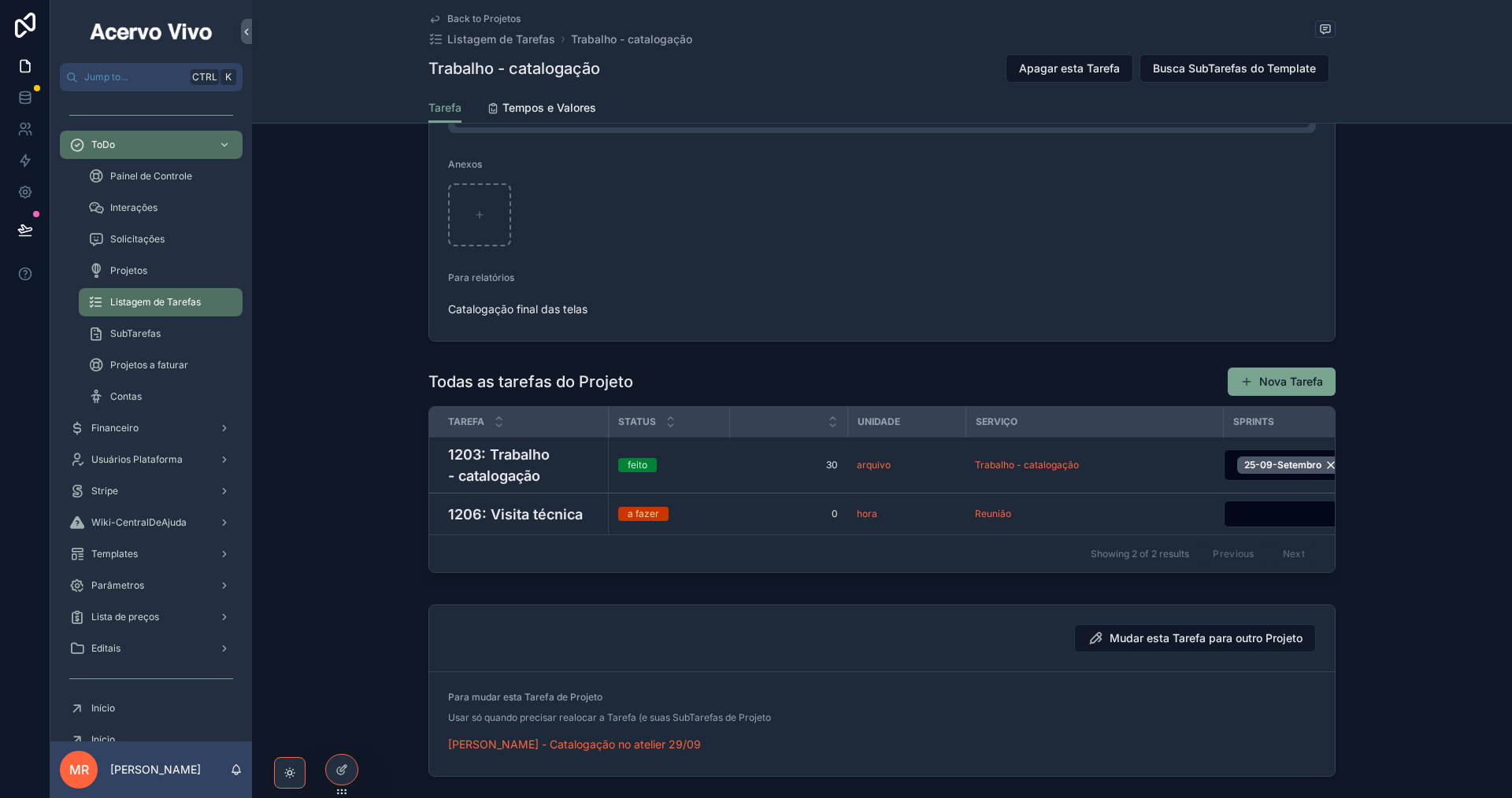
scroll to position [1496, 0]
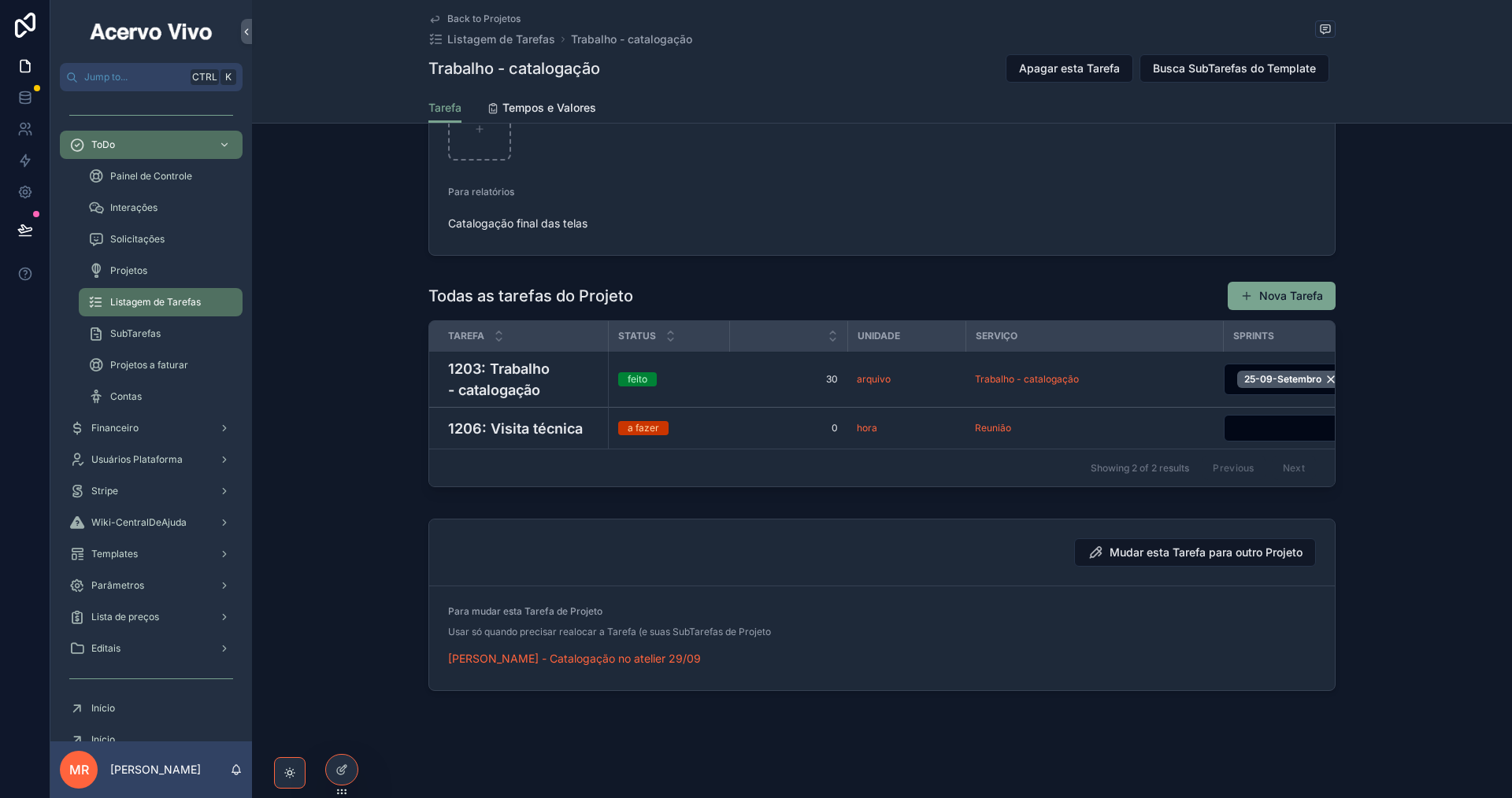
click at [1204, 561] on span "Mudar esta Tarefa para outro Projeto" at bounding box center [1205, 553] width 193 height 16
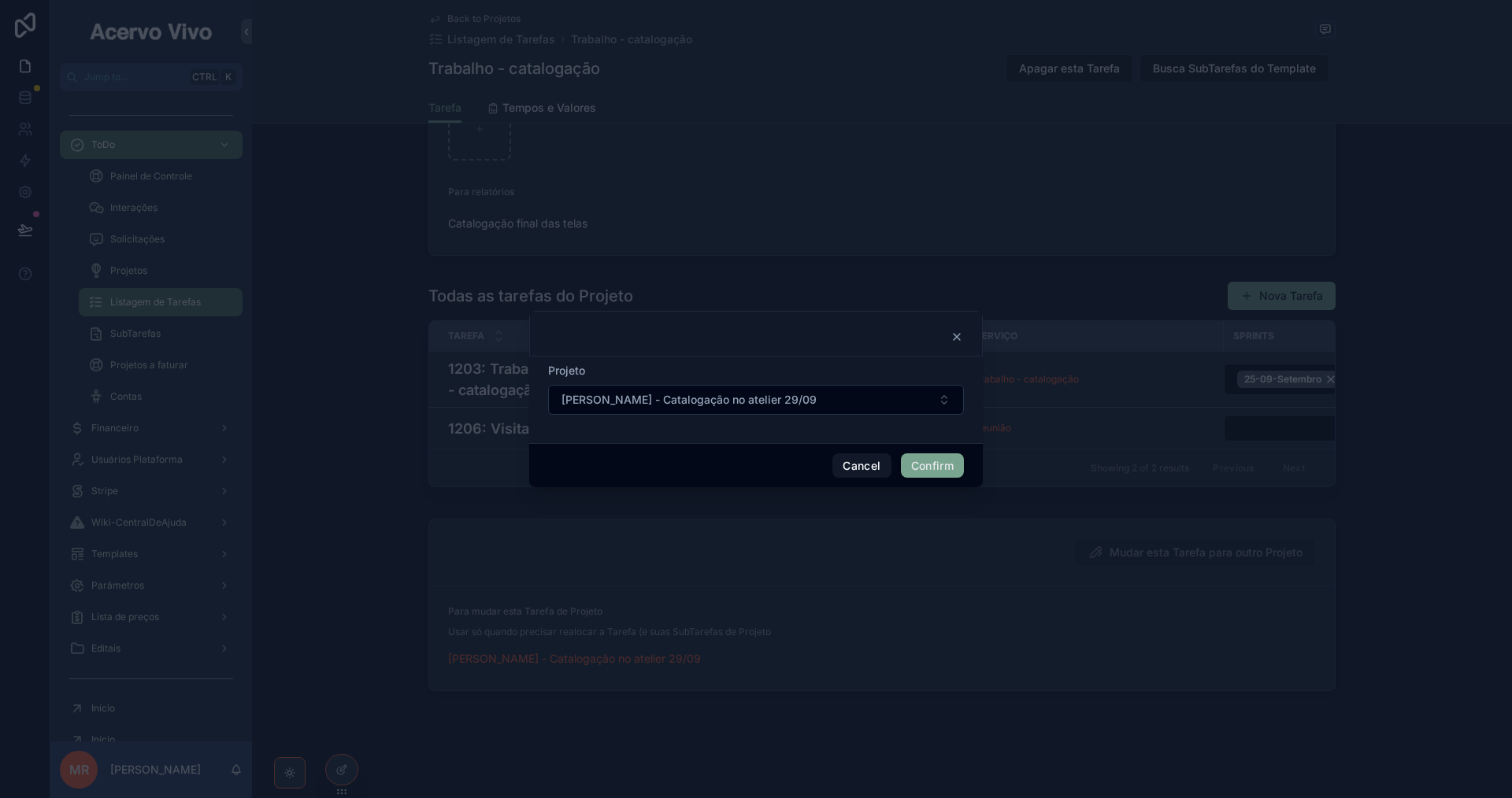
click at [884, 398] on button "[PERSON_NAME] - Catalogação no atelier 29/09" at bounding box center [756, 399] width 415 height 30
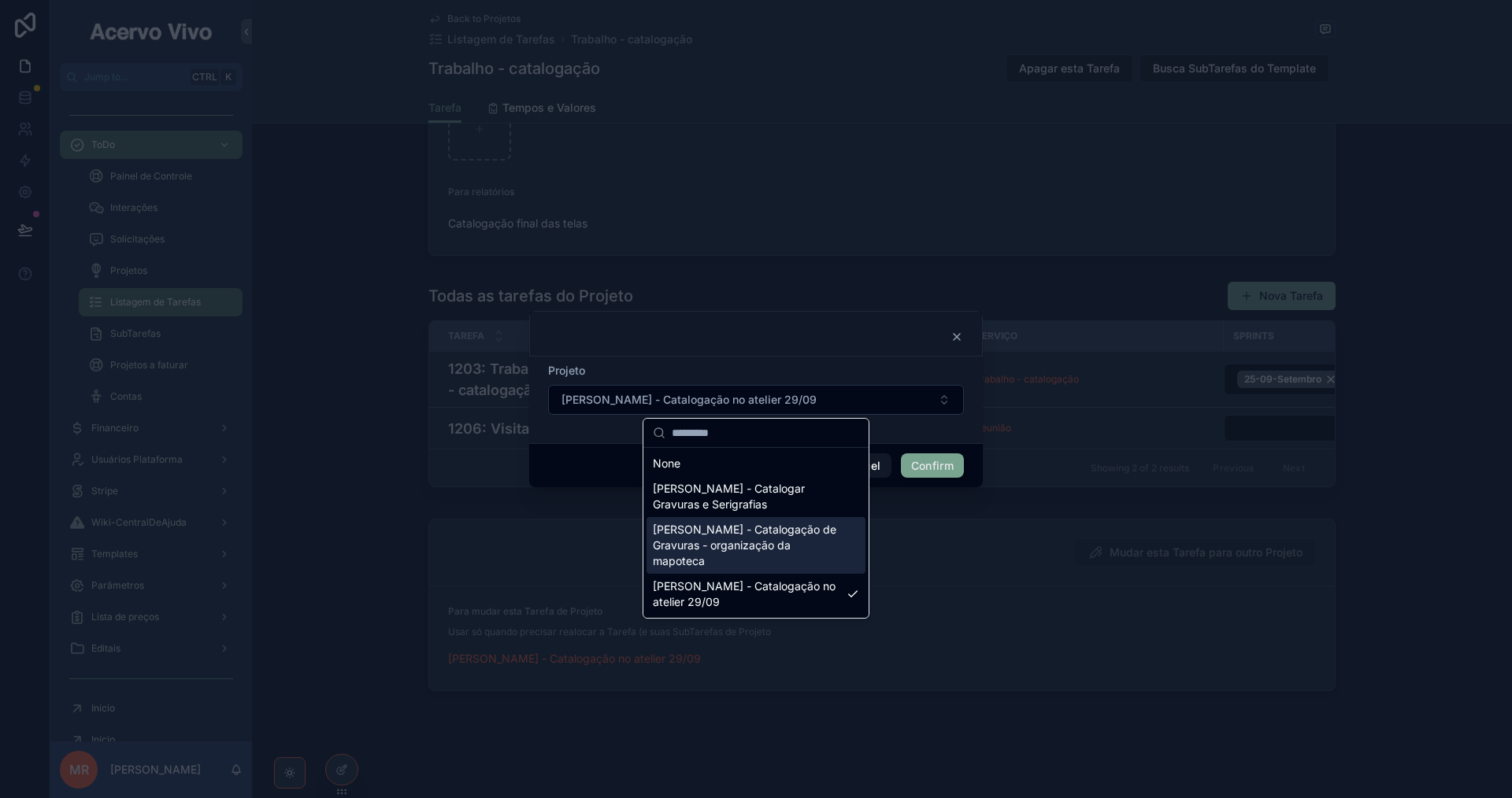
click at [791, 535] on span "[PERSON_NAME] - Catalogação de Gravuras - organização da mapoteca" at bounding box center [747, 546] width 188 height 47
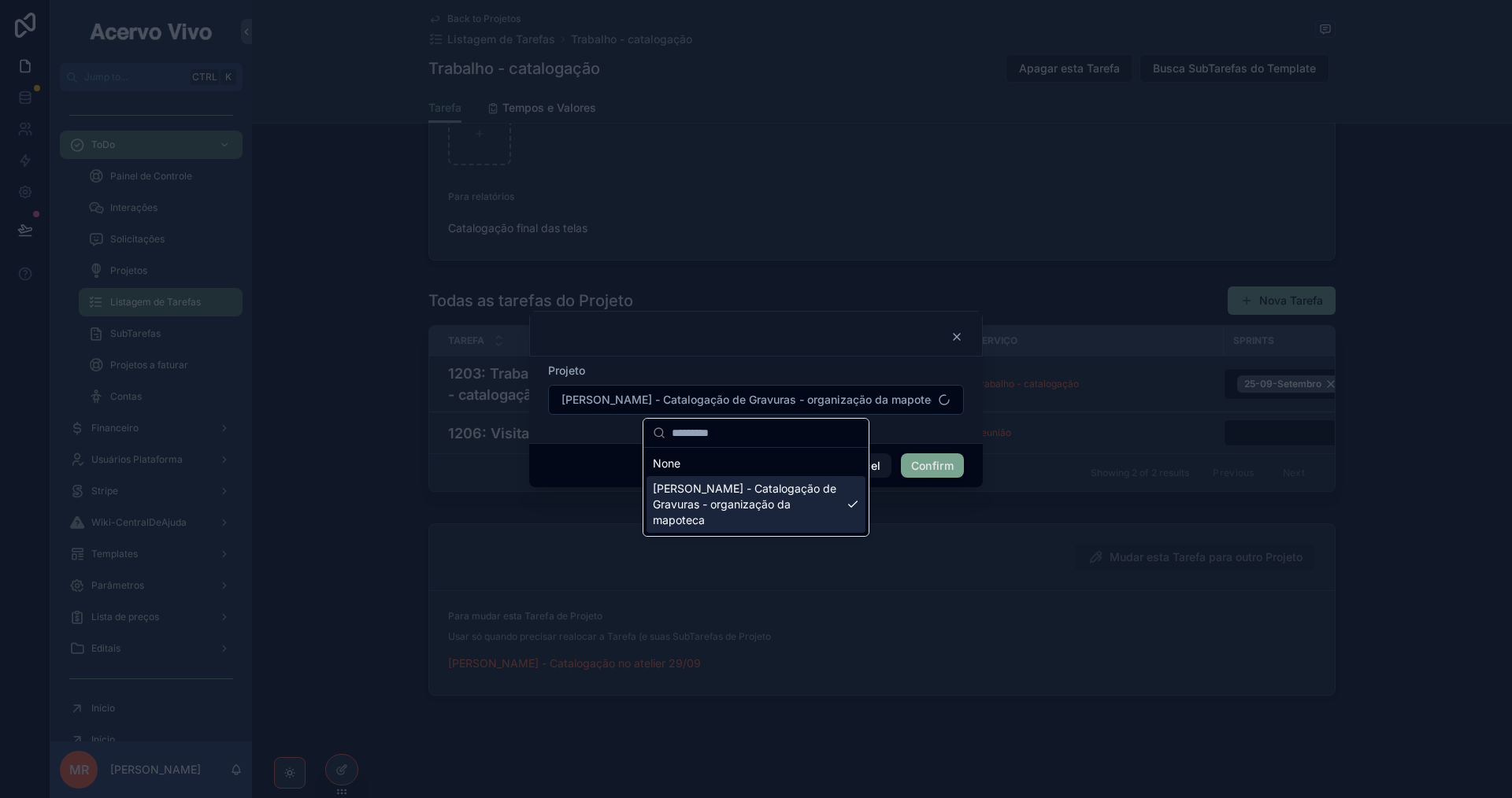
scroll to position [1513, 0]
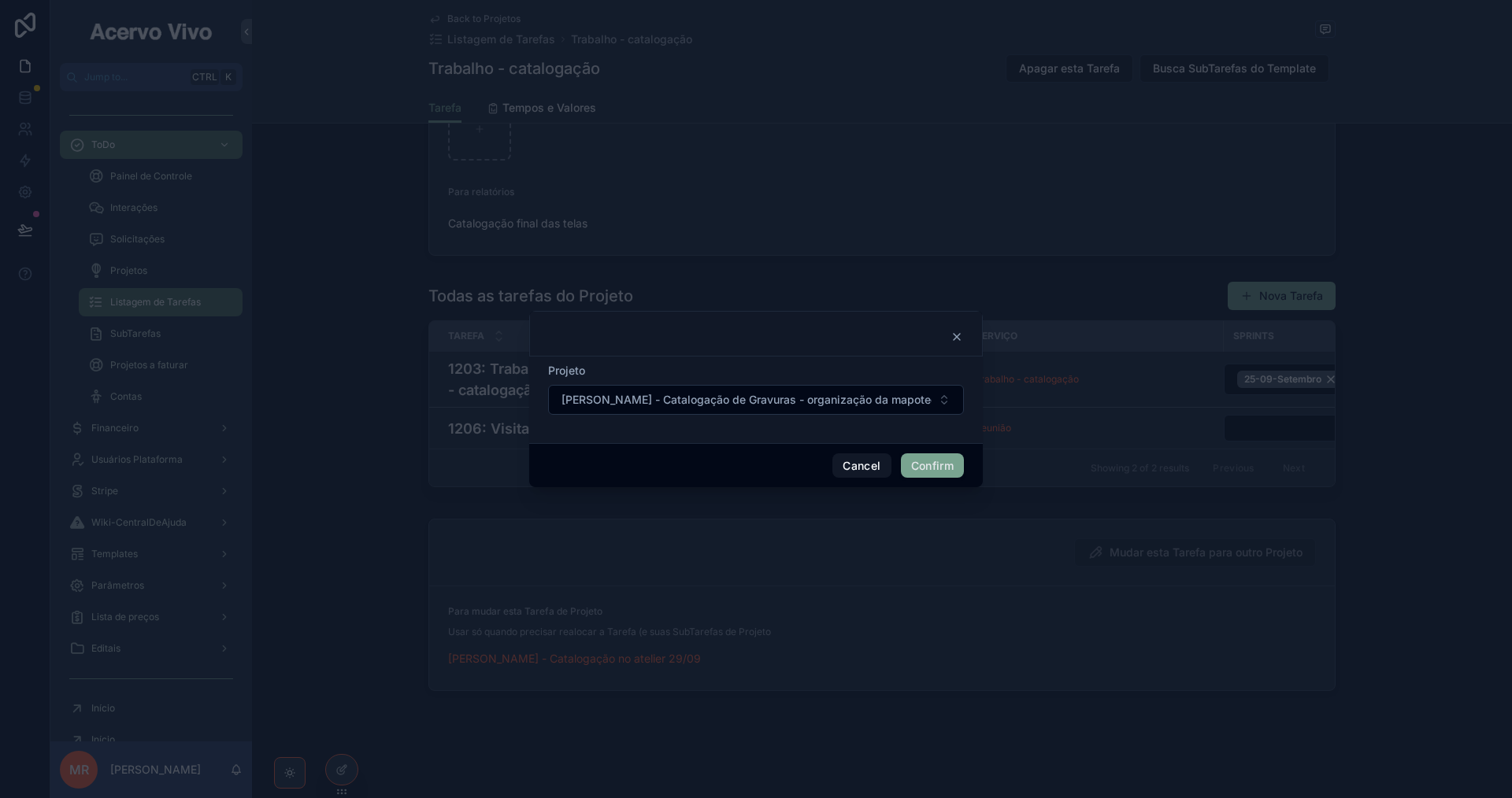
click at [938, 466] on button "Confirm" at bounding box center [933, 466] width 63 height 25
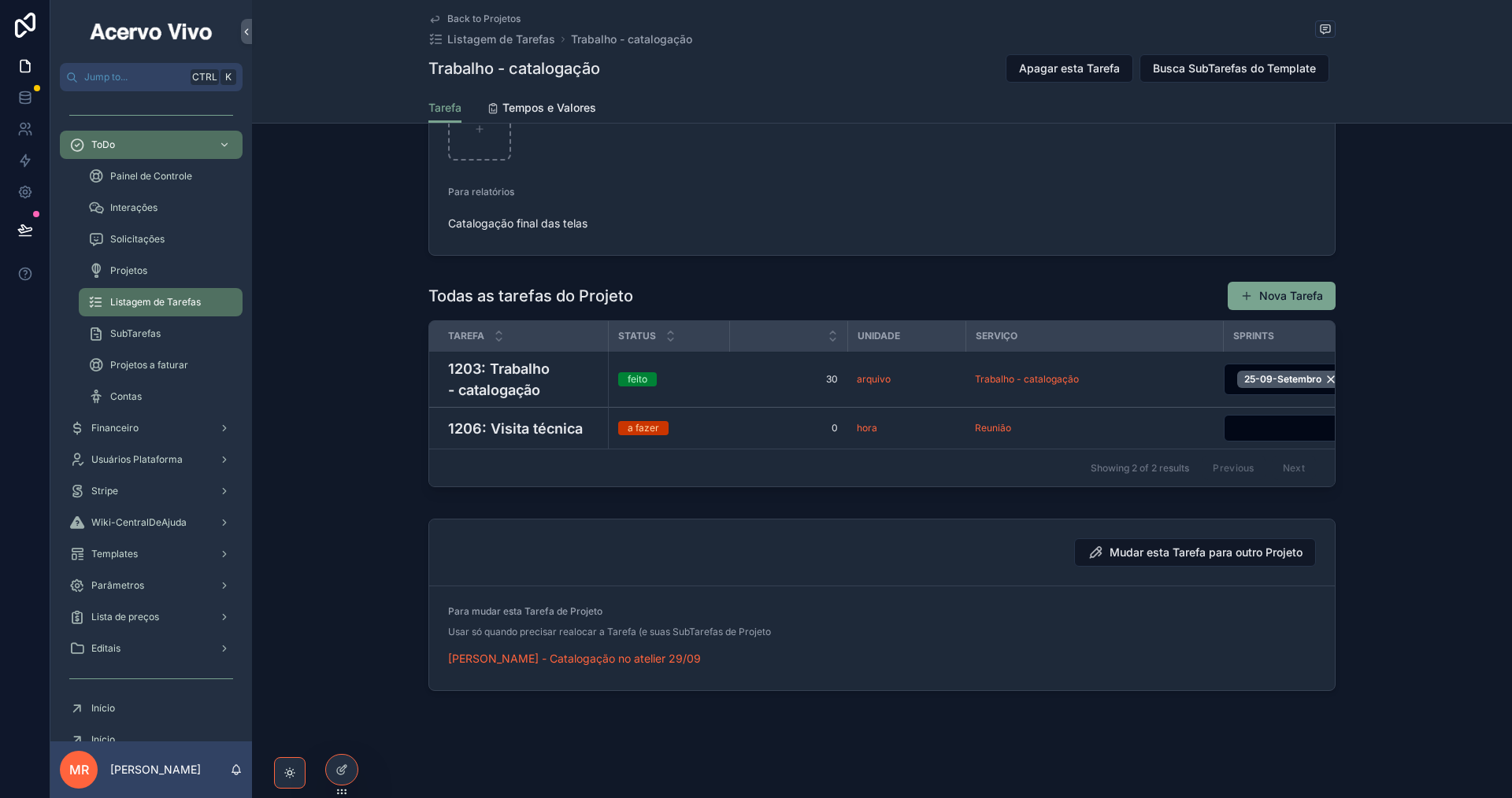
scroll to position [1496, 0]
click at [528, 439] on h4 "1206: Visita técnica" at bounding box center [523, 428] width 150 height 21
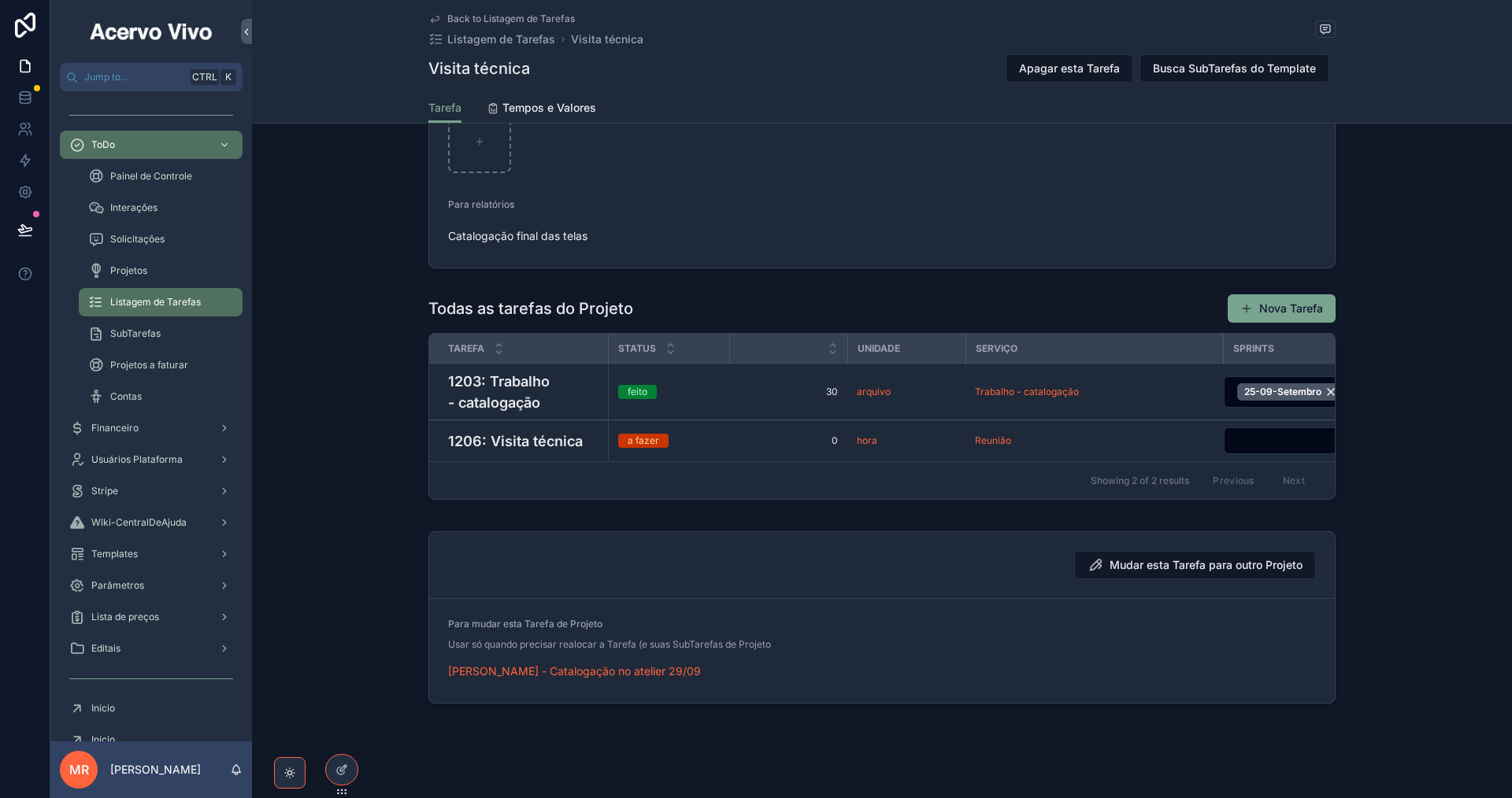
scroll to position [1333, 0]
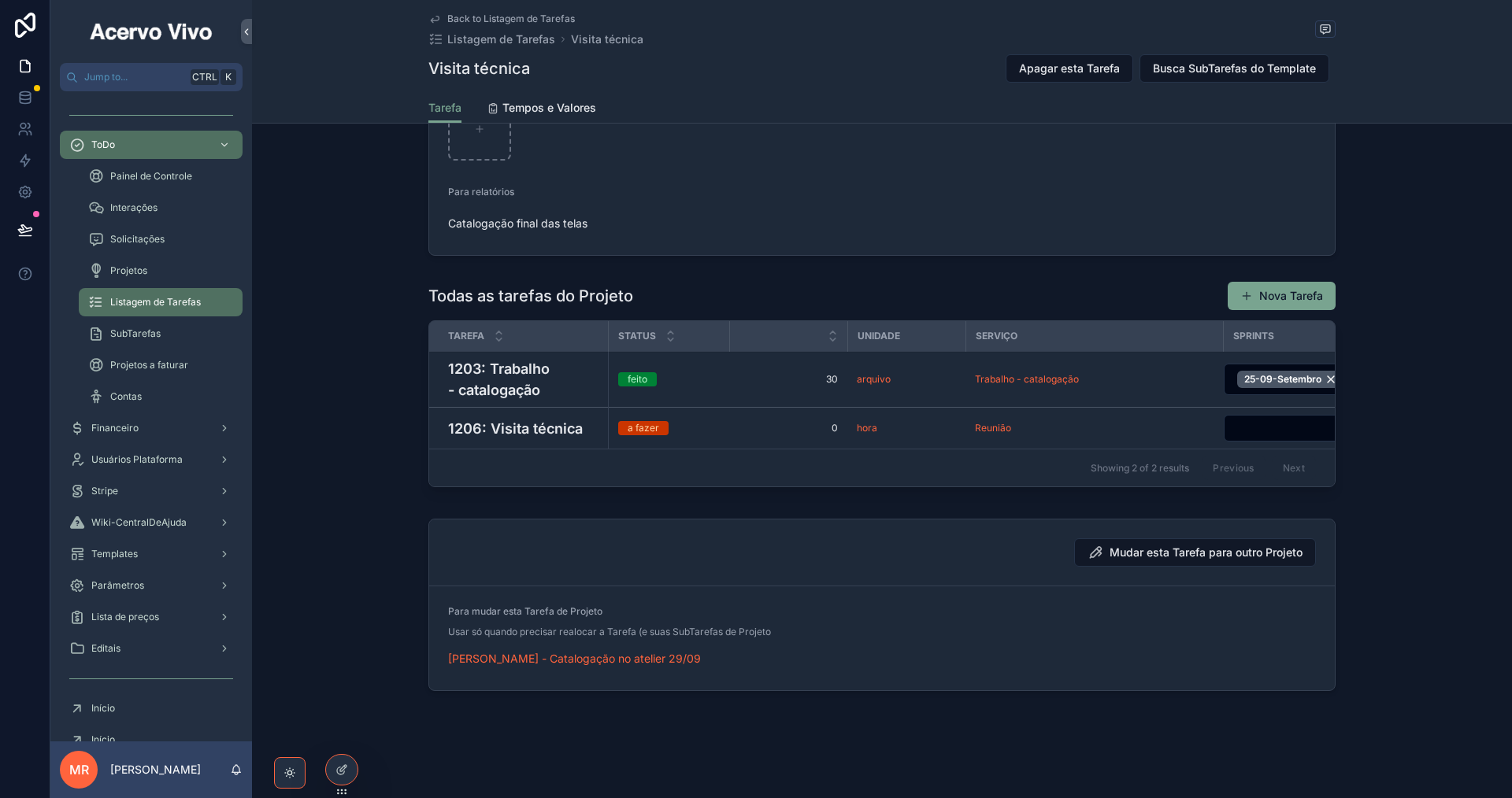
click at [1159, 549] on span "Mudar esta Tarefa para outro Projeto" at bounding box center [1205, 553] width 193 height 16
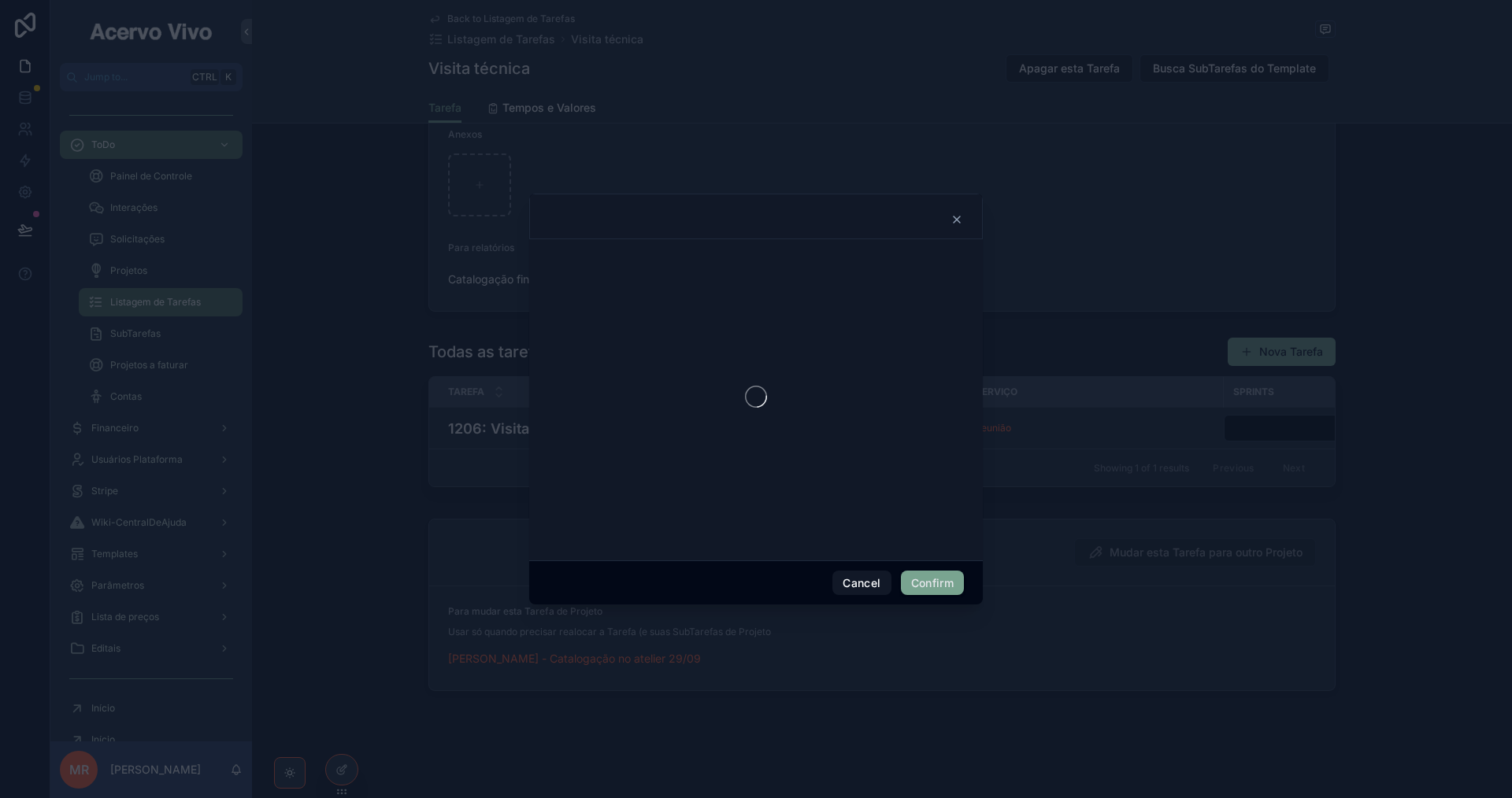
scroll to position [1278, 0]
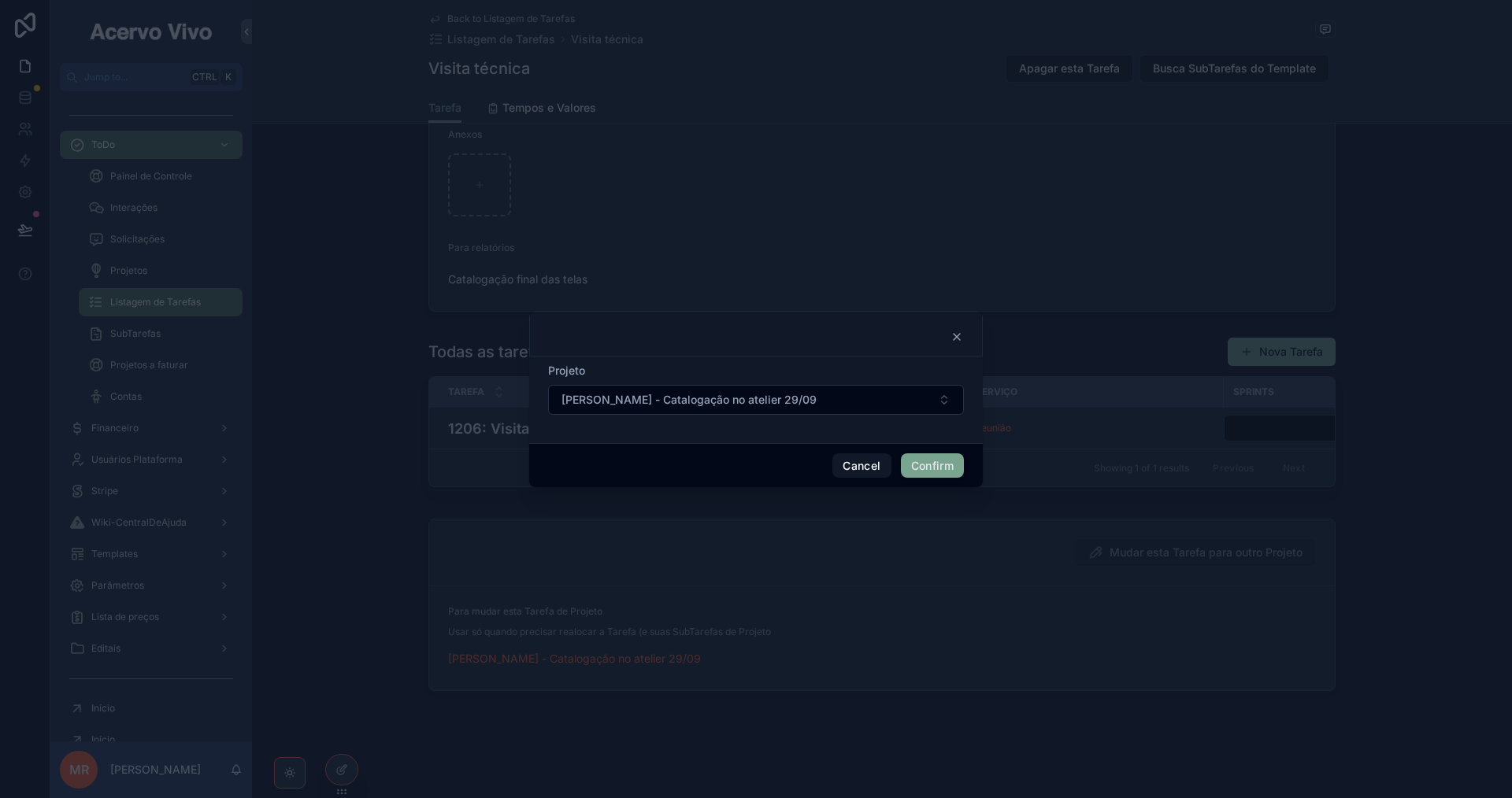
click at [757, 403] on span "[PERSON_NAME] - Catalogação no atelier 29/09" at bounding box center [689, 400] width 255 height 16
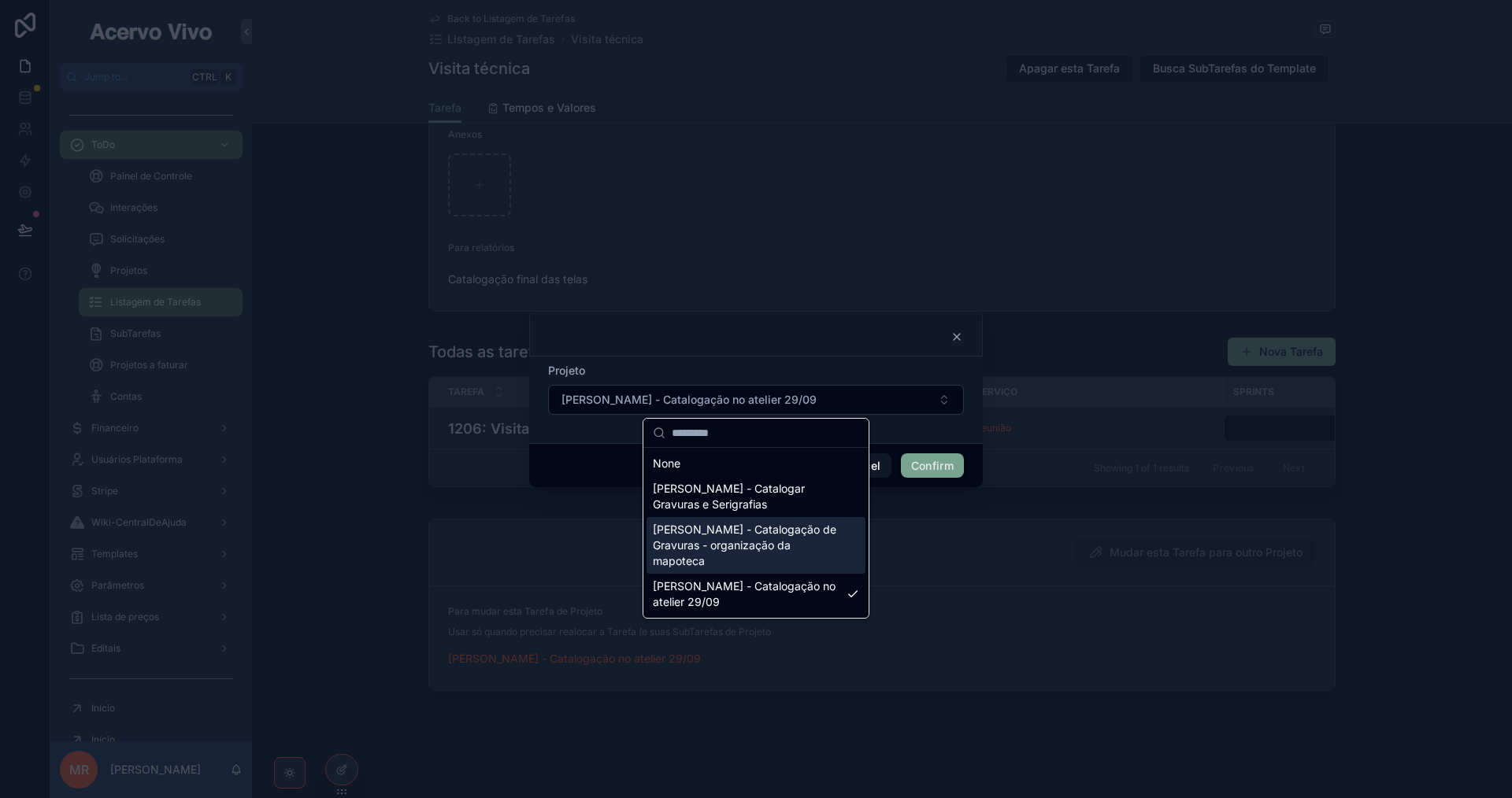
click at [789, 540] on span "[PERSON_NAME] - Catalogação de Gravuras - organização da mapoteca" at bounding box center [747, 546] width 188 height 47
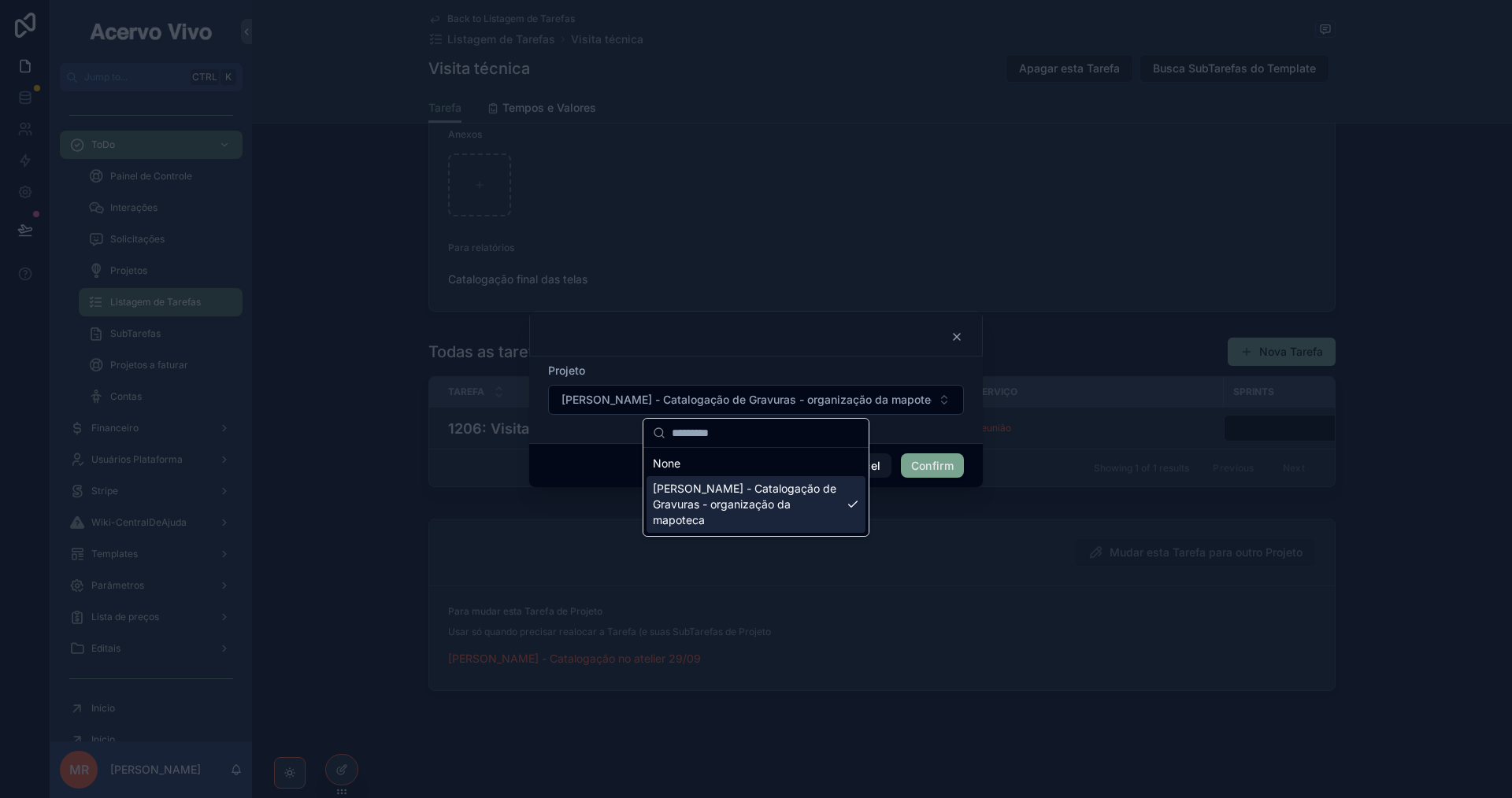
scroll to position [1296, 0]
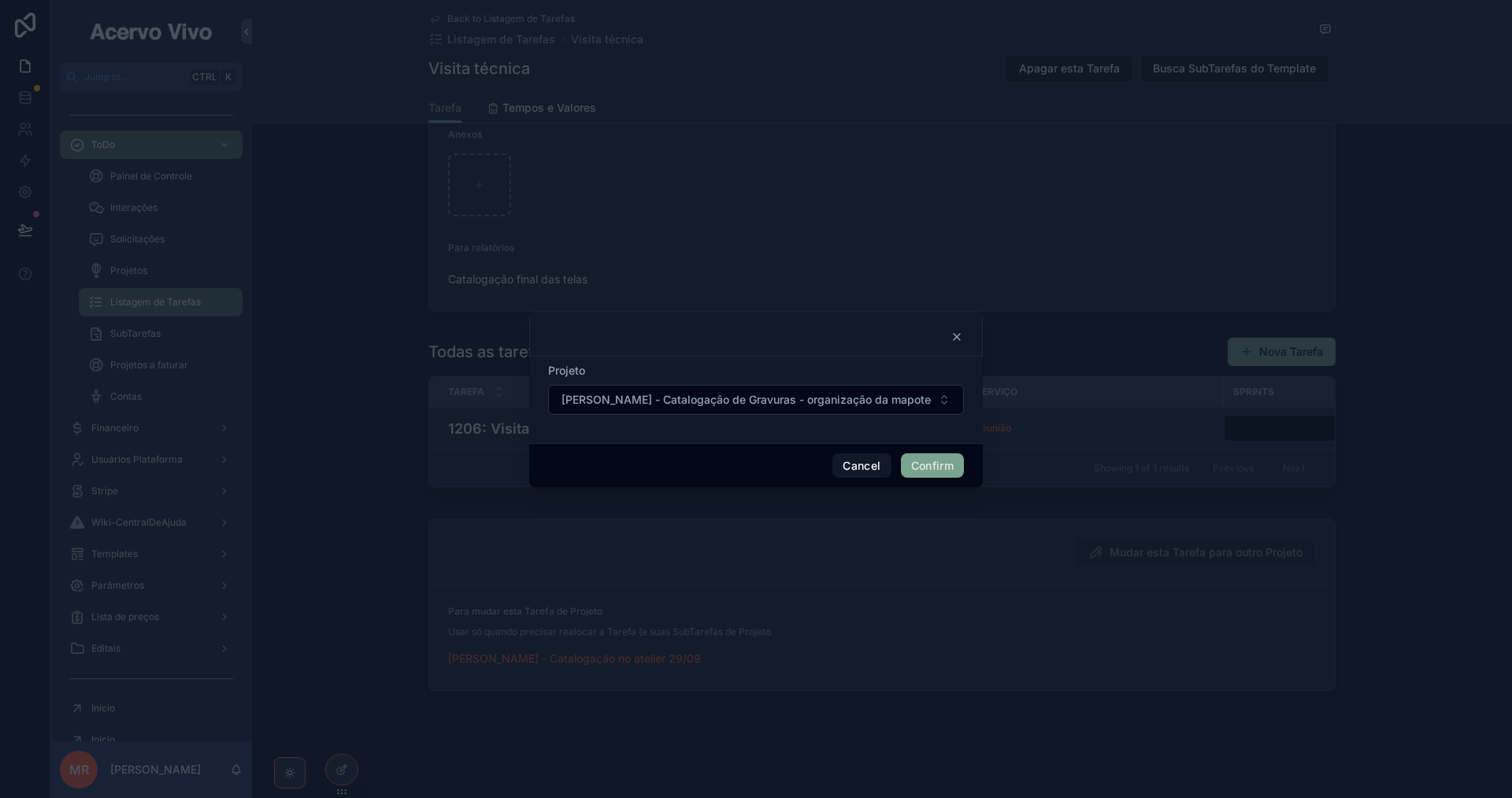
click at [937, 475] on button "Confirm" at bounding box center [933, 466] width 63 height 25
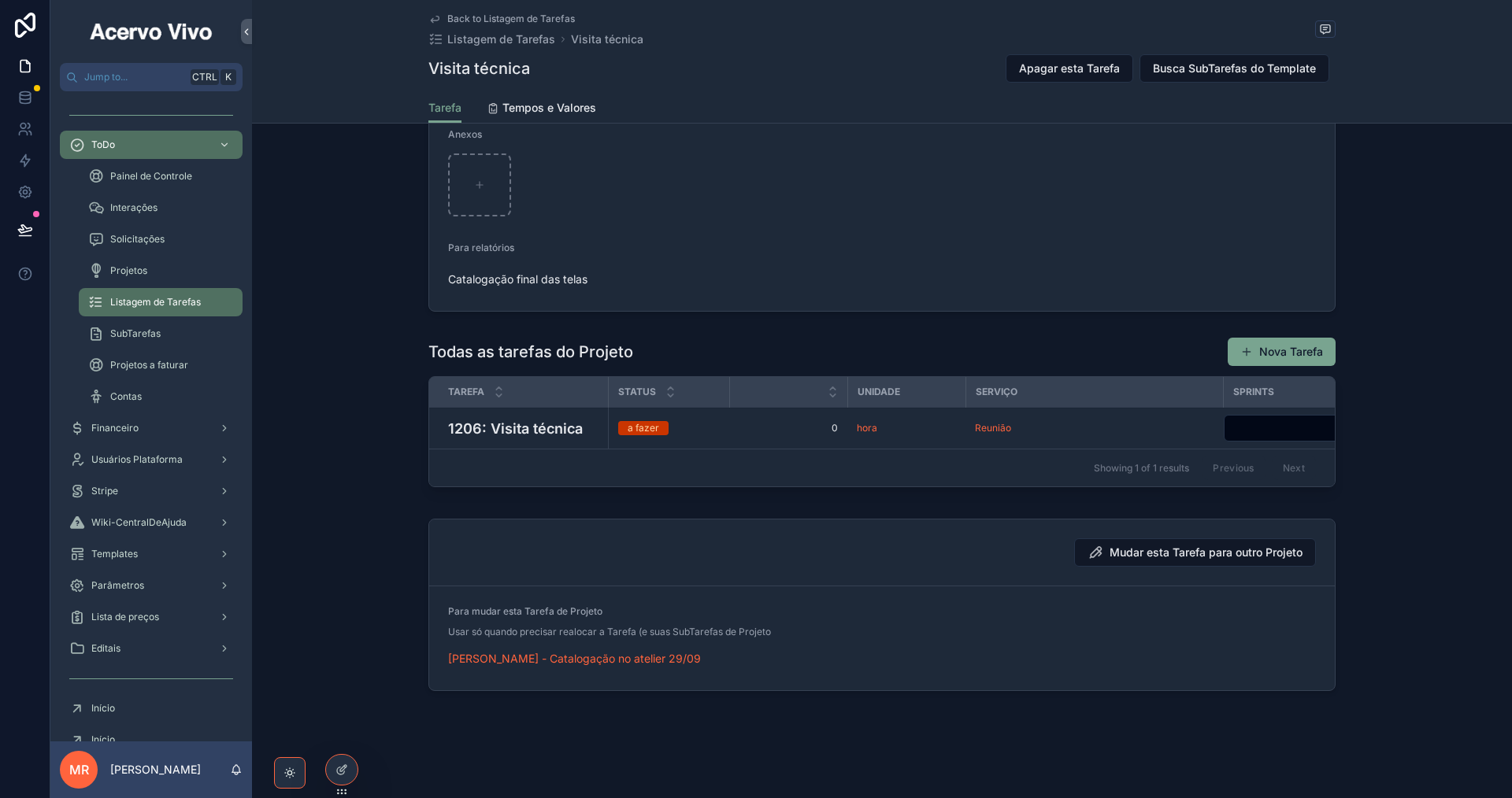
scroll to position [1278, 0]
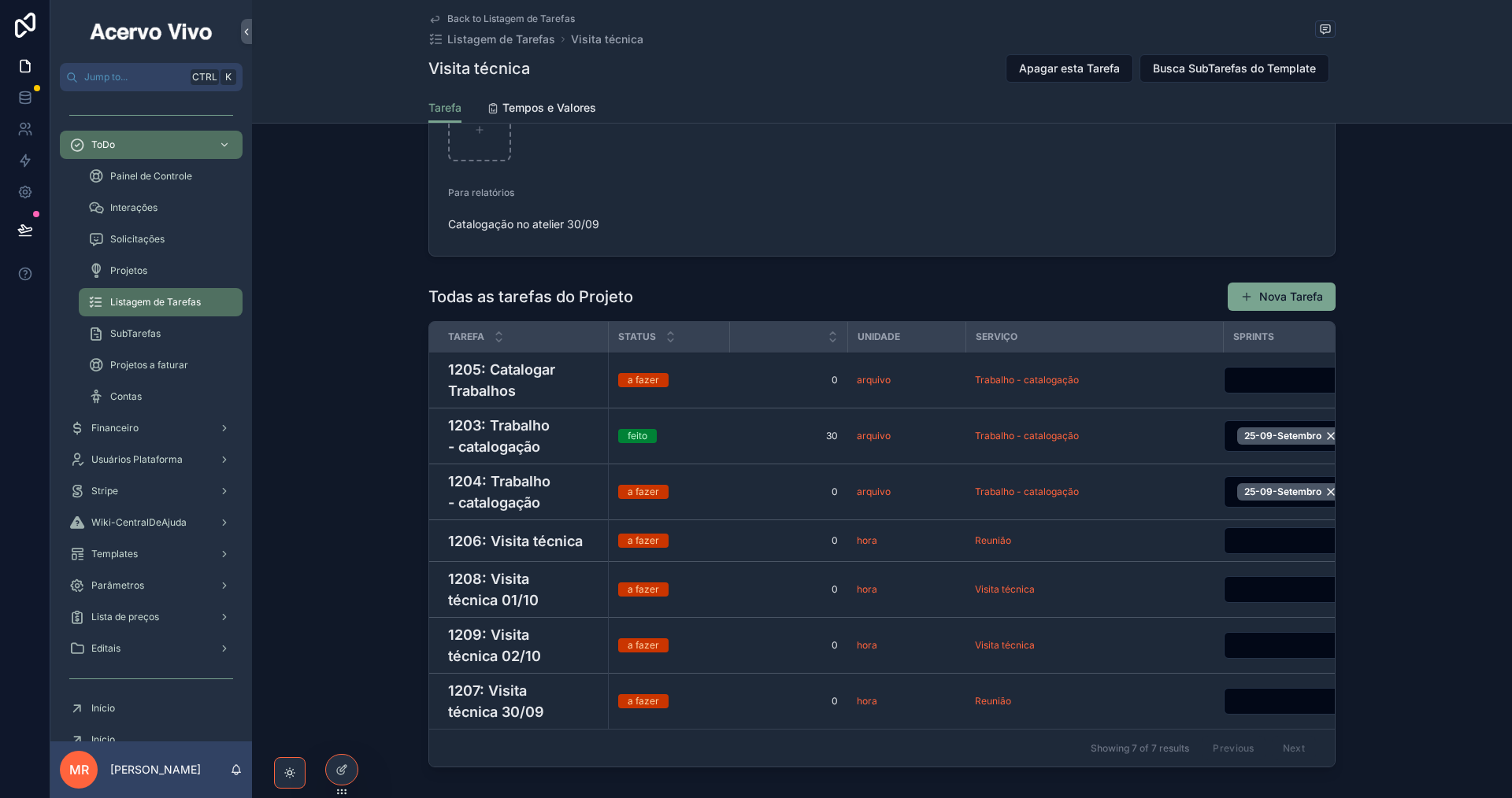
click at [141, 396] on span "Contas" at bounding box center [126, 397] width 32 height 13
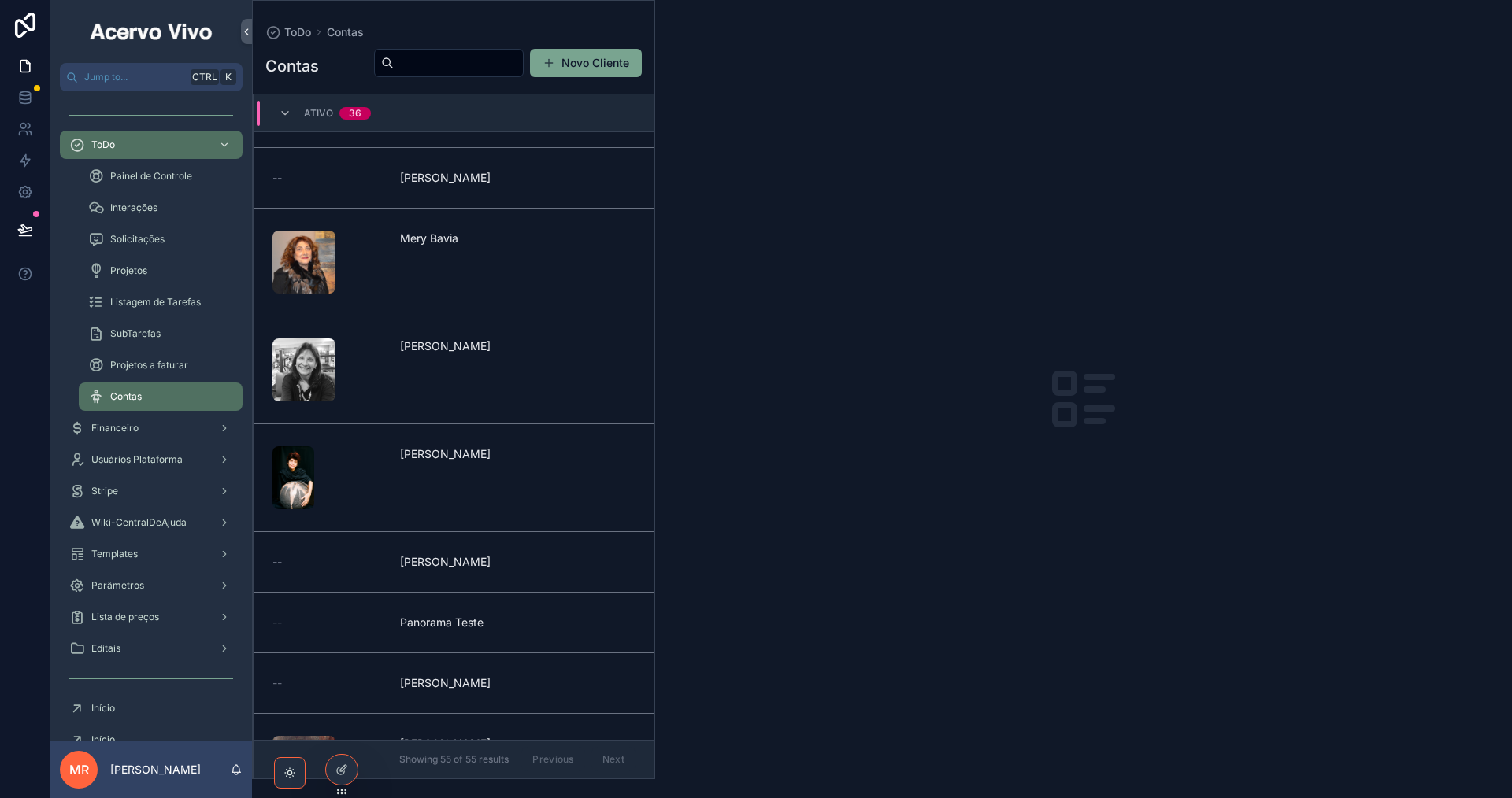
scroll to position [1691, 0]
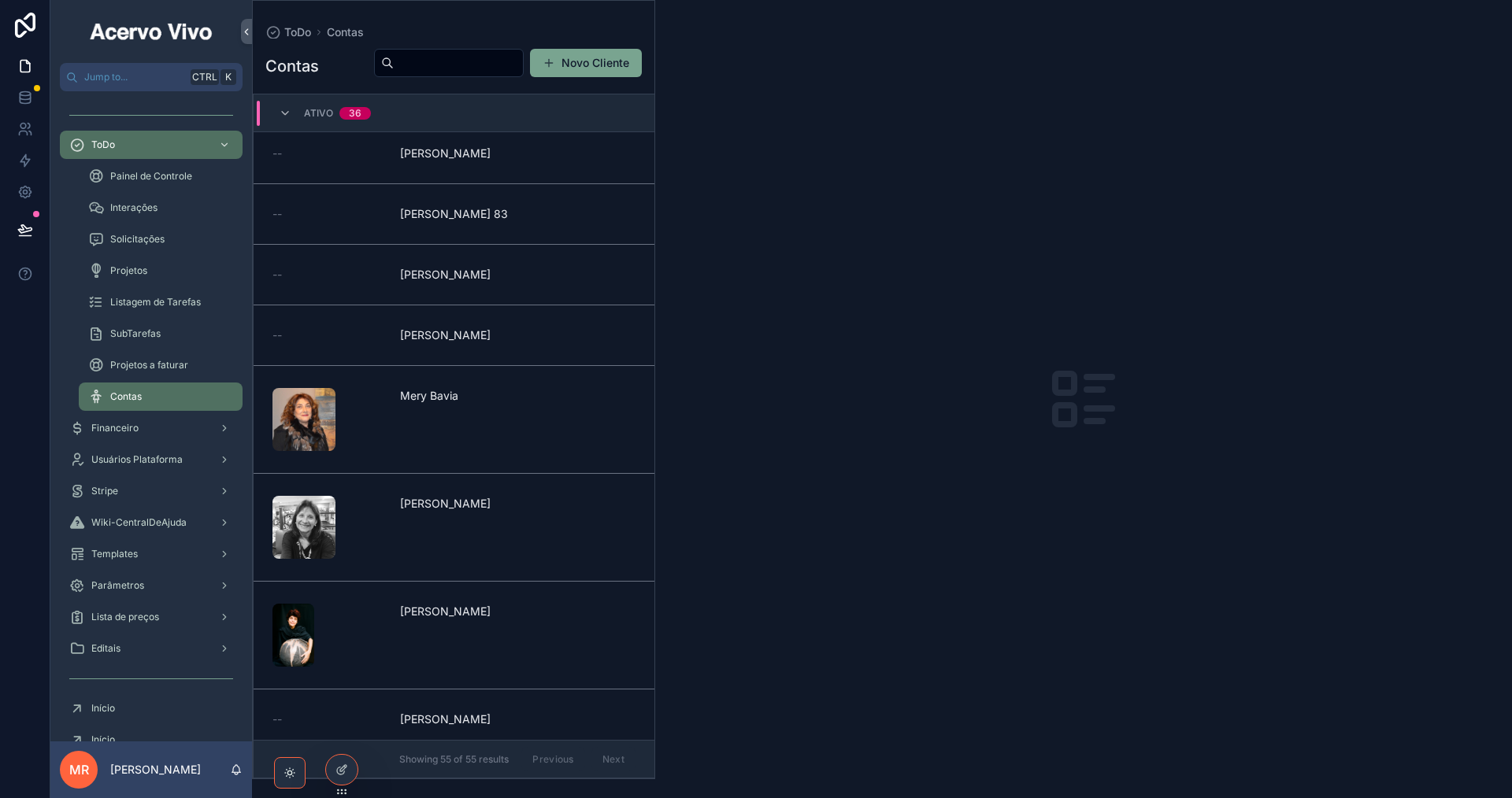
click at [501, 283] on span "[PERSON_NAME]" at bounding box center [455, 275] width 109 height 16
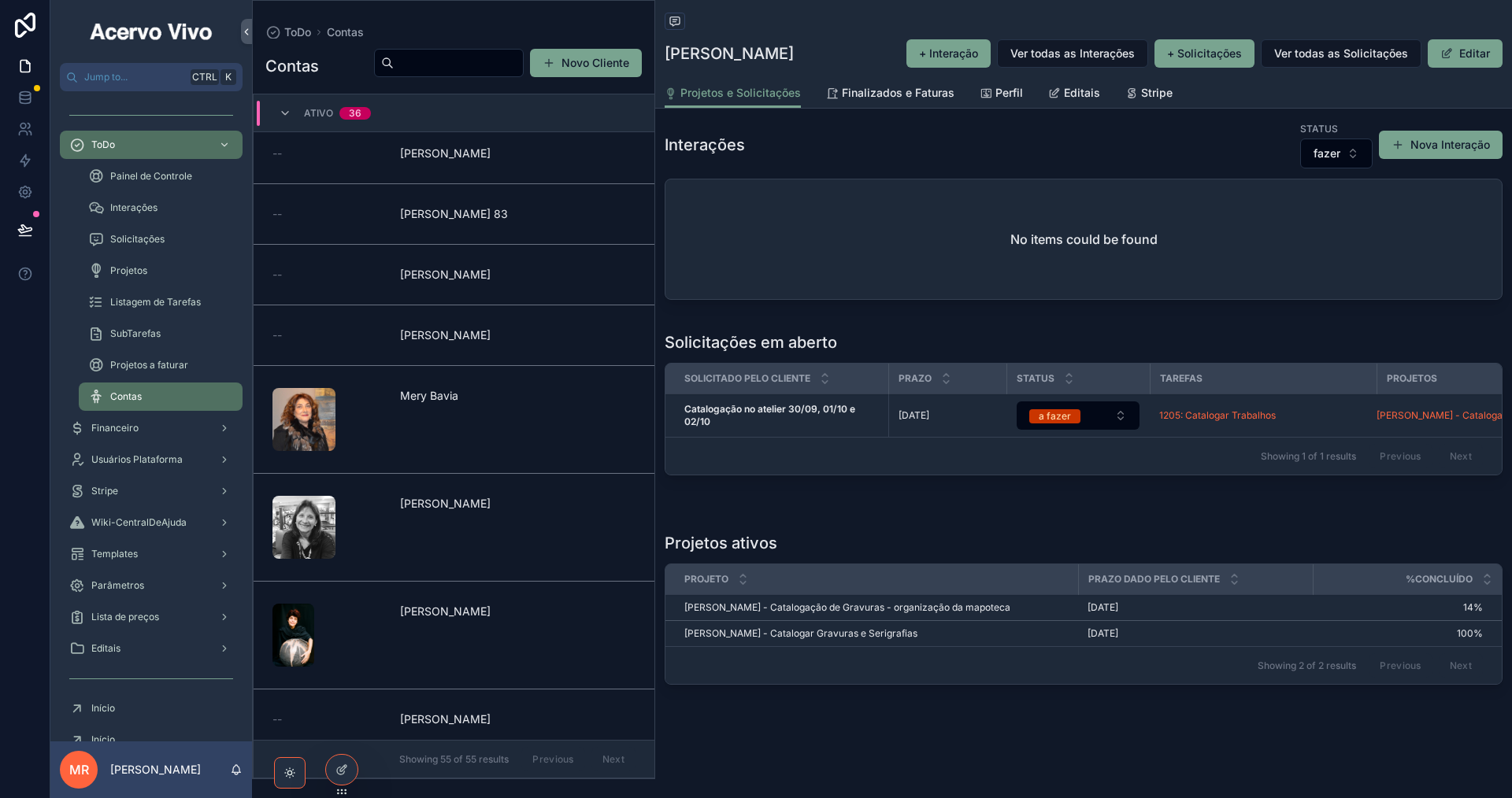
scroll to position [195, 0]
click at [29, 100] on icon at bounding box center [26, 98] width 16 height 16
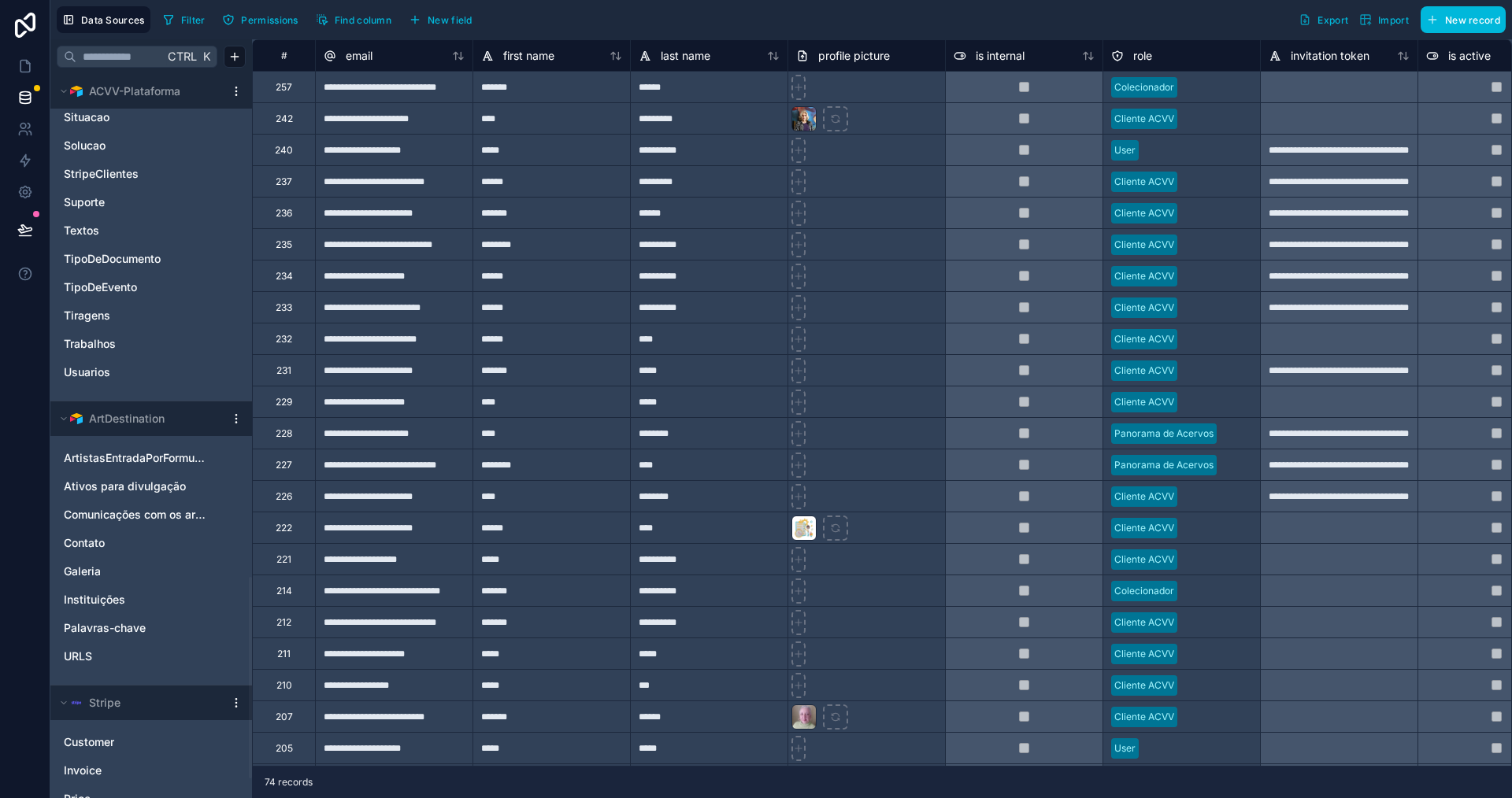
scroll to position [1811, 0]
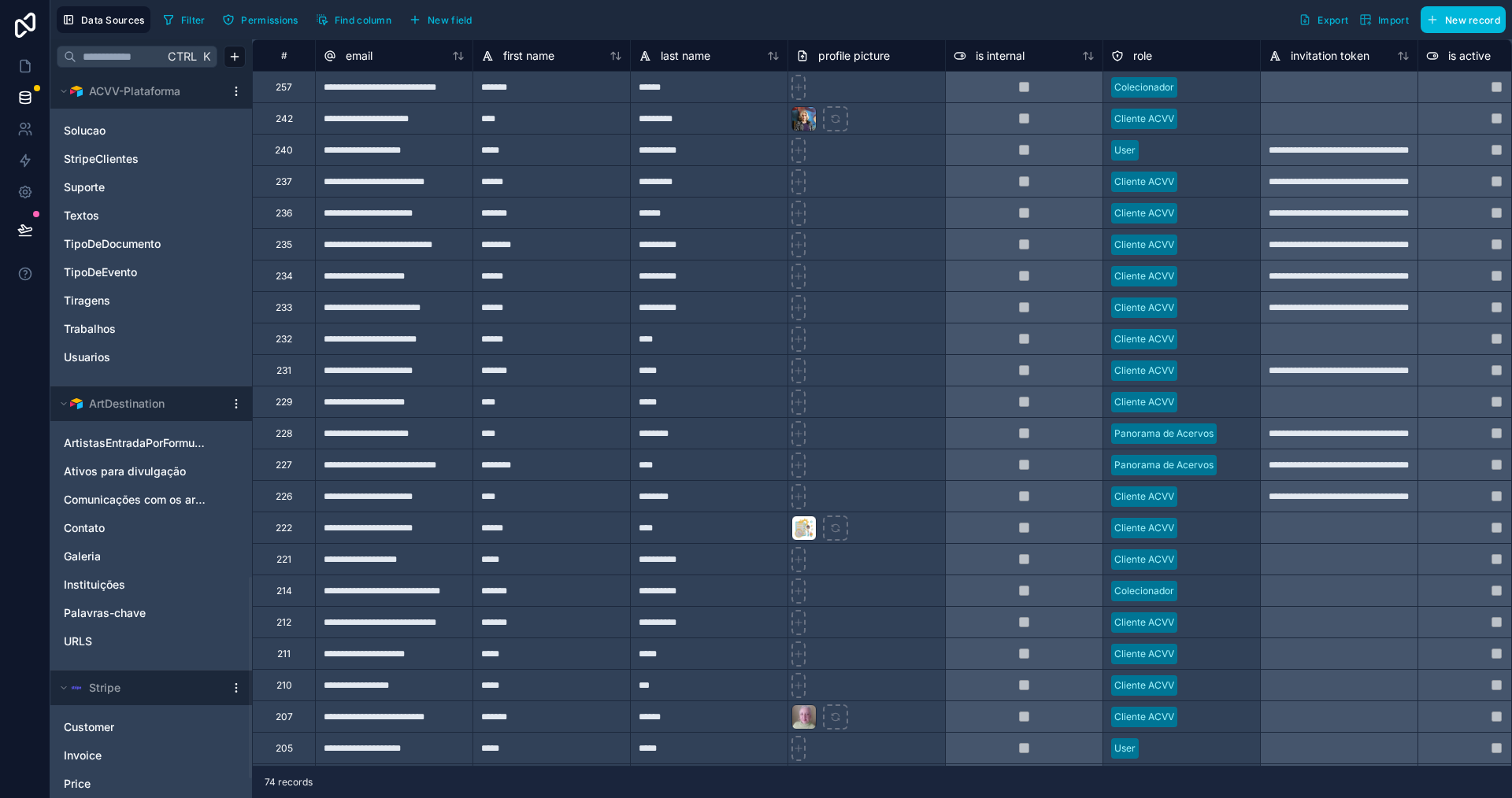
click at [162, 324] on link "Trabalhos" at bounding box center [134, 329] width 143 height 16
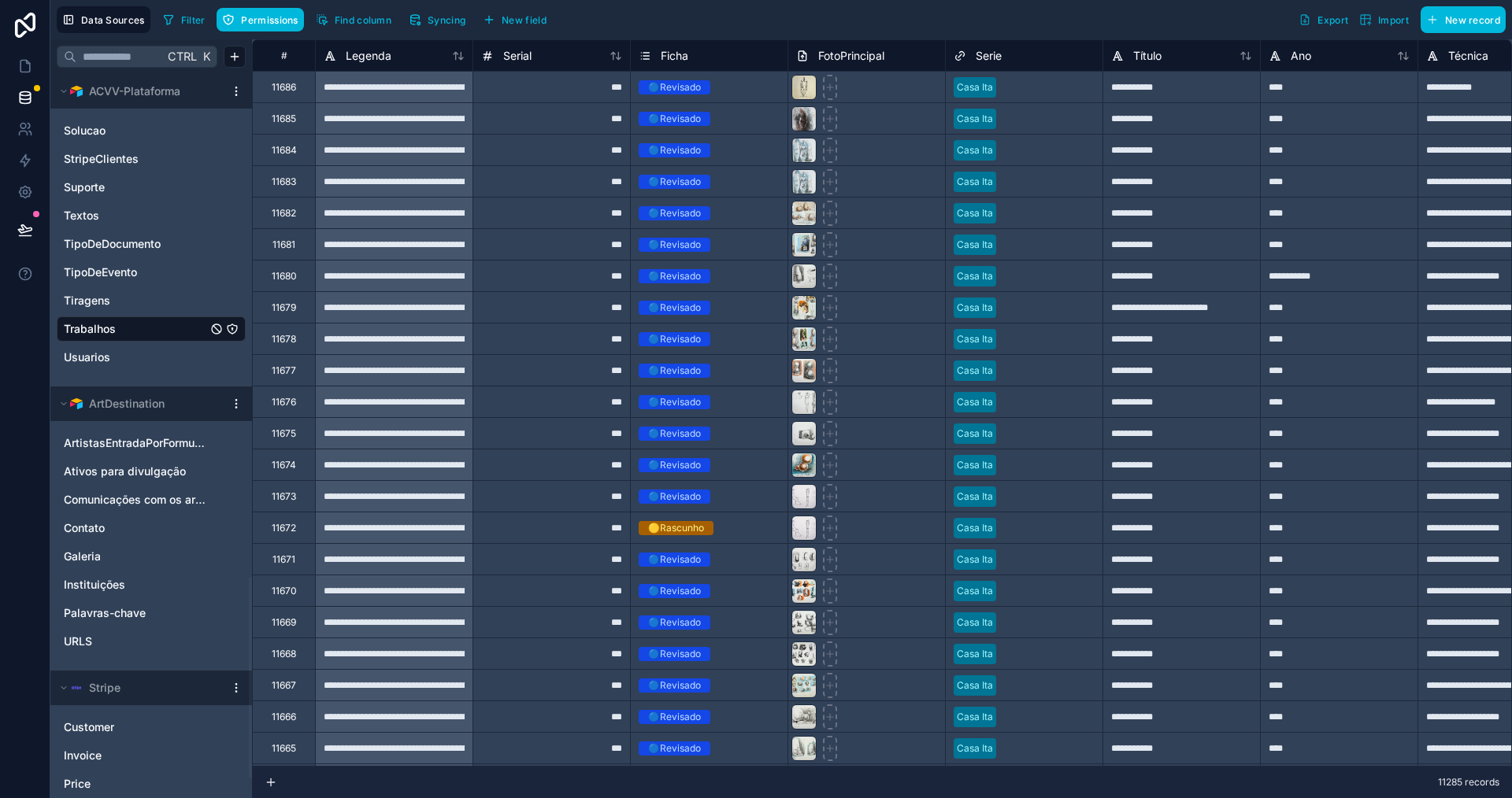
click at [445, 23] on span "Syncing" at bounding box center [446, 20] width 38 height 12
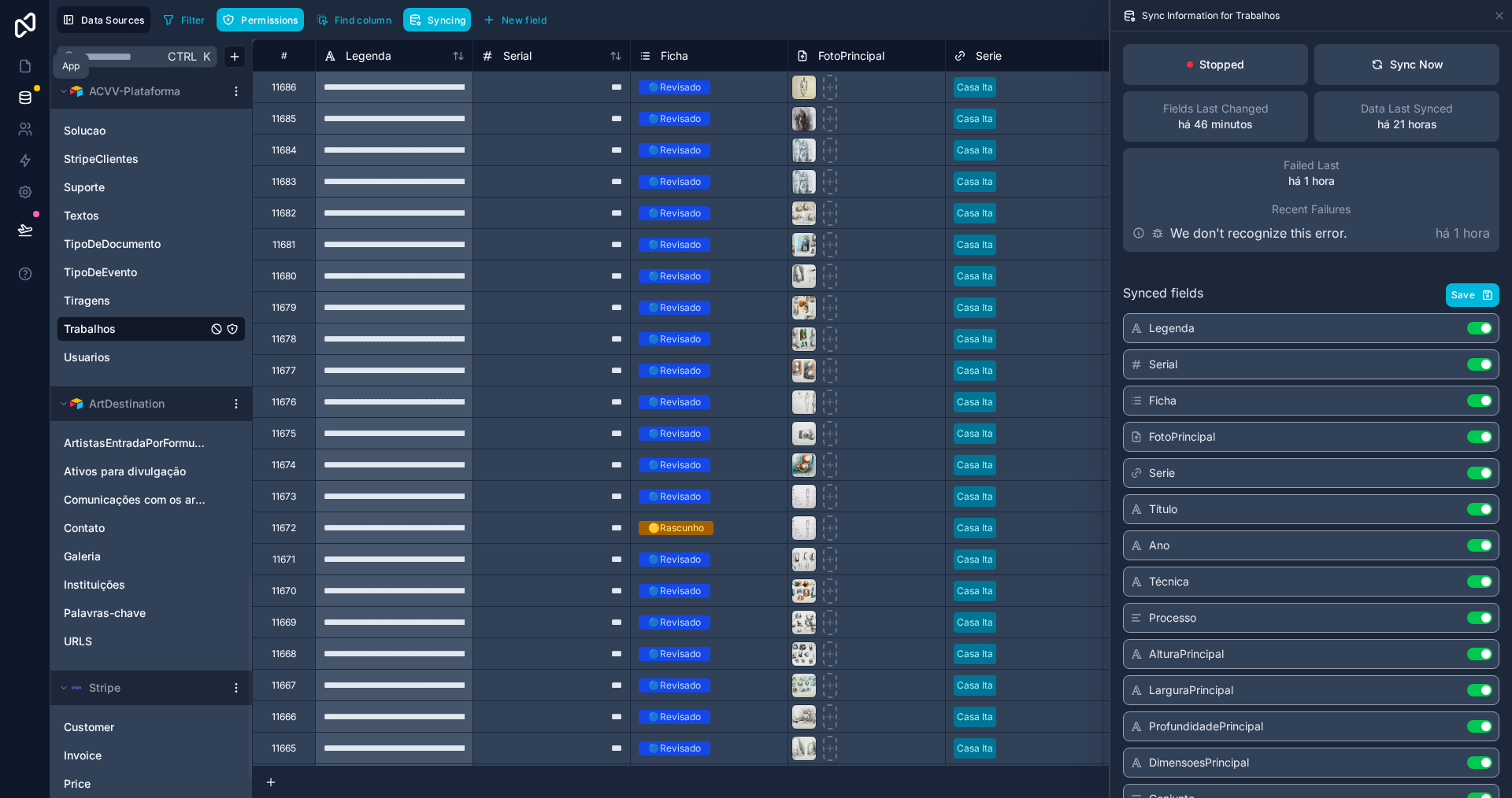
click at [18, 70] on icon at bounding box center [26, 66] width 16 height 16
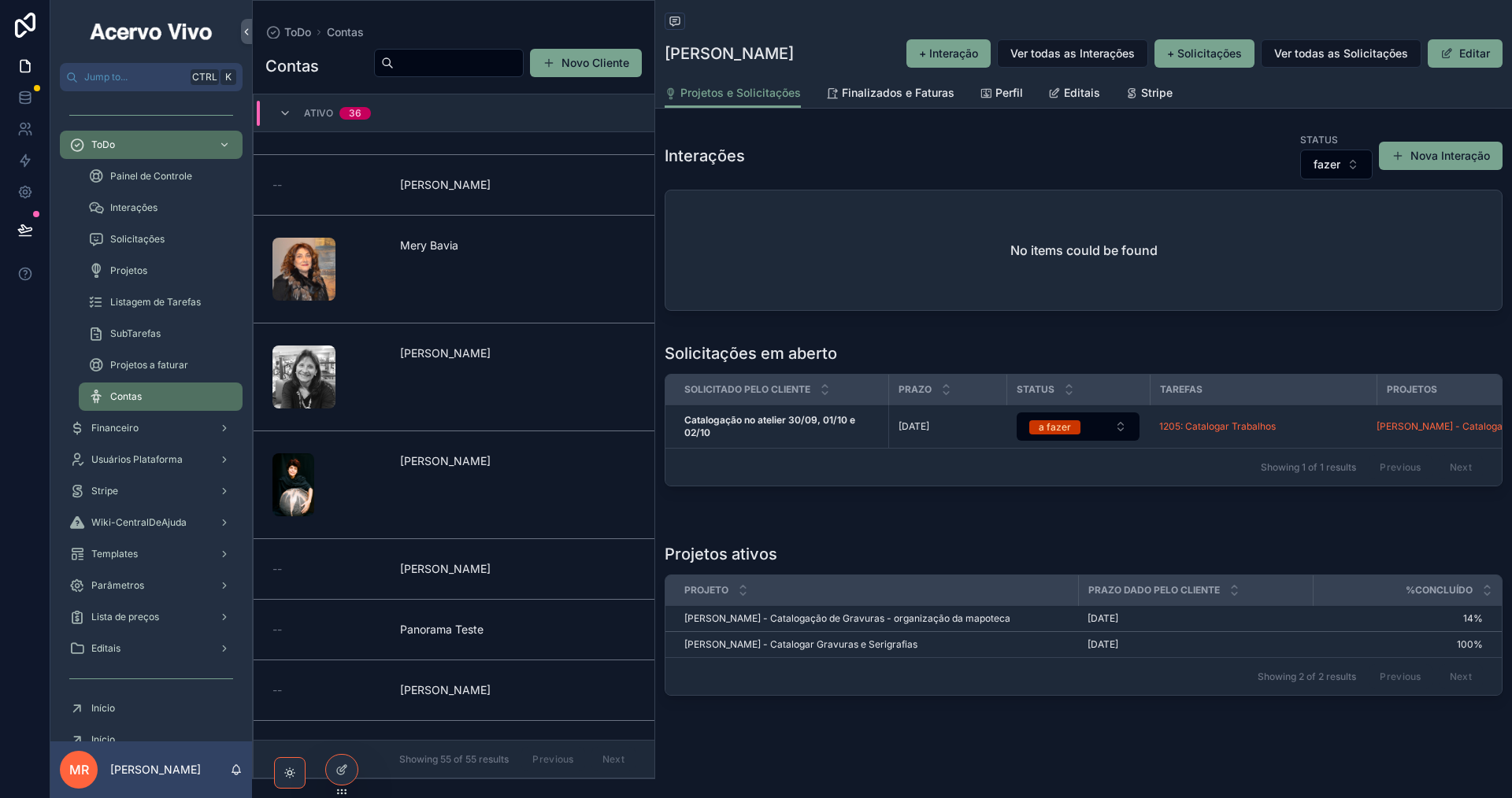
scroll to position [195, 0]
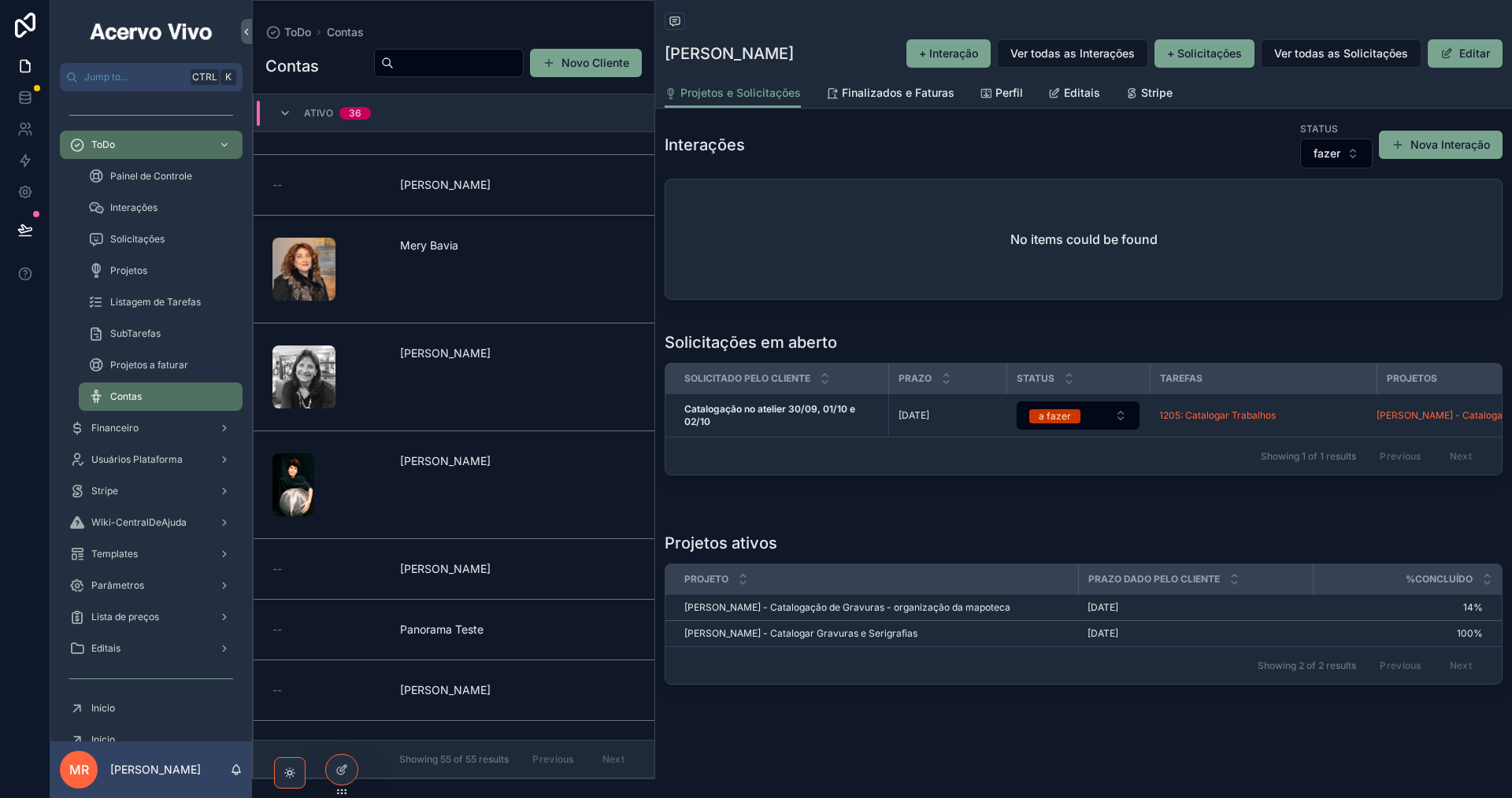
click at [883, 632] on span "[PERSON_NAME] - Catalogar Gravuras e Serigrafias" at bounding box center [801, 634] width 233 height 13
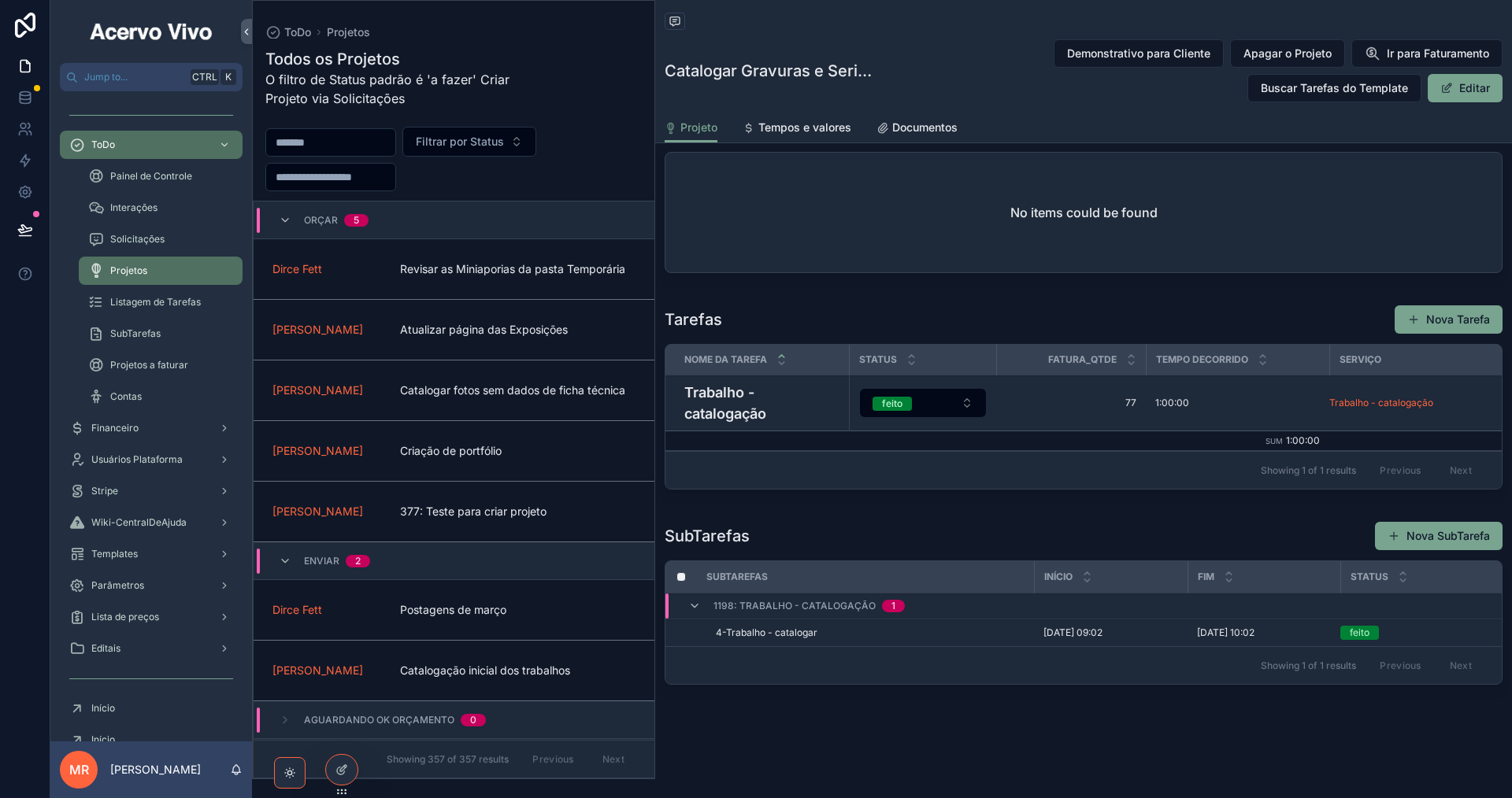
scroll to position [1131, 0]
click at [806, 627] on span "4-Trabalho - catalogar" at bounding box center [766, 633] width 102 height 13
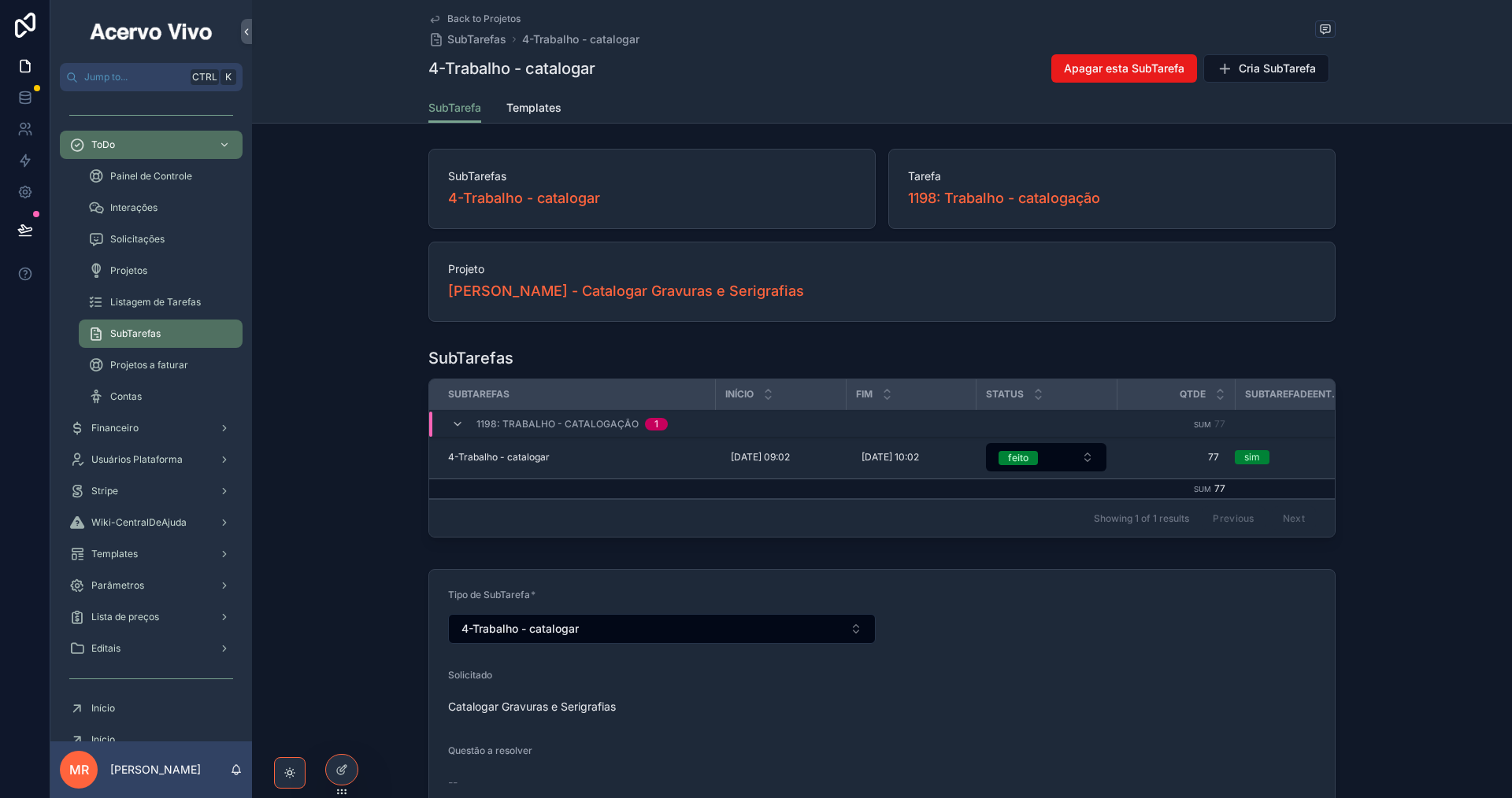
click at [1005, 196] on span "1198: Trabalho - catalogação" at bounding box center [1004, 199] width 192 height 22
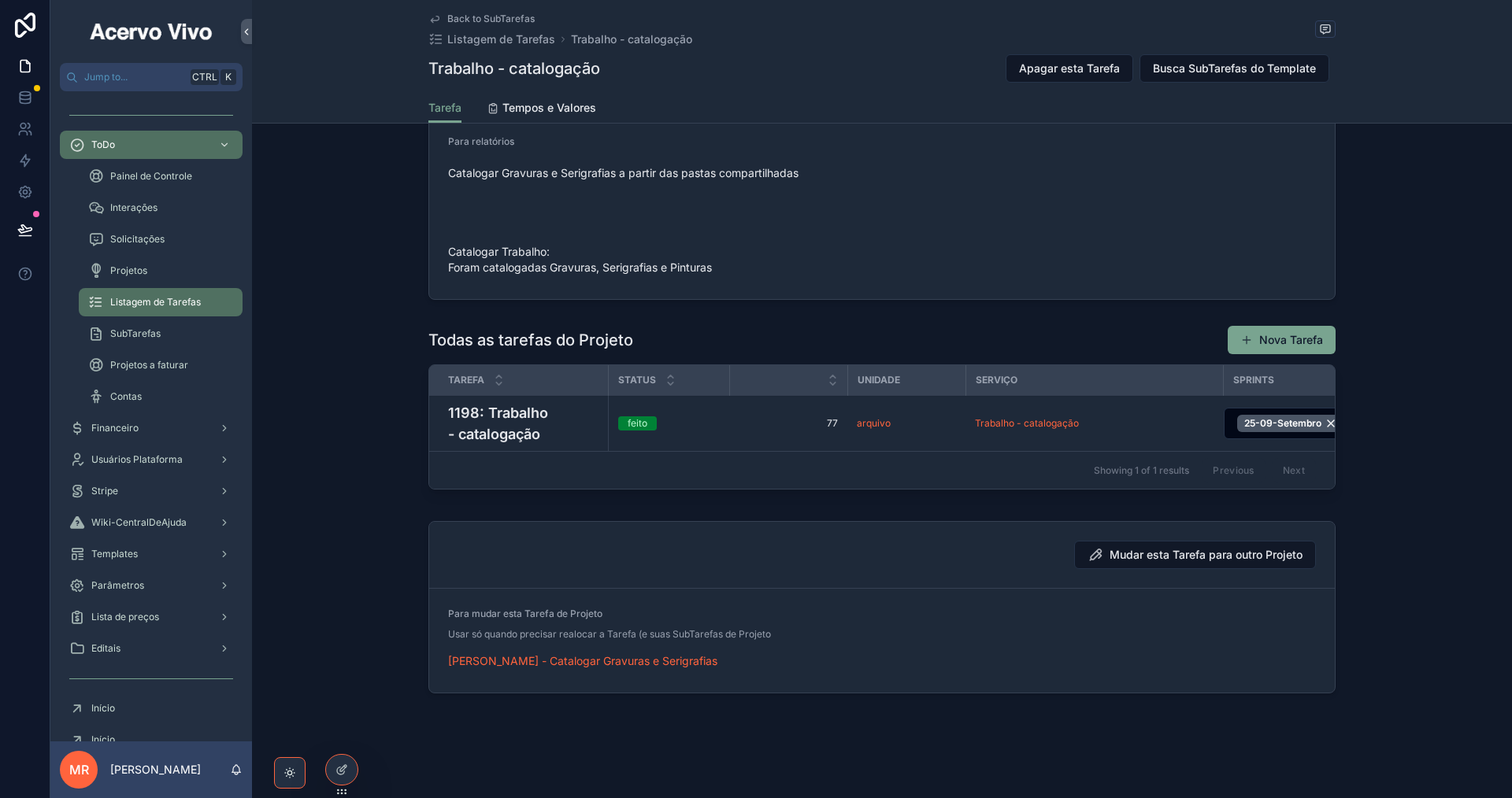
scroll to position [1552, 0]
click at [1160, 556] on span "Mudar esta Tarefa para outro Projeto" at bounding box center [1205, 553] width 193 height 16
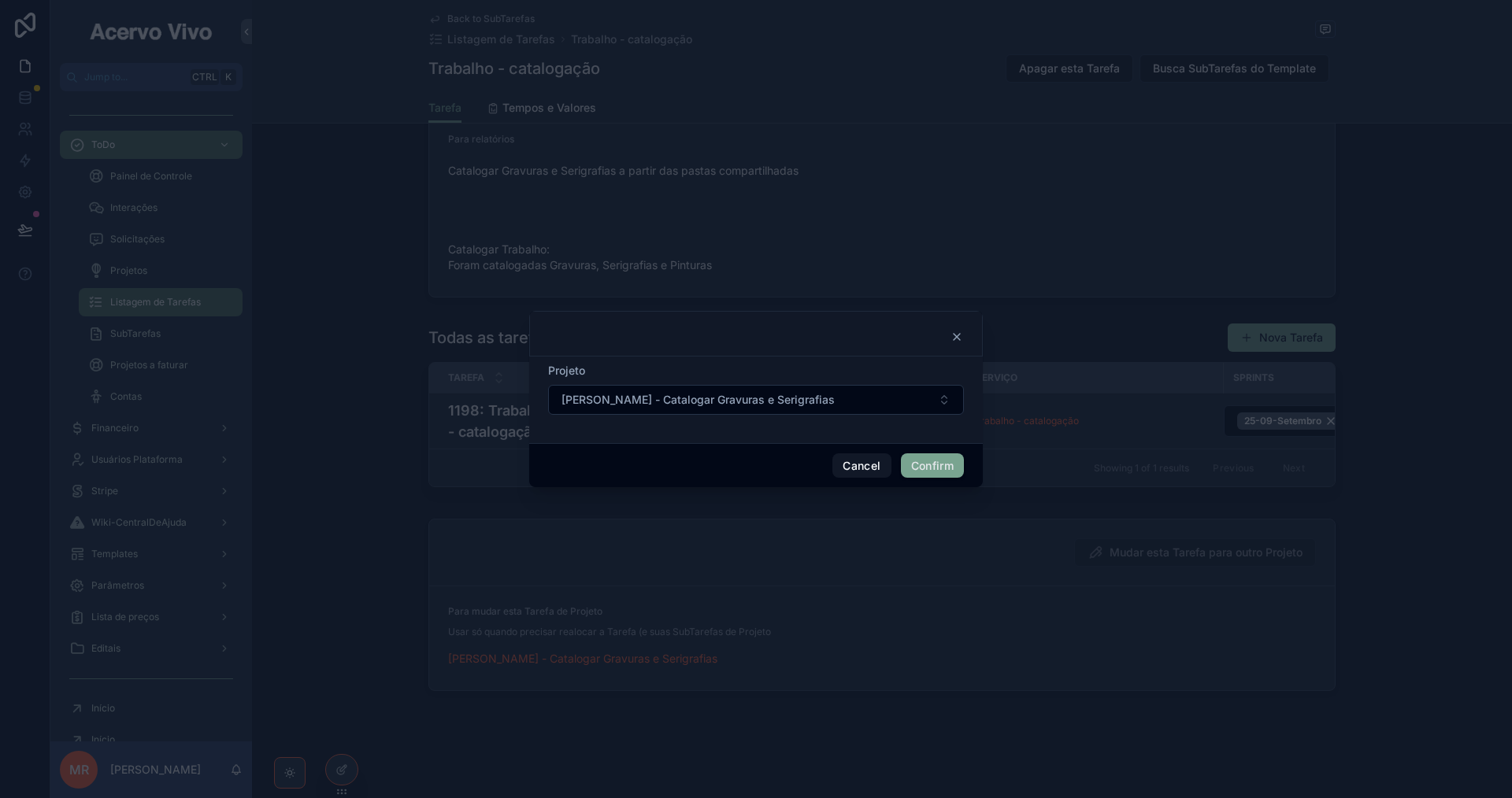
click at [801, 400] on span "[PERSON_NAME] - Catalogar Gravuras e Serigrafias" at bounding box center [698, 400] width 273 height 16
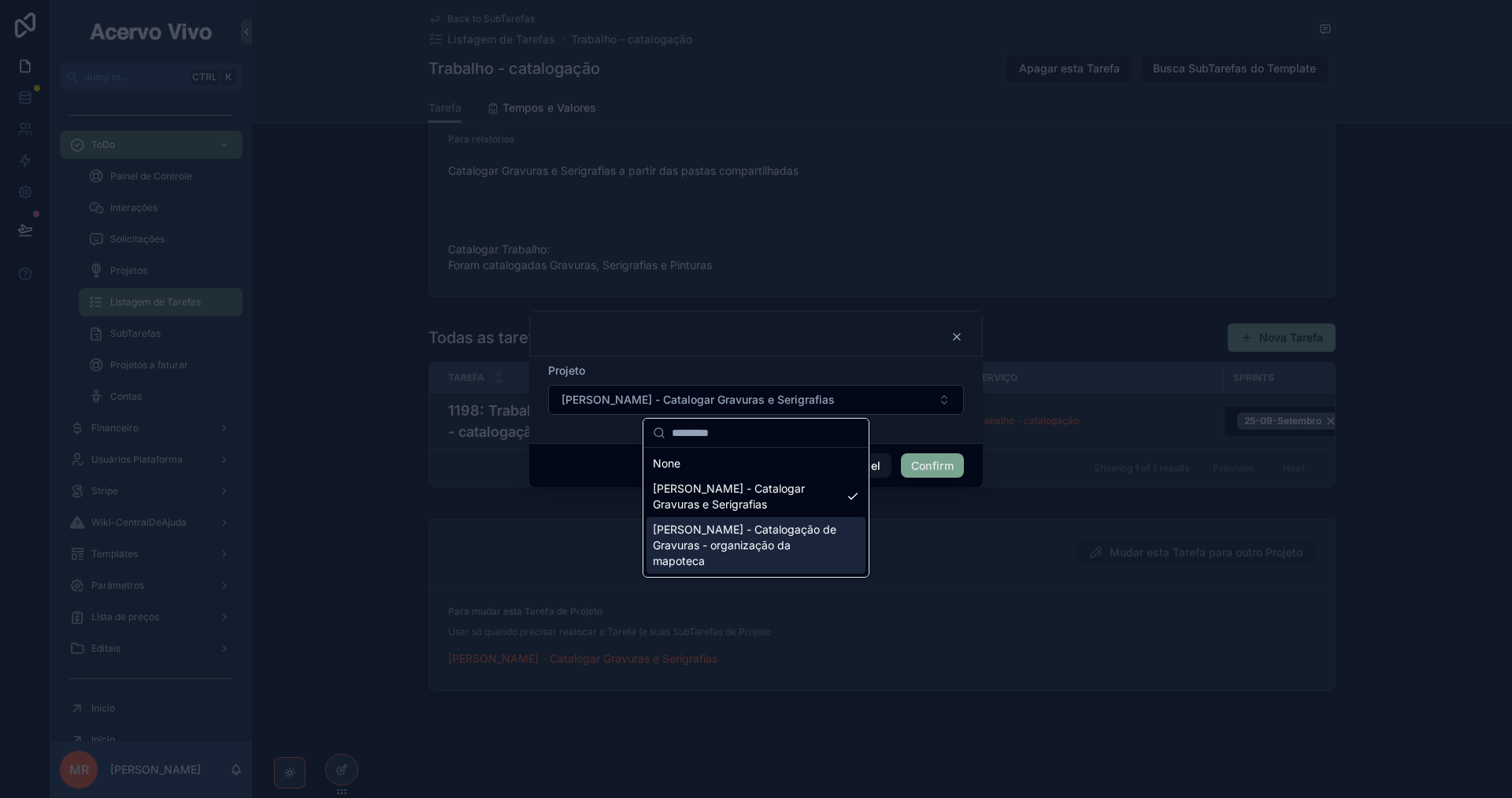
click at [778, 522] on span "[PERSON_NAME] - Catalogação de Gravuras - organização da mapoteca" at bounding box center [747, 546] width 188 height 47
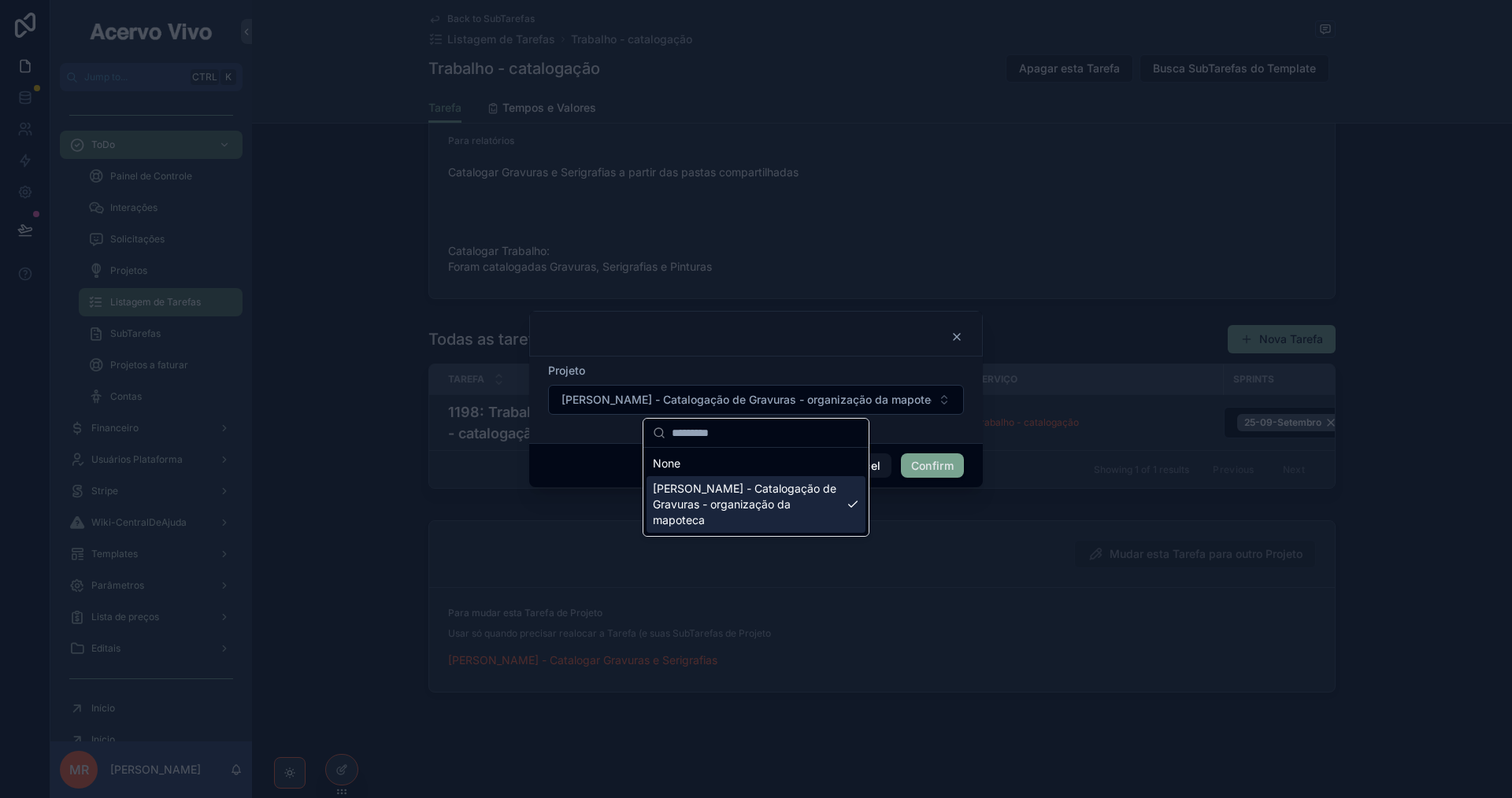
scroll to position [1569, 0]
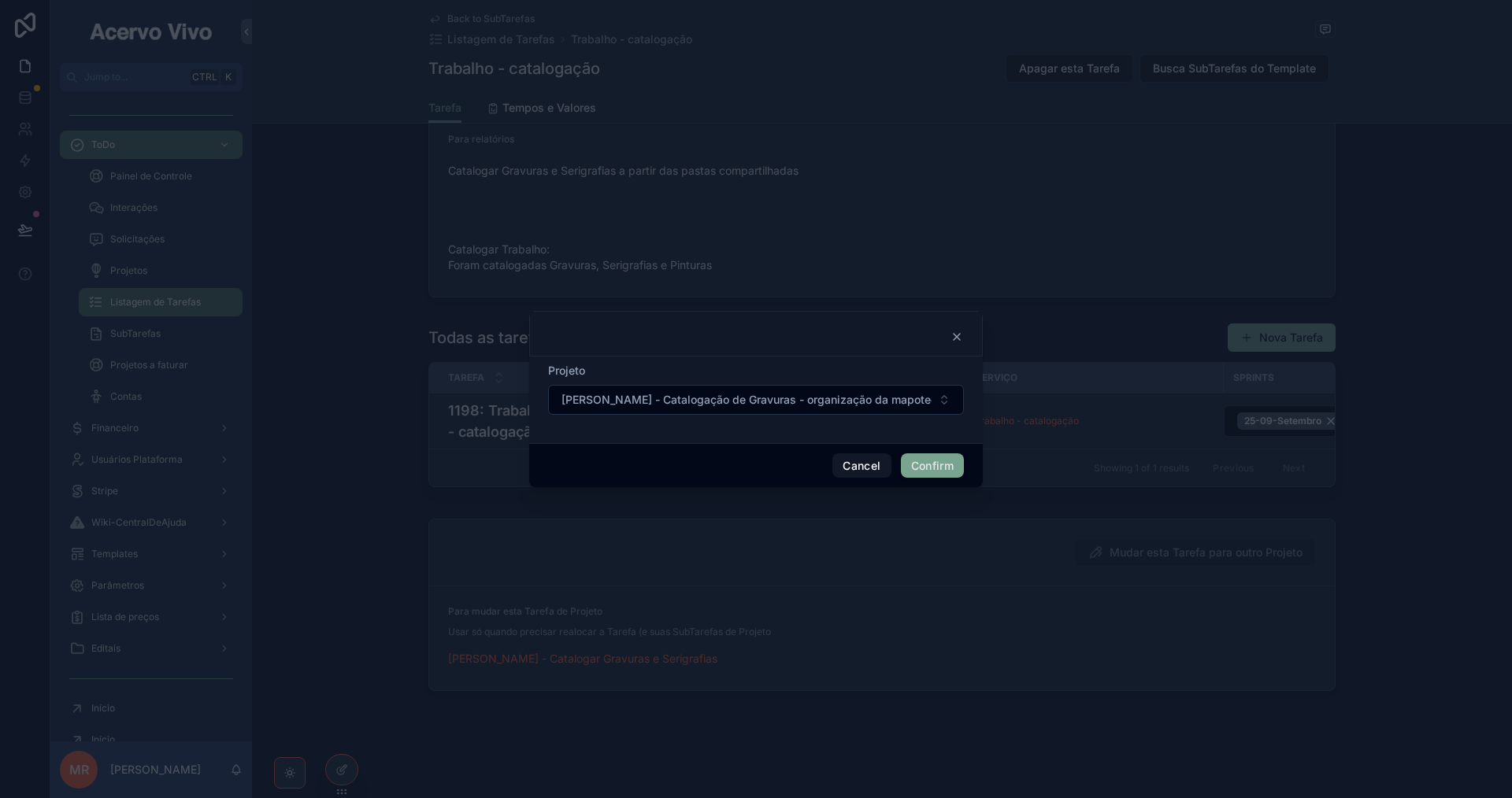
click at [940, 469] on button "Confirm" at bounding box center [933, 466] width 63 height 25
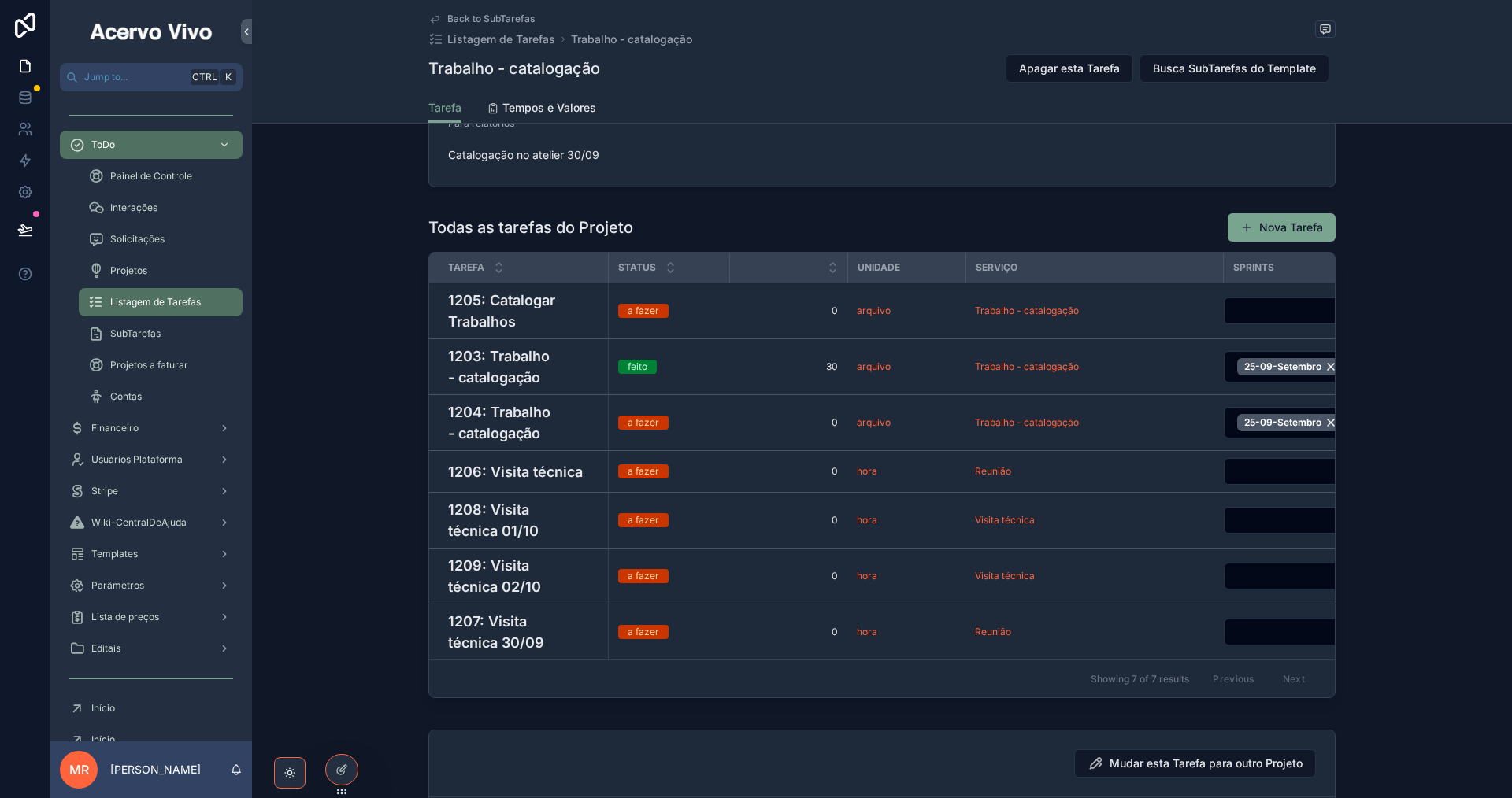
scroll to position [1552, 0]
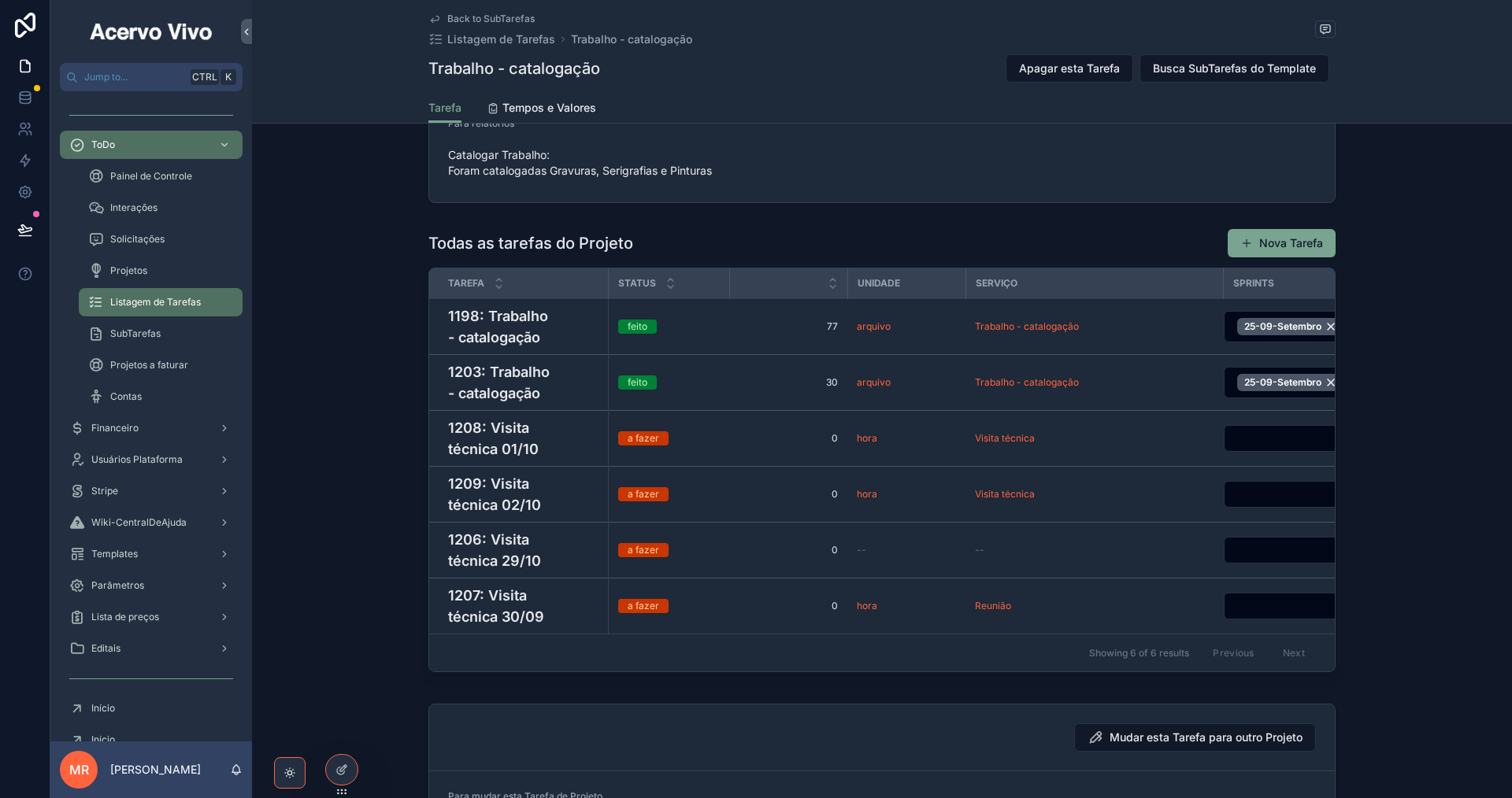
click at [546, 460] on h4 "1208: Visita técnica 01/10" at bounding box center [523, 438] width 150 height 43
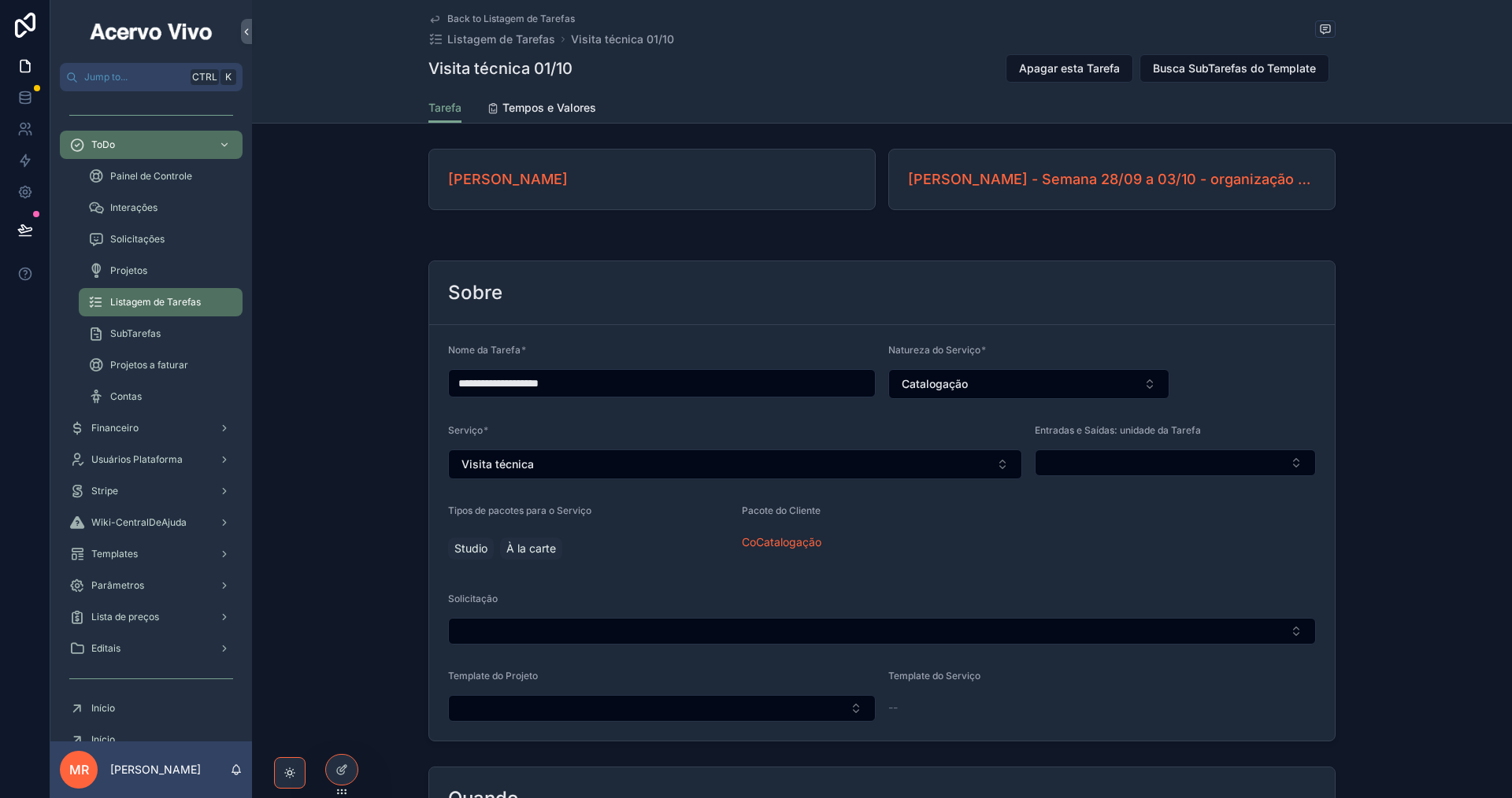
click at [1144, 180] on span "[PERSON_NAME] - Semana 28/09 a 03/10 - organização da mapoteca 1" at bounding box center [1112, 179] width 407 height 22
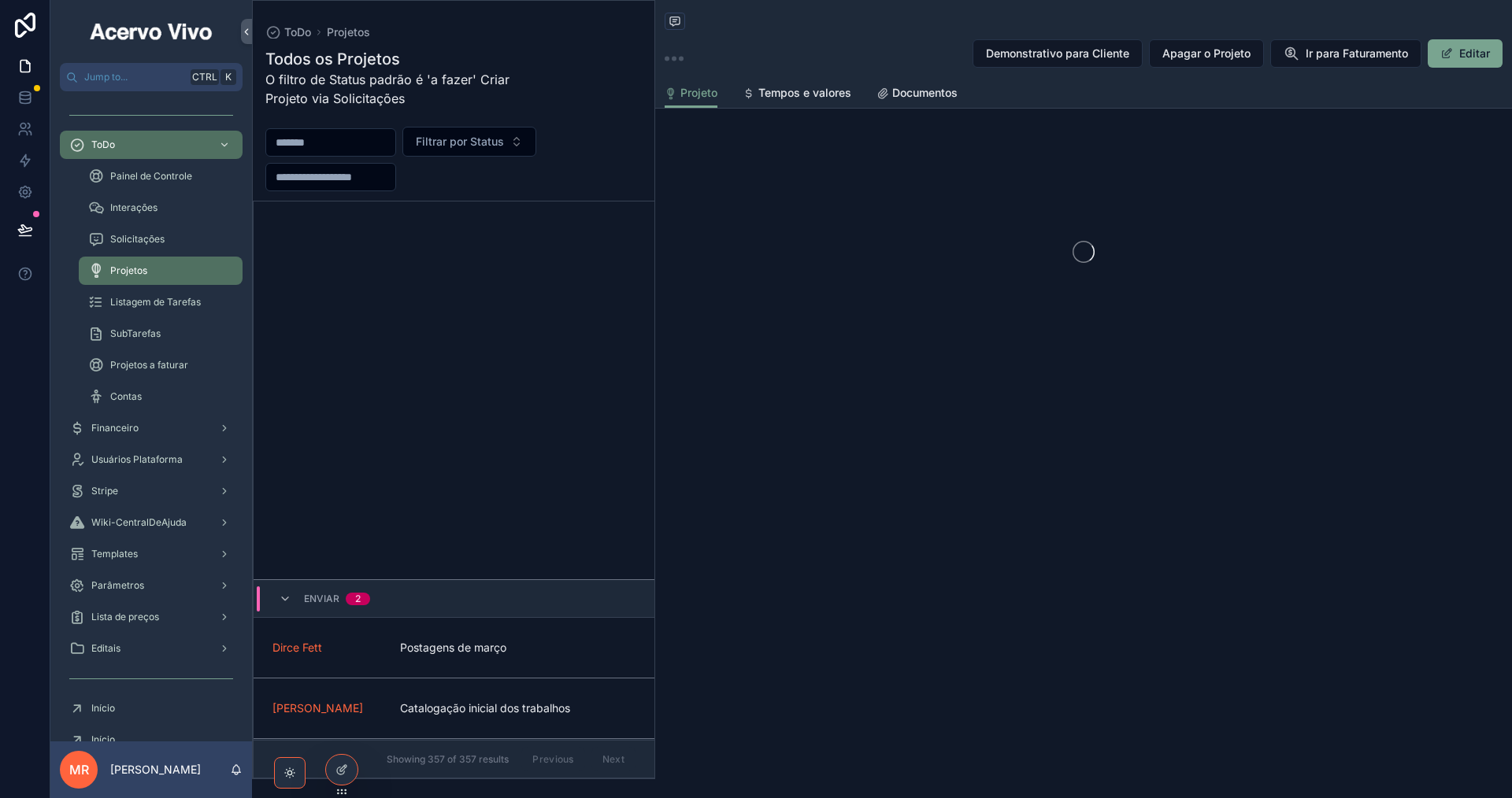
scroll to position [1258, 0]
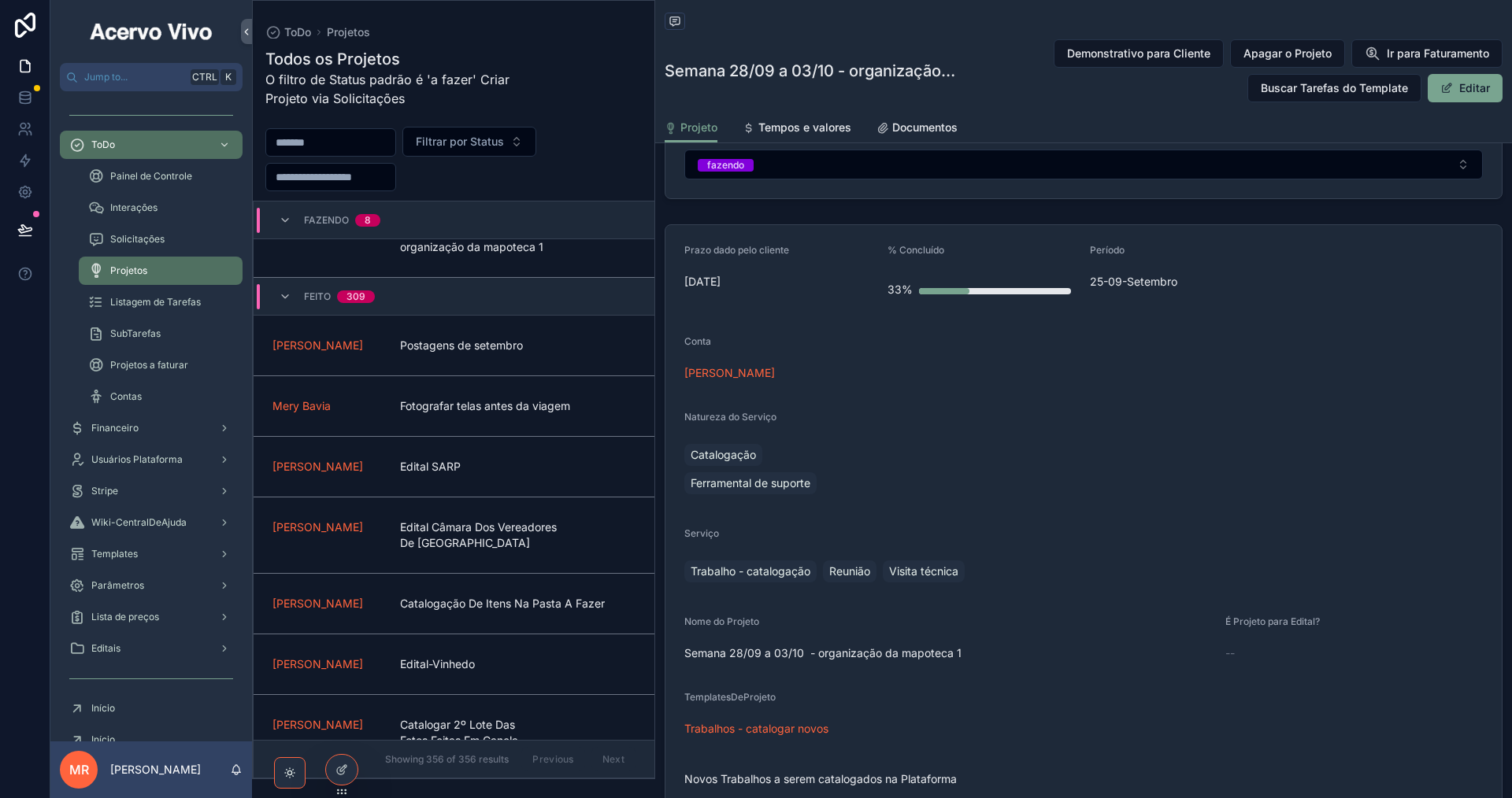
scroll to position [236, 0]
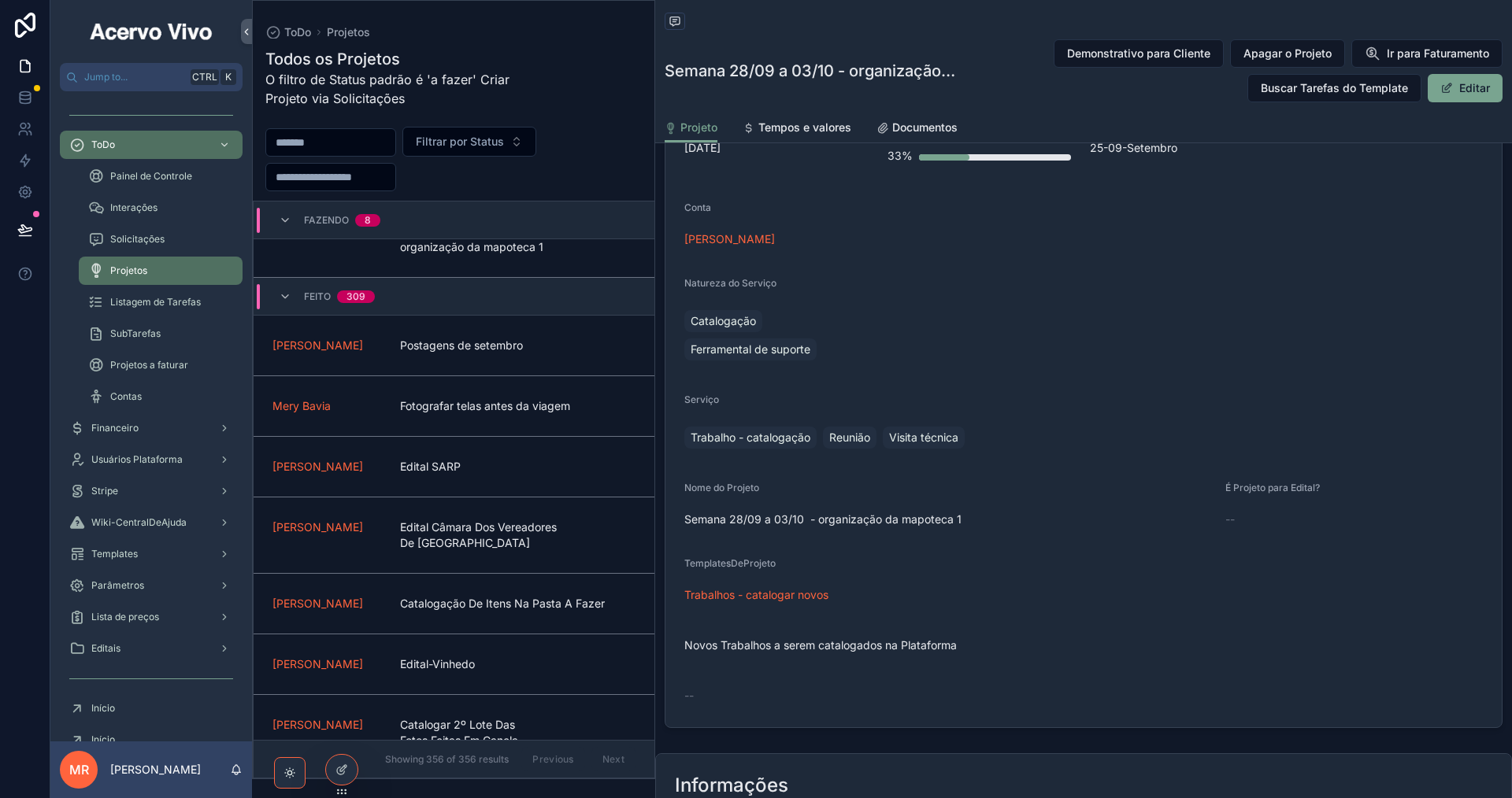
click at [1457, 88] on button "Editar" at bounding box center [1466, 88] width 75 height 29
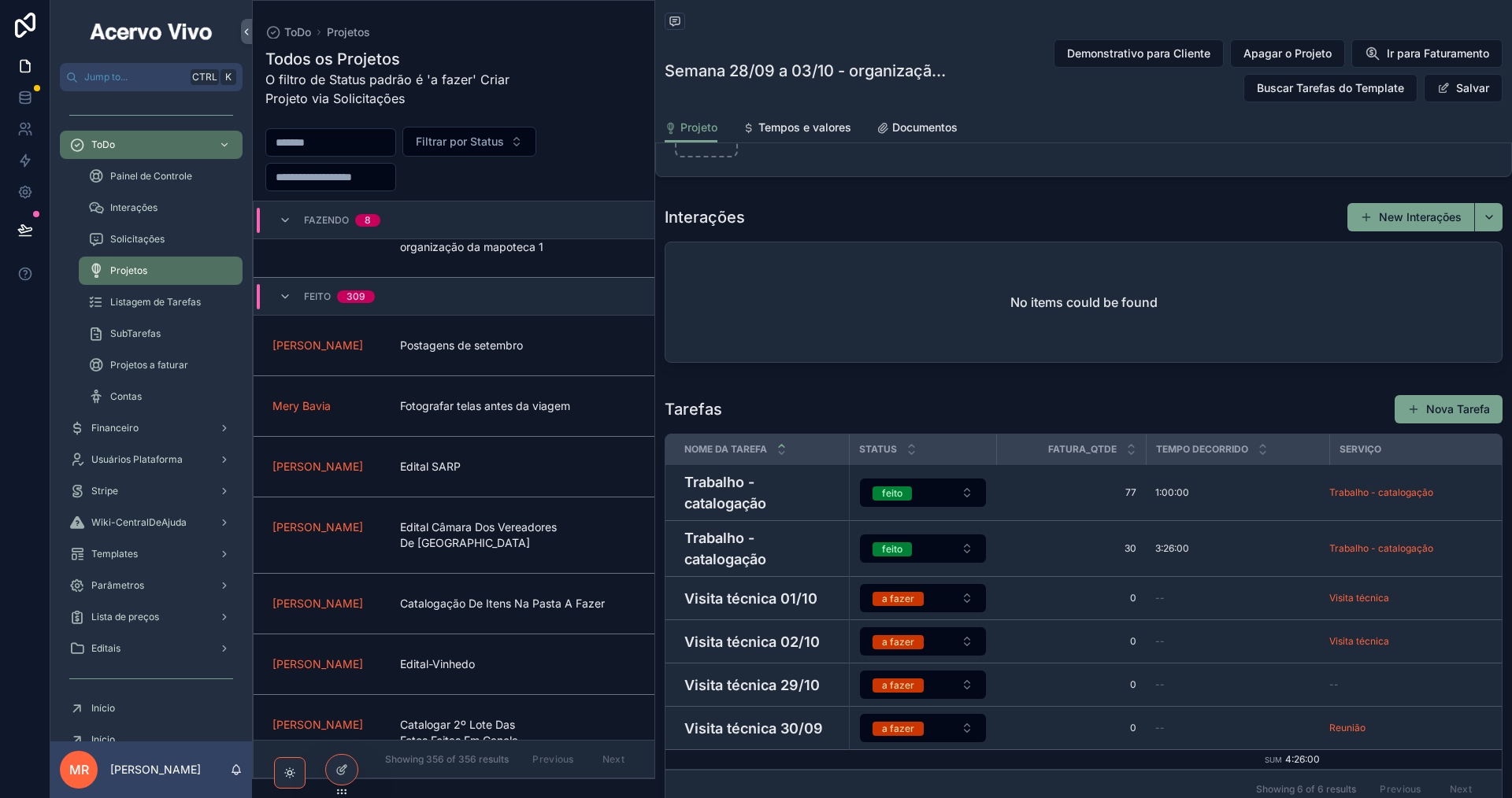
scroll to position [1181, 0]
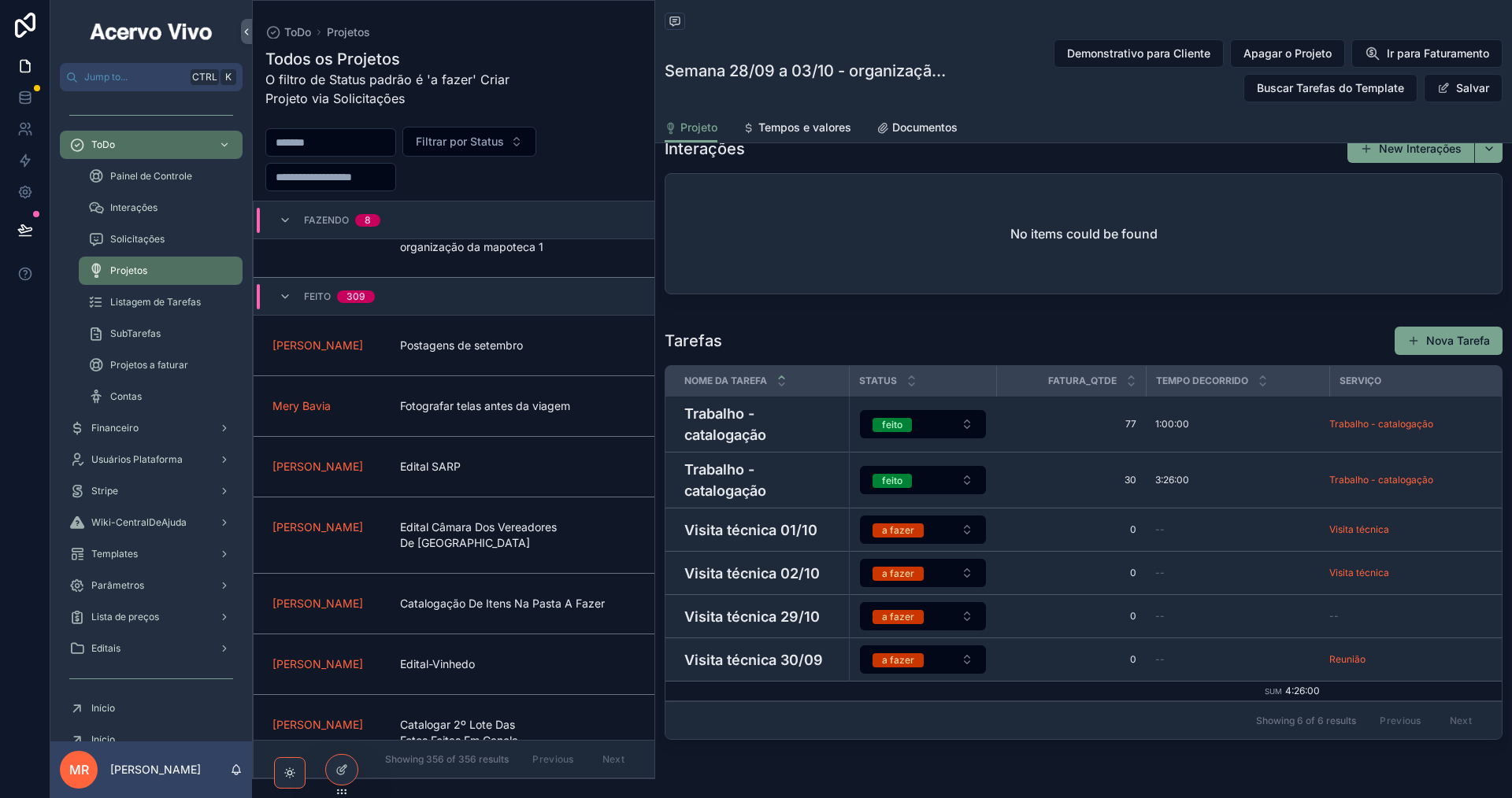
click at [748, 624] on h4 "Visita técnica 29/10" at bounding box center [761, 616] width 155 height 21
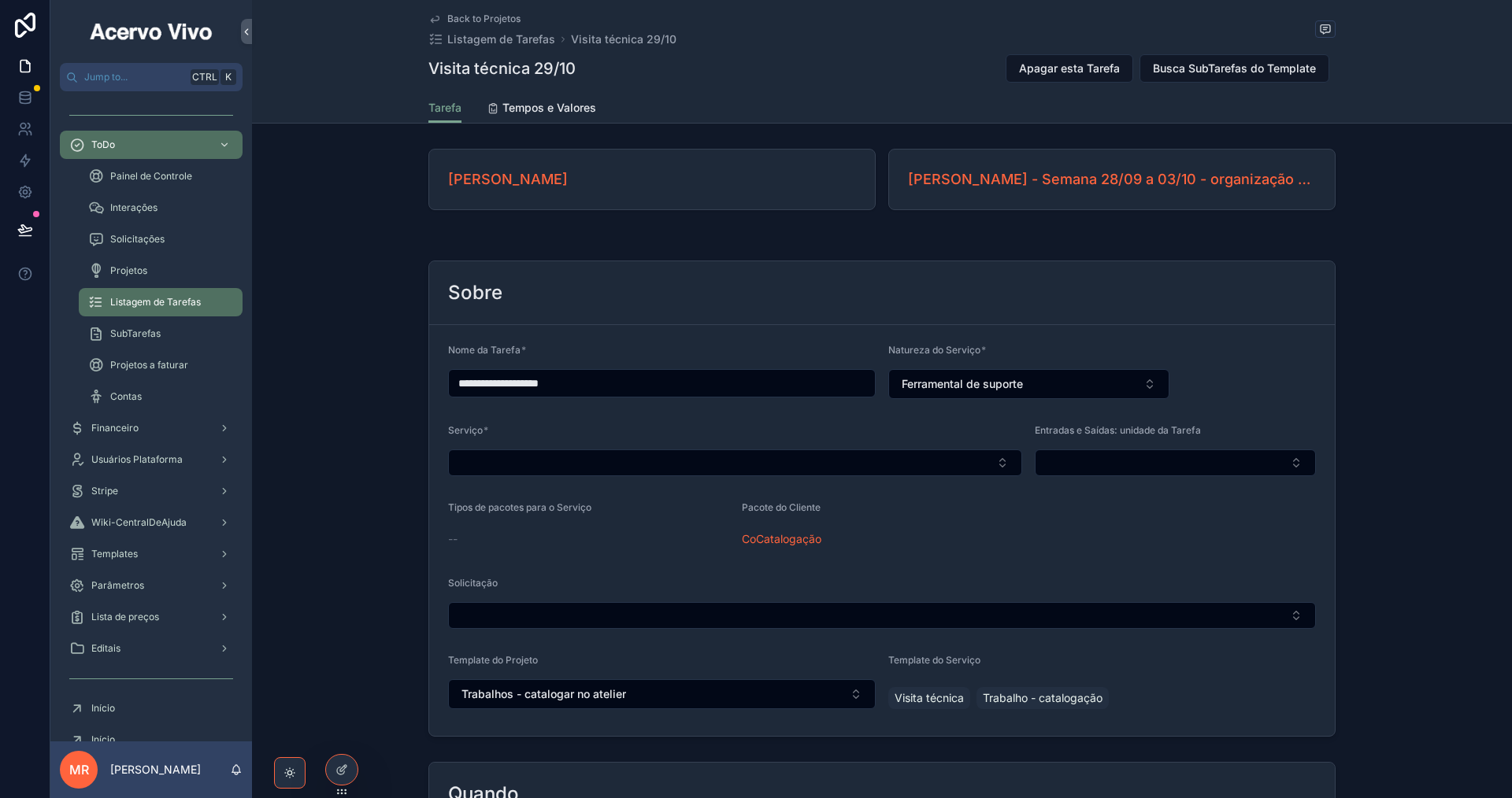
click at [790, 464] on button "Select Button" at bounding box center [735, 463] width 574 height 27
type input "****"
click at [717, 701] on button "Trabalhos - catalogar no atelier" at bounding box center [662, 694] width 427 height 30
type input "*****"
click at [672, 758] on span "Trabalhos - catalogar no atelier" at bounding box center [635, 758] width 160 height 16
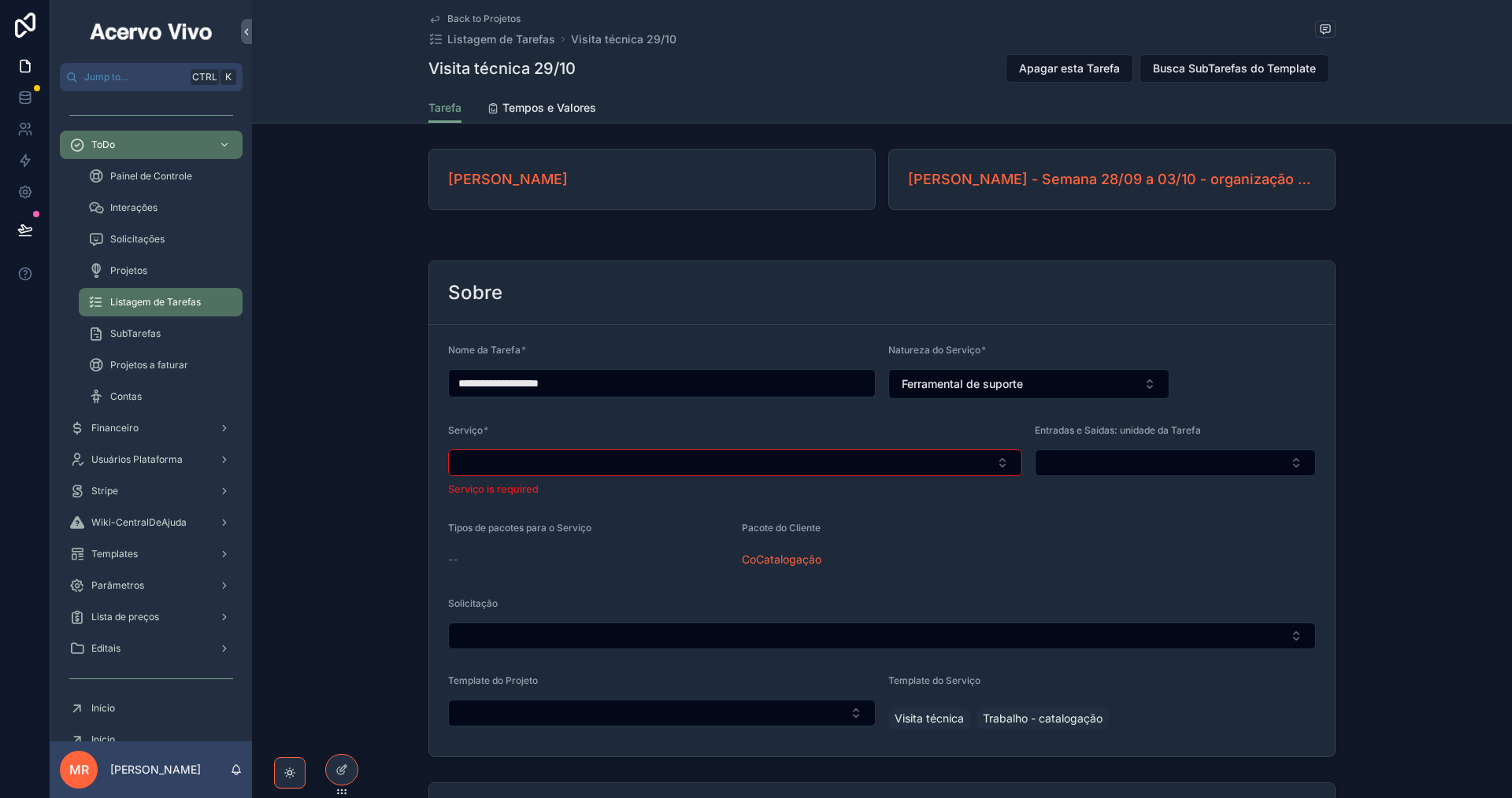
click at [688, 709] on button "Select Button" at bounding box center [662, 713] width 427 height 27
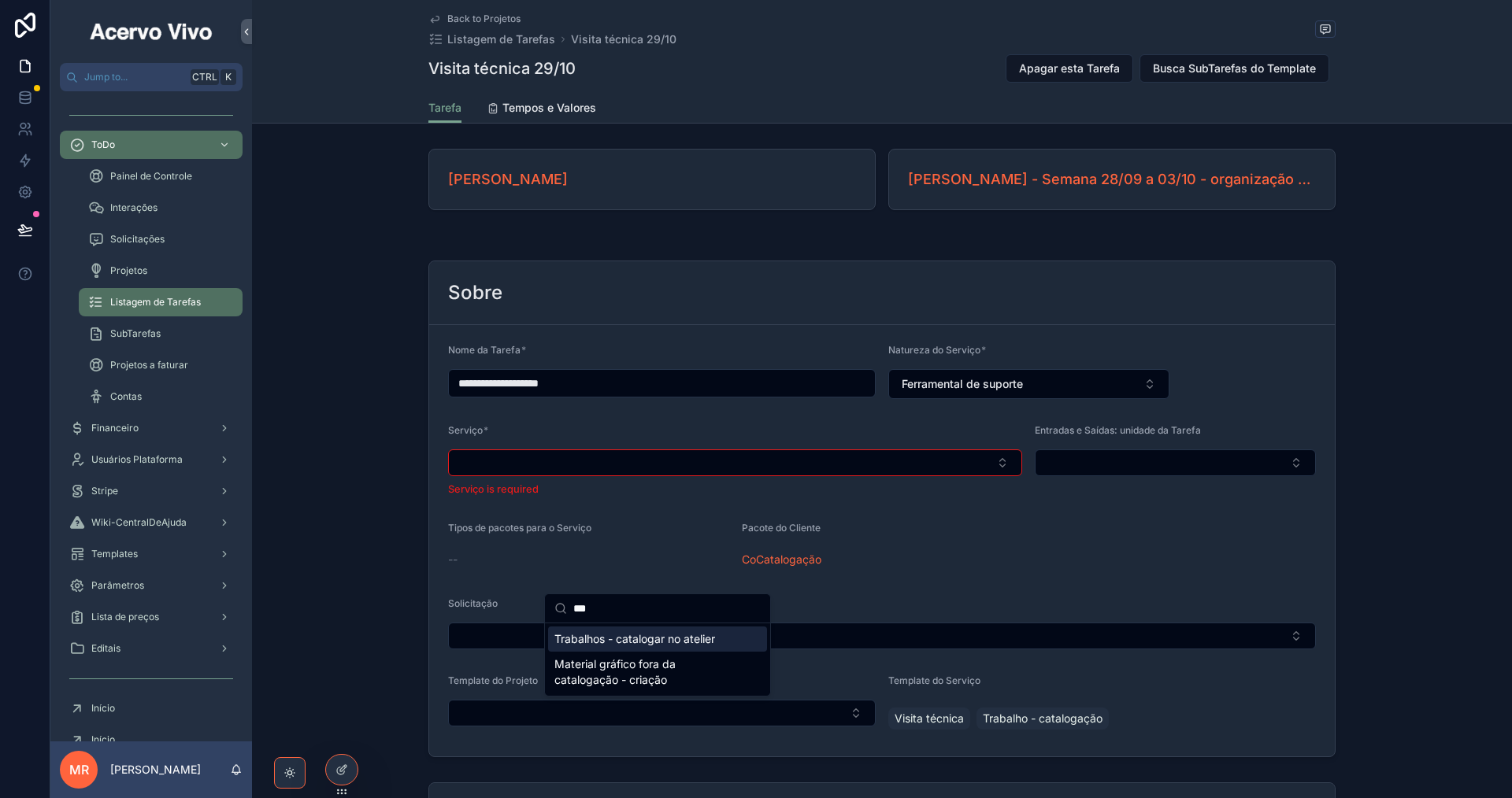
type input "***"
click at [693, 639] on span "Trabalhos - catalogar no atelier" at bounding box center [635, 640] width 160 height 16
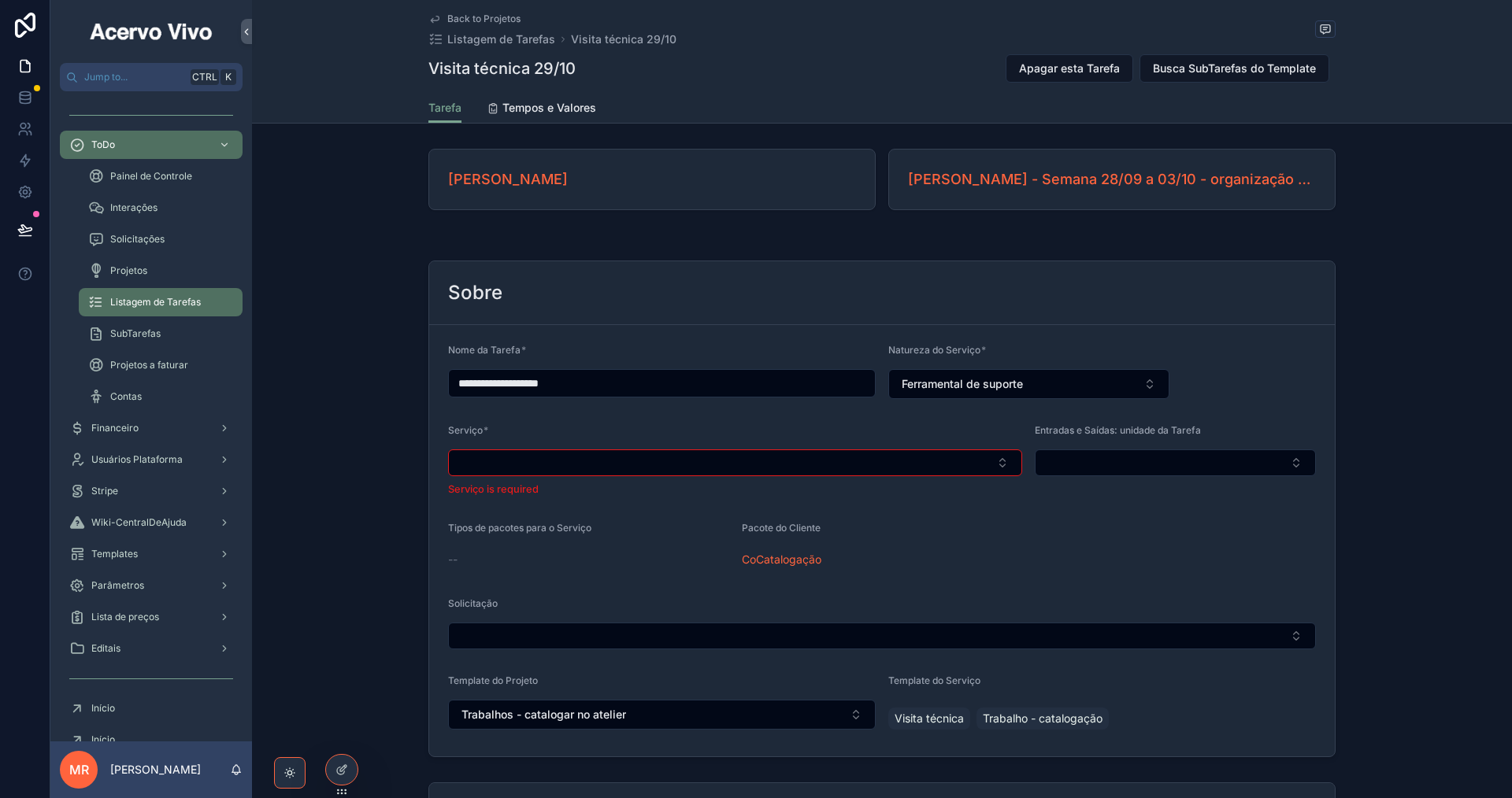
click at [725, 464] on button "Select Button" at bounding box center [735, 463] width 574 height 27
click at [725, 463] on button "Select Button" at bounding box center [735, 463] width 574 height 27
click at [722, 462] on button "Select Button" at bounding box center [735, 463] width 574 height 27
click at [151, 589] on div "Parâmetros" at bounding box center [151, 585] width 164 height 25
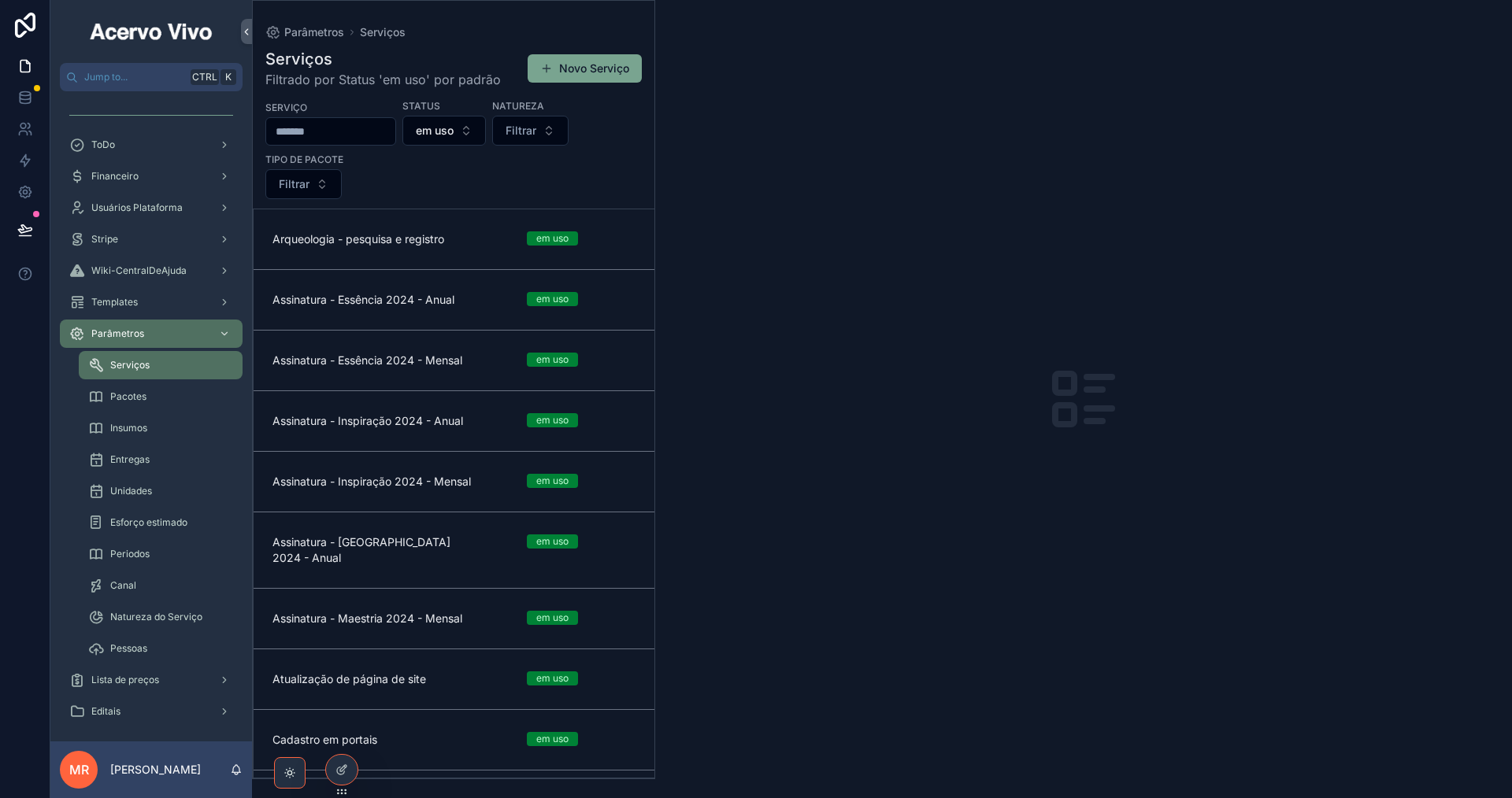
click at [376, 132] on input "scrollable content" at bounding box center [330, 132] width 130 height 22
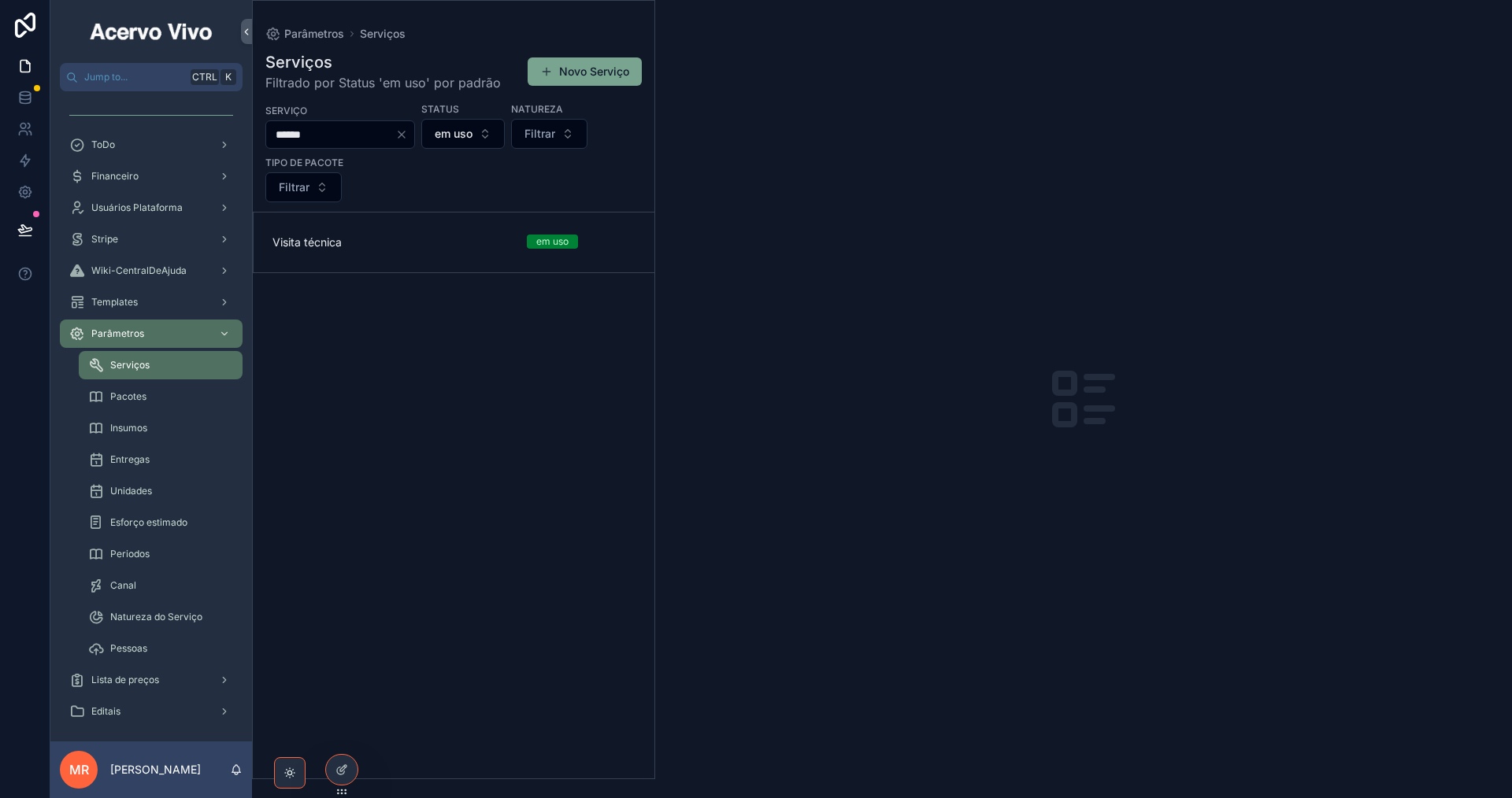
type input "******"
click at [453, 242] on span "Visita técnica" at bounding box center [391, 242] width 235 height 16
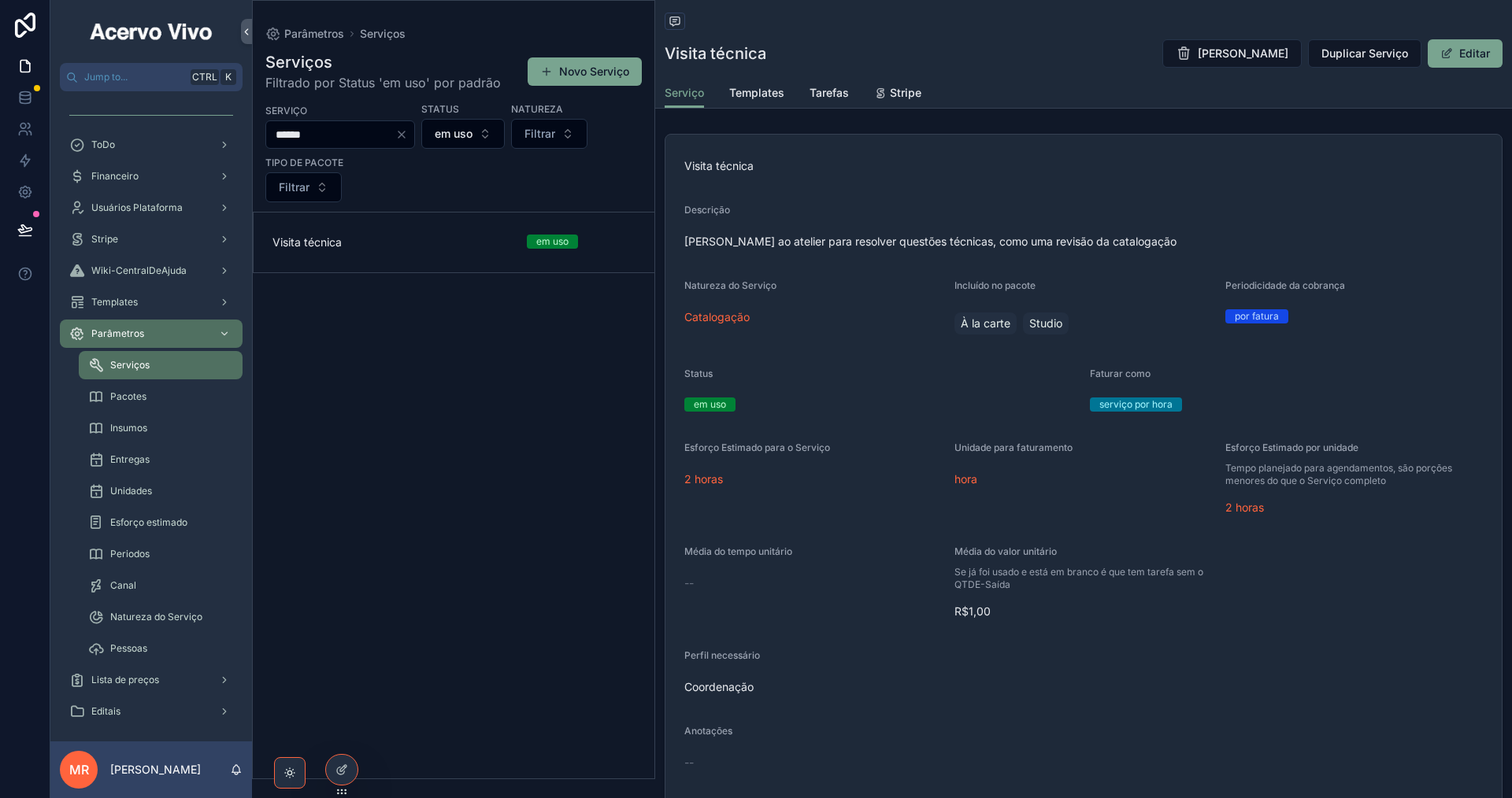
click at [147, 146] on div "ToDo" at bounding box center [151, 144] width 164 height 25
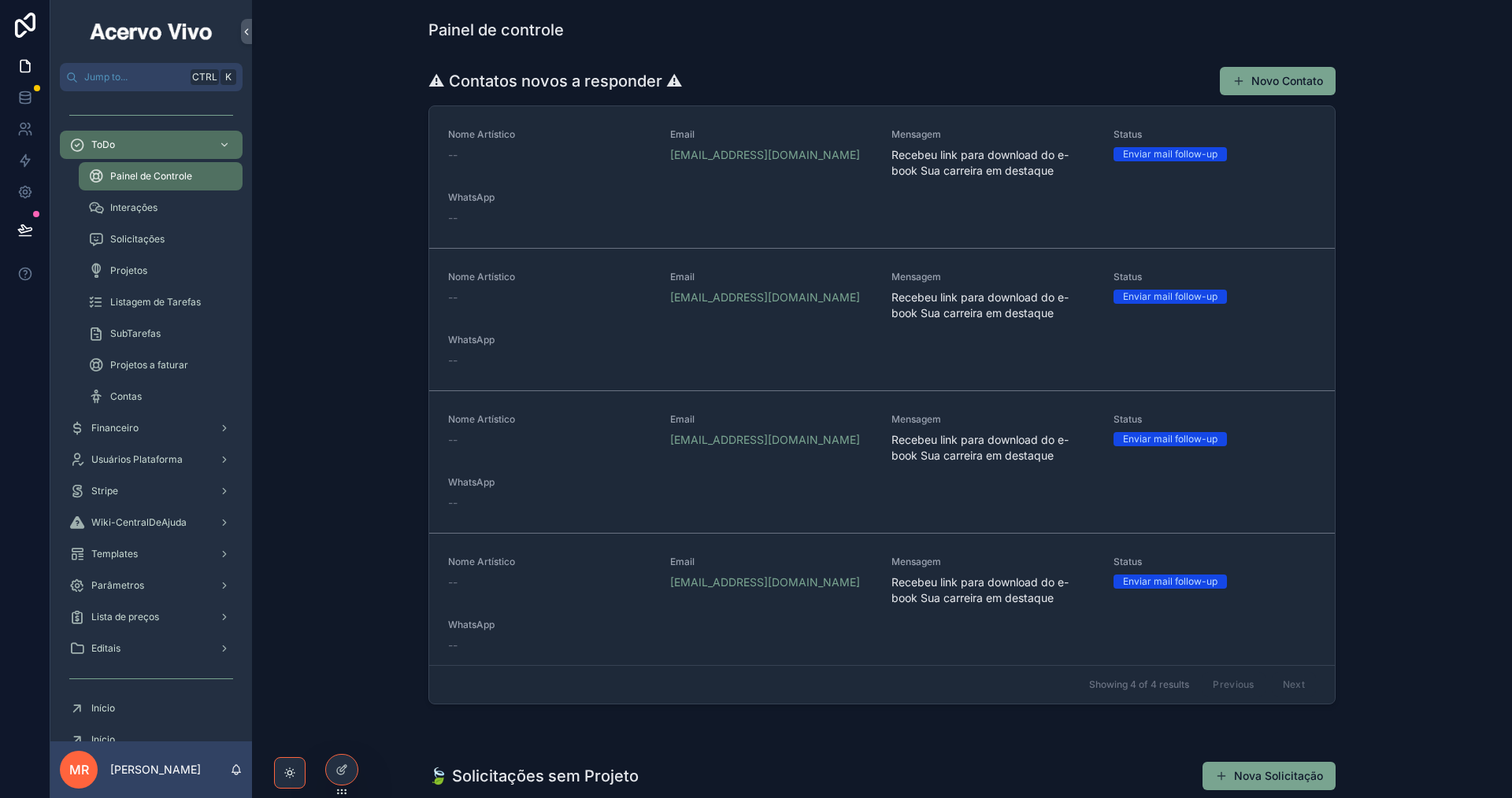
click at [156, 394] on div "Contas" at bounding box center [160, 397] width 145 height 25
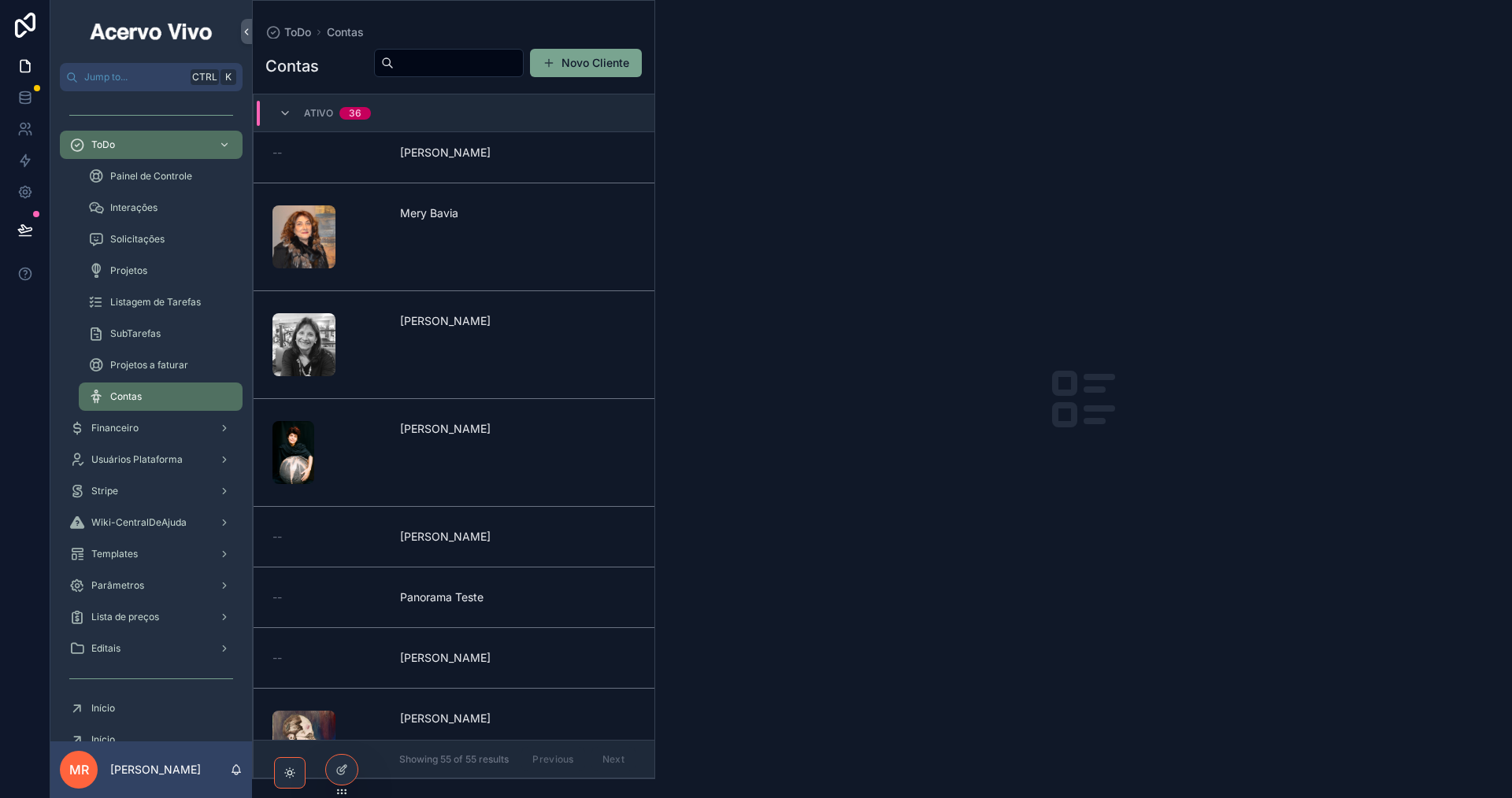
scroll to position [1770, 0]
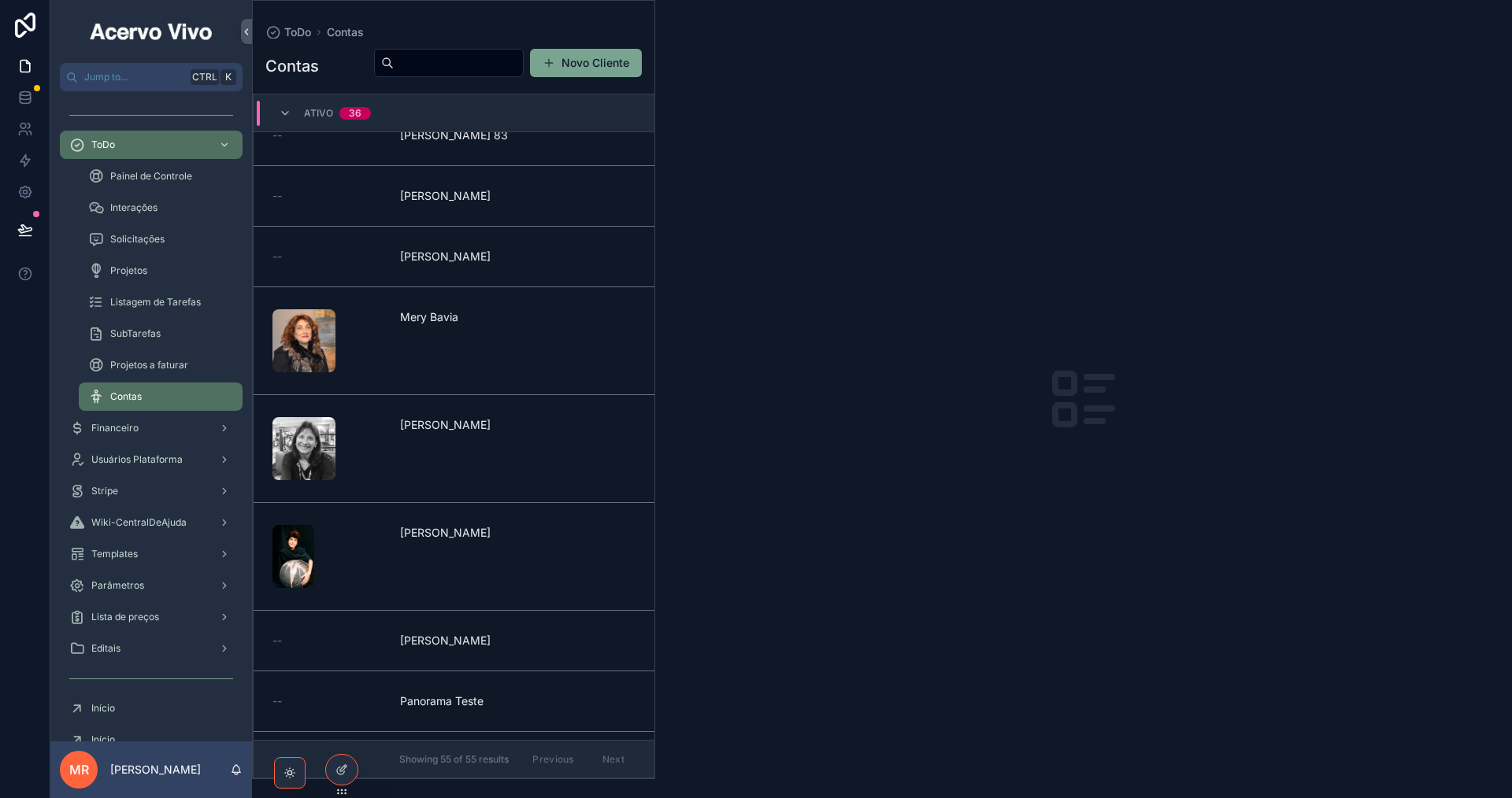
click at [532, 204] on div "-- [PERSON_NAME]" at bounding box center [454, 196] width 363 height 16
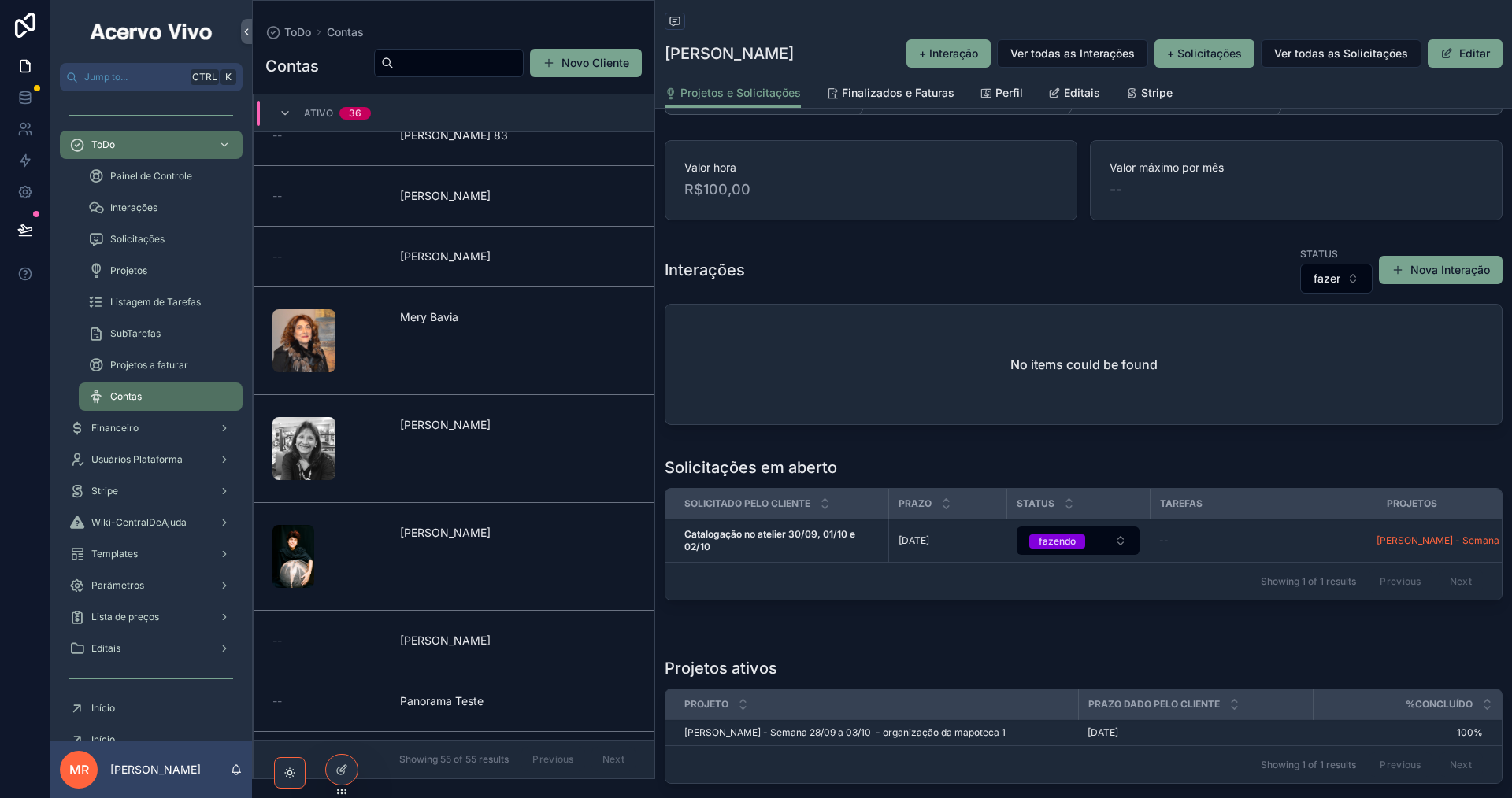
scroll to position [157, 0]
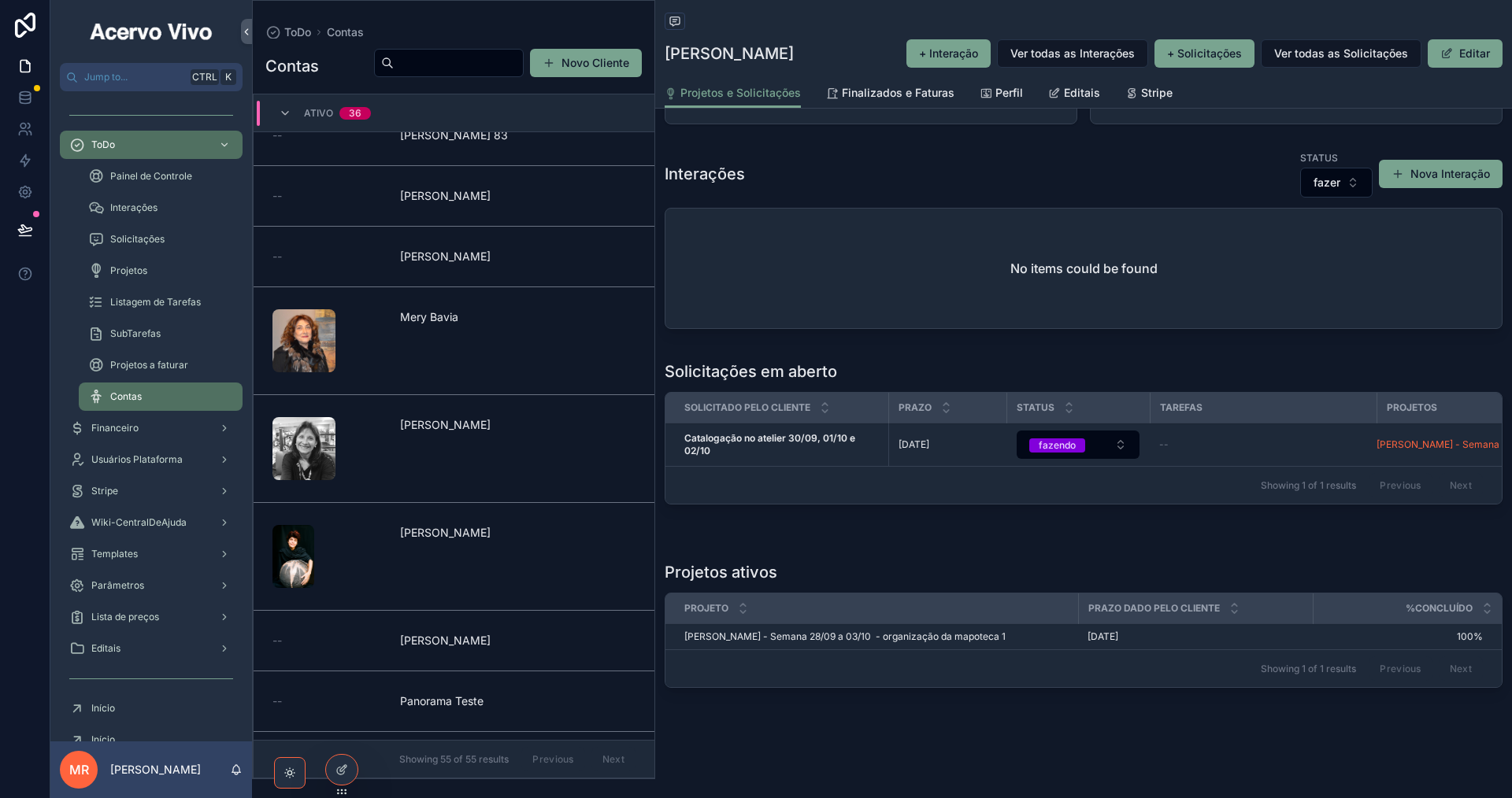
click at [833, 439] on strong "Catalogação no atelier 30/09, 01/10 e 02/10" at bounding box center [770, 444] width 173 height 25
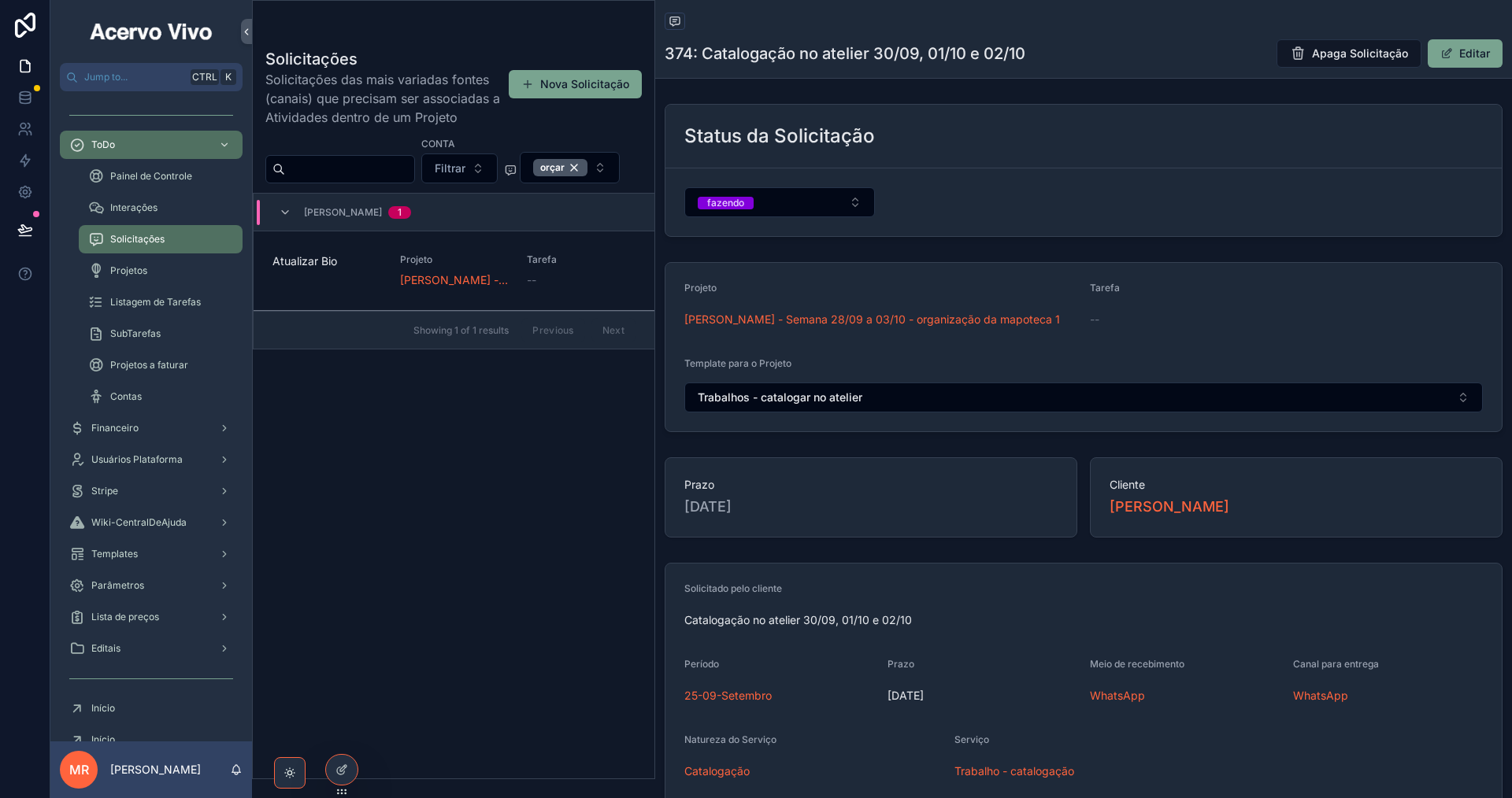
click at [882, 320] on span "[PERSON_NAME] - Semana 28/09 a 03/10 - organização da mapoteca 1" at bounding box center [872, 319] width 376 height 16
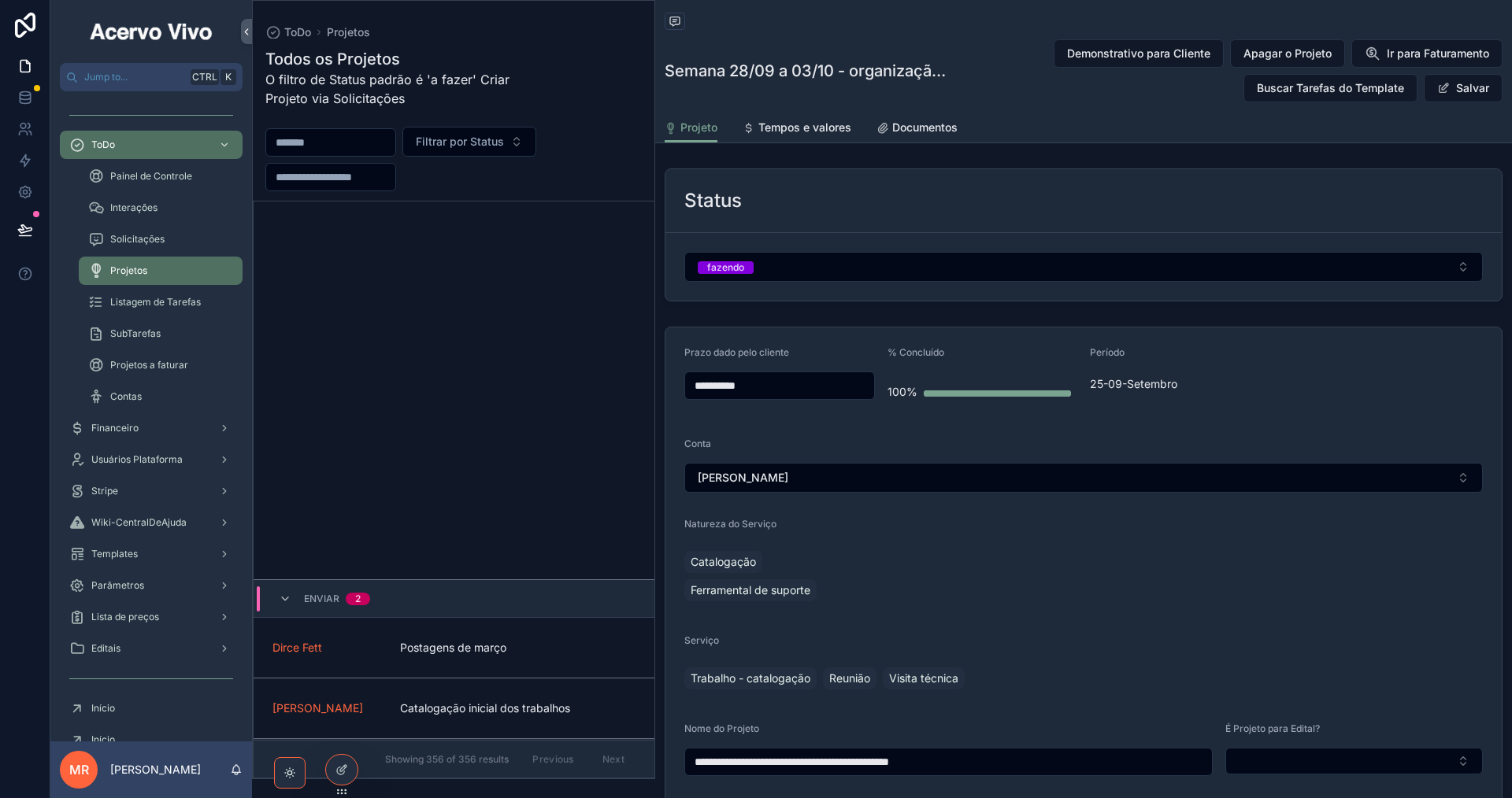
scroll to position [1258, 0]
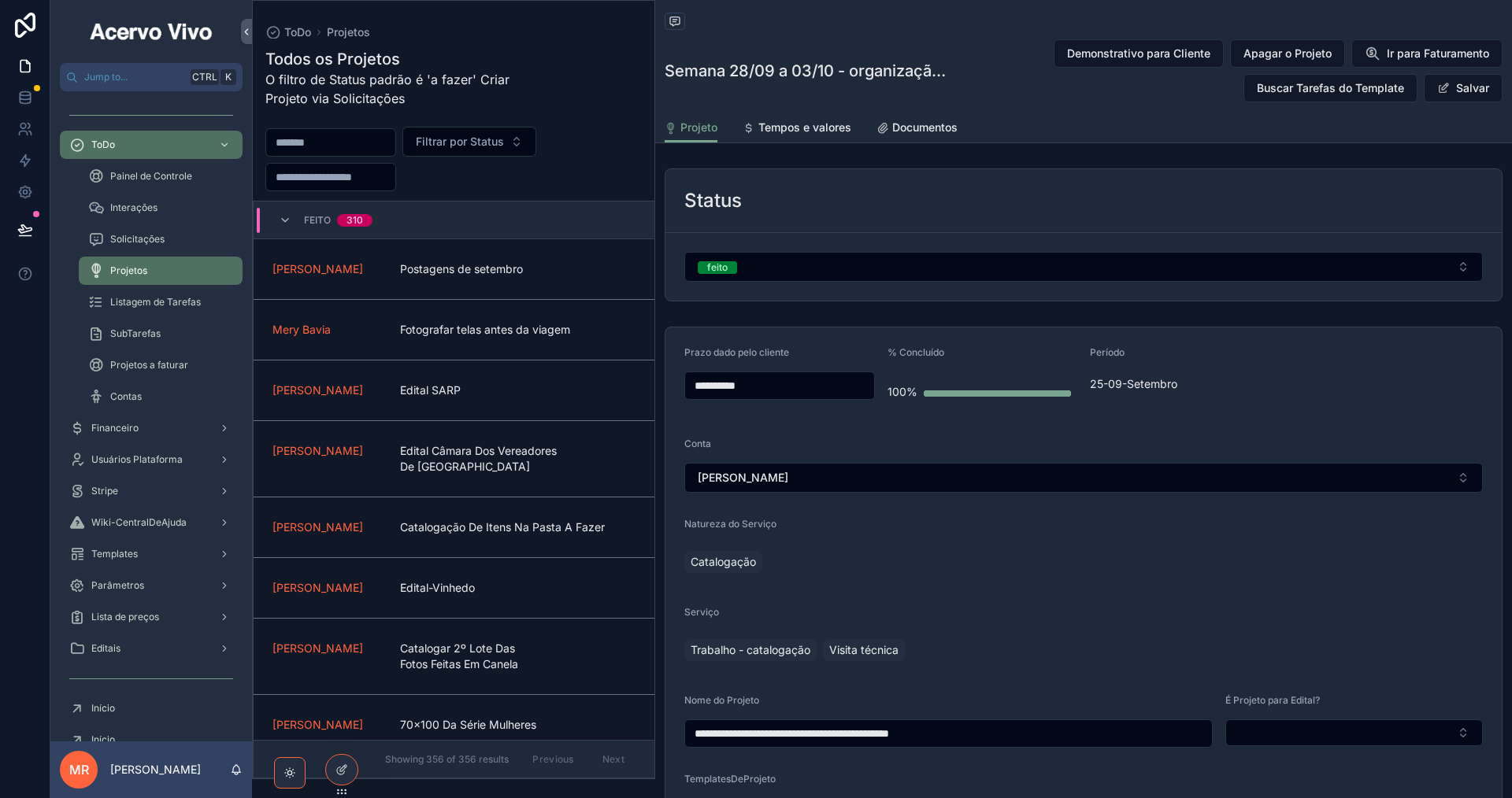
click at [1436, 48] on span "Ir para Faturamento" at bounding box center [1438, 53] width 103 height 16
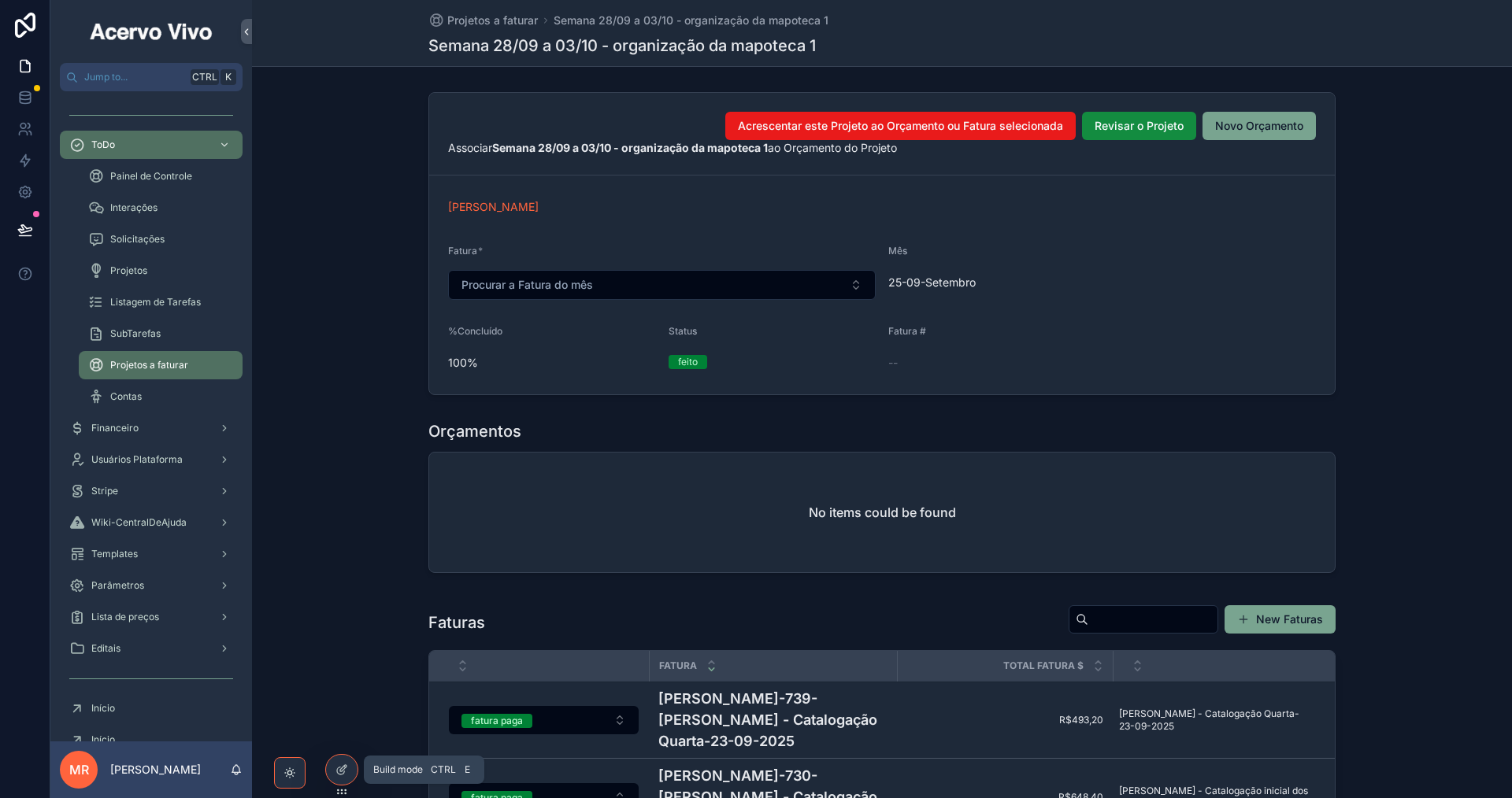
click at [347, 765] on icon at bounding box center [341, 769] width 13 height 13
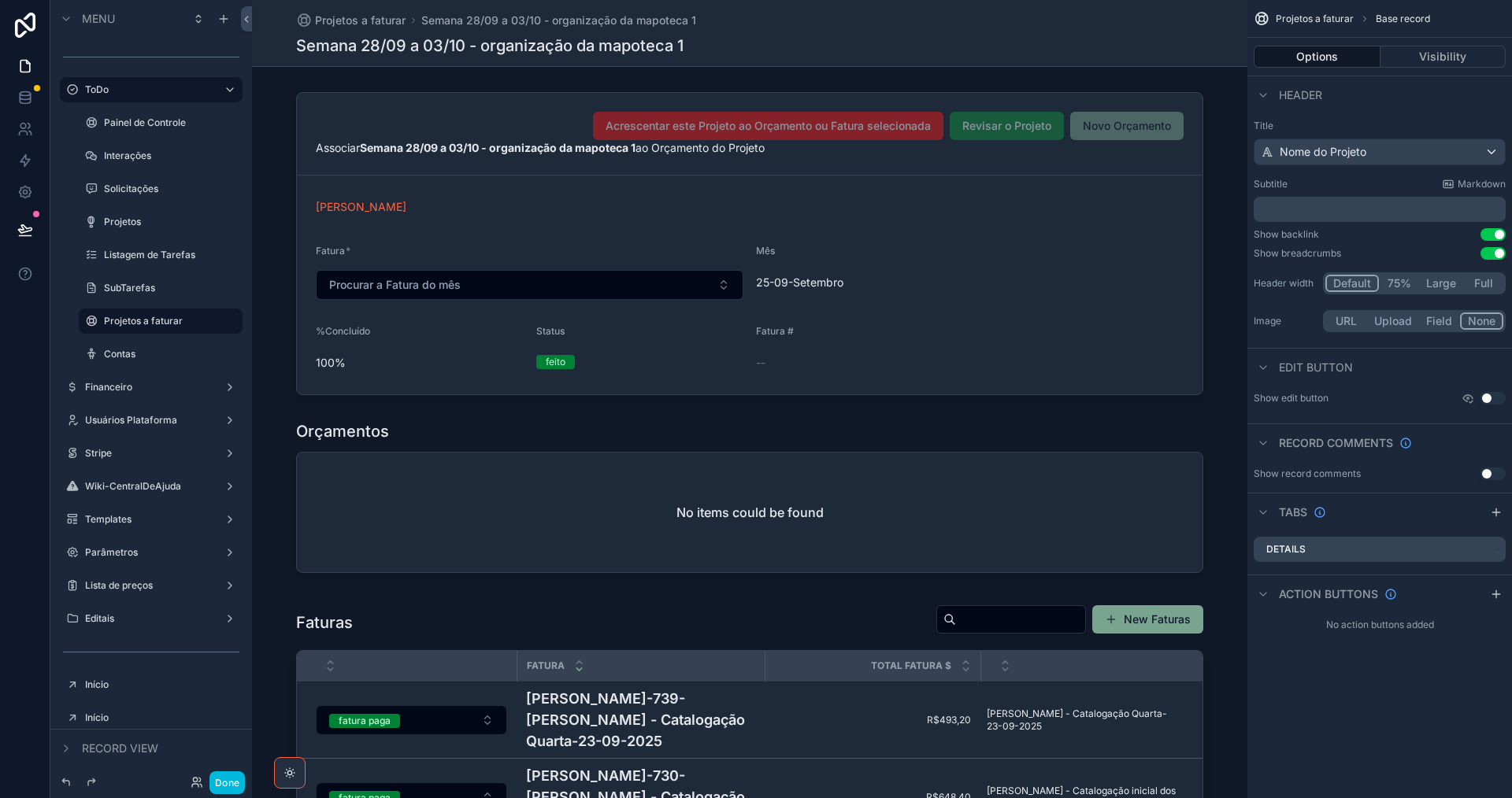
click at [1114, 152] on div "scrollable content" at bounding box center [750, 243] width 995 height 315
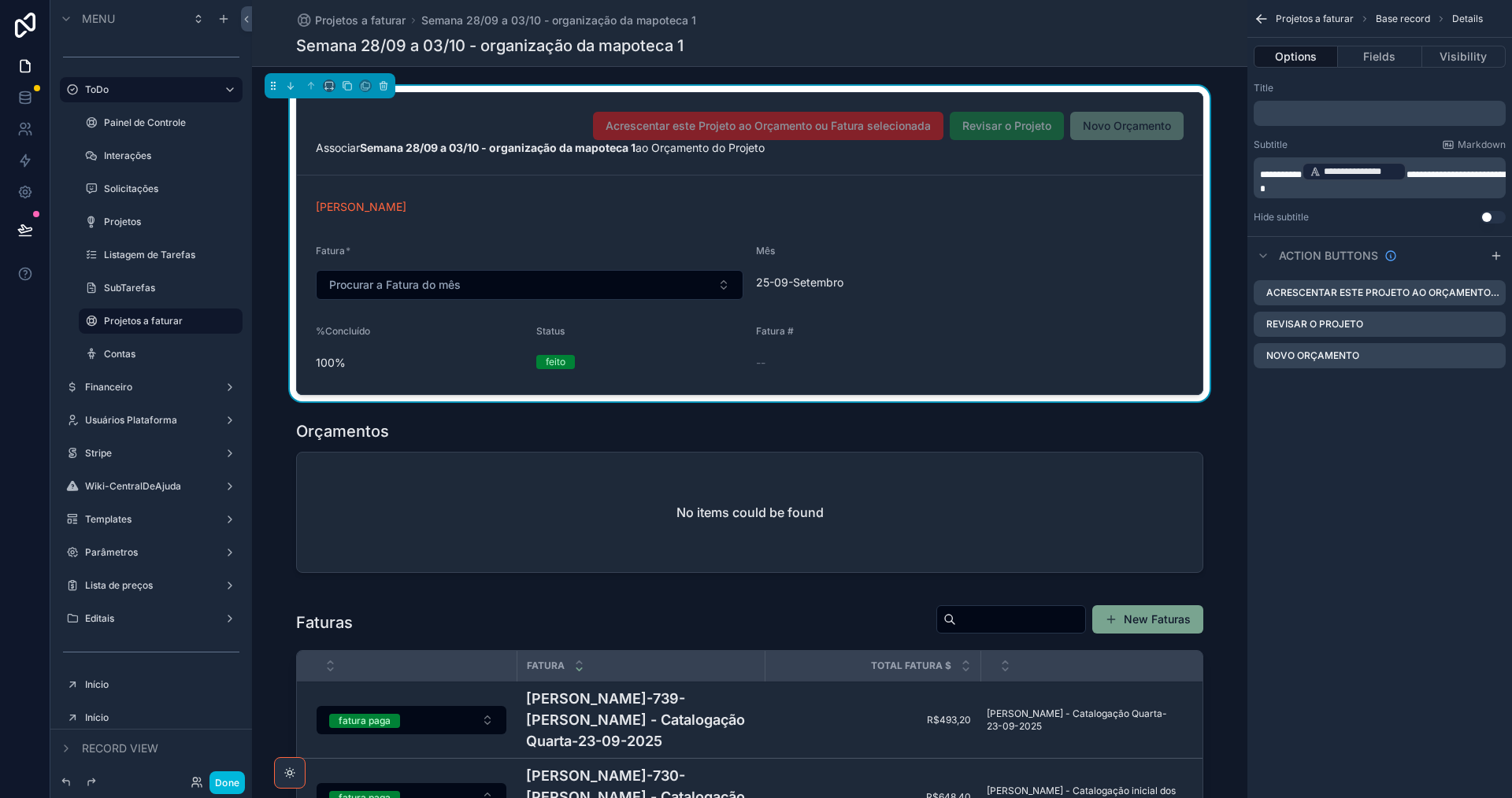
click at [0, 0] on icon "scrollable content" at bounding box center [0, 0] width 0 height 0
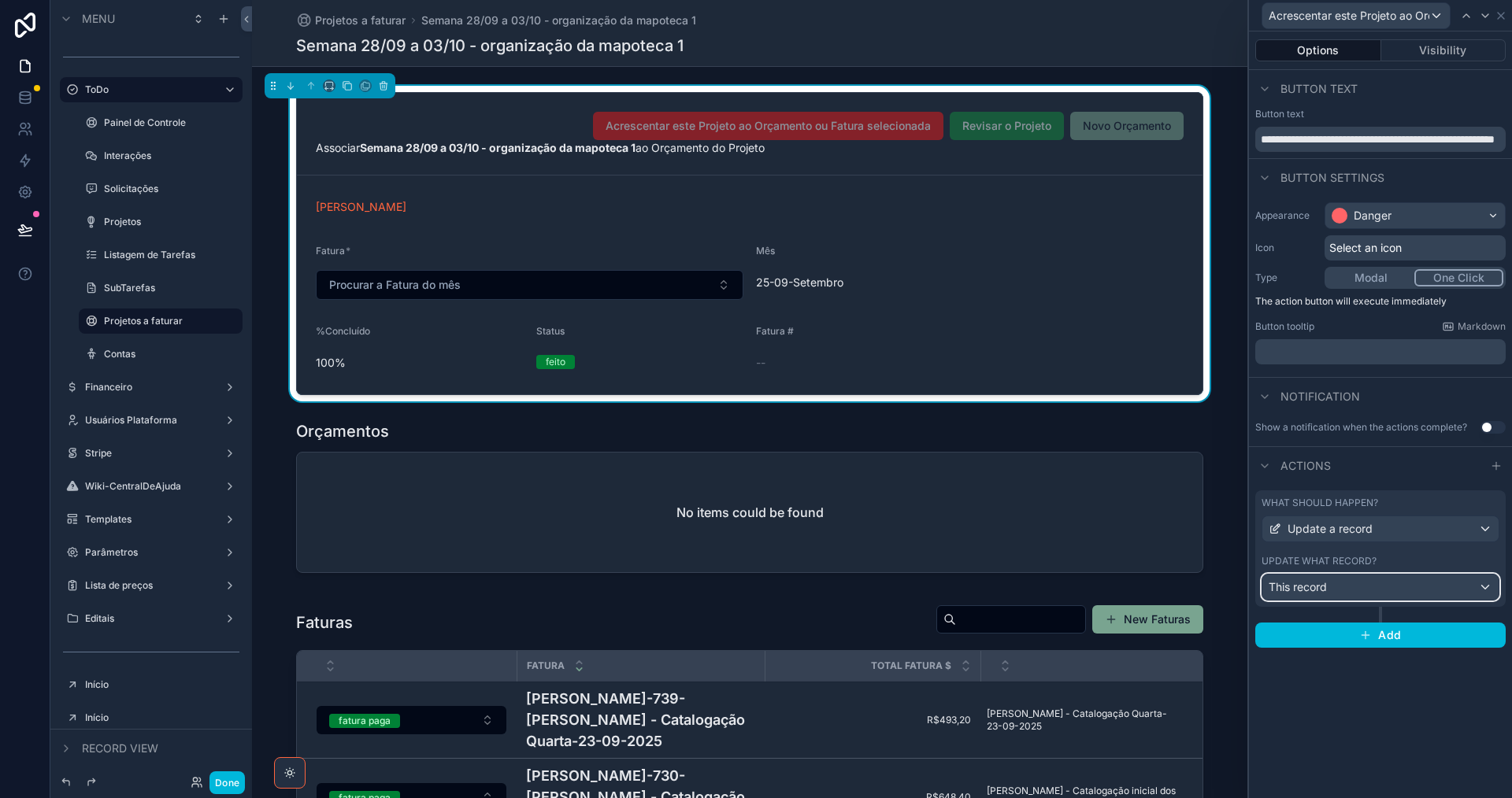
click at [1432, 595] on div "This record" at bounding box center [1379, 586] width 236 height 25
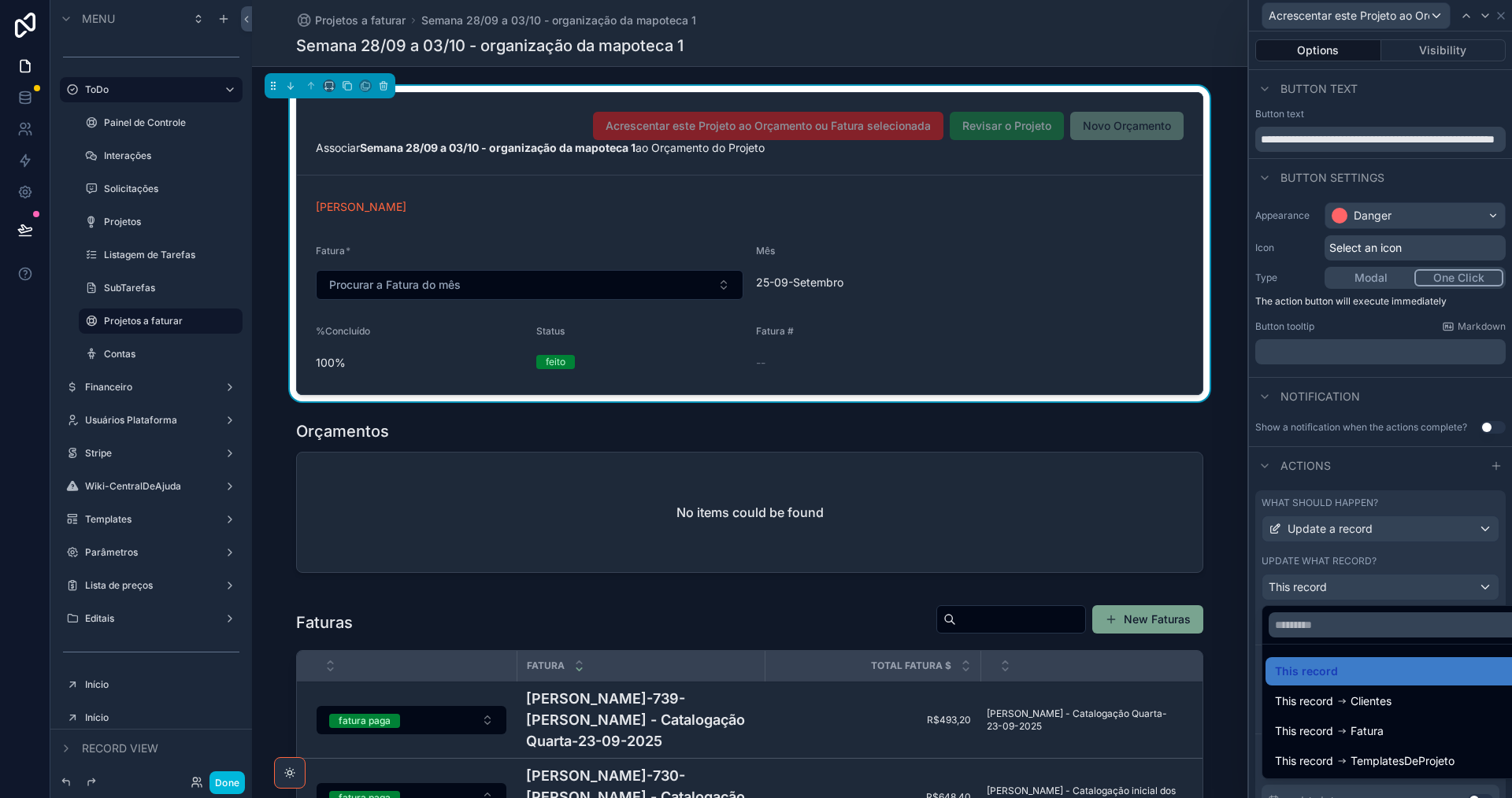
click at [1432, 594] on div at bounding box center [1380, 399] width 263 height 798
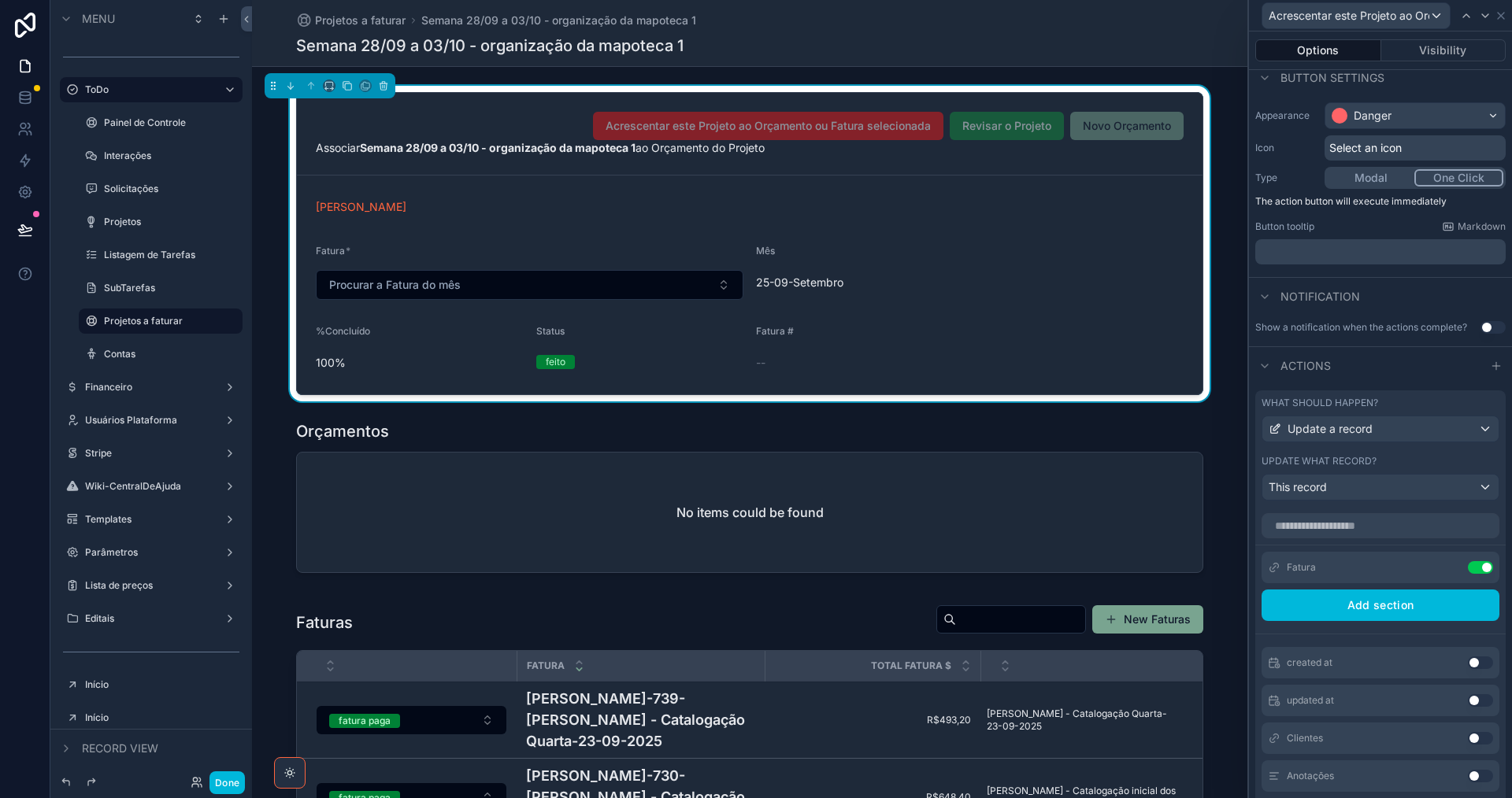
scroll to position [236, 0]
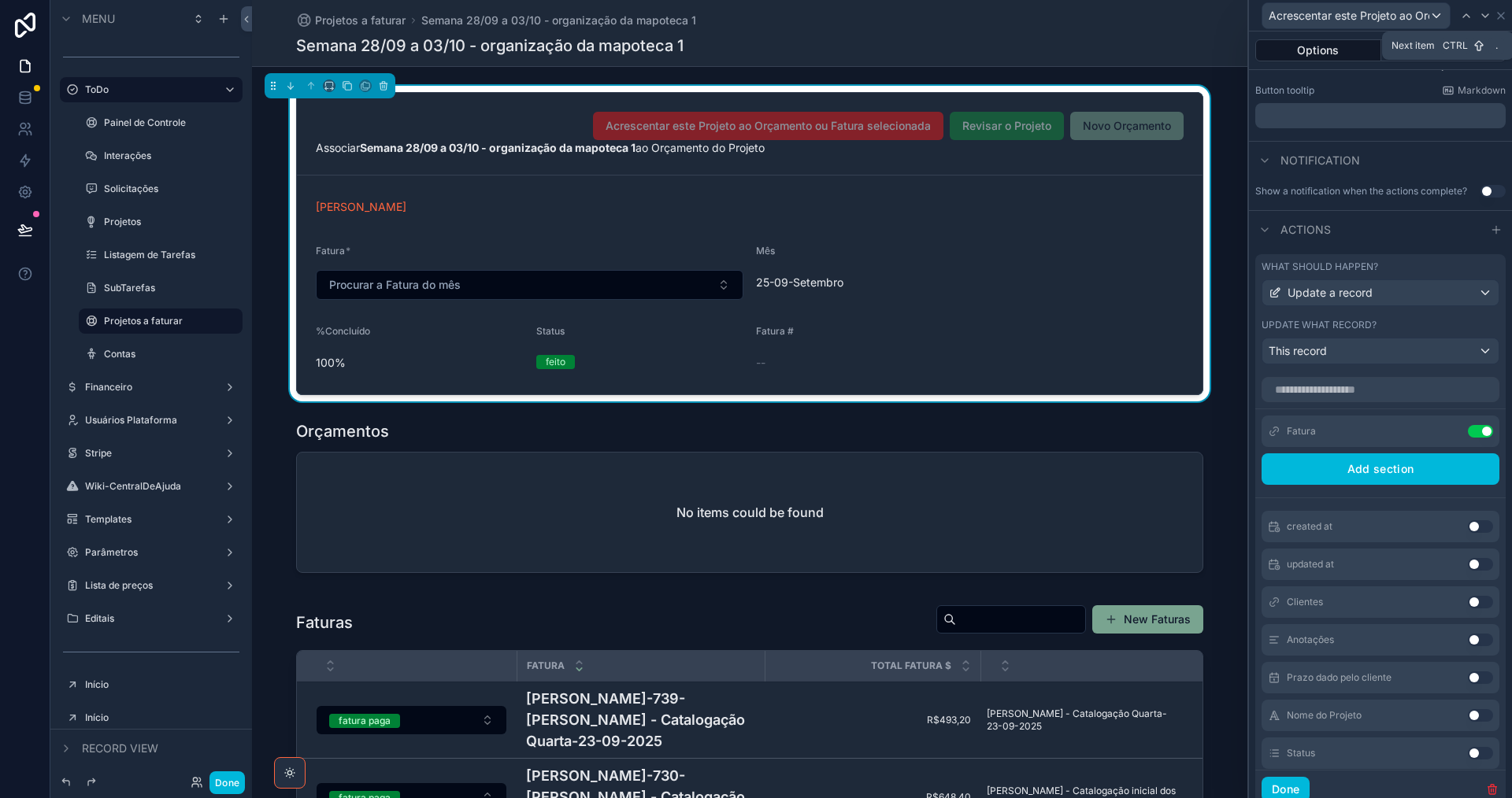
click at [1484, 18] on icon at bounding box center [1484, 16] width 13 height 13
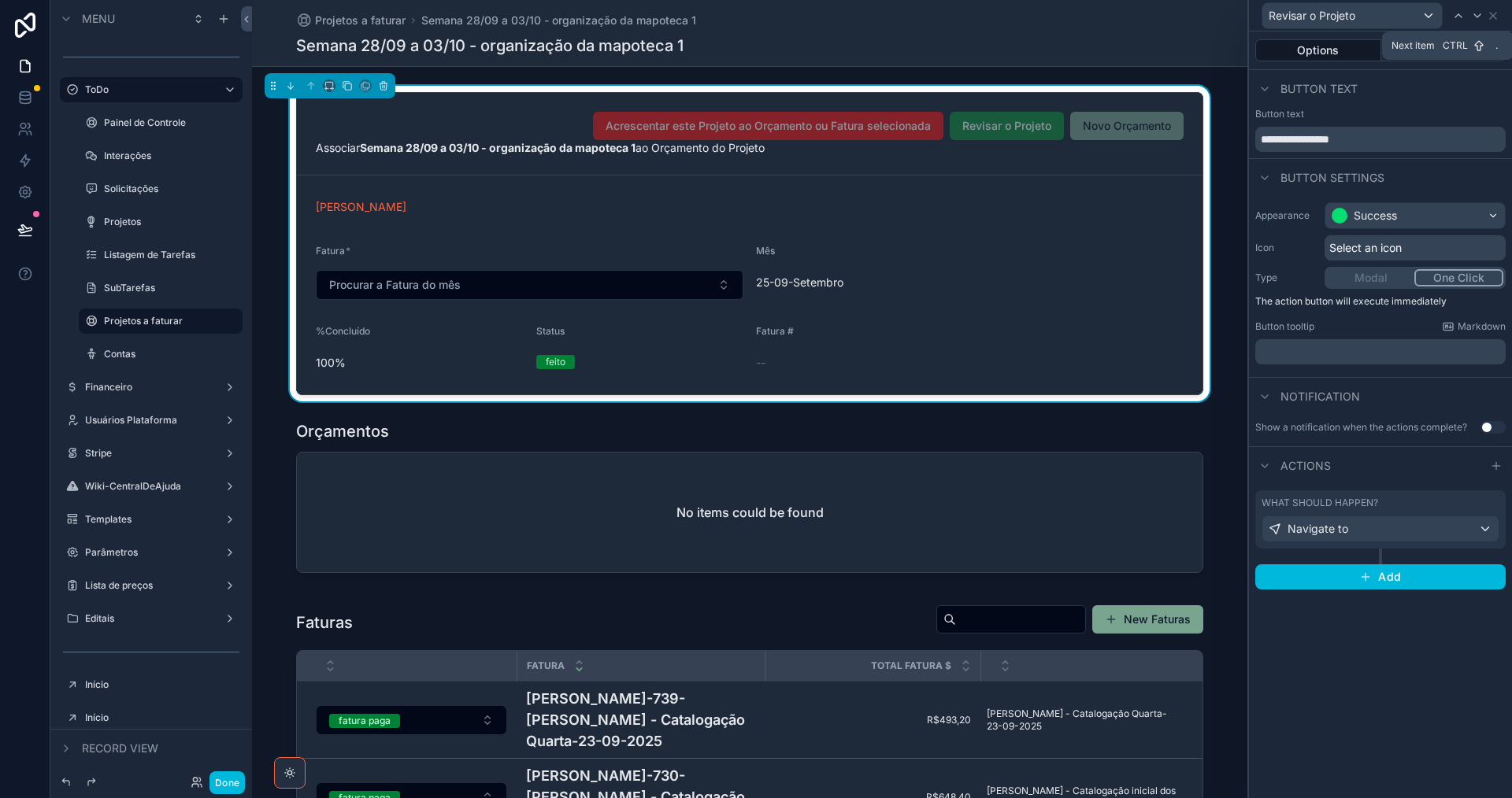
click at [1484, 18] on div at bounding box center [1476, 15] width 19 height 19
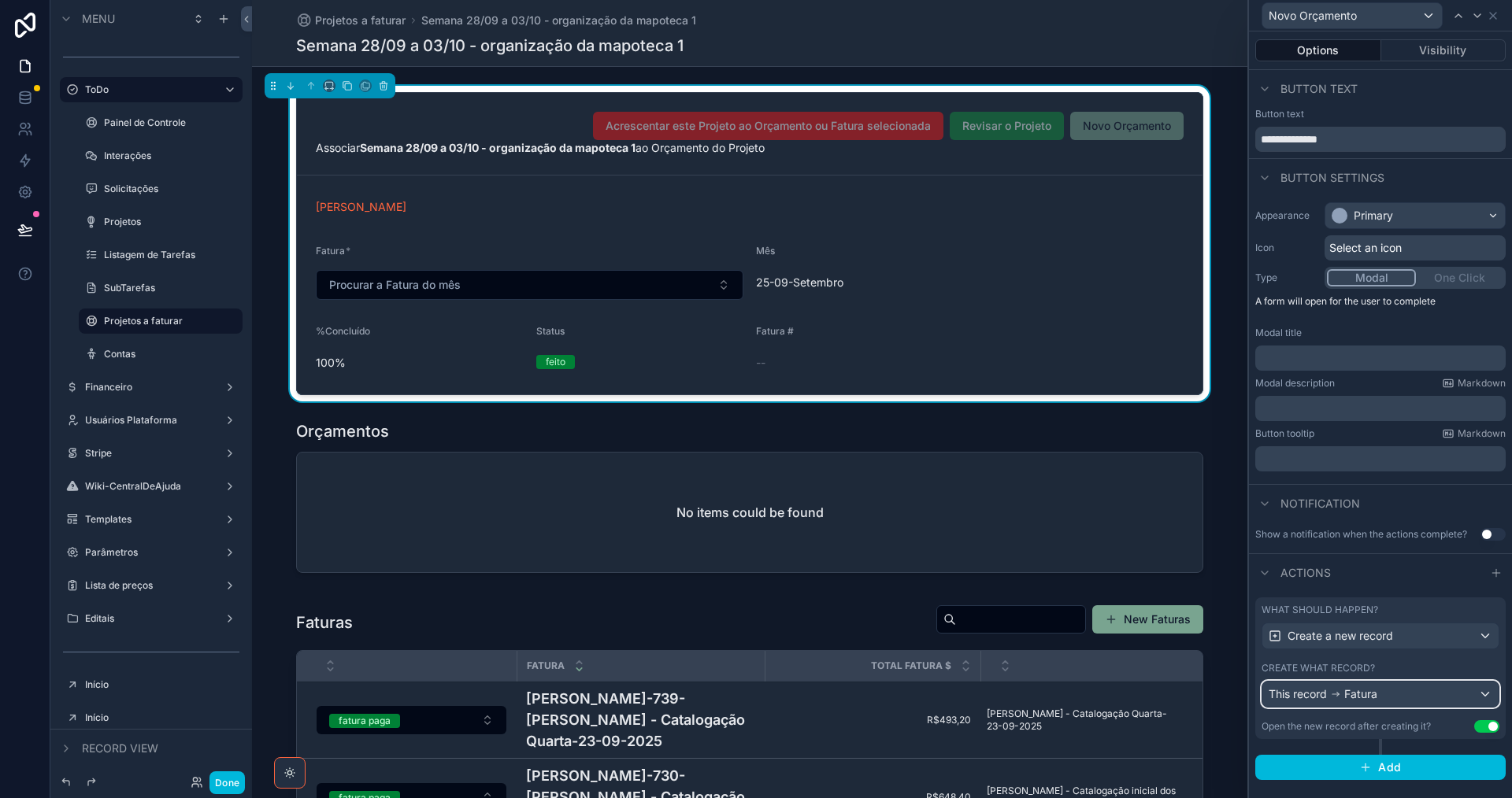
click at [1400, 699] on div "This record Fatura" at bounding box center [1379, 694] width 236 height 25
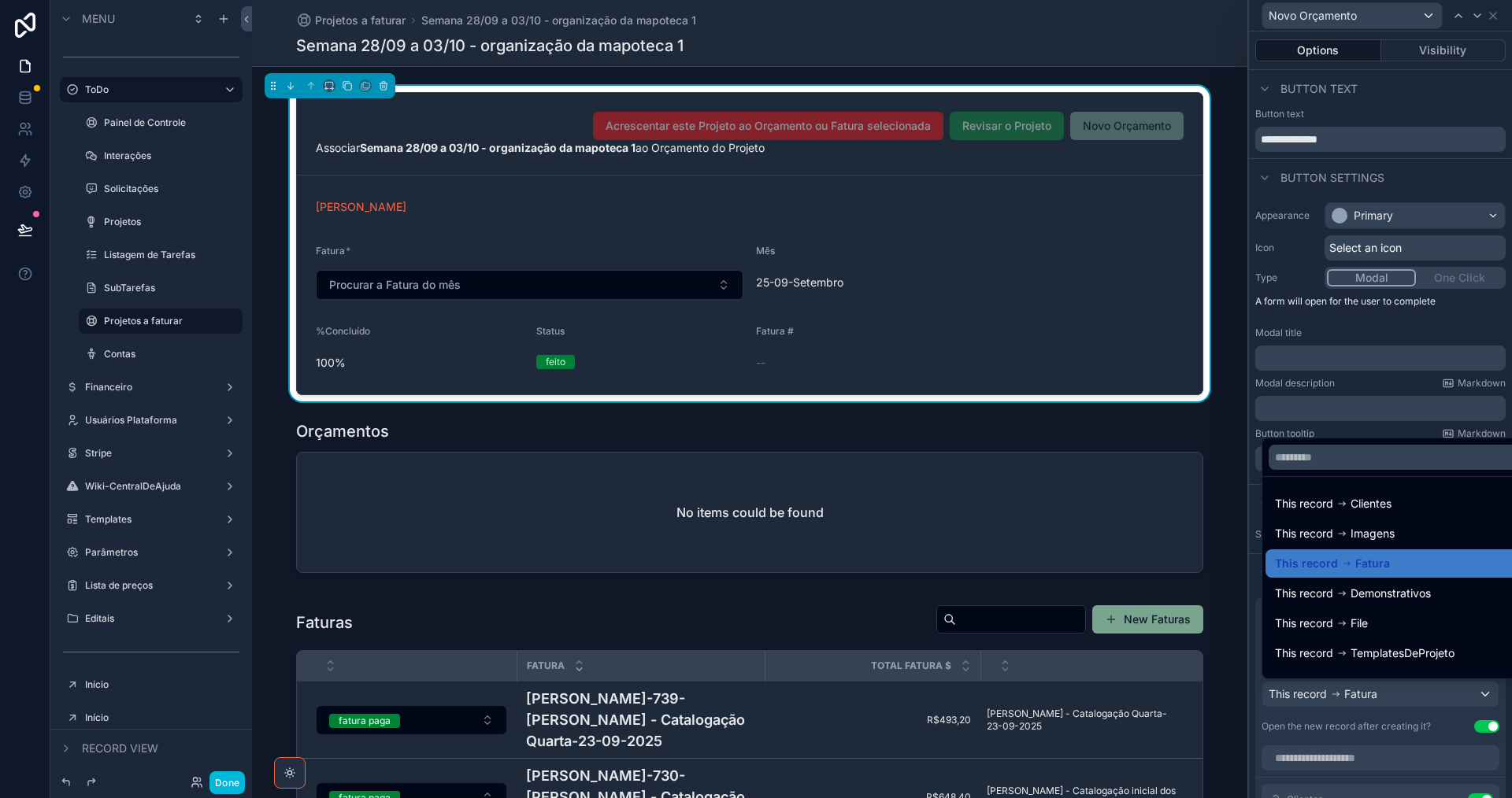
click at [1399, 699] on div at bounding box center [1380, 399] width 263 height 798
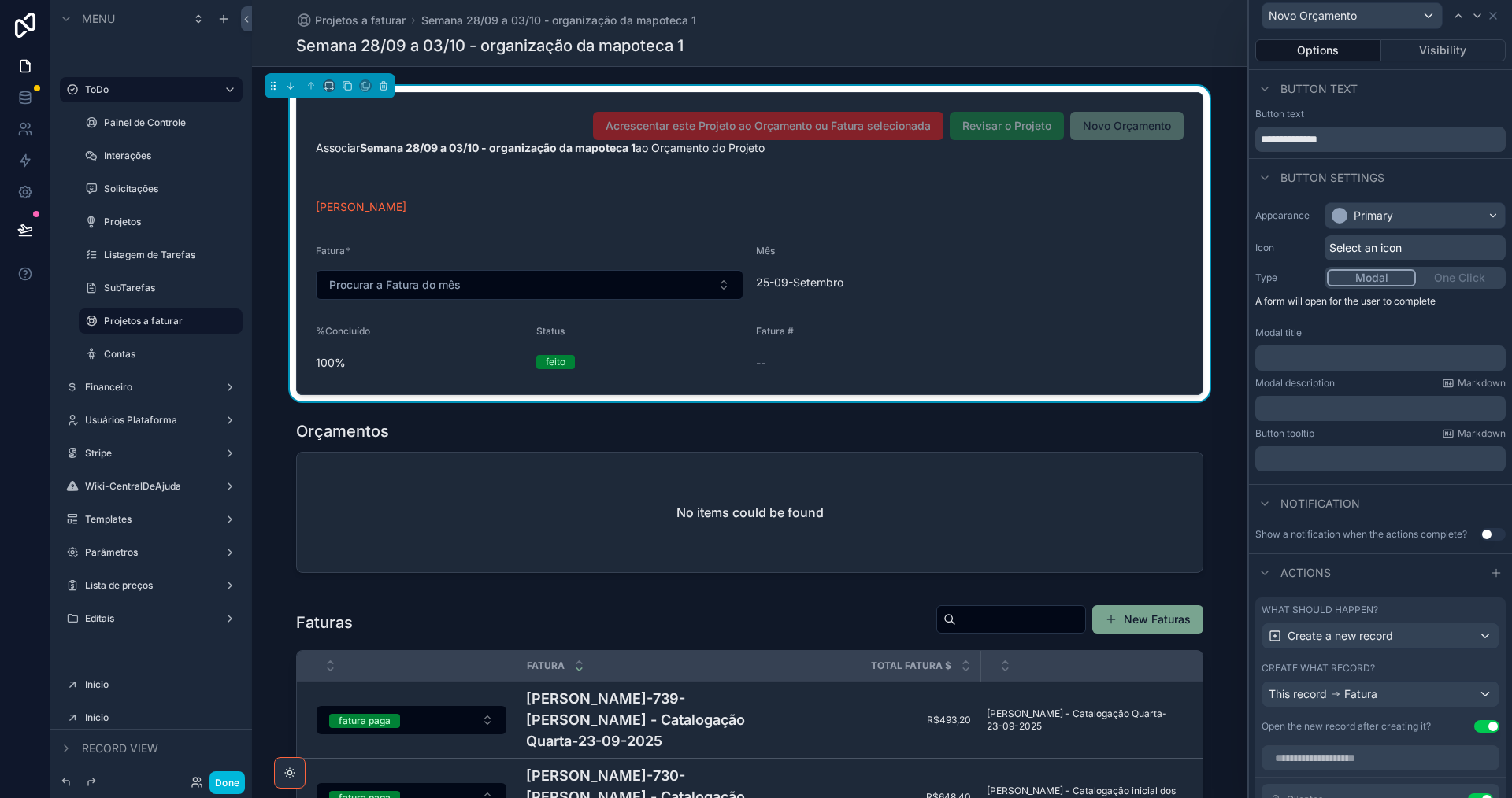
scroll to position [315, 0]
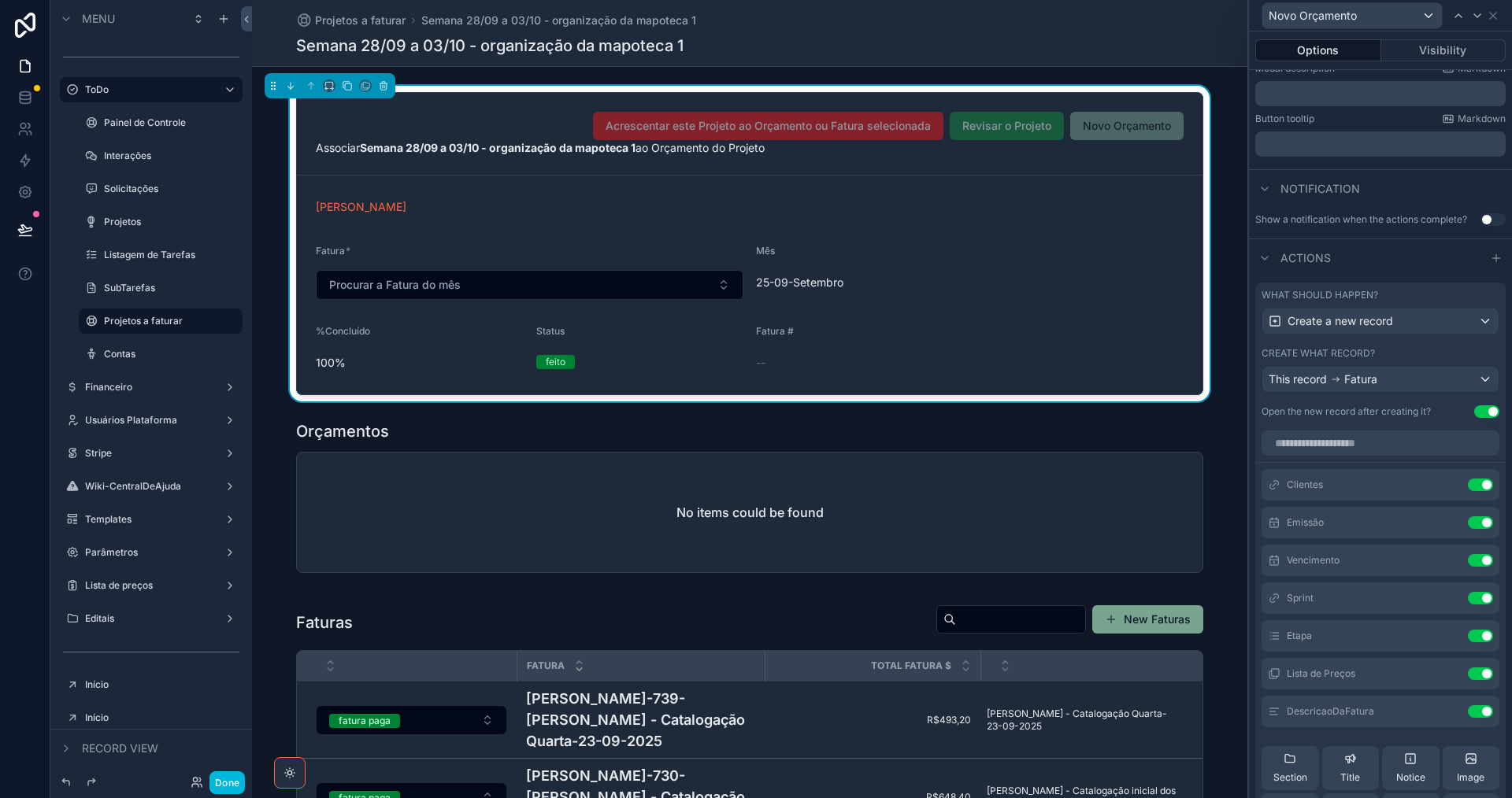
click at [0, 0] on icon at bounding box center [0, 0] width 0 height 0
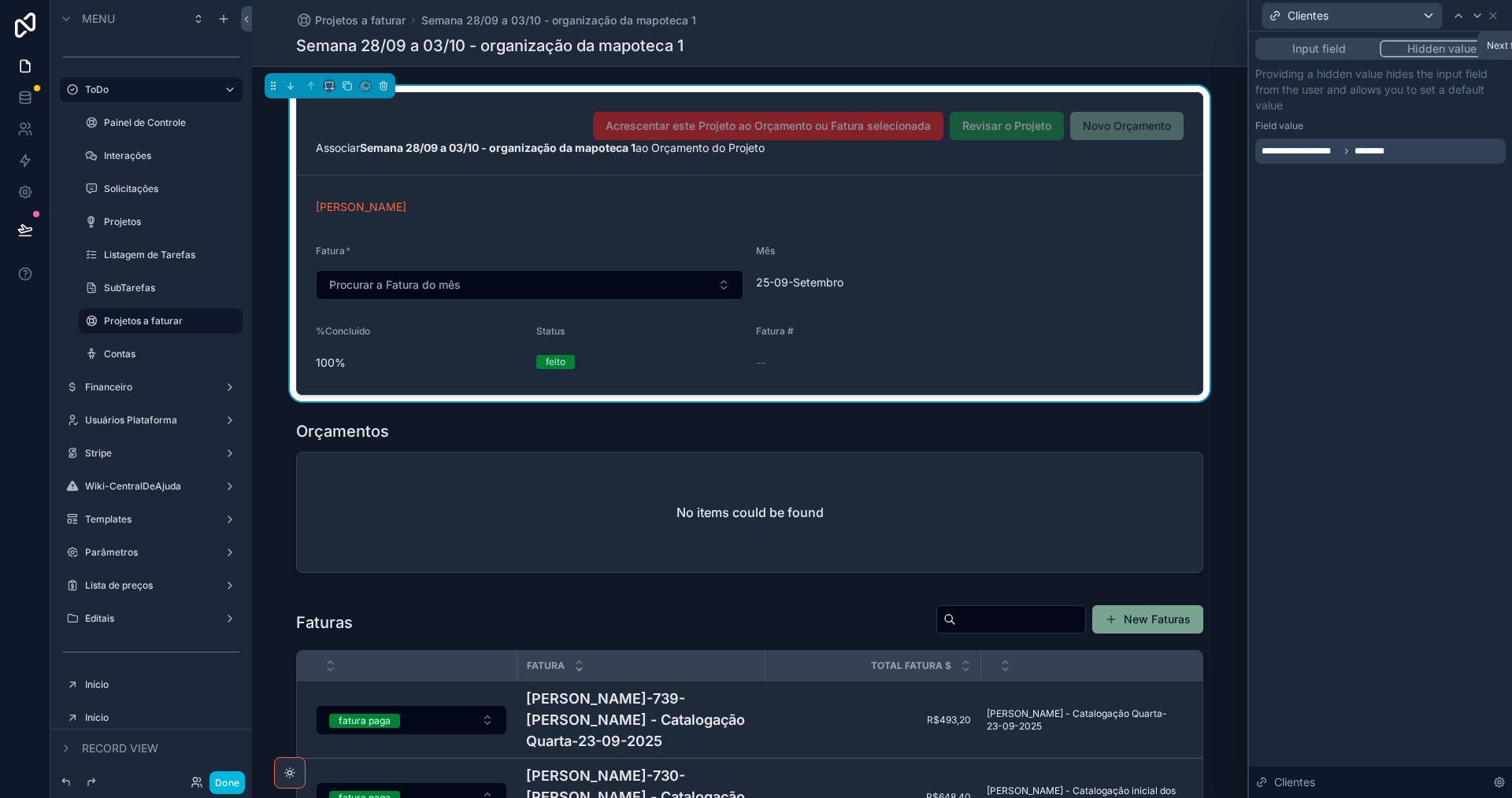
click at [1477, 17] on icon at bounding box center [1477, 15] width 6 height 3
